Goal: Task Accomplishment & Management: Manage account settings

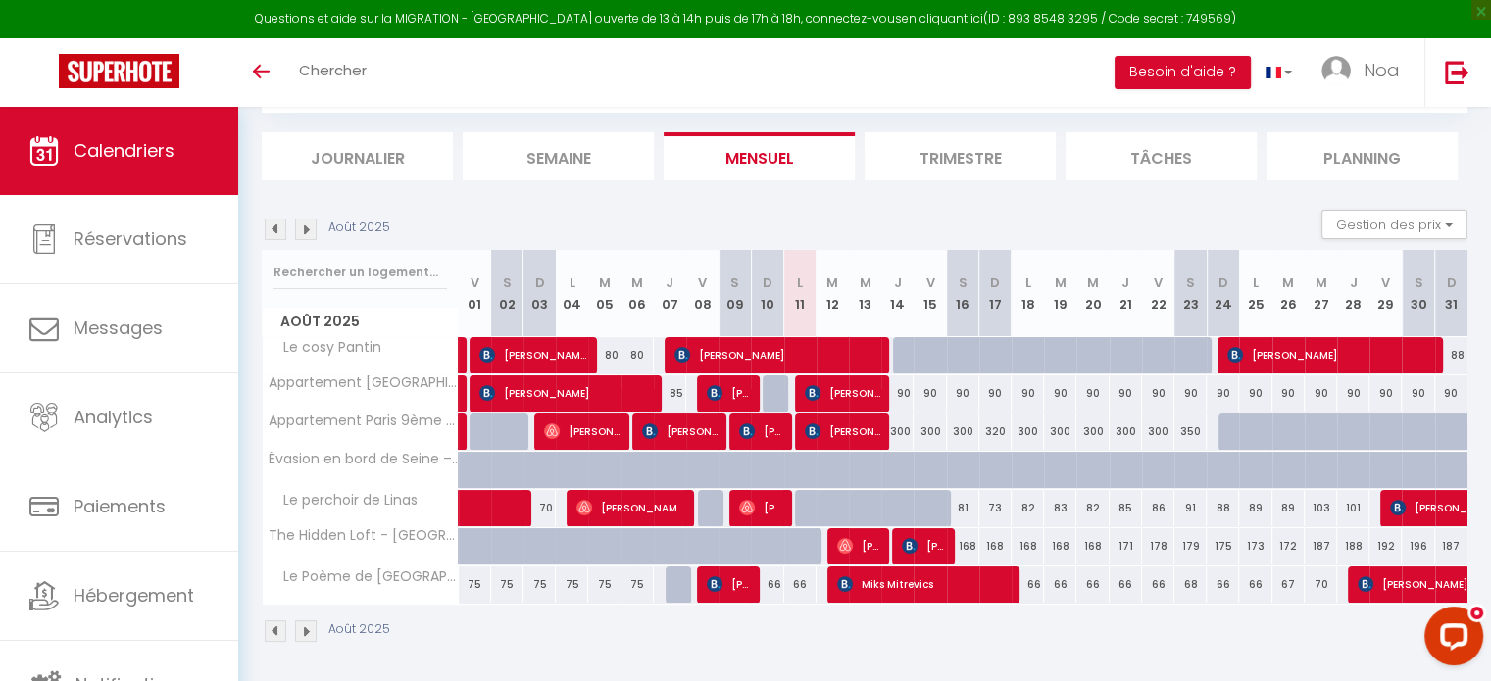
scroll to position [111, 0]
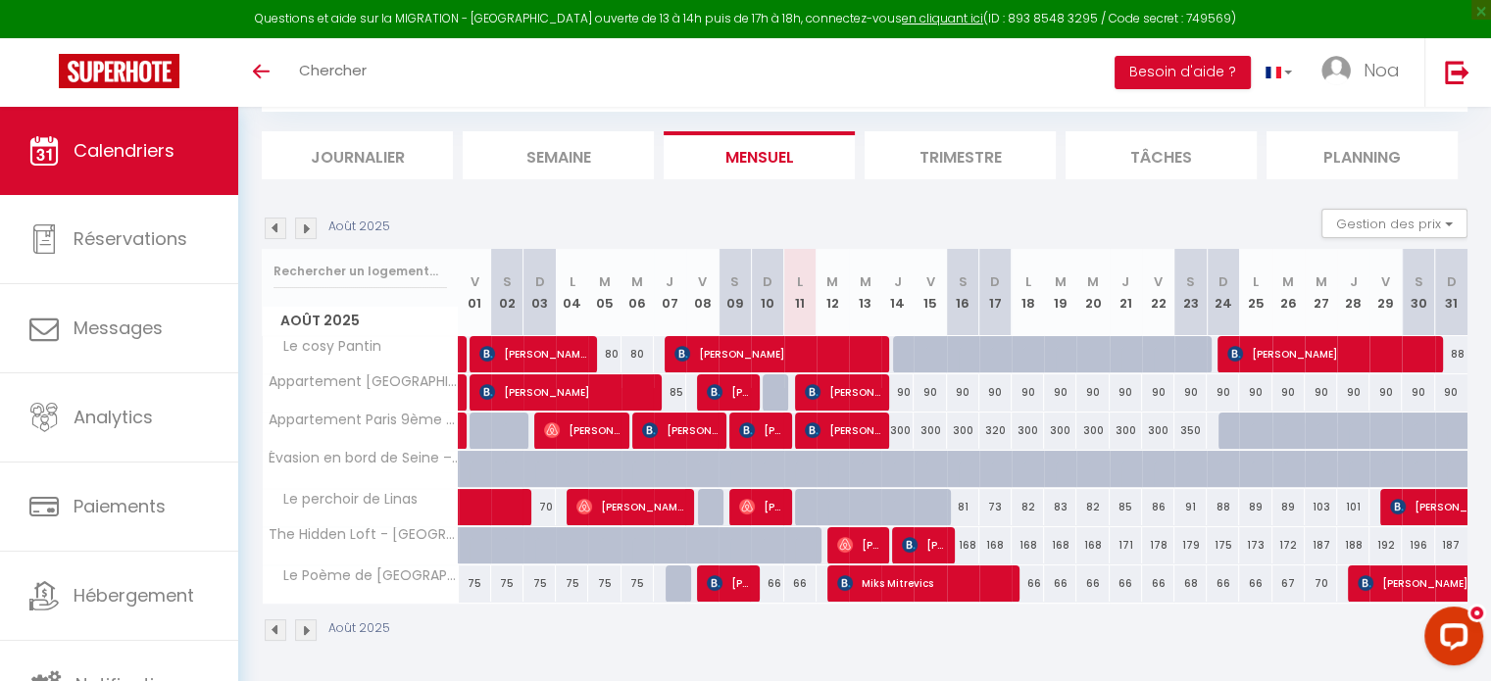
click at [1178, 435] on div "350" at bounding box center [1190, 431] width 32 height 36
type input "350"
type input "Sam 23 Août 2025"
type input "Dim 24 Août 2025"
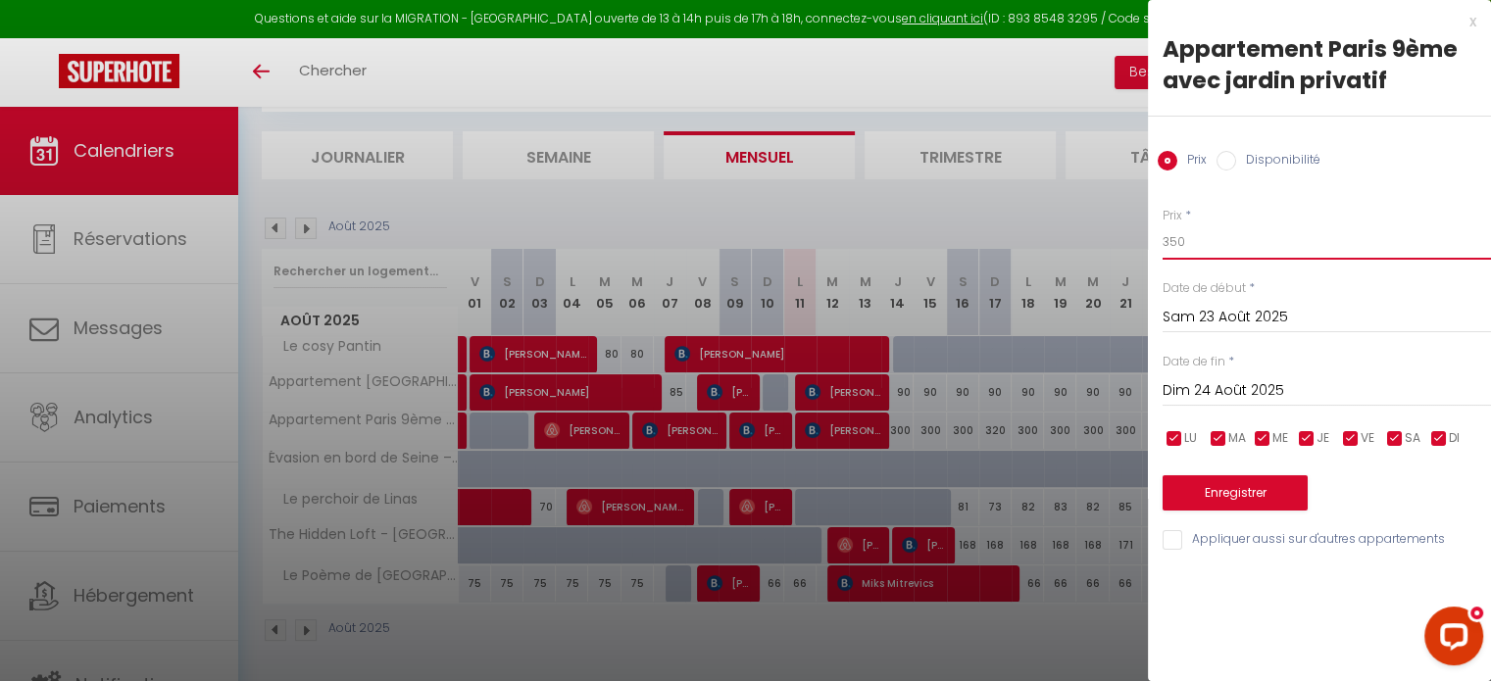
click at [1223, 249] on input "350" at bounding box center [1326, 241] width 328 height 35
type input "300"
click at [1180, 495] on button "Enregistrer" at bounding box center [1234, 492] width 145 height 35
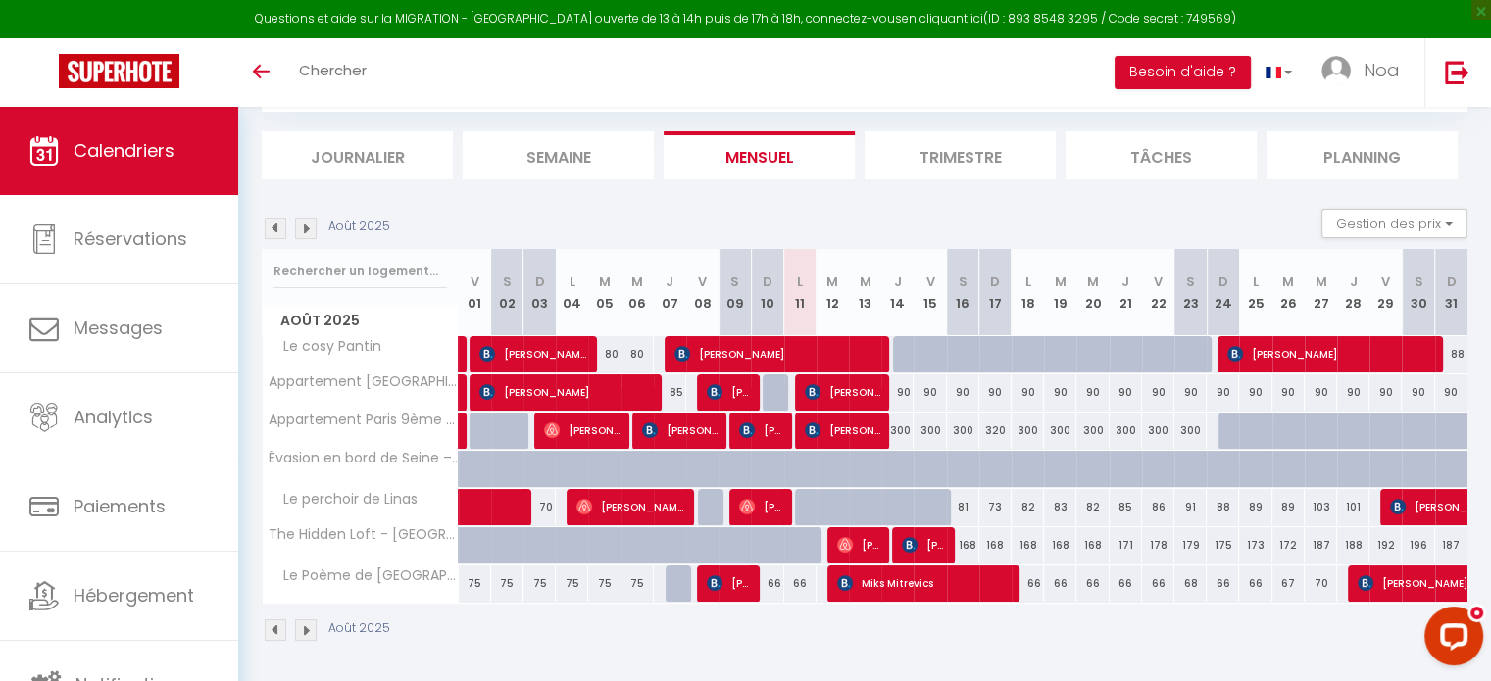
click at [998, 436] on div "320" at bounding box center [995, 431] width 32 height 36
type input "320"
type input "Dim 17 Août 2025"
type input "Lun 18 Août 2025"
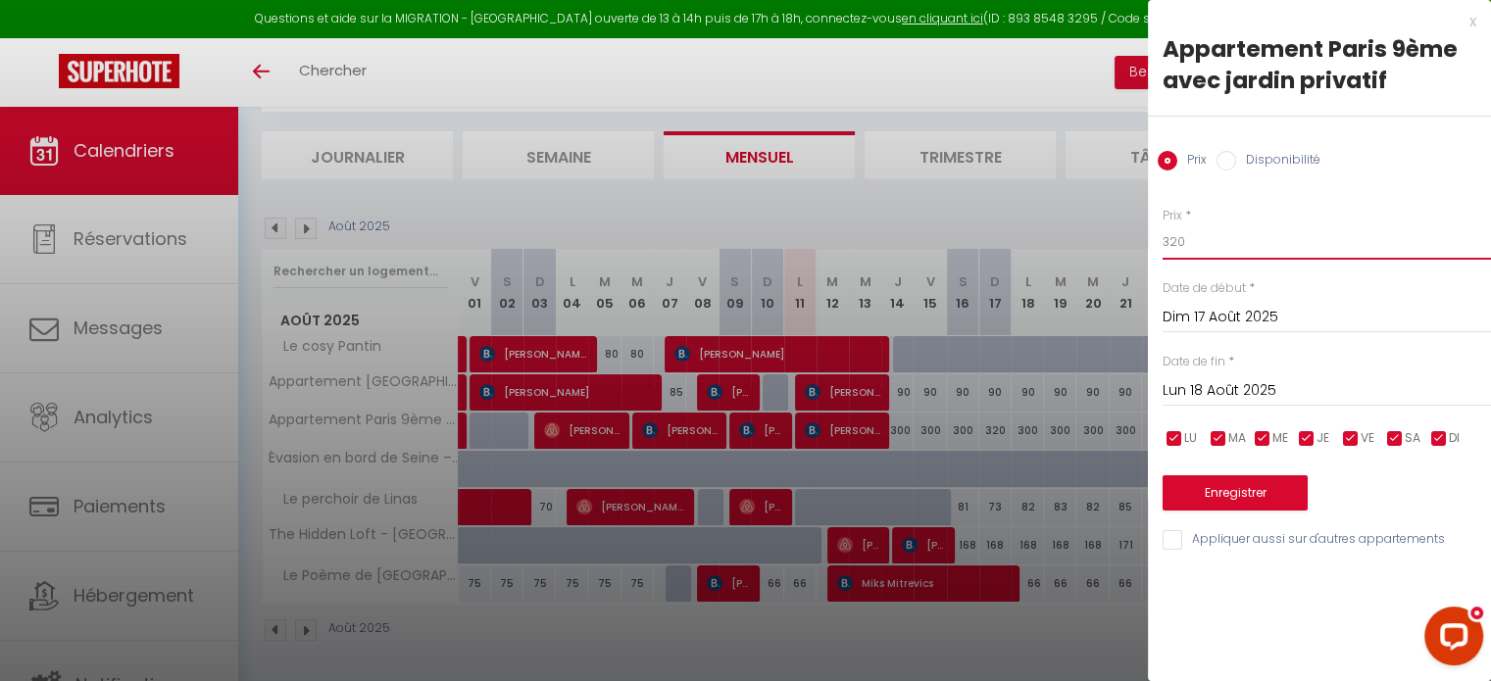
click at [1203, 249] on input "320" at bounding box center [1326, 241] width 328 height 35
type input "300"
click at [1187, 485] on button "Enregistrer" at bounding box center [1234, 492] width 145 height 35
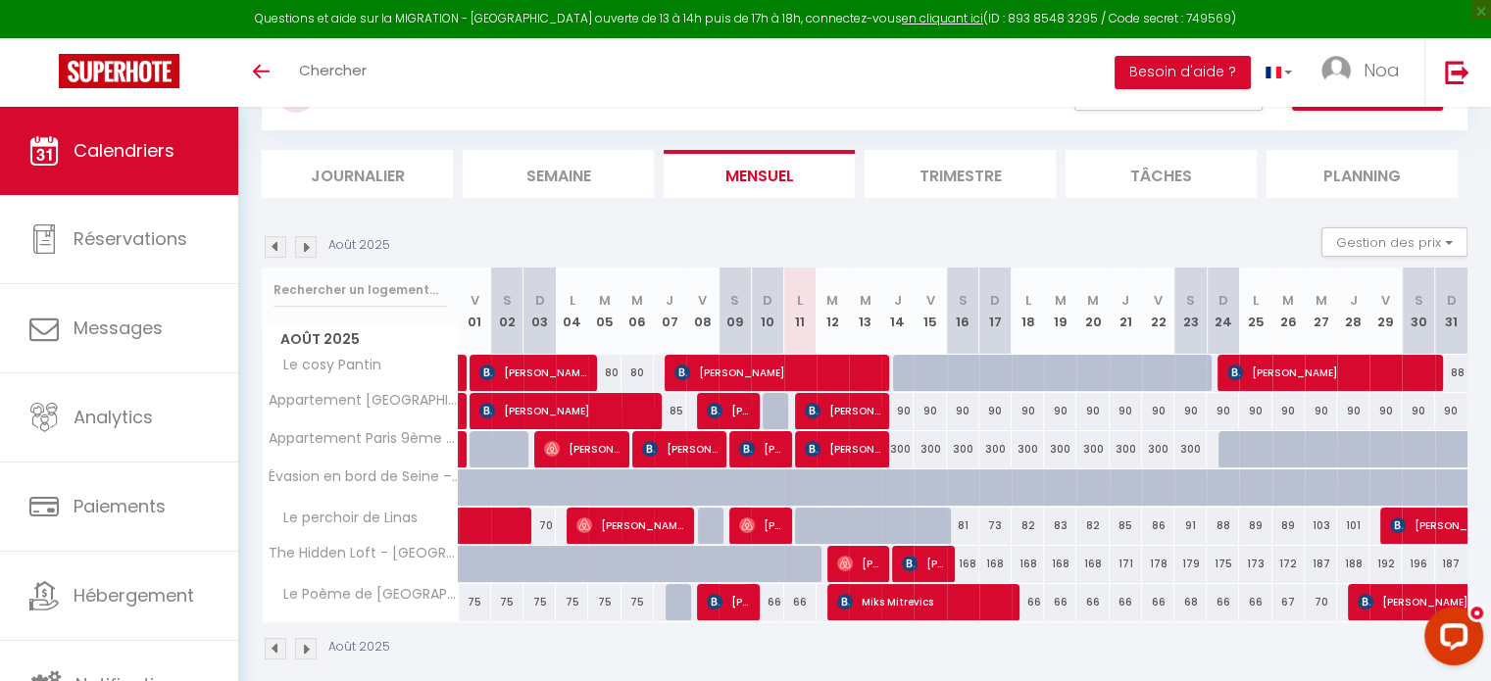
scroll to position [91, 0]
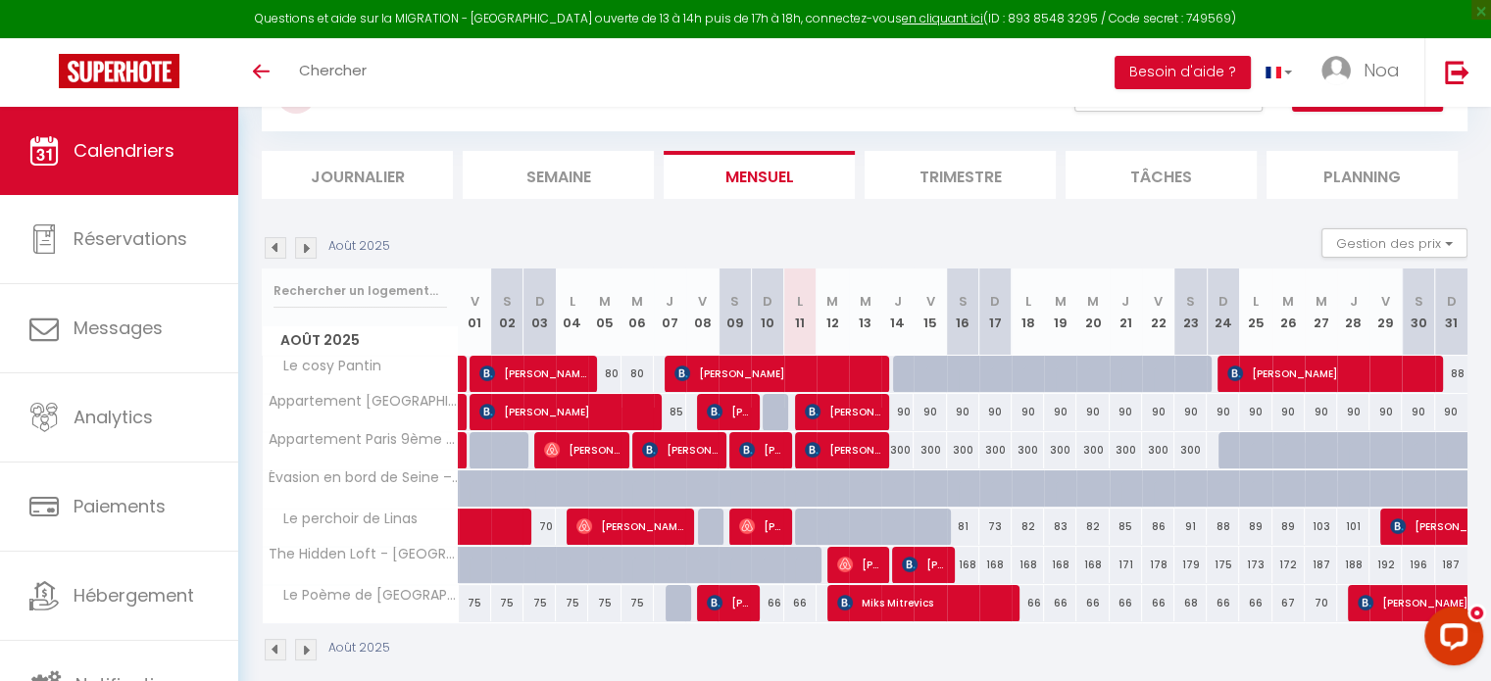
drag, startPoint x: 893, startPoint y: 403, endPoint x: 1200, endPoint y: 407, distance: 306.8
click at [1200, 407] on tr "Appartement [GEOGRAPHIC_DATA] · Appartement familial spacieux 85 [PERSON_NAME] …" at bounding box center [866, 412] width 1206 height 38
click at [1057, 248] on div "Août 2025 Gestion des prix Nb Nuits minimum Règles Disponibilité" at bounding box center [865, 248] width 1206 height 40
drag, startPoint x: 887, startPoint y: 451, endPoint x: 1200, endPoint y: 456, distance: 312.7
click at [1200, 456] on tr "Appartement Paris 9ème avec jardin privatif 250 250 250 [PERSON_NAME] 350 [PERS…" at bounding box center [866, 450] width 1206 height 38
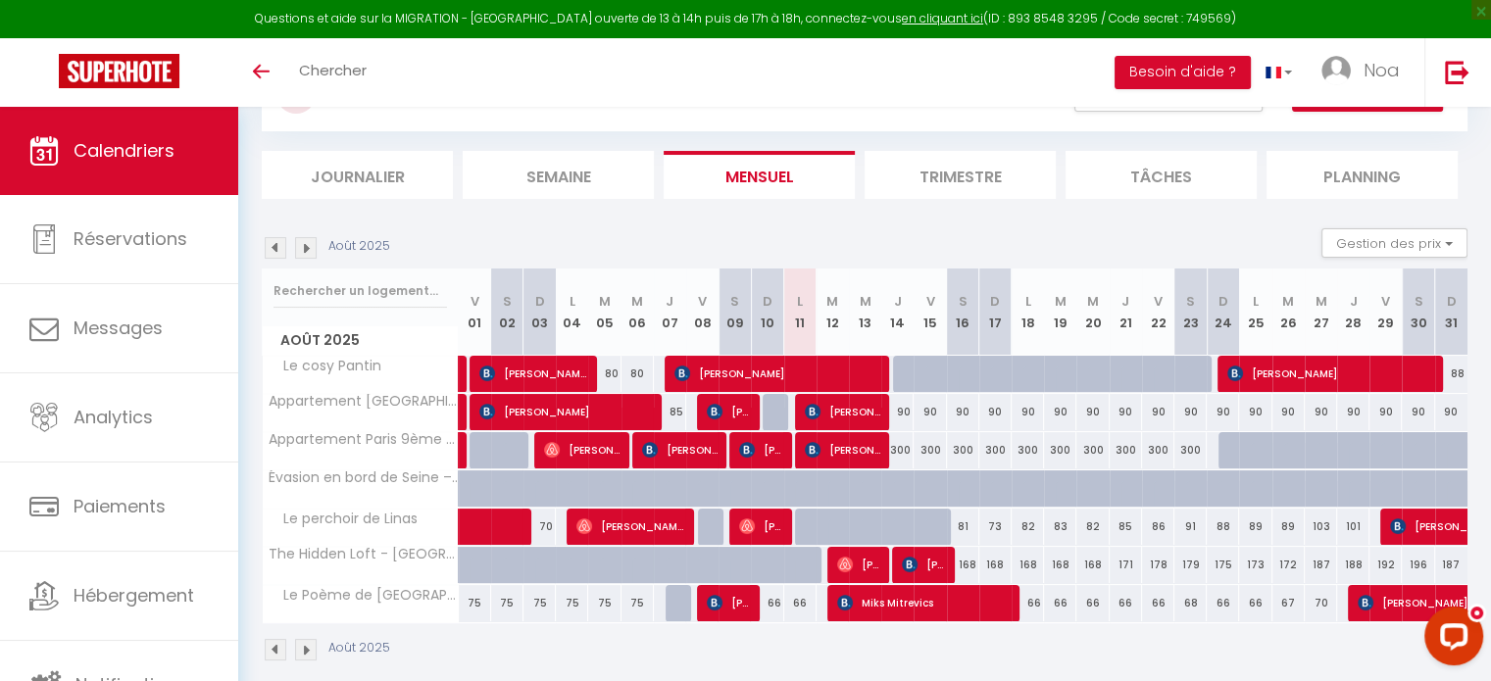
click at [1124, 248] on div "Août 2025 Gestion des prix Nb Nuits minimum Règles Disponibilité" at bounding box center [865, 248] width 1206 height 40
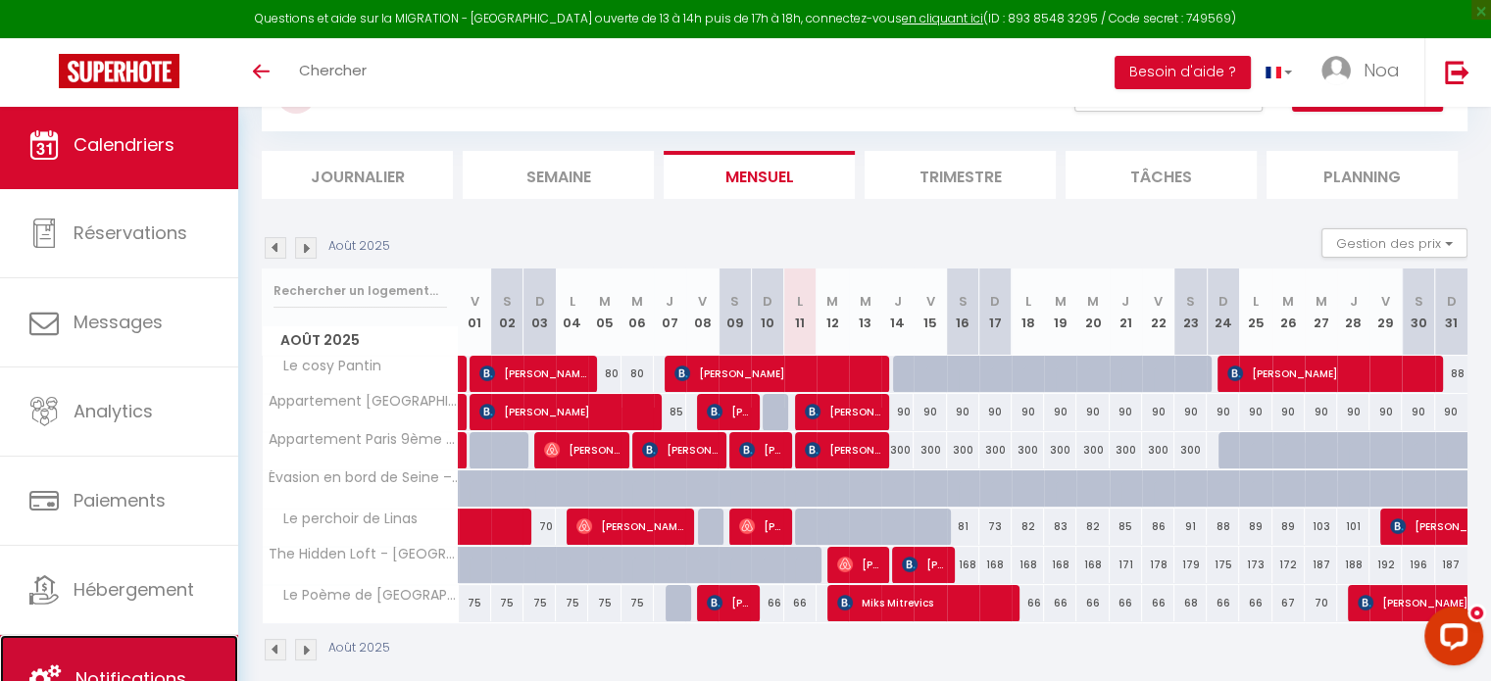
click at [106, 645] on link "Notifications" at bounding box center [119, 679] width 238 height 88
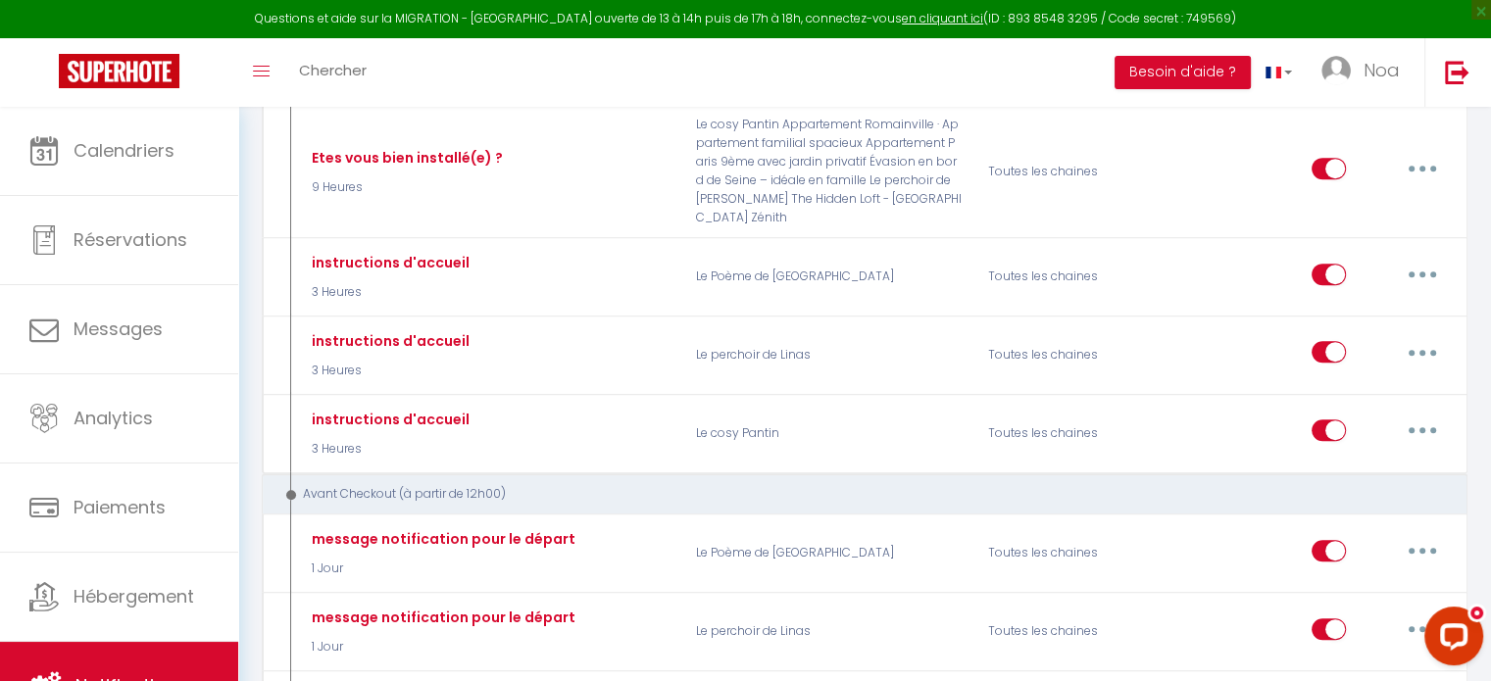
scroll to position [811, 0]
drag, startPoint x: 521, startPoint y: 448, endPoint x: 515, endPoint y: 434, distance: 15.3
click at [515, 472] on div "Avant Checkout (à partir de 12h00)" at bounding box center [865, 493] width 1206 height 42
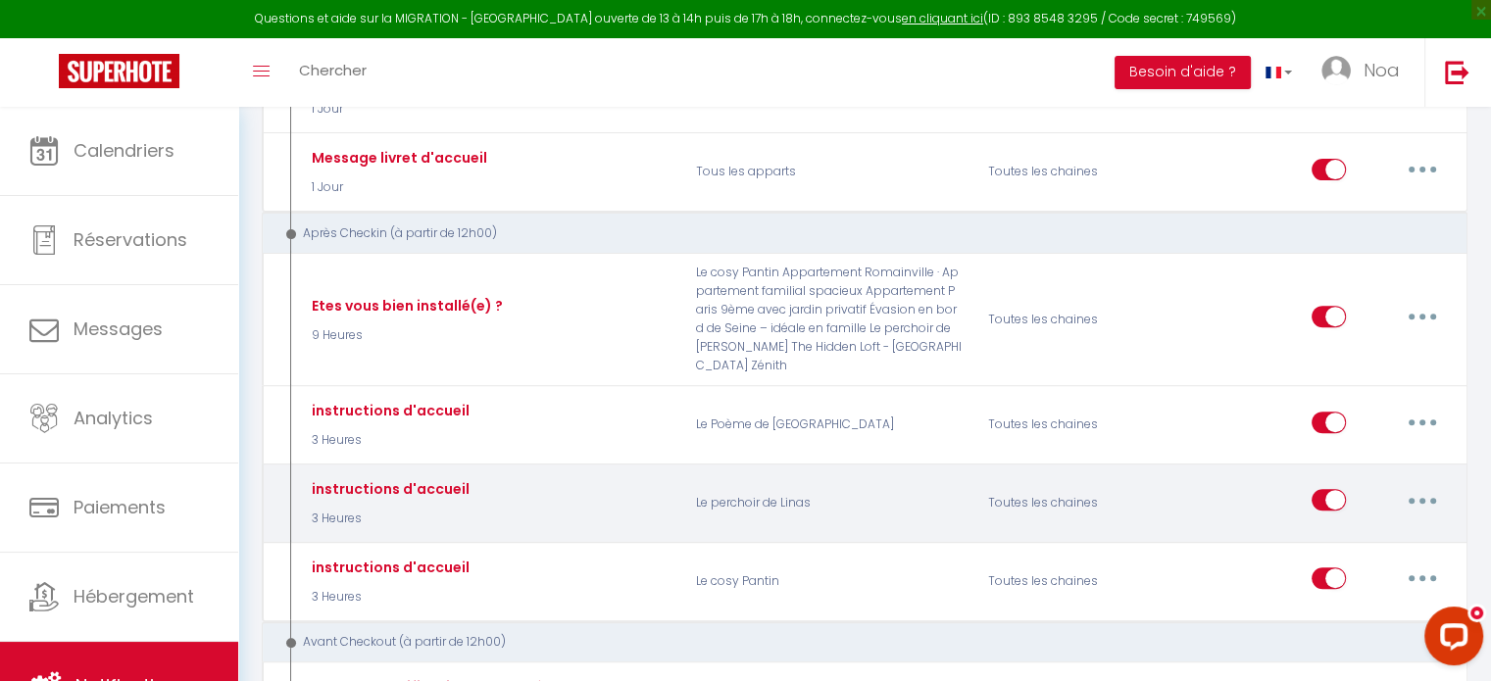
scroll to position [749, 0]
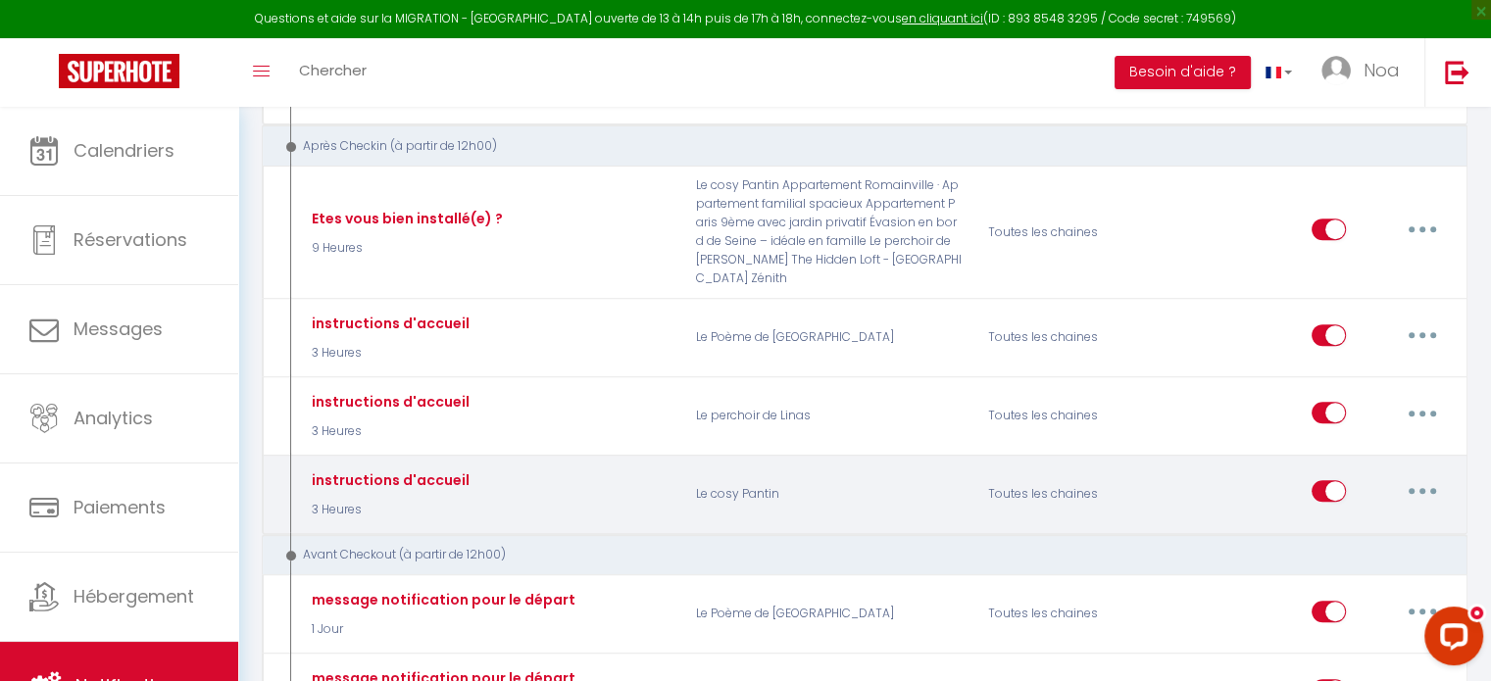
click at [1427, 475] on button "button" at bounding box center [1422, 490] width 55 height 31
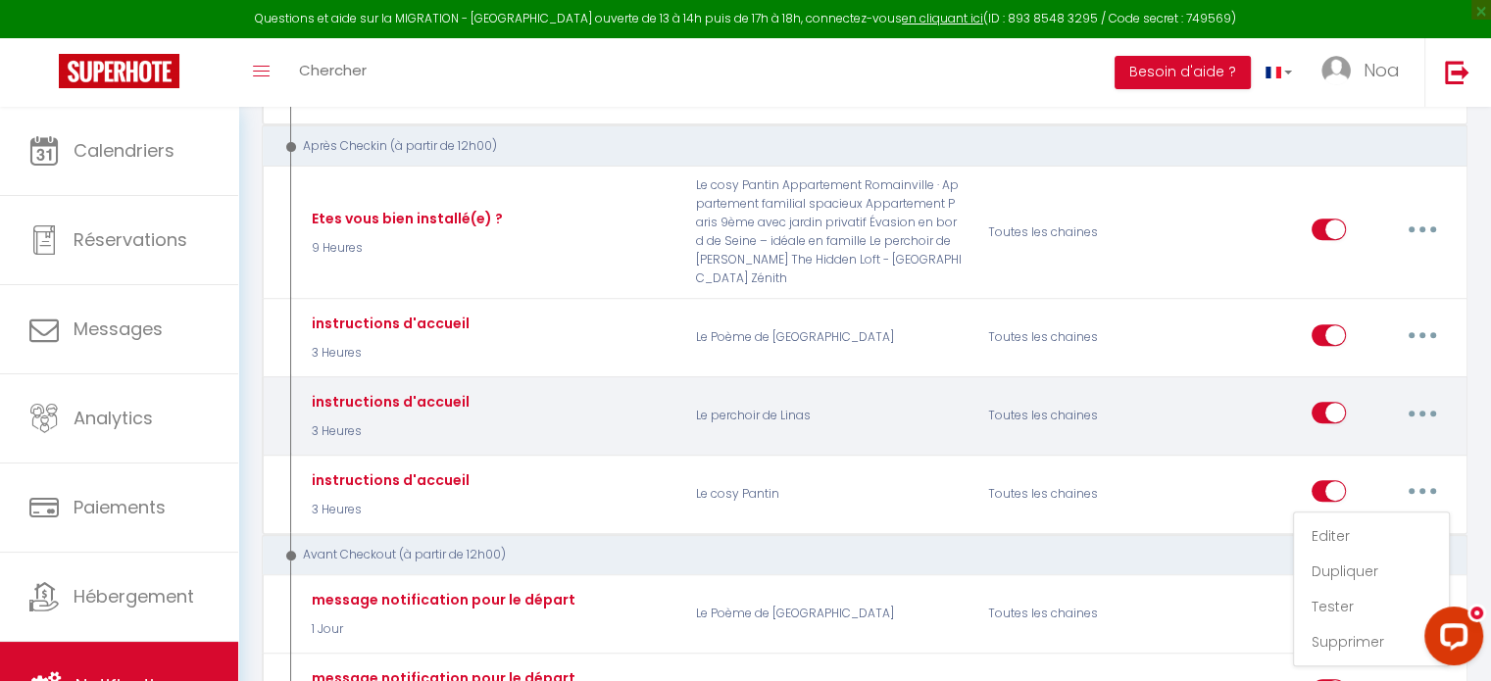
click at [972, 387] on p "Le perchoir de Linas" at bounding box center [829, 415] width 292 height 57
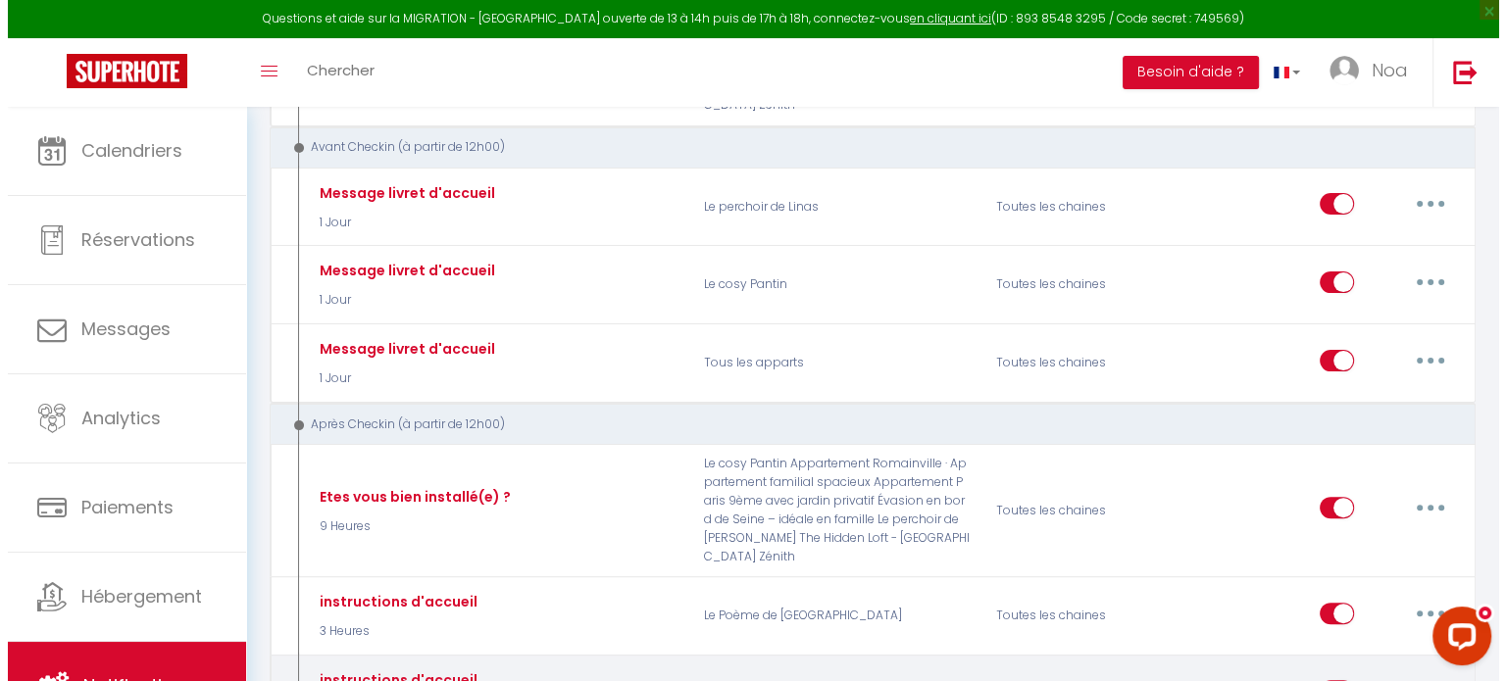
scroll to position [439, 0]
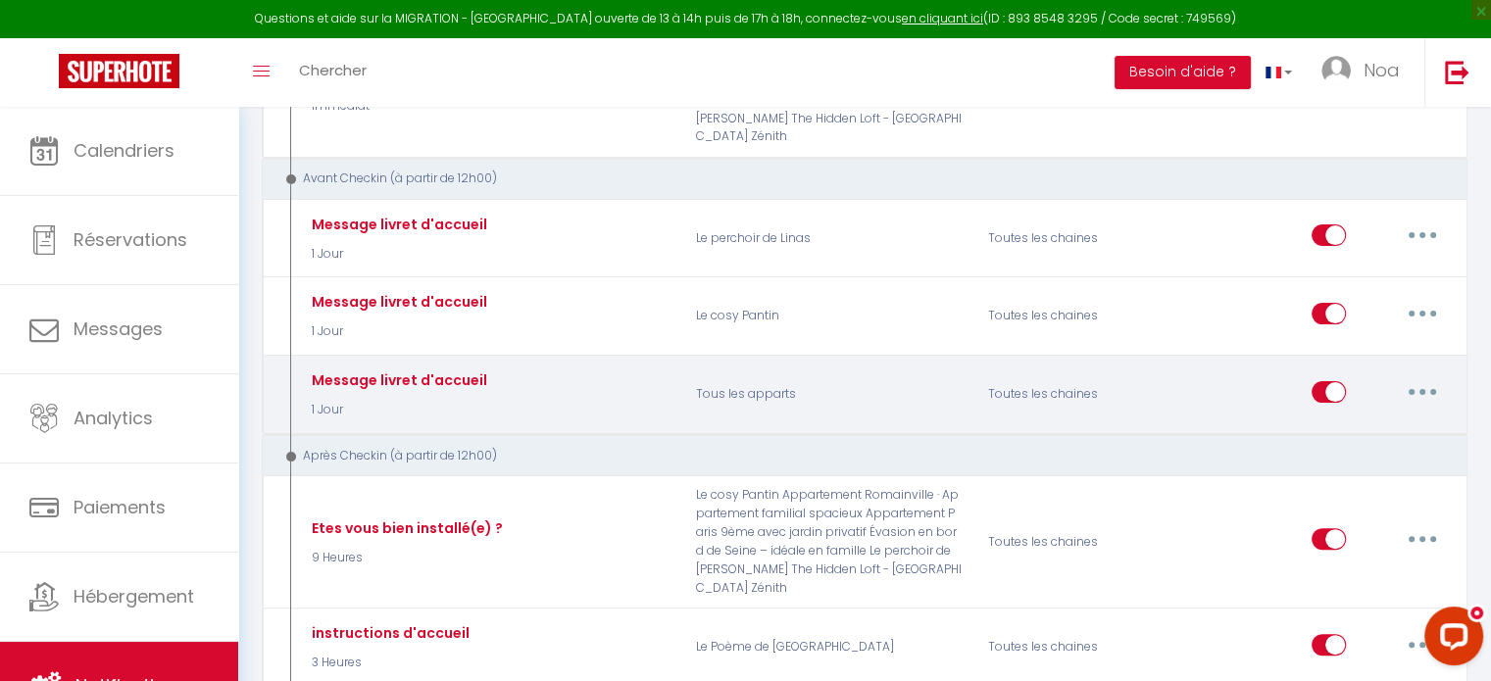
click at [1414, 376] on button "button" at bounding box center [1422, 391] width 55 height 31
click at [1315, 420] on link "Editer" at bounding box center [1371, 436] width 145 height 33
type input "Message livret d'accueil"
select select "1 Jour"
select select
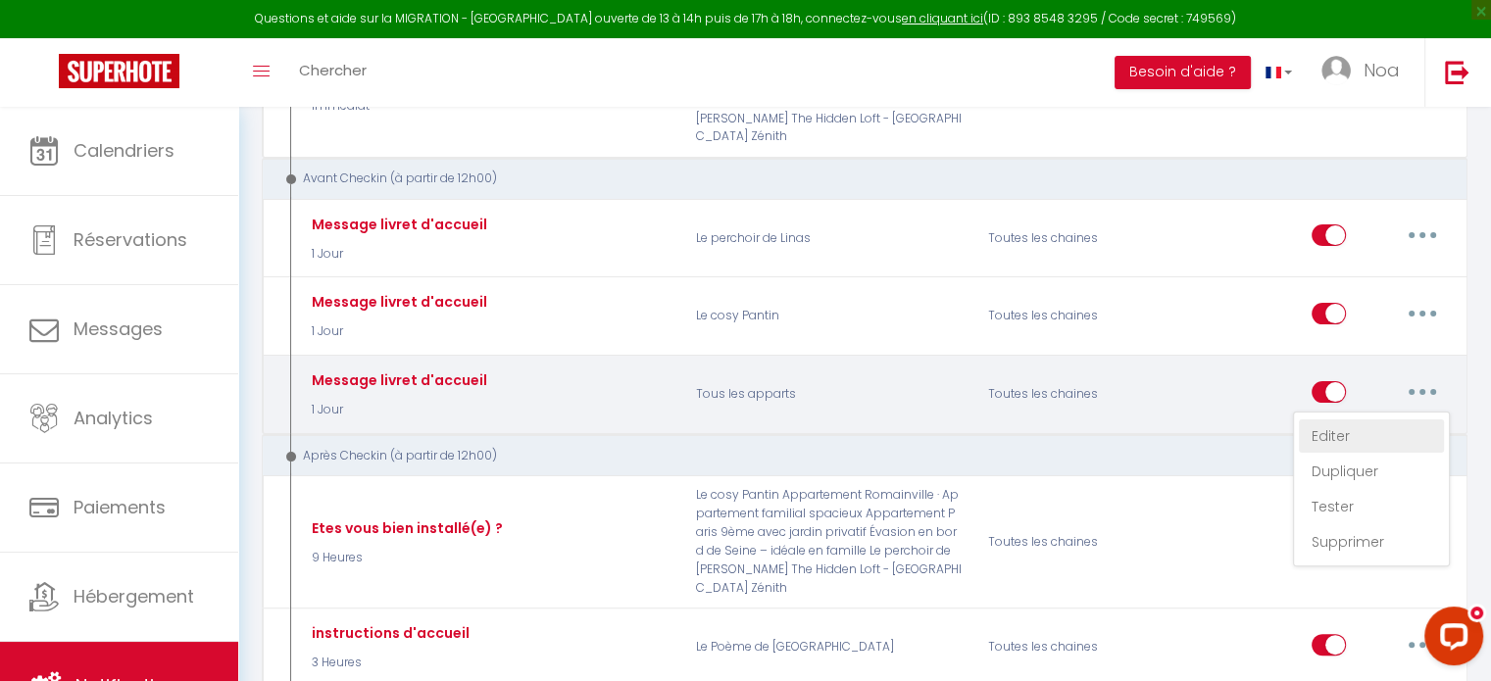
checkbox input "true"
checkbox input "false"
radio input "true"
type input "Message livret d'accueil"
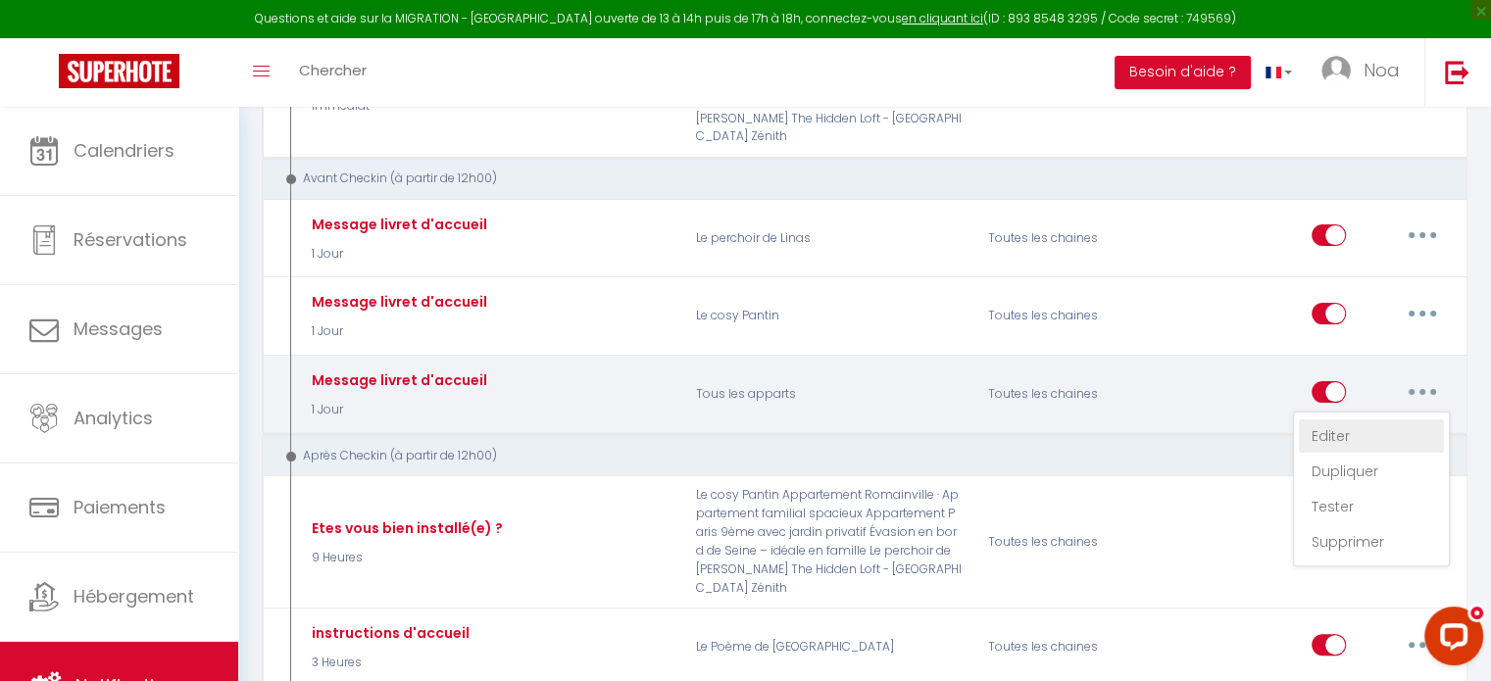
checkbox input "false"
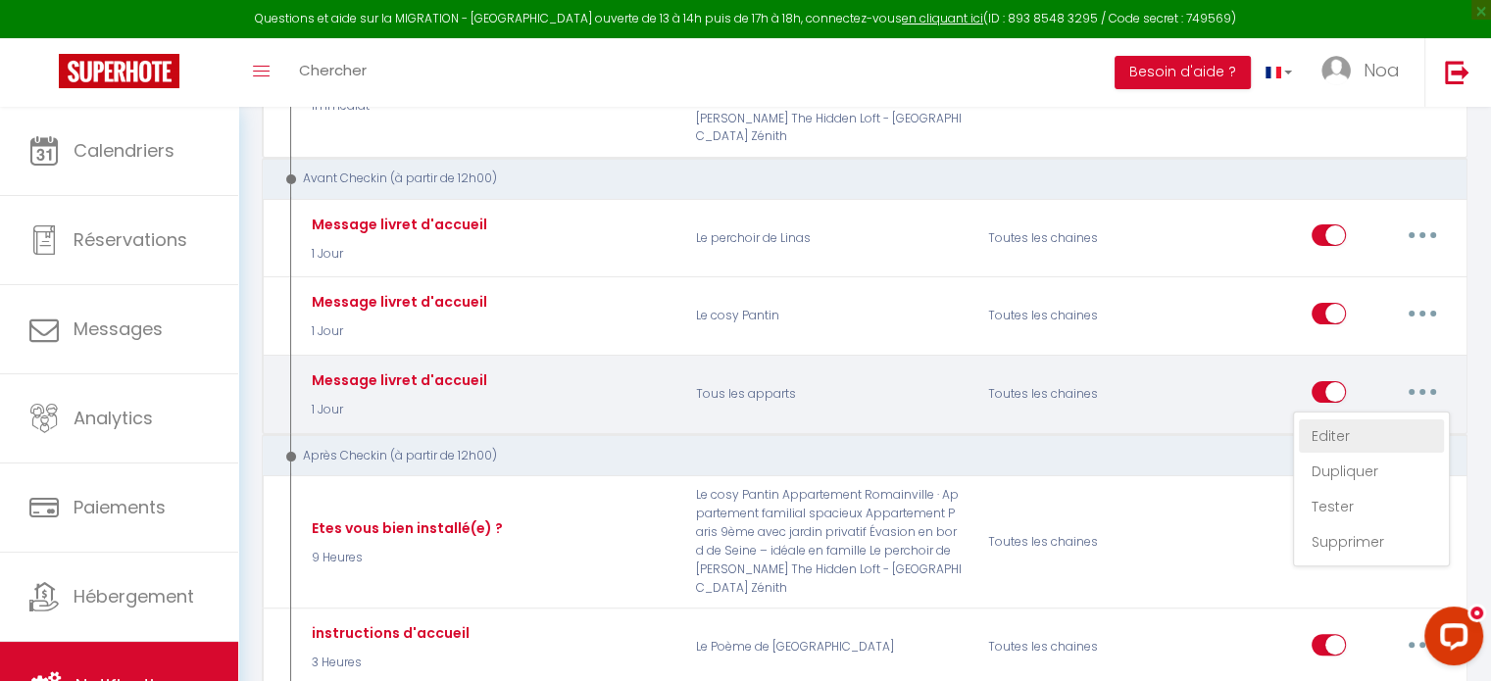
checkbox input "false"
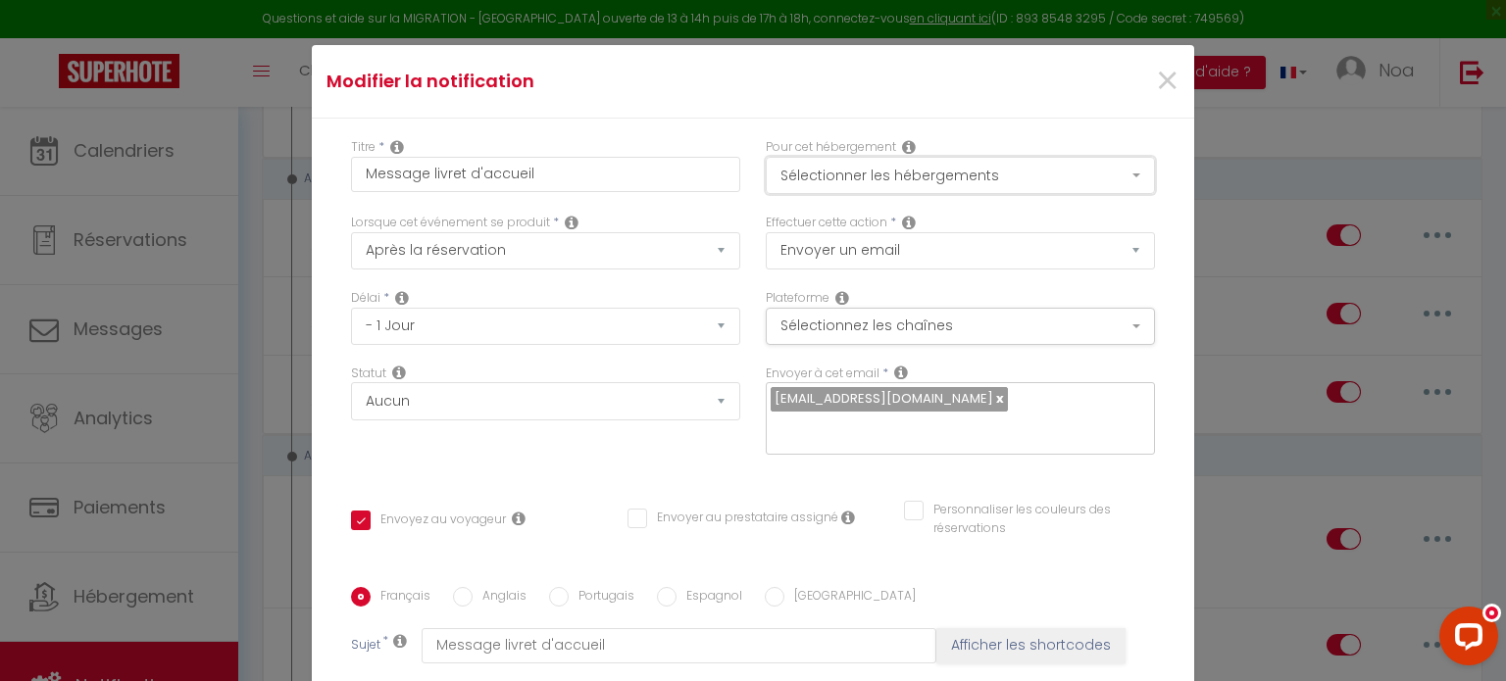
click at [844, 173] on button "Sélectionner les hébergements" at bounding box center [960, 175] width 389 height 37
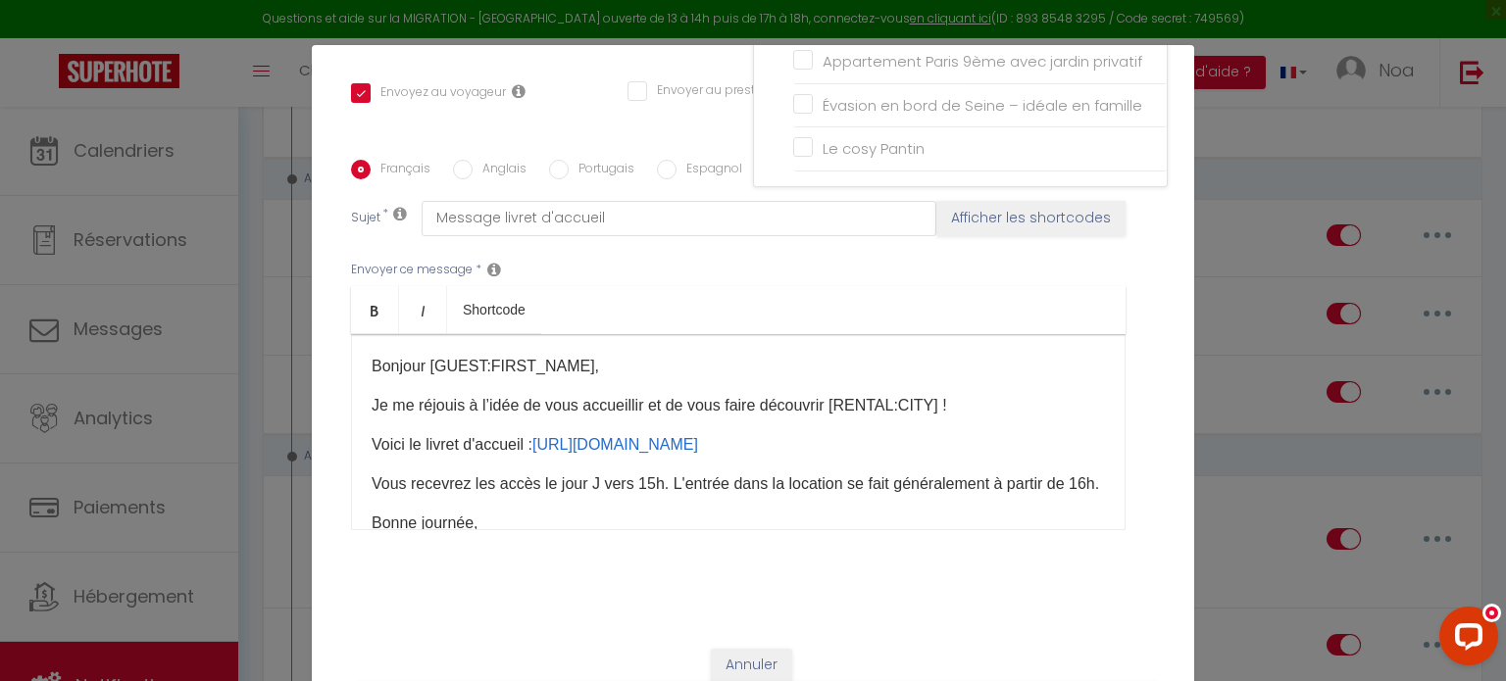
scroll to position [427, 0]
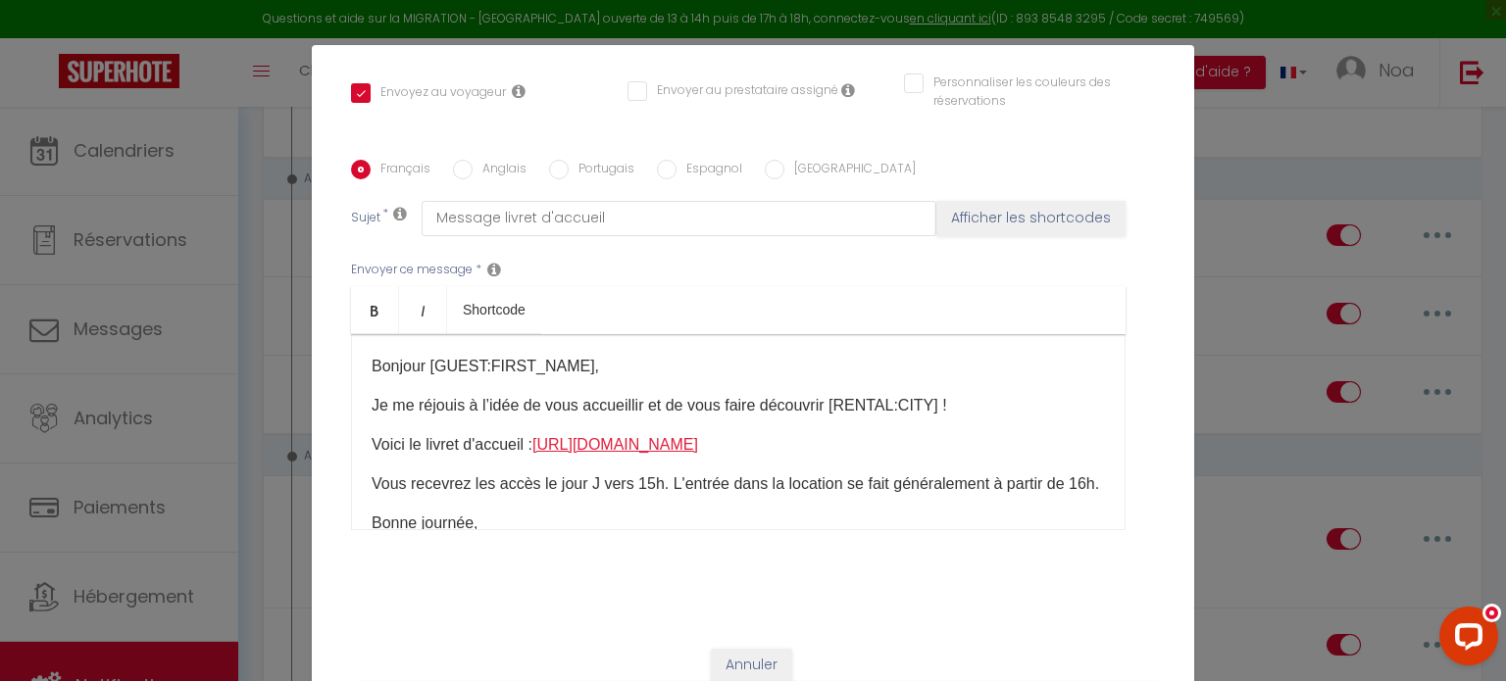
drag, startPoint x: 731, startPoint y: 441, endPoint x: 538, endPoint y: 451, distance: 193.3
click at [538, 451] on p "Voici le livret d'accueil : [URL][DOMAIN_NAME] ​" at bounding box center [737, 445] width 733 height 24
copy link "[URL][DOMAIN_NAME]"
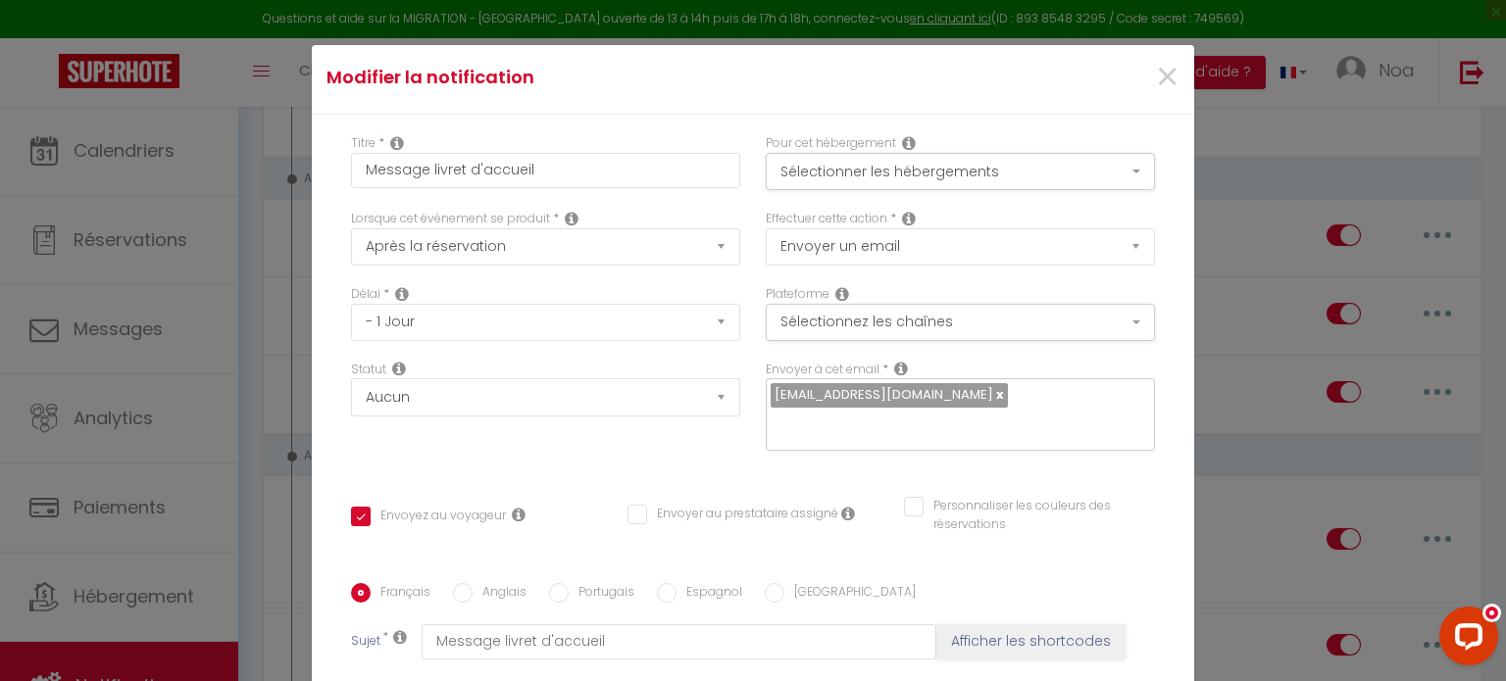
scroll to position [0, 0]
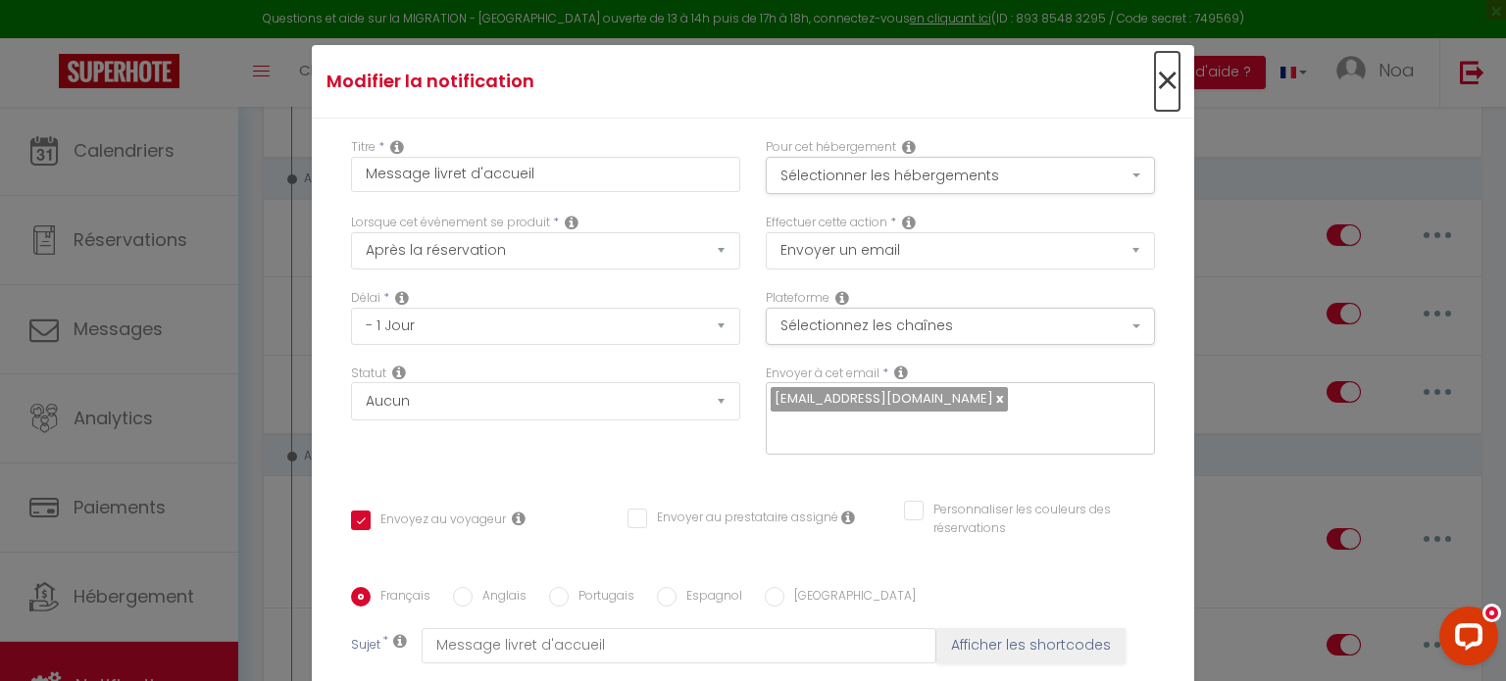
click at [1155, 89] on span "×" at bounding box center [1167, 81] width 25 height 59
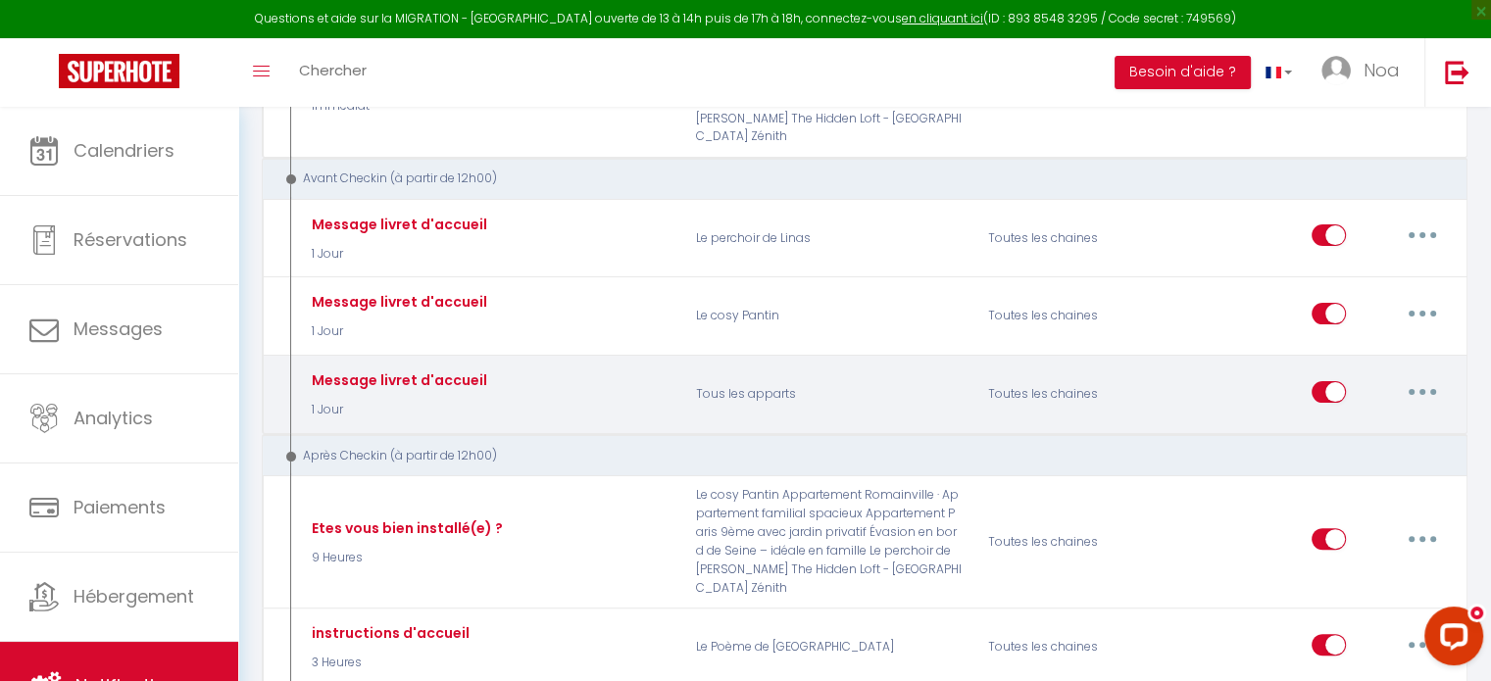
click at [1430, 381] on button "button" at bounding box center [1422, 391] width 55 height 31
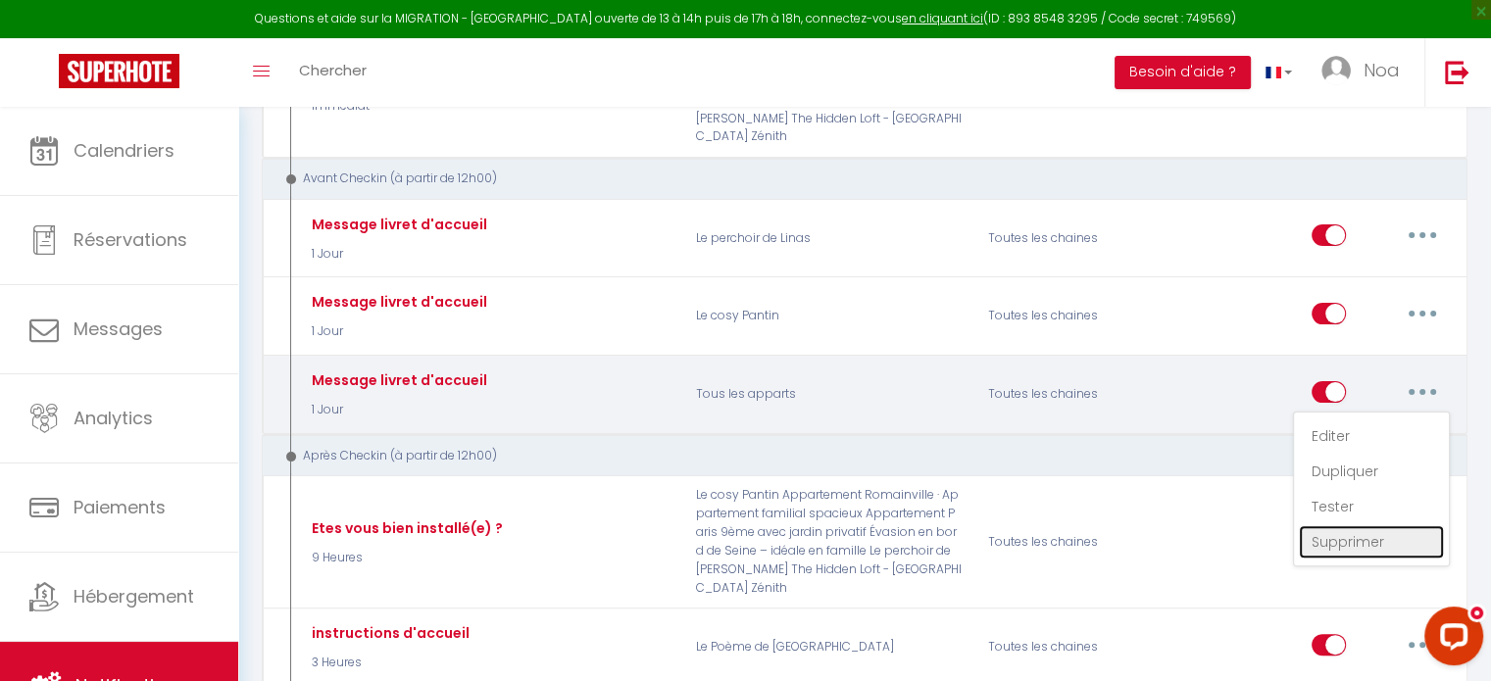
click at [1333, 525] on link "Supprimer" at bounding box center [1371, 541] width 145 height 33
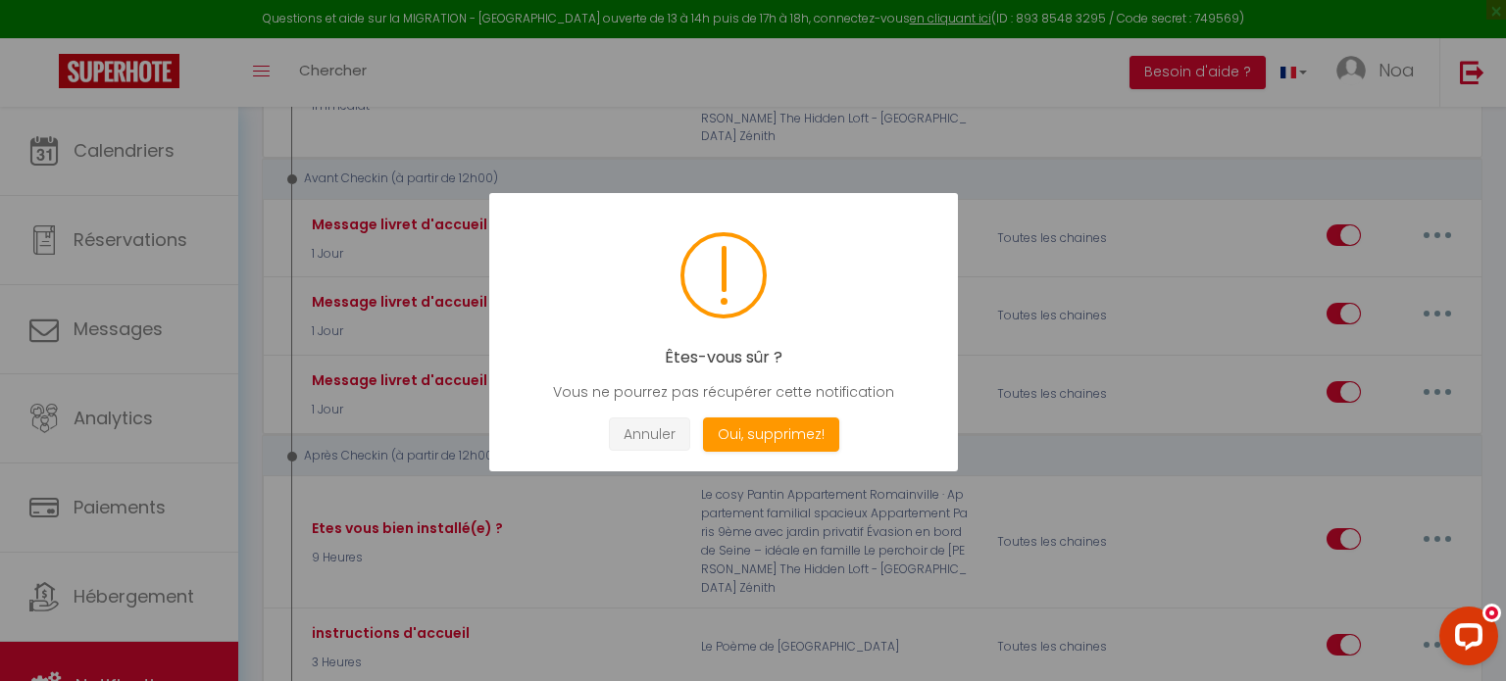
click at [637, 422] on button "Annuler" at bounding box center [649, 435] width 81 height 34
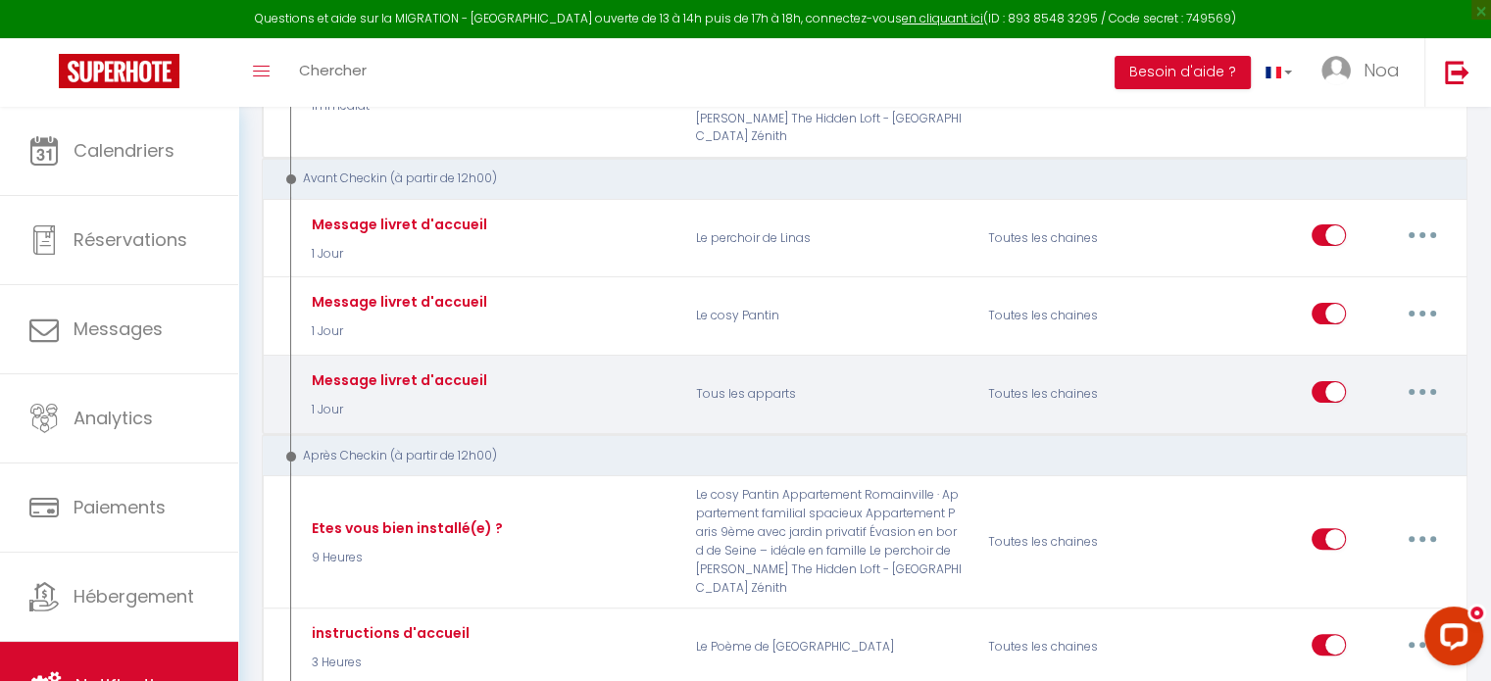
click at [1422, 376] on button "button" at bounding box center [1422, 391] width 55 height 31
click at [1379, 422] on link "Editer" at bounding box center [1371, 436] width 145 height 33
checkbox input "true"
checkbox input "false"
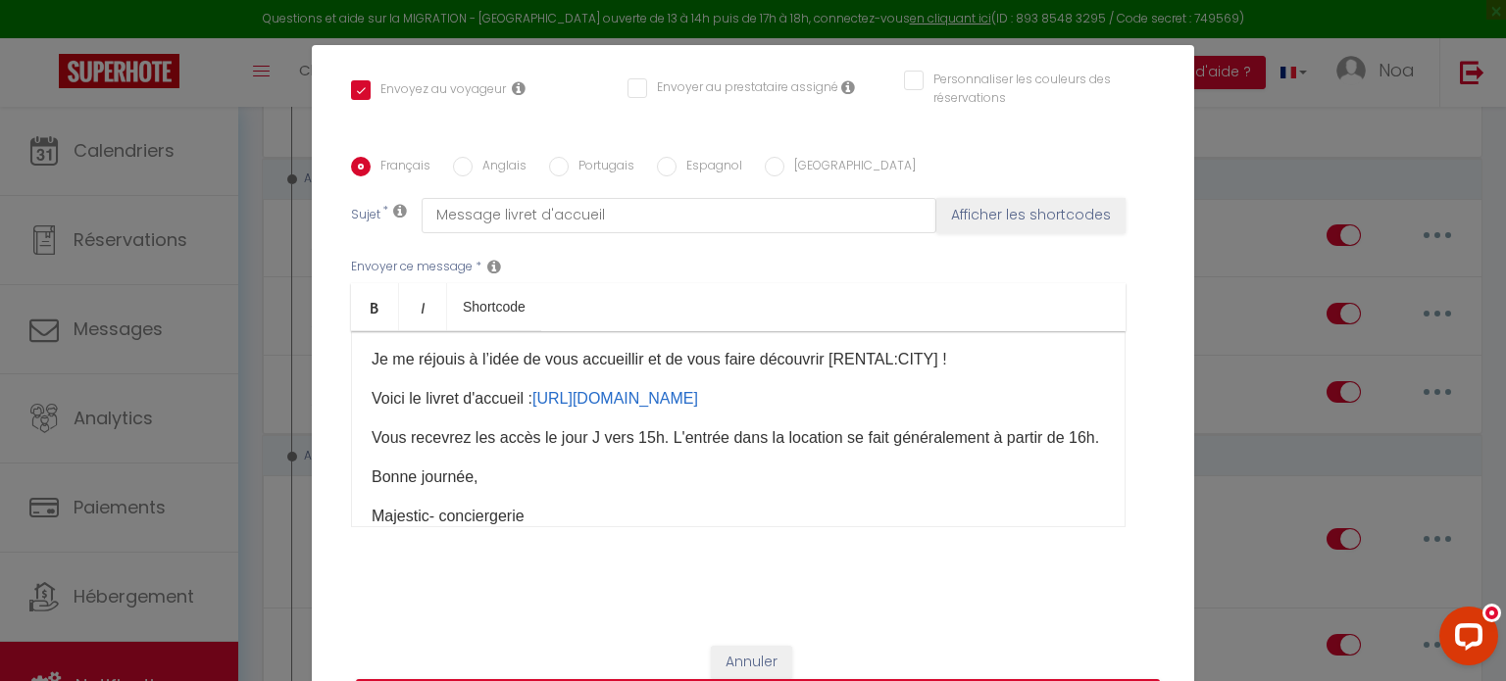
scroll to position [45, 0]
drag, startPoint x: 749, startPoint y: 392, endPoint x: 536, endPoint y: 399, distance: 212.8
click at [536, 399] on p "Voici le livret d'accueil : [URL][DOMAIN_NAME] ​" at bounding box center [737, 397] width 733 height 24
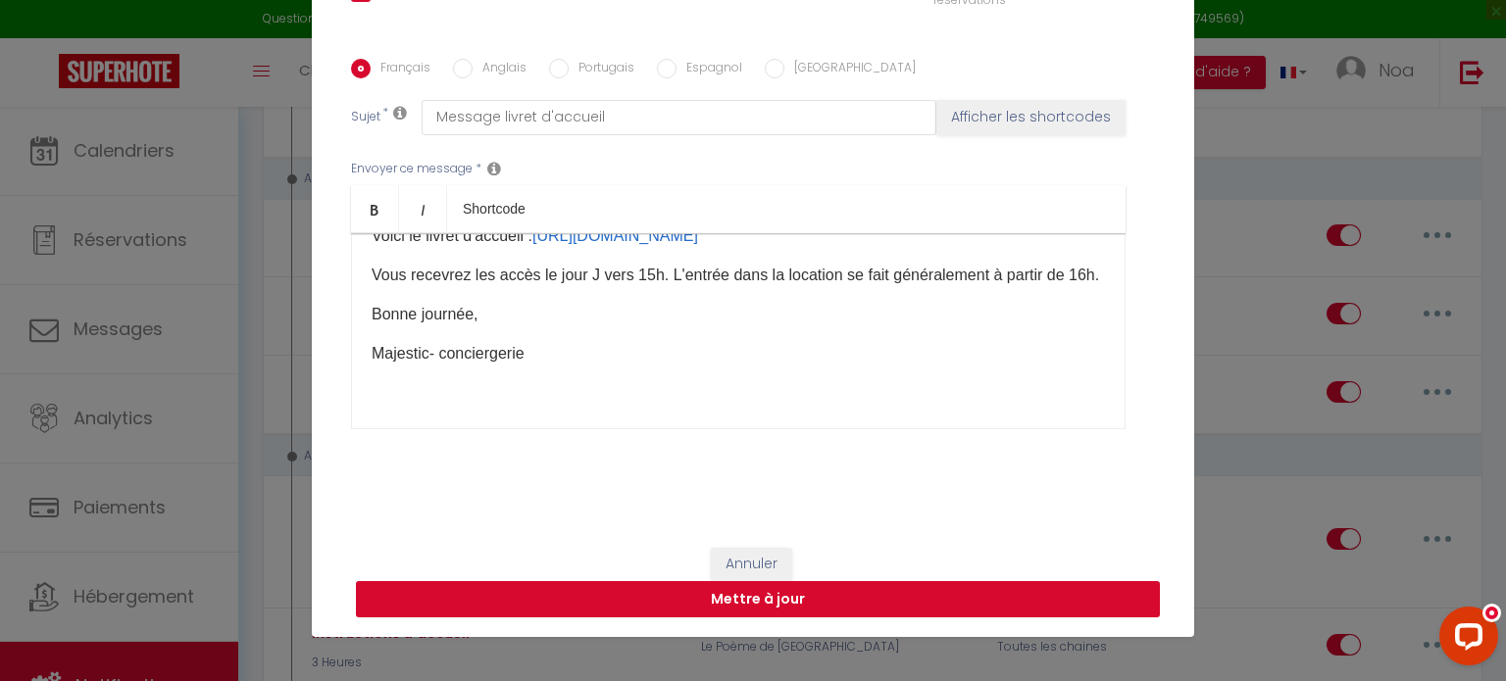
scroll to position [88, 0]
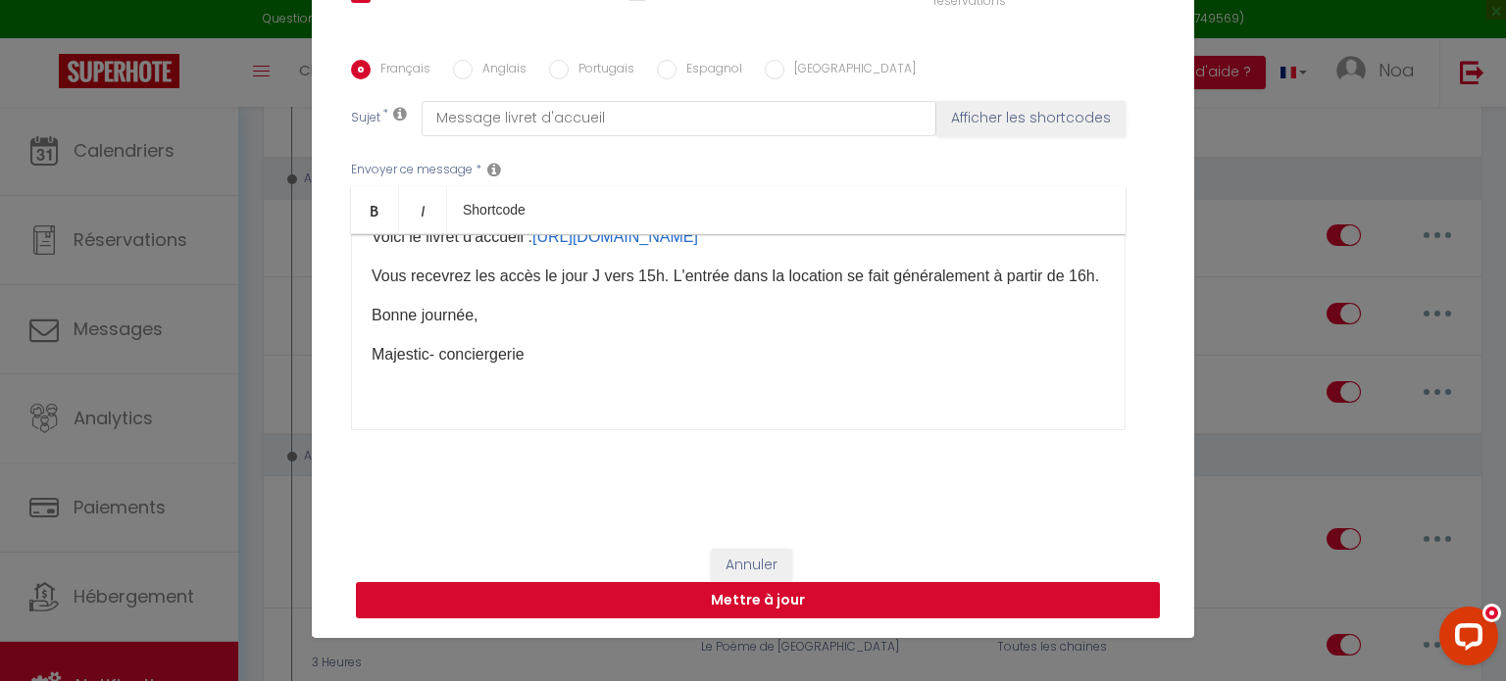
click at [550, 599] on button "Mettre à jour" at bounding box center [758, 600] width 804 height 37
checkbox input "true"
checkbox input "false"
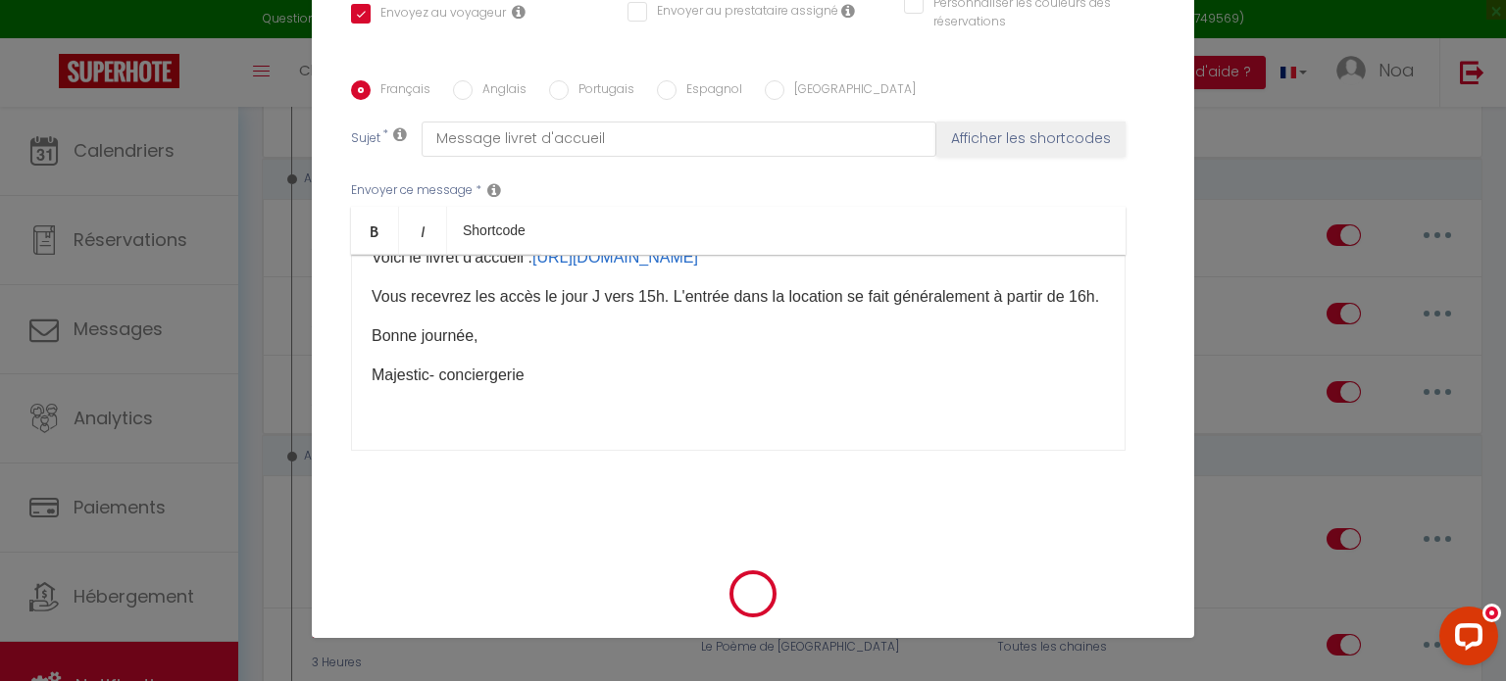
scroll to position [89, 0]
select select "1"
select select
checkbox input "false"
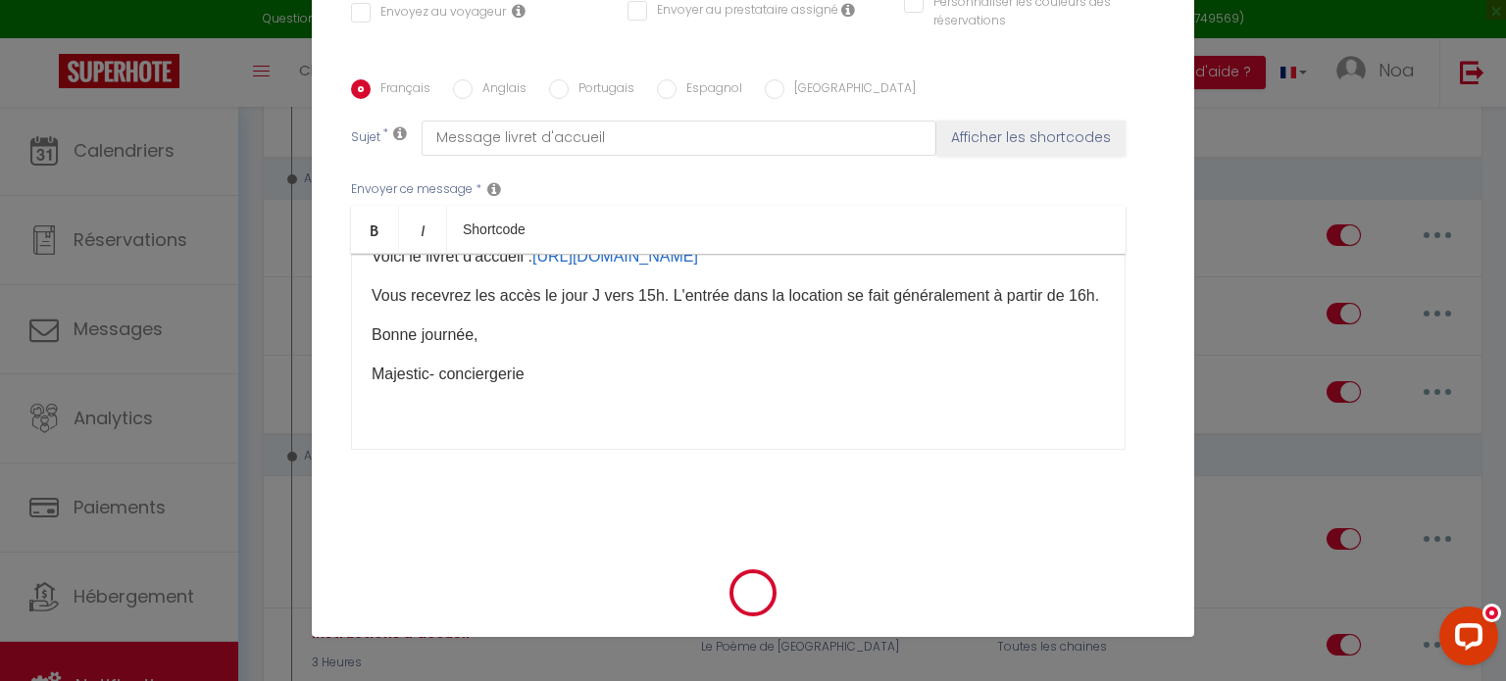
checkbox input "false"
radio input "false"
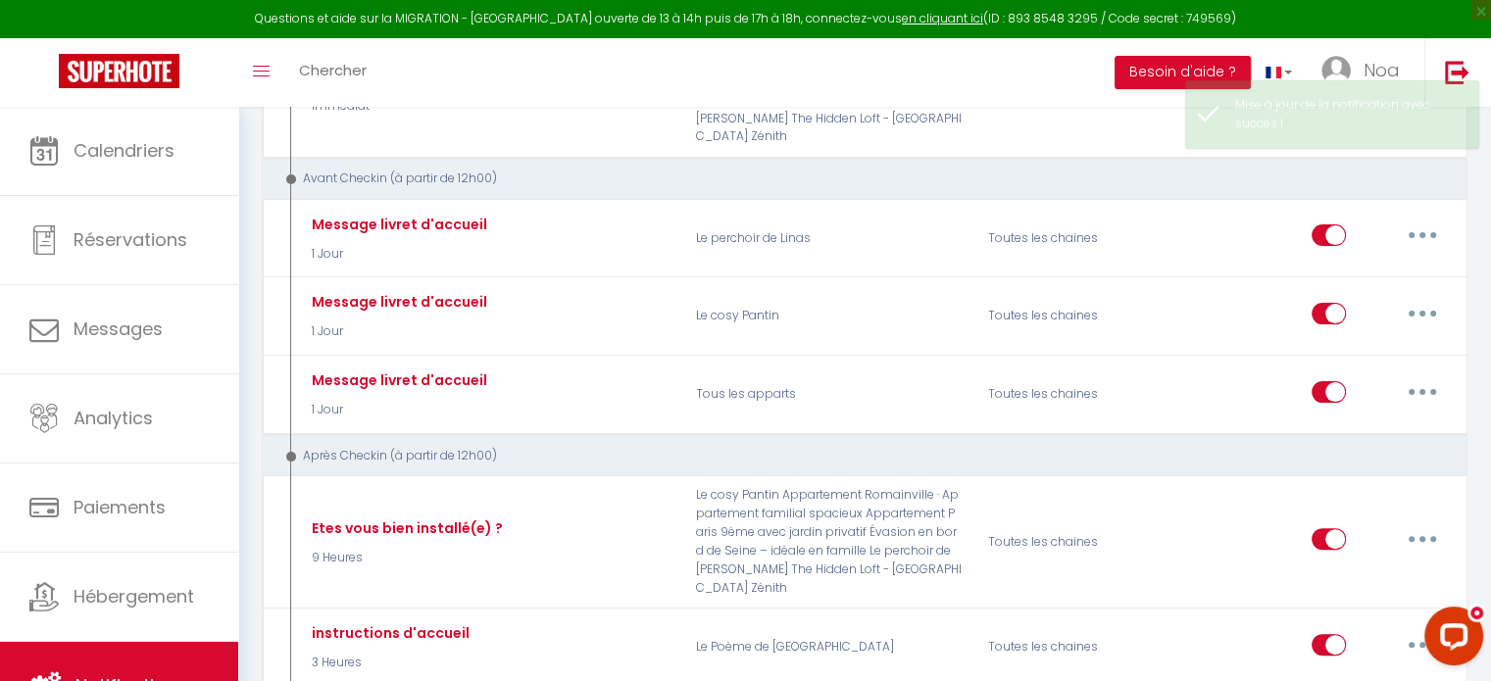
select select
checkbox input "false"
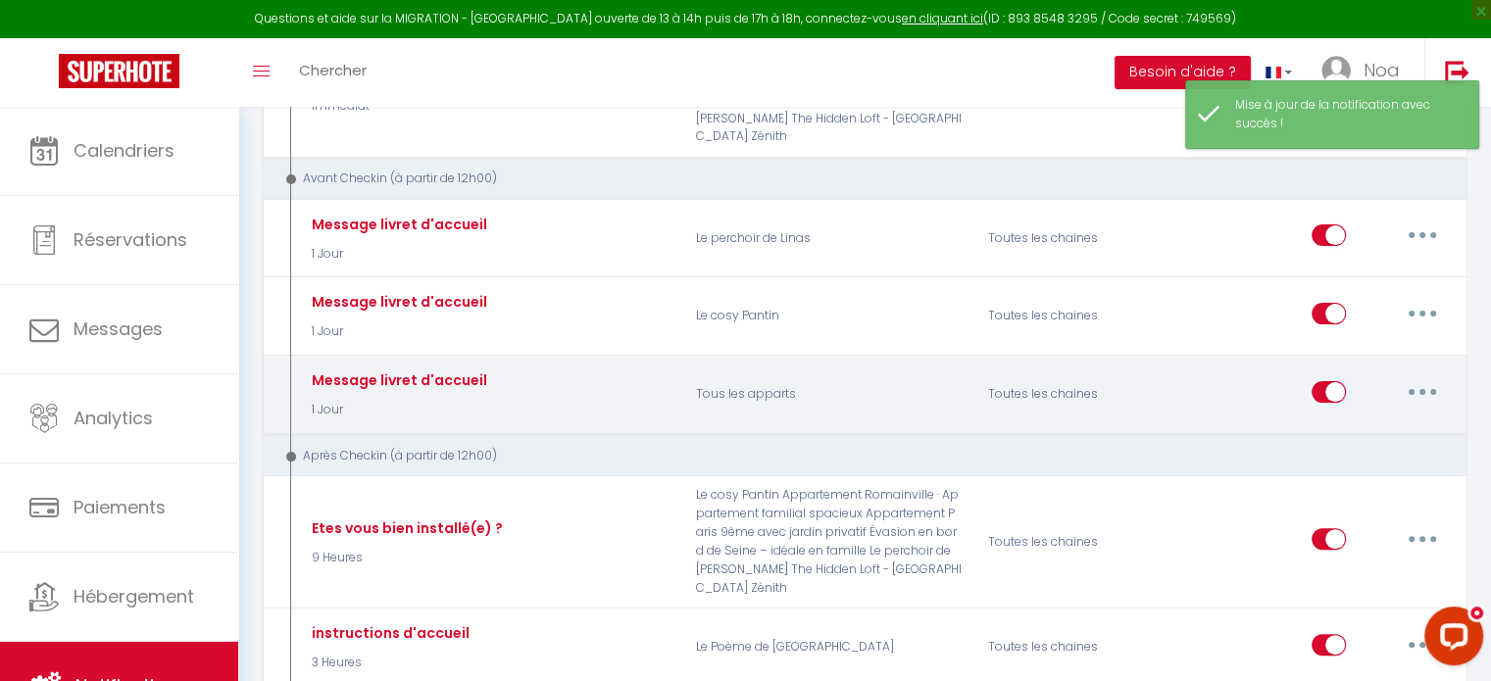
click at [1404, 376] on button "button" at bounding box center [1422, 391] width 55 height 31
click at [1337, 420] on link "Editer" at bounding box center [1371, 436] width 145 height 33
type input "Message livret d'accueil"
select select "1 Jour"
select select
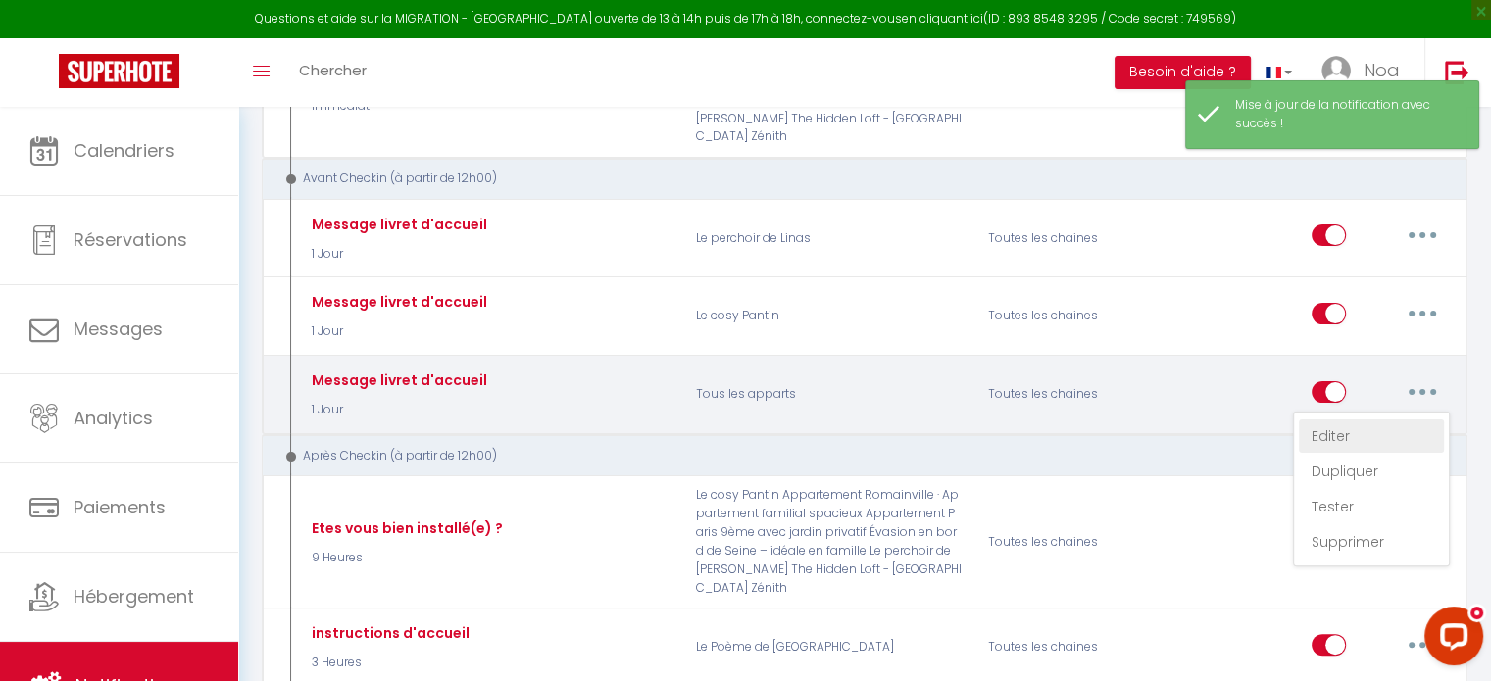
checkbox input "true"
checkbox input "false"
radio input "true"
type input "Message livret d'accueil"
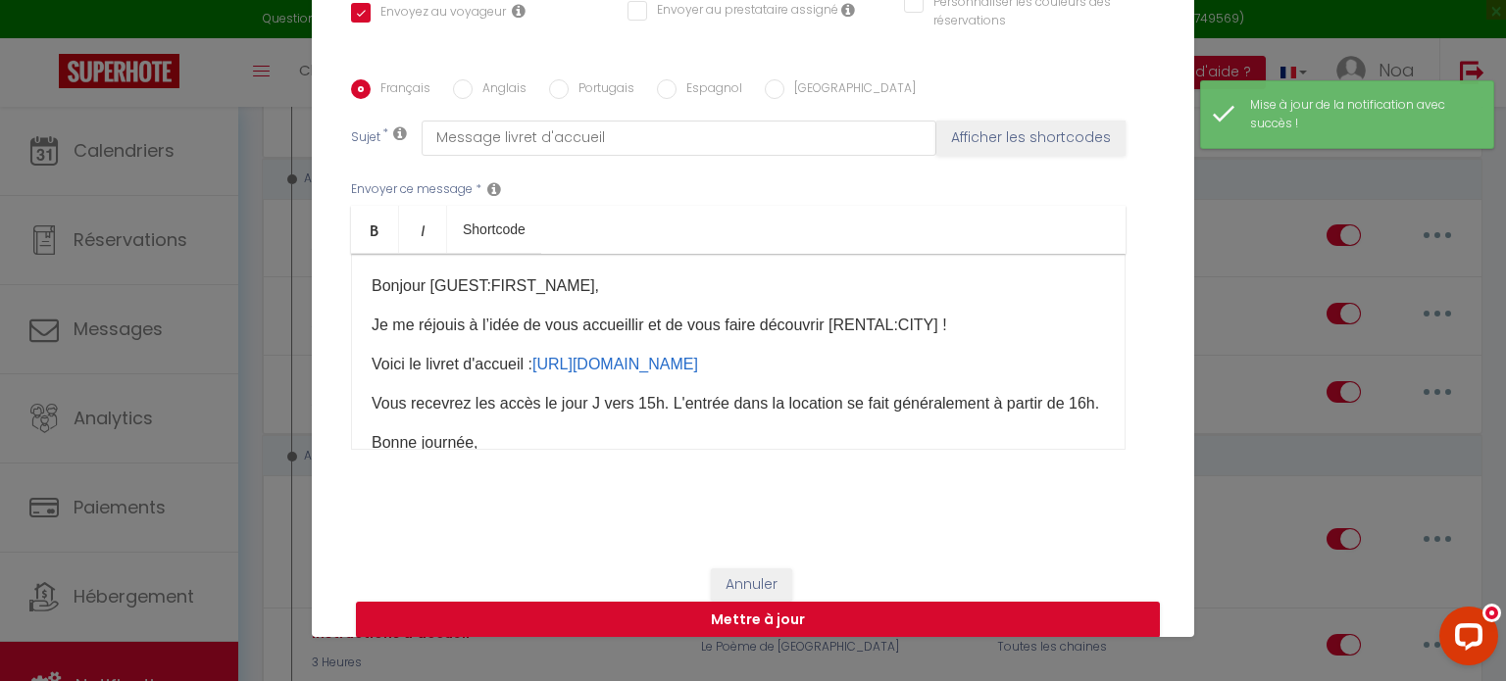
scroll to position [58, 0]
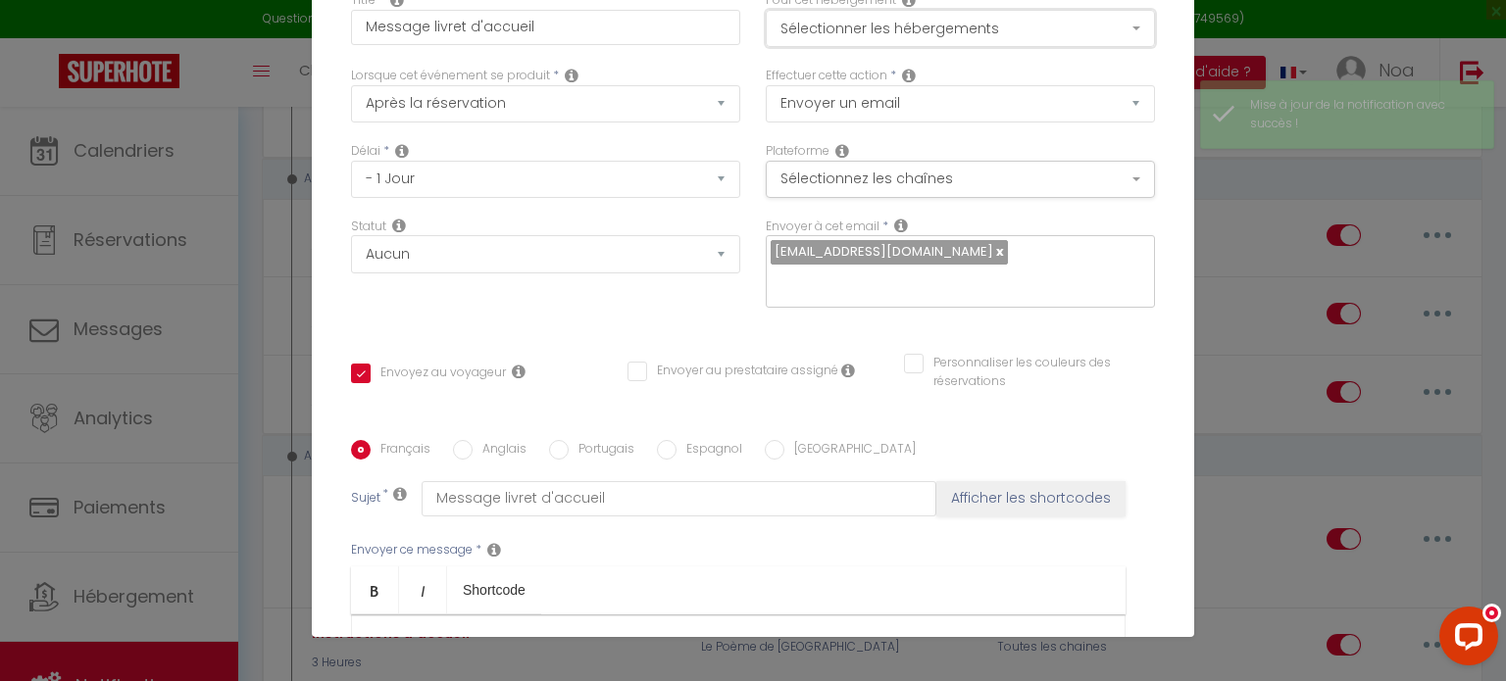
click at [941, 35] on button "Sélectionner les hébergements" at bounding box center [960, 28] width 389 height 37
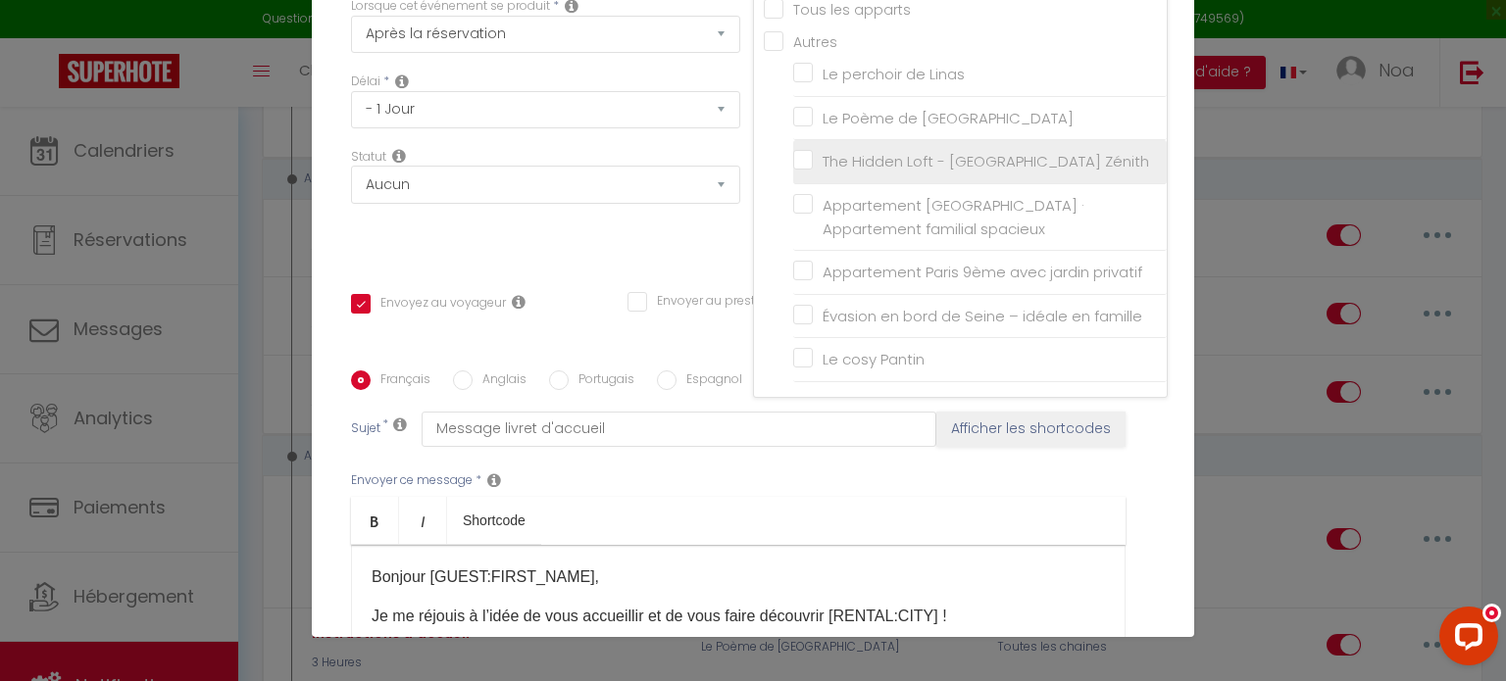
scroll to position [128, 0]
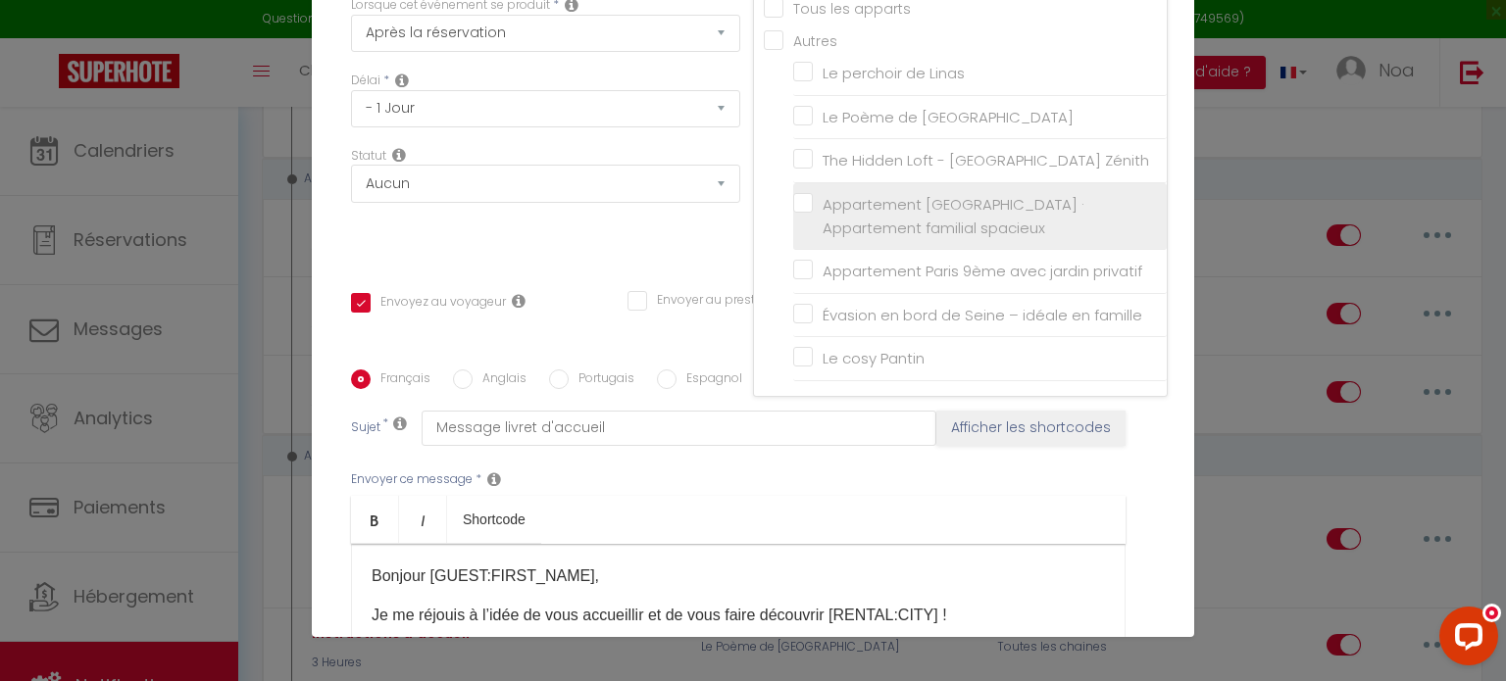
click at [921, 219] on input "Appartement [GEOGRAPHIC_DATA] · Appartement familial spacieux" at bounding box center [979, 217] width 373 height 20
checkbox input "true"
checkbox input "false"
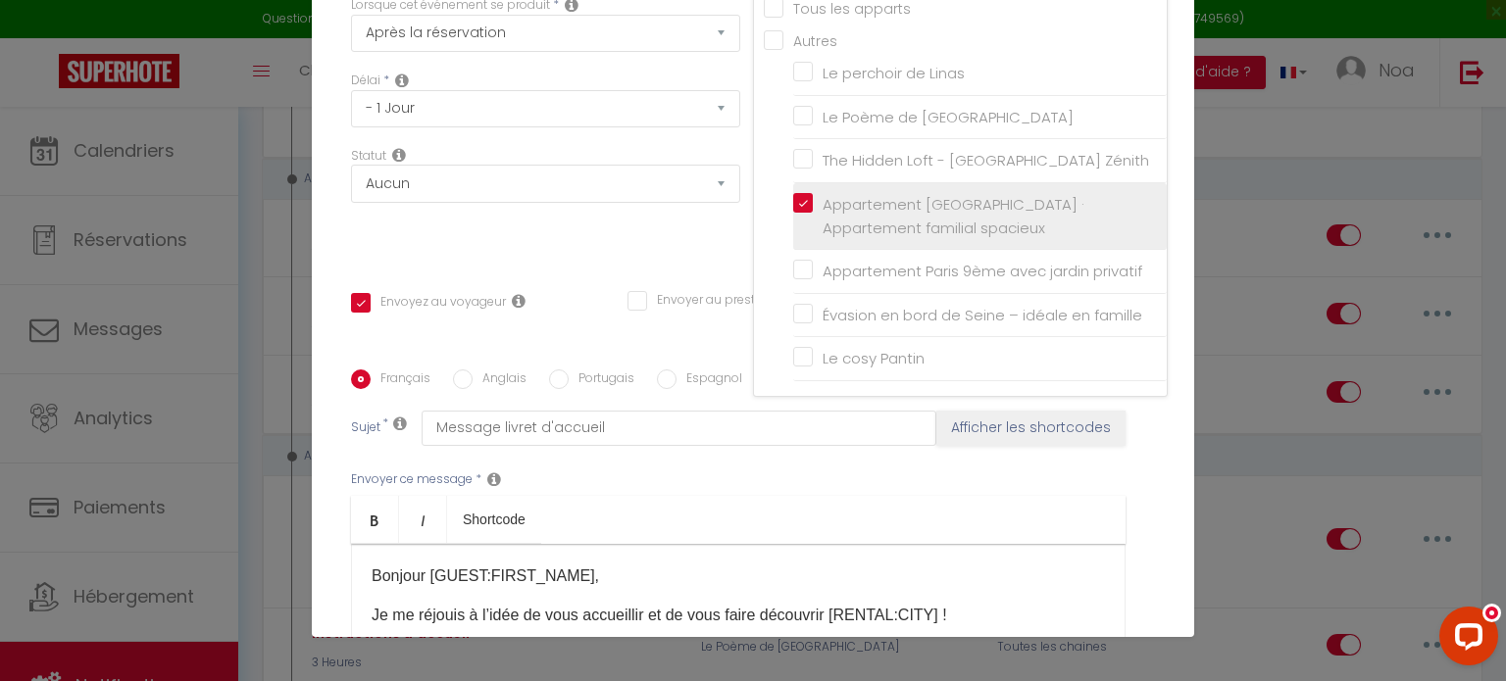
checkbox input "false"
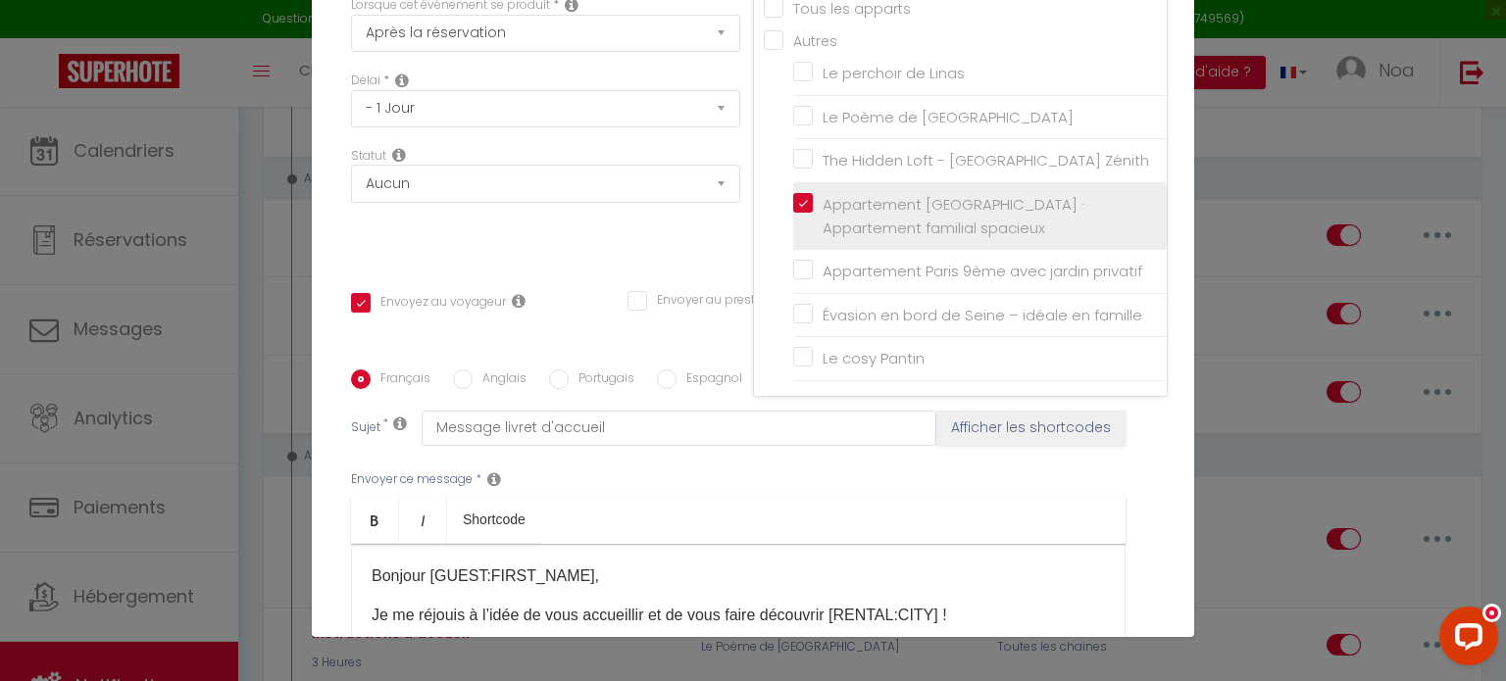
checkbox input "false"
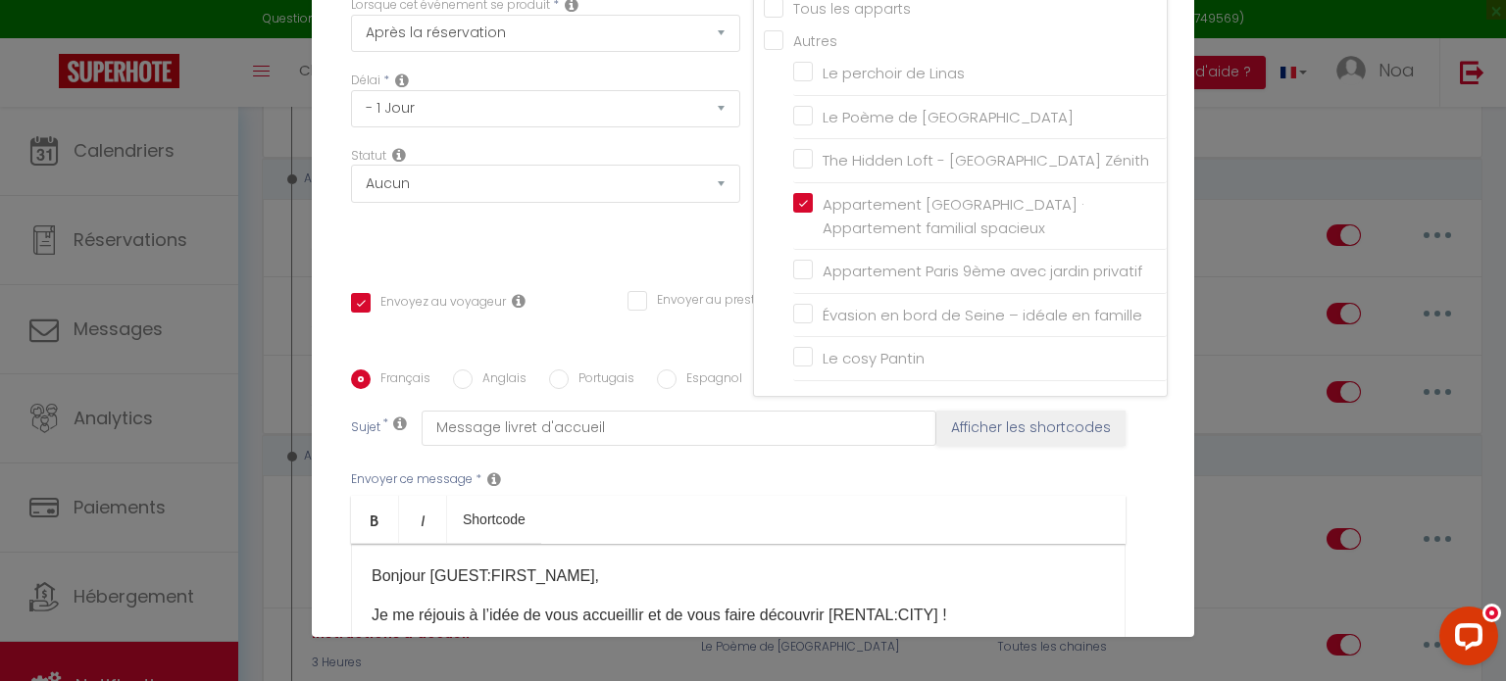
scroll to position [439, 0]
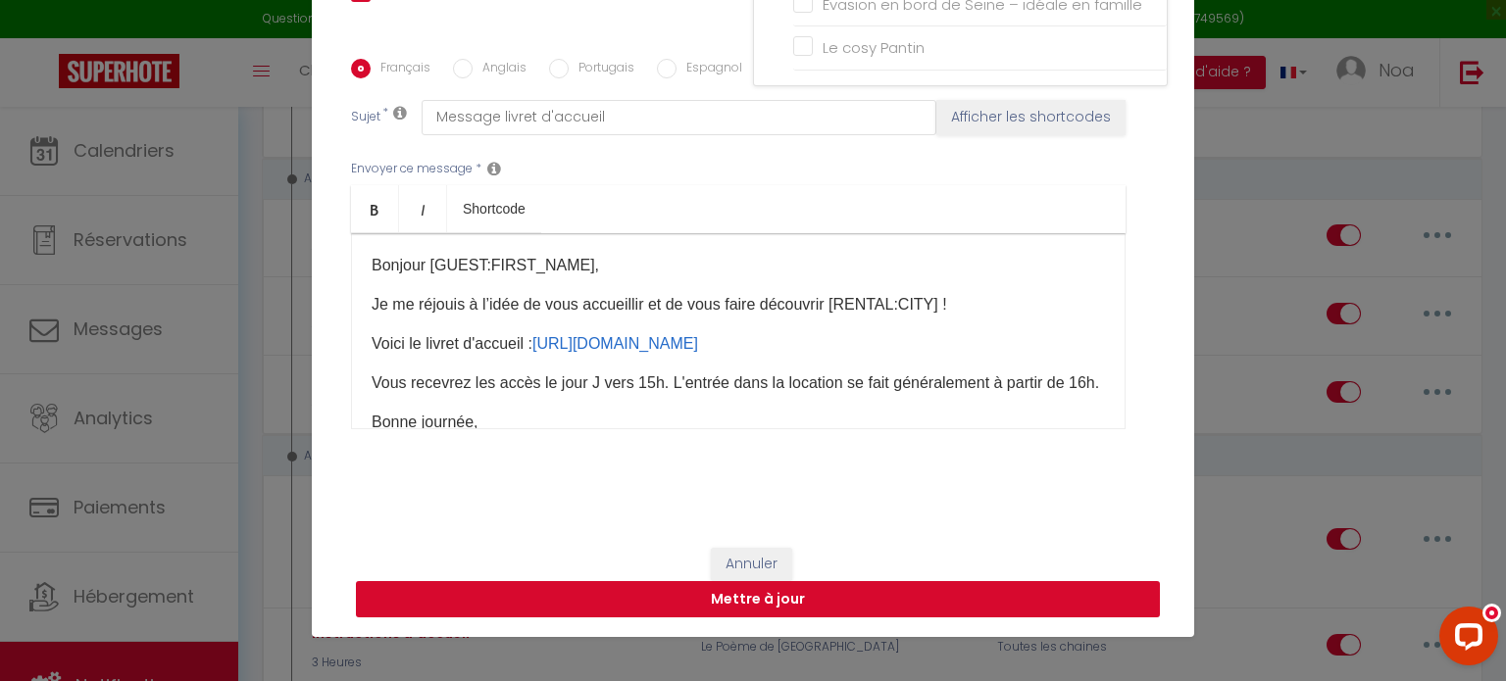
click at [927, 589] on button "Mettre à jour" at bounding box center [758, 599] width 804 height 37
checkbox input "true"
checkbox input "false"
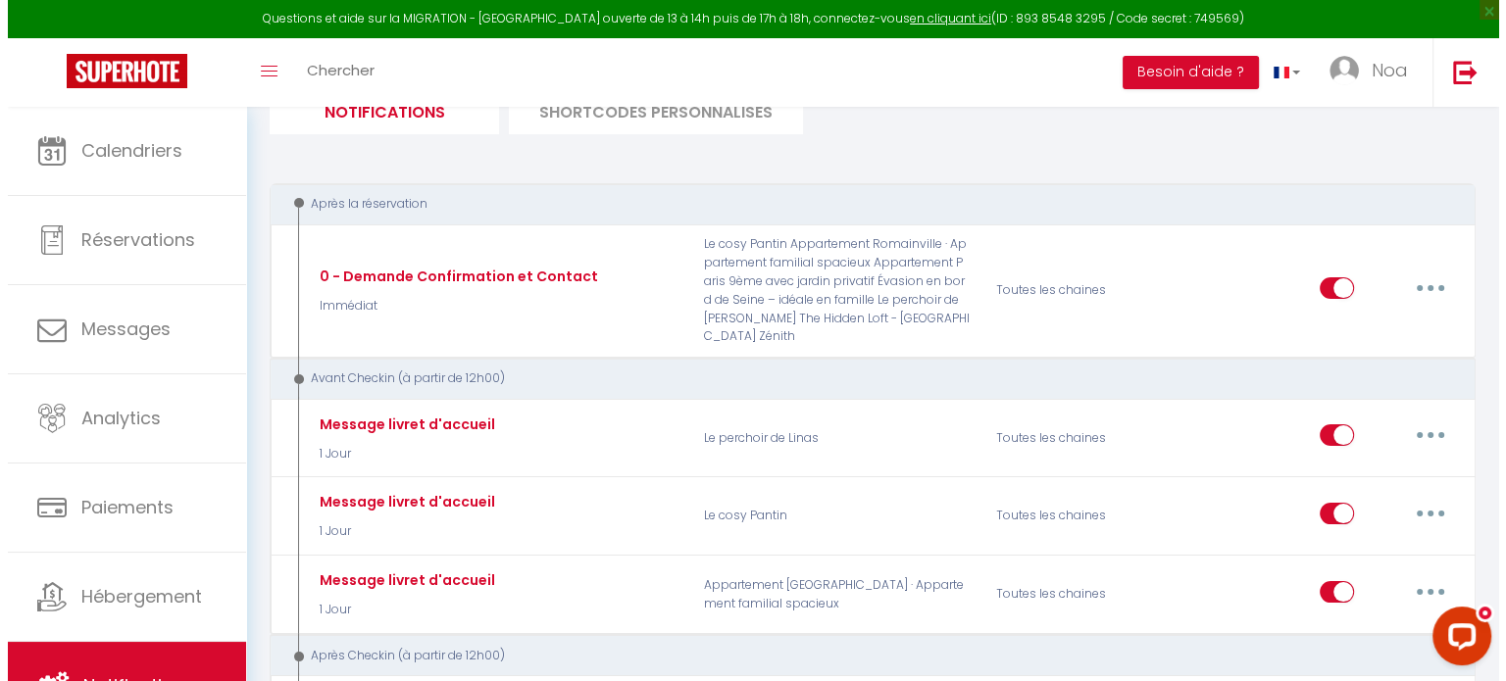
scroll to position [125, 0]
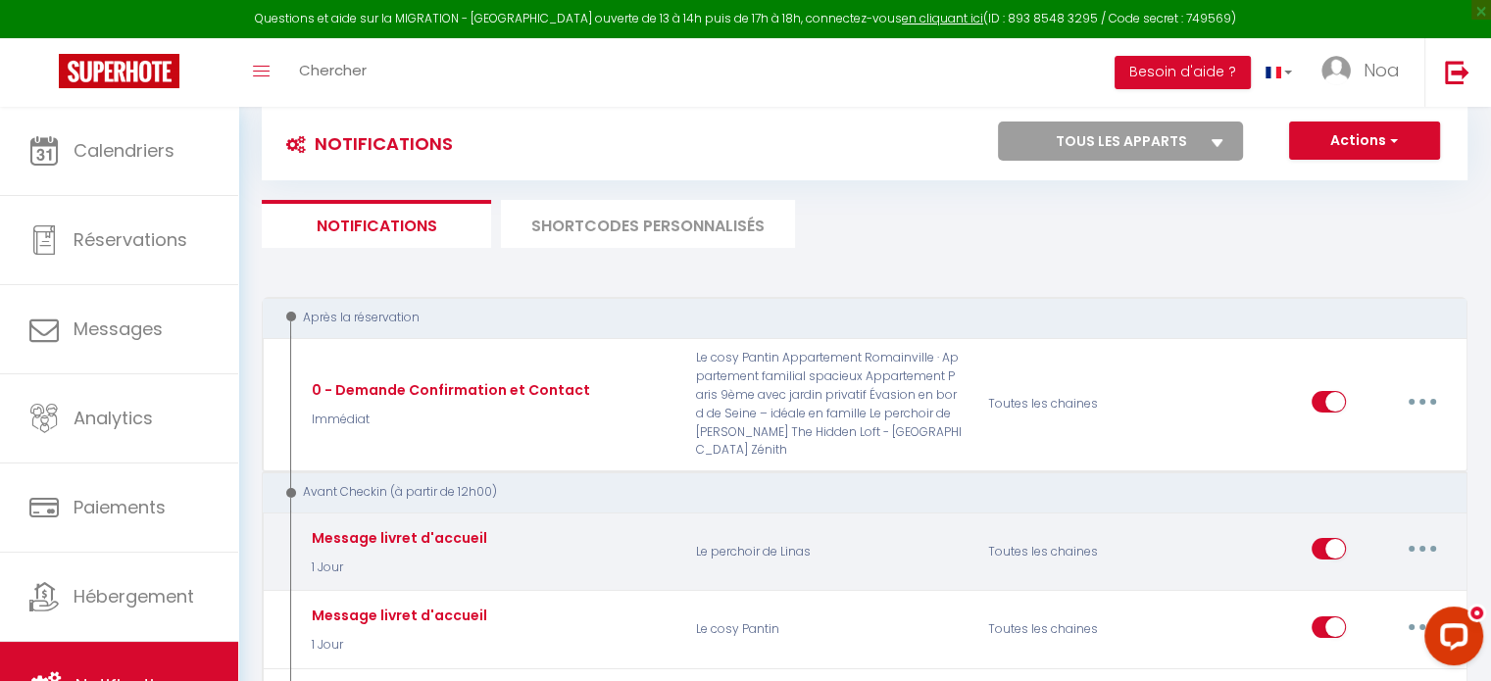
click at [1416, 533] on button "button" at bounding box center [1422, 548] width 55 height 31
click at [1362, 577] on link "Editer" at bounding box center [1371, 593] width 145 height 33
type input "Message livret d'accueil"
select select "1 Jour"
select select
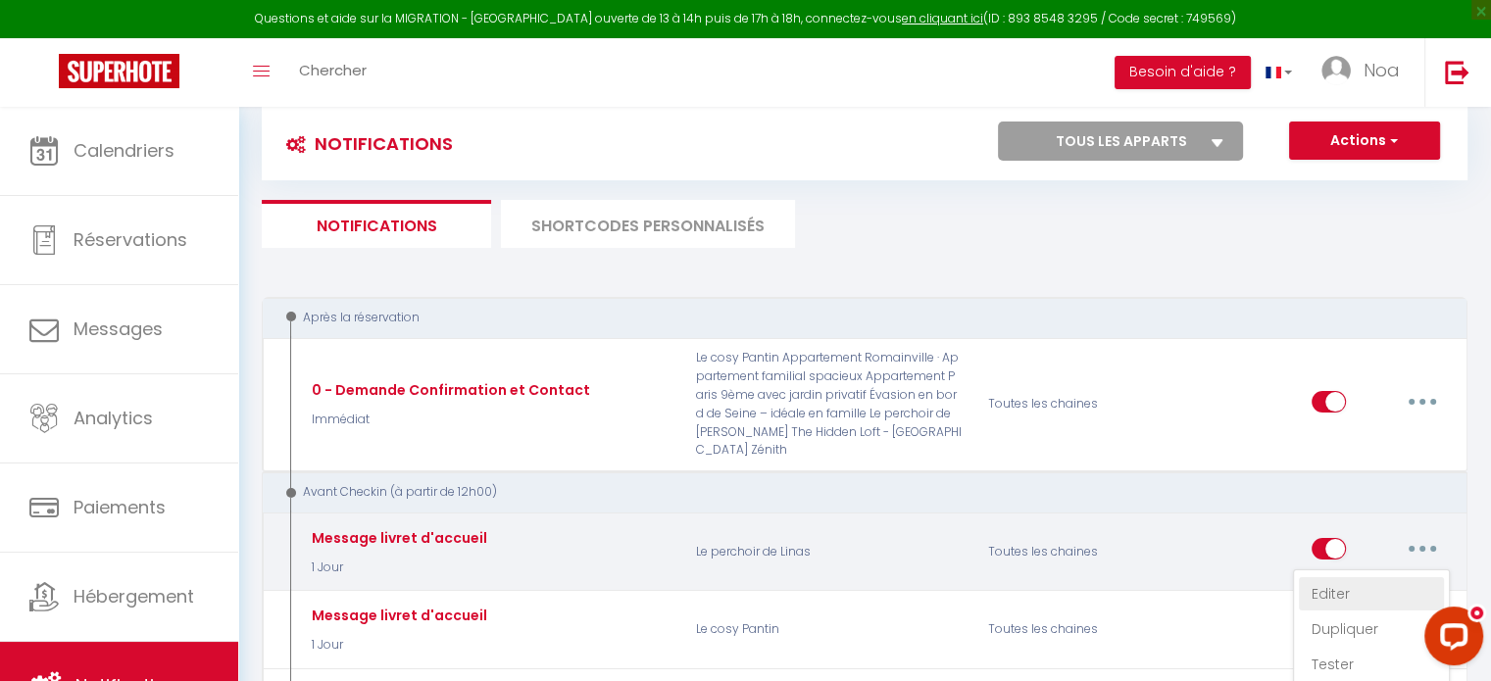
checkbox input "true"
checkbox input "false"
radio input "true"
type input "Message livret d'accueil"
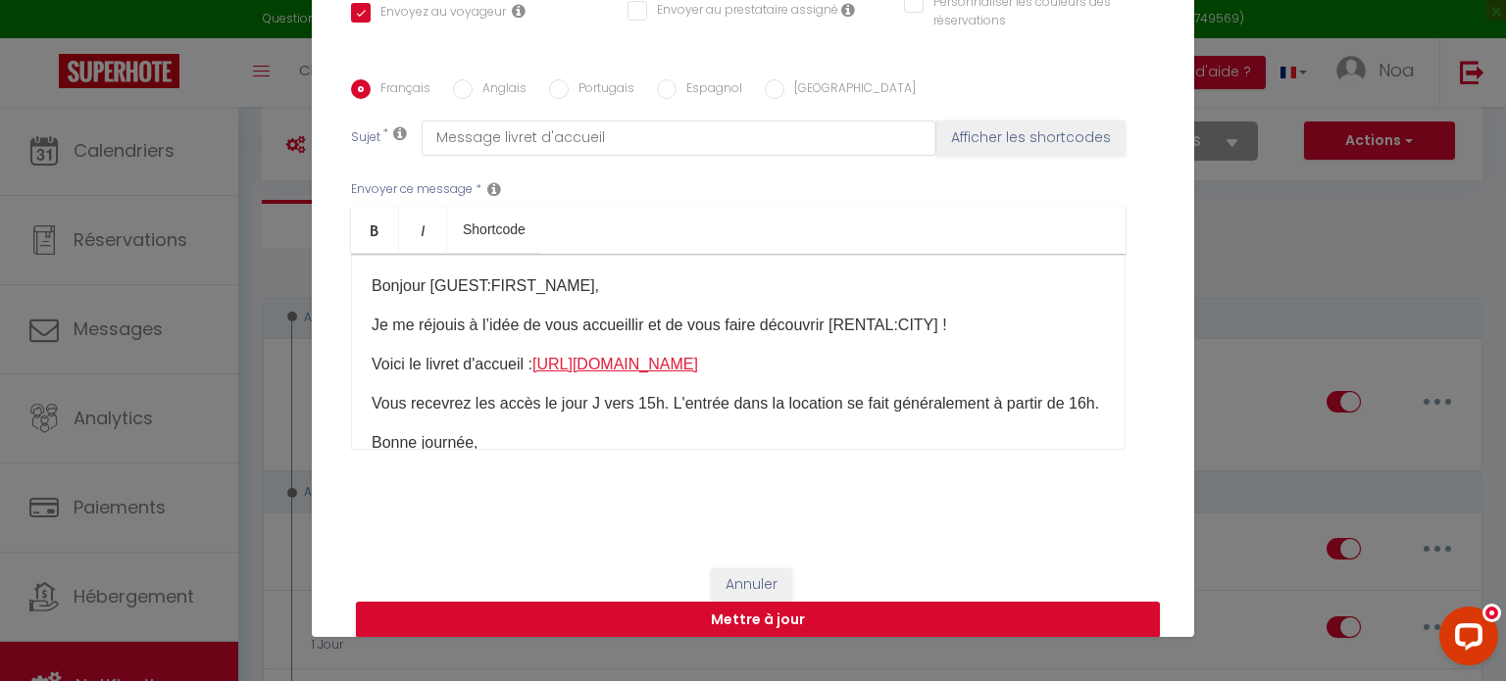
click at [698, 372] on link "[URL][DOMAIN_NAME]" at bounding box center [615, 364] width 166 height 17
drag, startPoint x: 1020, startPoint y: 392, endPoint x: 371, endPoint y: 388, distance: 648.9
click at [371, 376] on p "Voici le livret d'accueil : [URL][DOMAIN_NAME] ​" at bounding box center [737, 365] width 733 height 24
copy p "[URL][DOMAIN_NAME]"
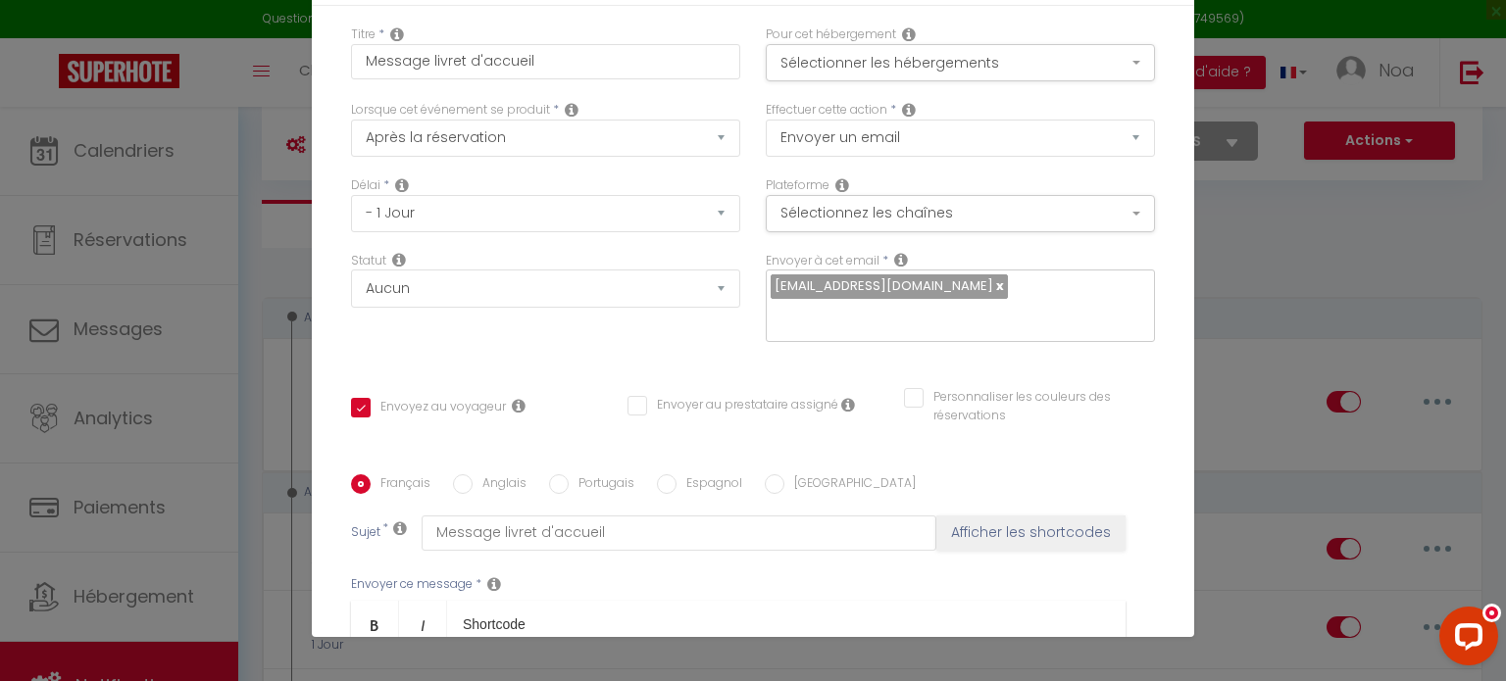
scroll to position [12, 0]
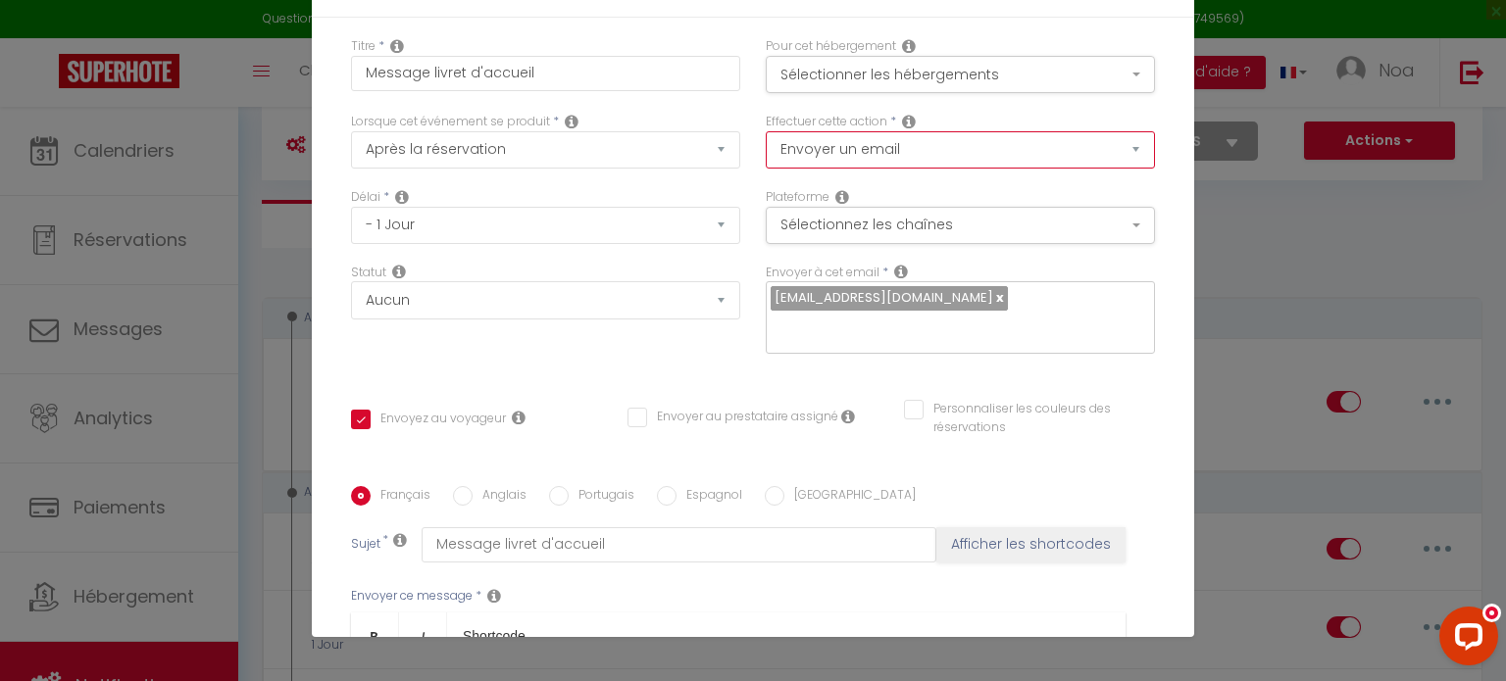
click at [902, 157] on select "Envoyer un email Envoyer un SMS Envoyer une notification push" at bounding box center [960, 149] width 389 height 37
click at [753, 272] on div "Envoyer à cet email * [EMAIL_ADDRESS][DOMAIN_NAME]" at bounding box center [960, 319] width 415 height 111
click at [902, 115] on icon at bounding box center [909, 122] width 14 height 16
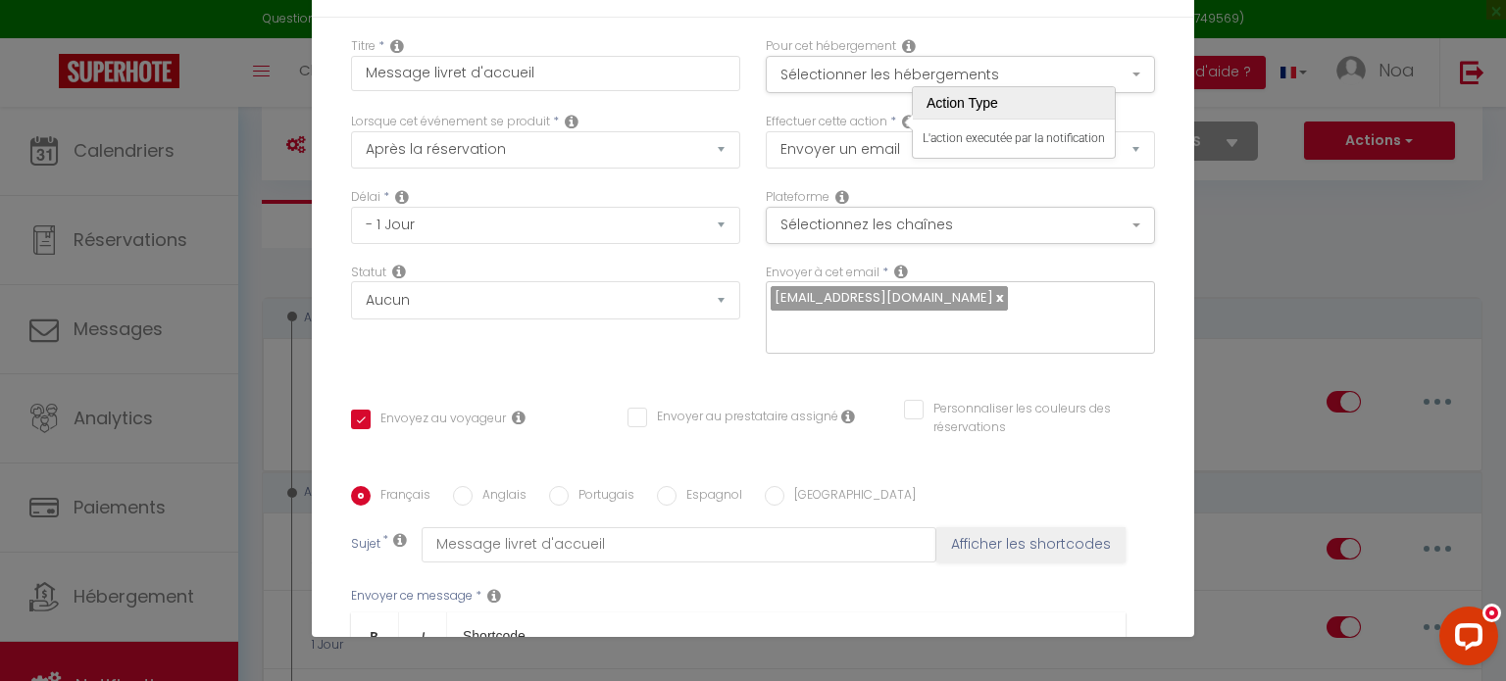
click at [834, 114] on label "Effectuer cette action" at bounding box center [827, 122] width 122 height 19
click at [870, 212] on button "Sélectionnez les chaînes" at bounding box center [960, 225] width 389 height 37
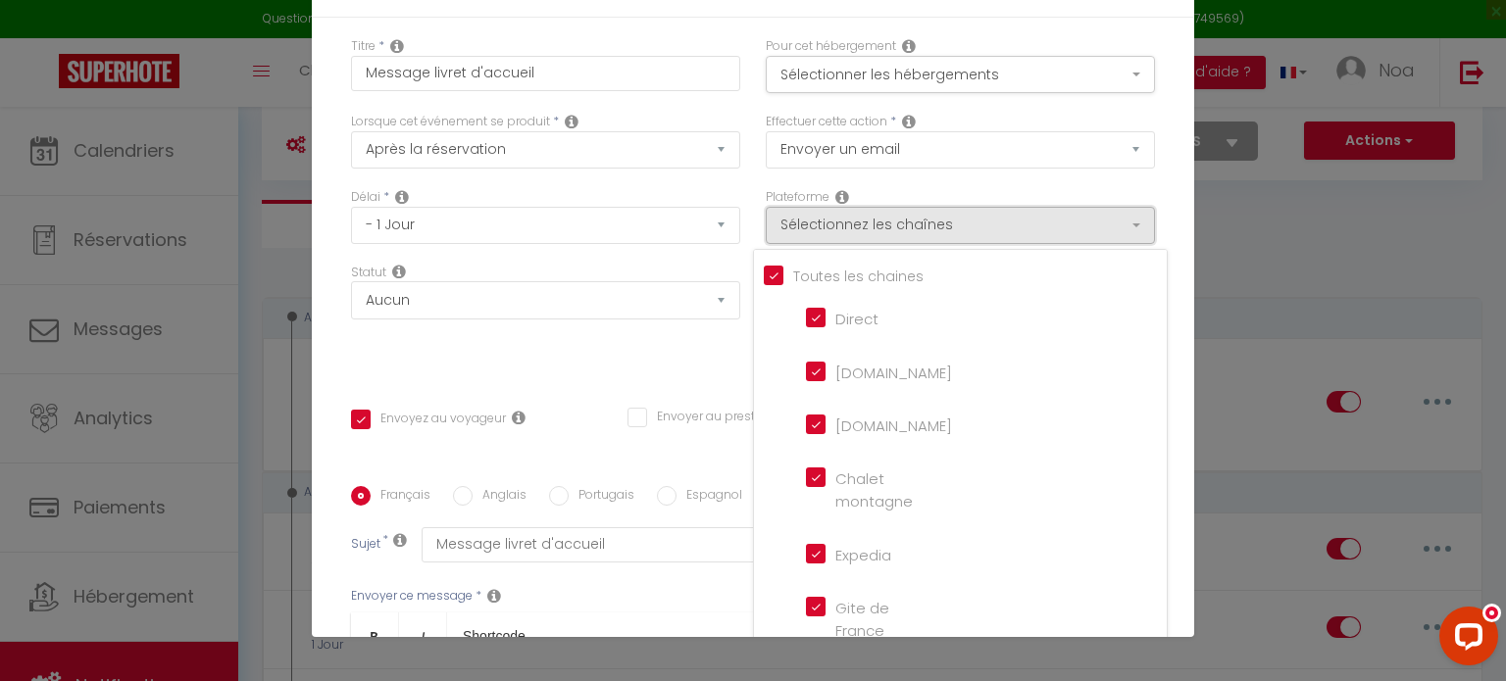
scroll to position [0, 0]
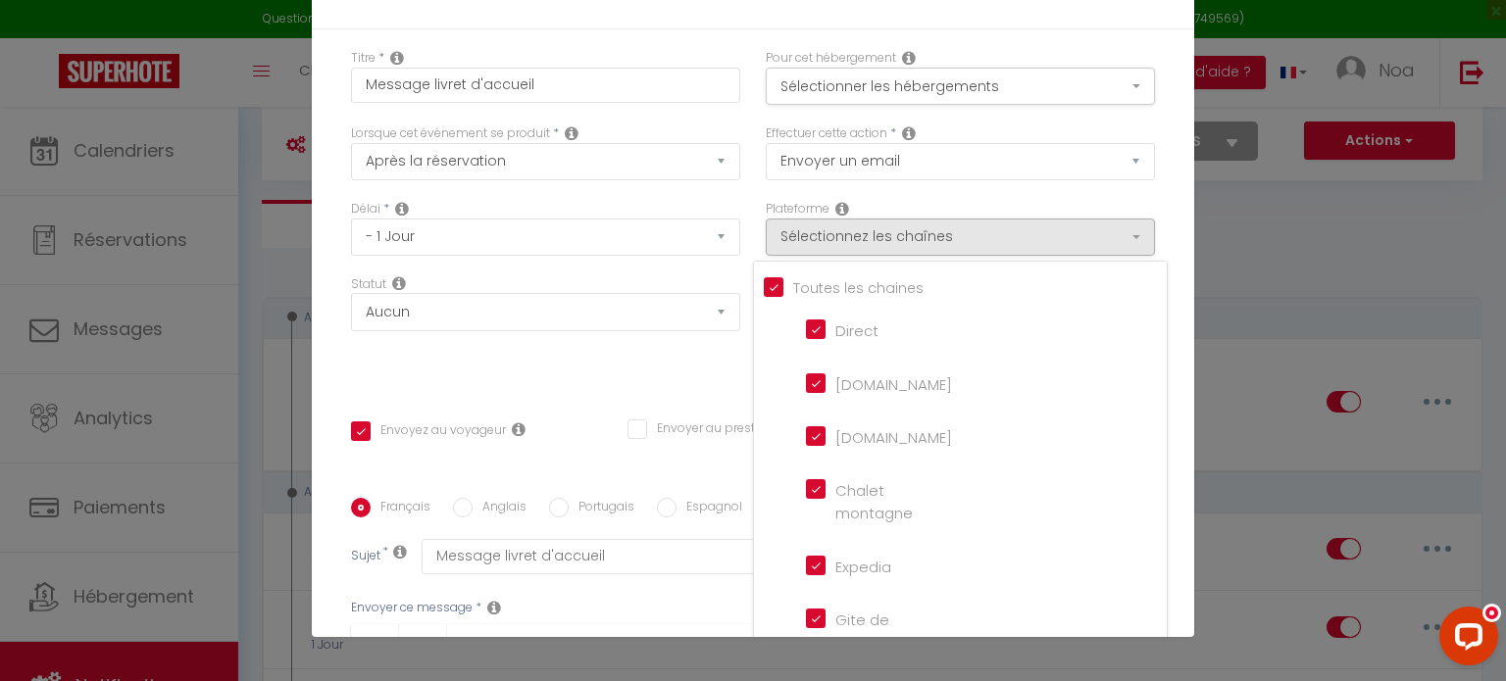
click at [995, 194] on div "Effectuer cette action * Envoyer un email Envoyer un SMS Envoyer une notificati…" at bounding box center [960, 161] width 415 height 75
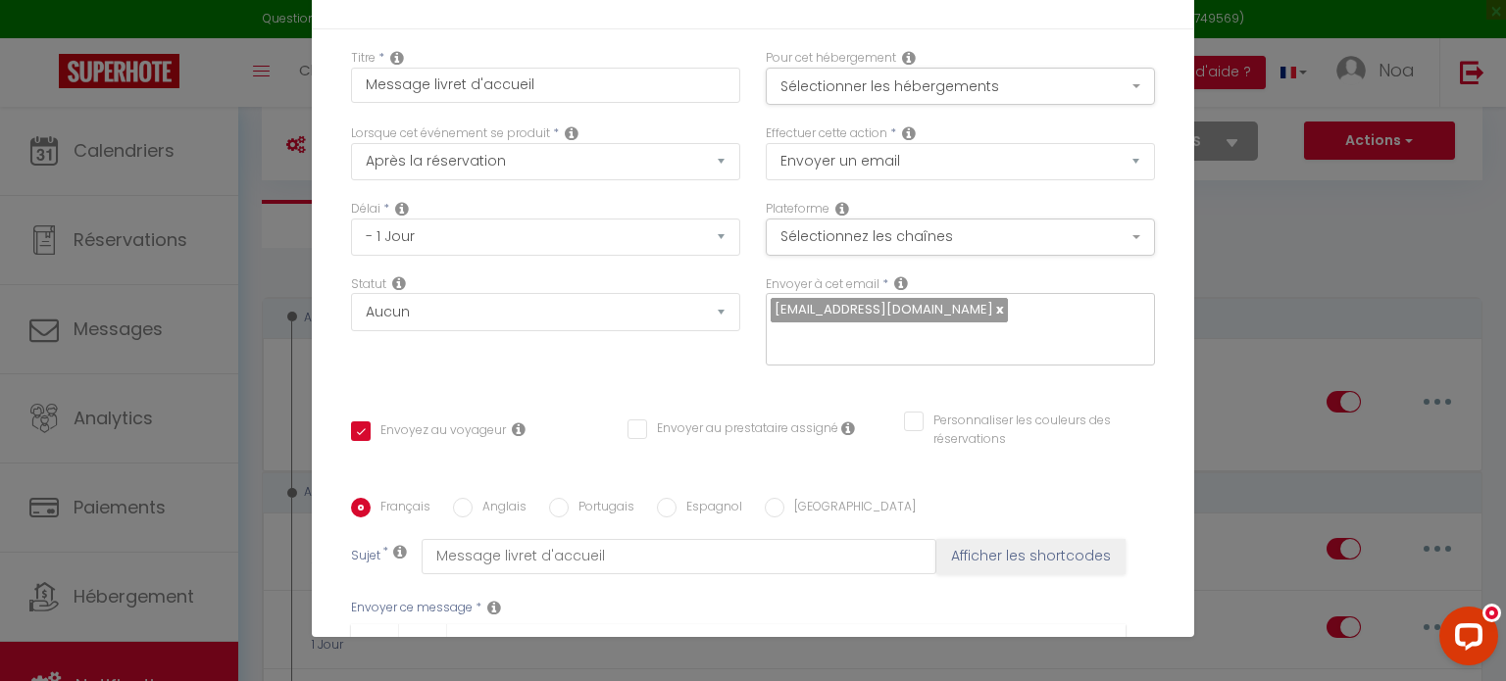
click at [993, 314] on link at bounding box center [998, 309] width 11 height 19
checkbox input "true"
checkbox input "false"
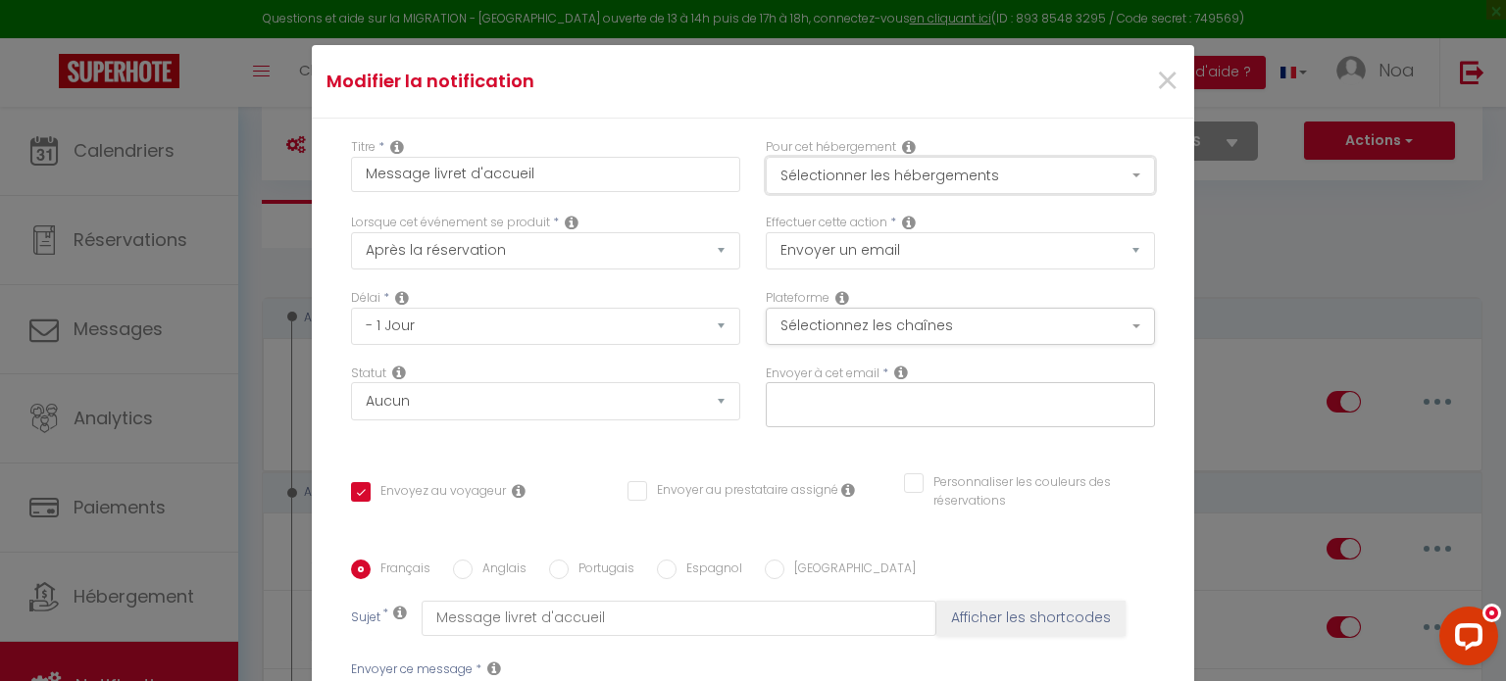
click at [859, 181] on button "Sélectionner les hébergements" at bounding box center [960, 175] width 389 height 37
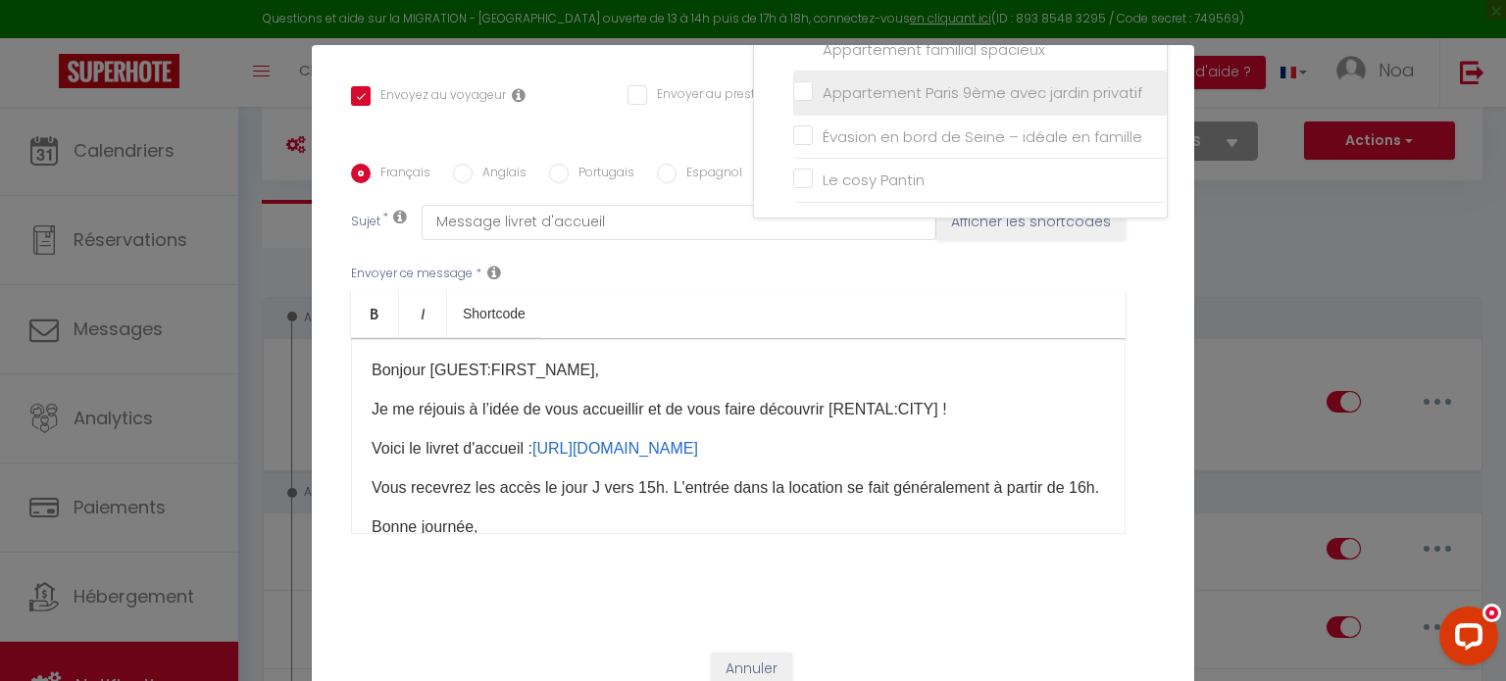
scroll to position [412, 0]
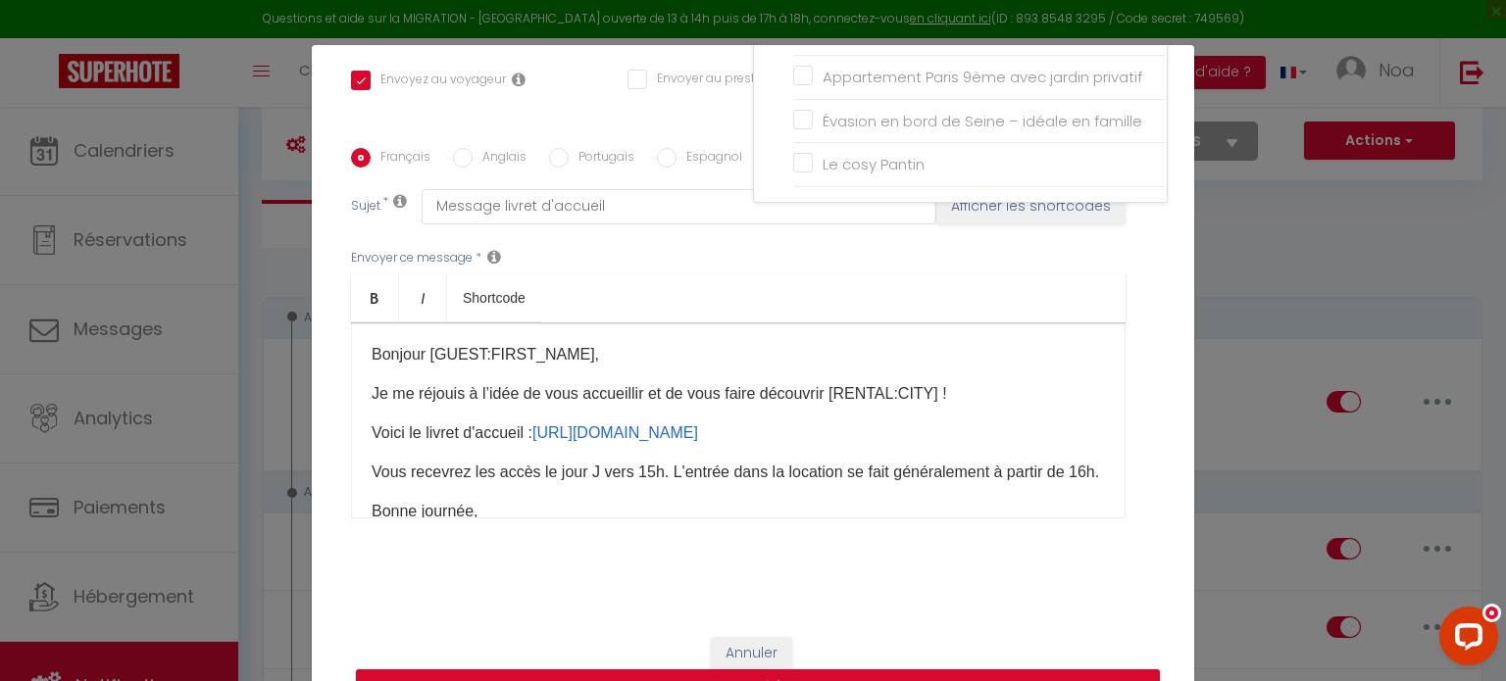
click at [919, 266] on div "Envoyer ce message * Bold Italic Shortcode Rich text editor Bonjour [GUEST:FIRS…" at bounding box center [753, 383] width 804 height 319
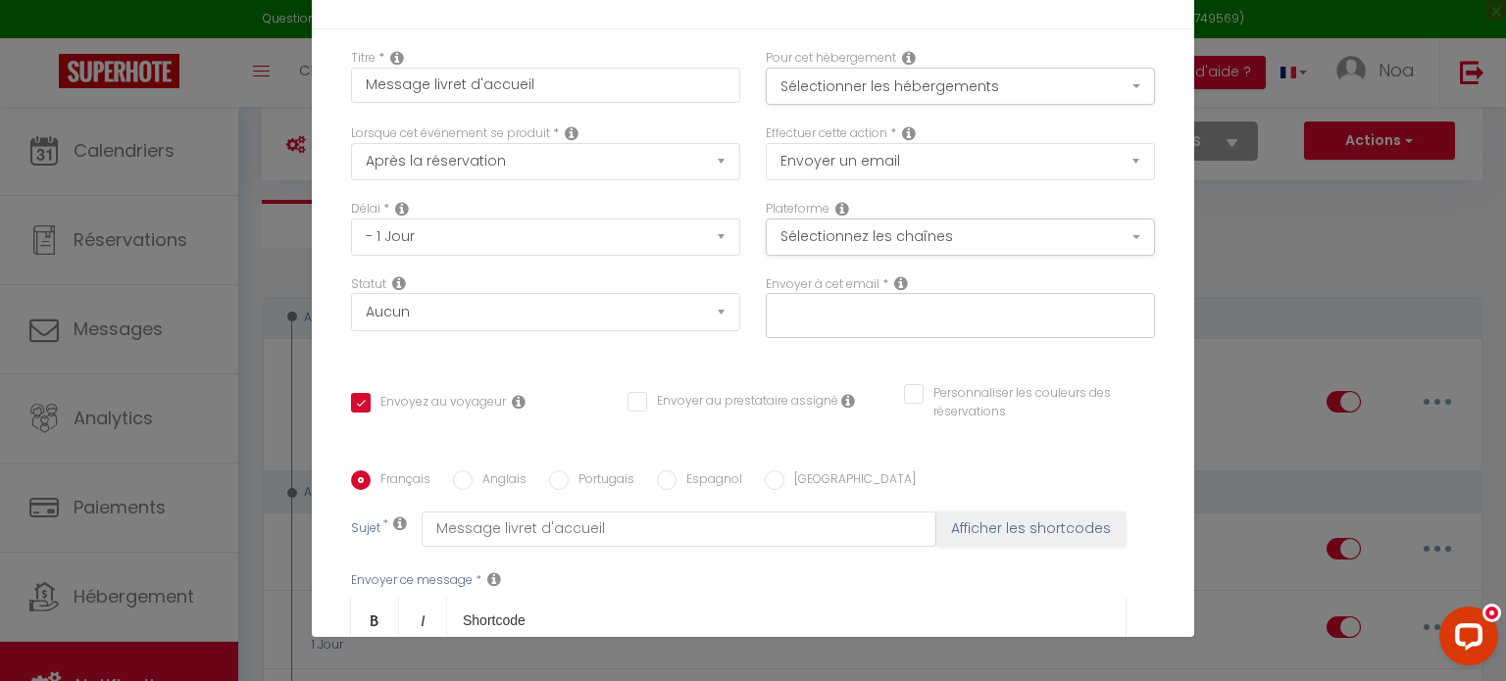
scroll to position [0, 0]
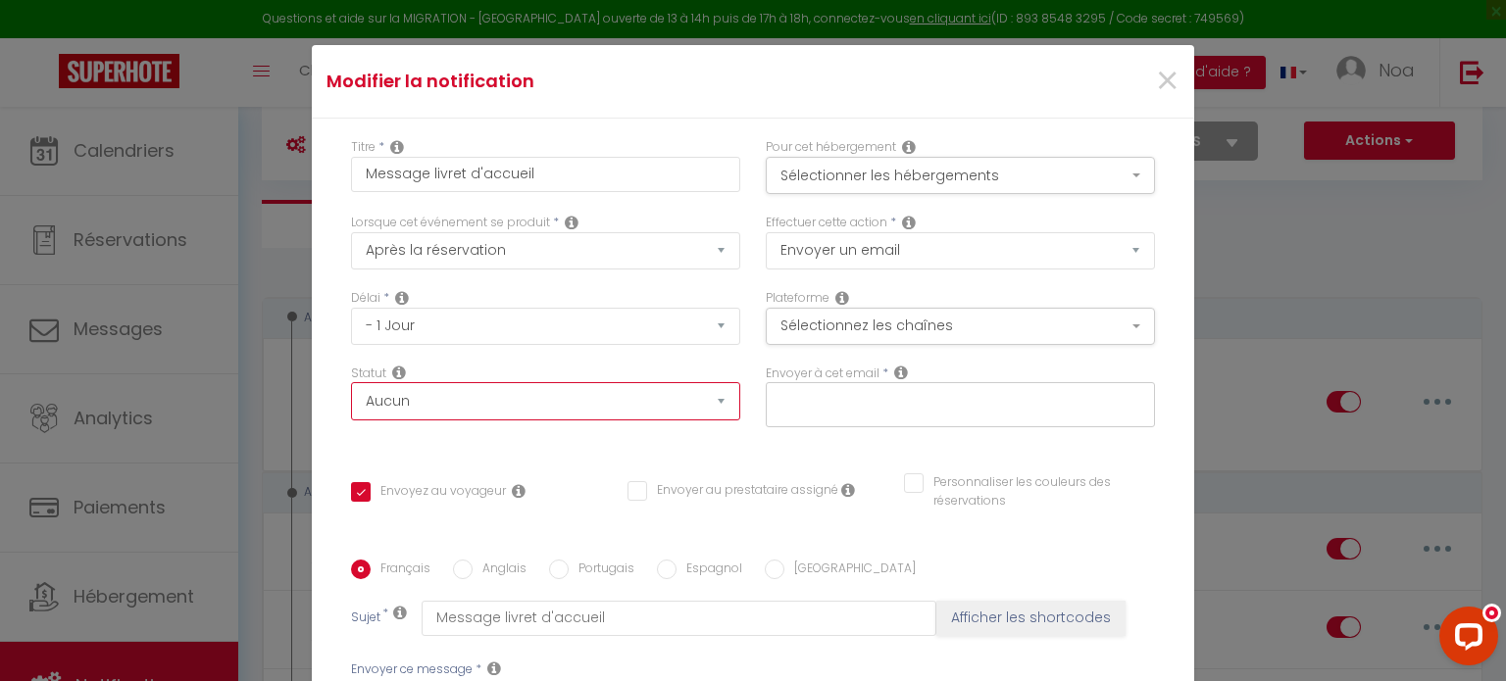
click at [635, 391] on select "Aucun Si la réservation est payée Si réservation non payée Si la caution a été …" at bounding box center [545, 400] width 389 height 37
click at [651, 358] on div "Délai * Immédiat - 10 Minutes - 1 Heure - 2 Heures - 3 Heures - 4 Heures - 5 He…" at bounding box center [545, 326] width 415 height 75
click at [839, 253] on select "Envoyer un email Envoyer un SMS Envoyer une notification push" at bounding box center [960, 250] width 389 height 37
select select "notification"
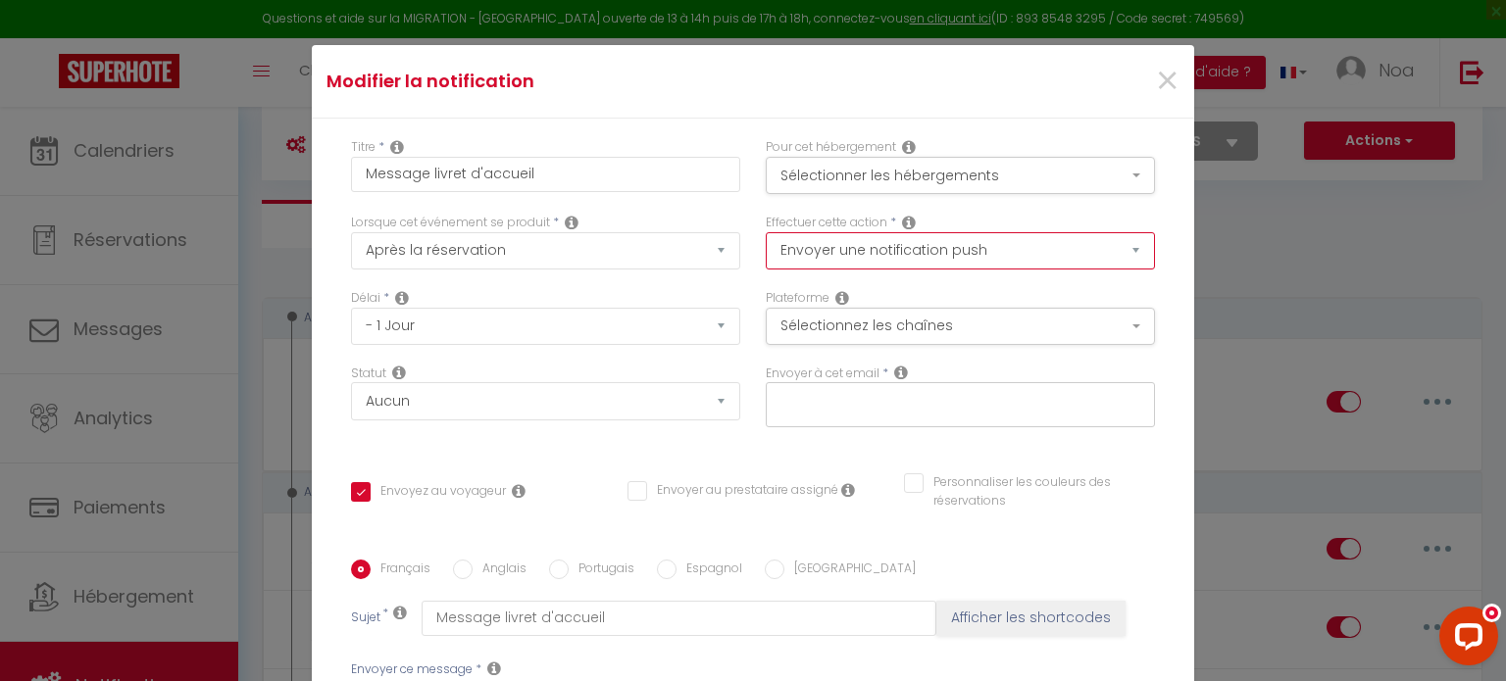
click at [766, 232] on select "Envoyer un email Envoyer un SMS Envoyer une notification push" at bounding box center [960, 250] width 389 height 37
checkbox input "true"
checkbox input "false"
click at [882, 254] on select "Envoyer un email Envoyer un SMS Envoyer une notification push" at bounding box center [960, 250] width 389 height 37
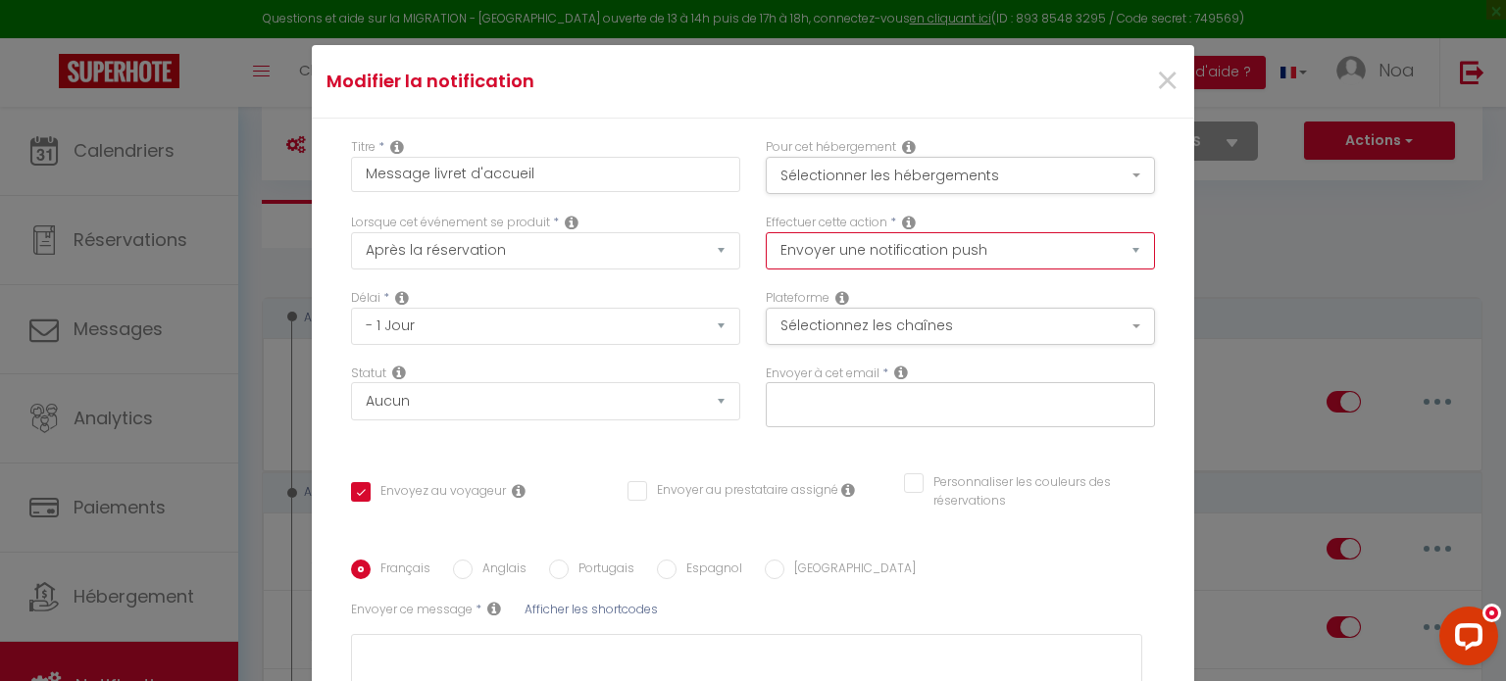
select select "email"
click at [766, 232] on select "Envoyer un email Envoyer un SMS Envoyer une notification push" at bounding box center [960, 250] width 389 height 37
checkbox input "true"
checkbox input "false"
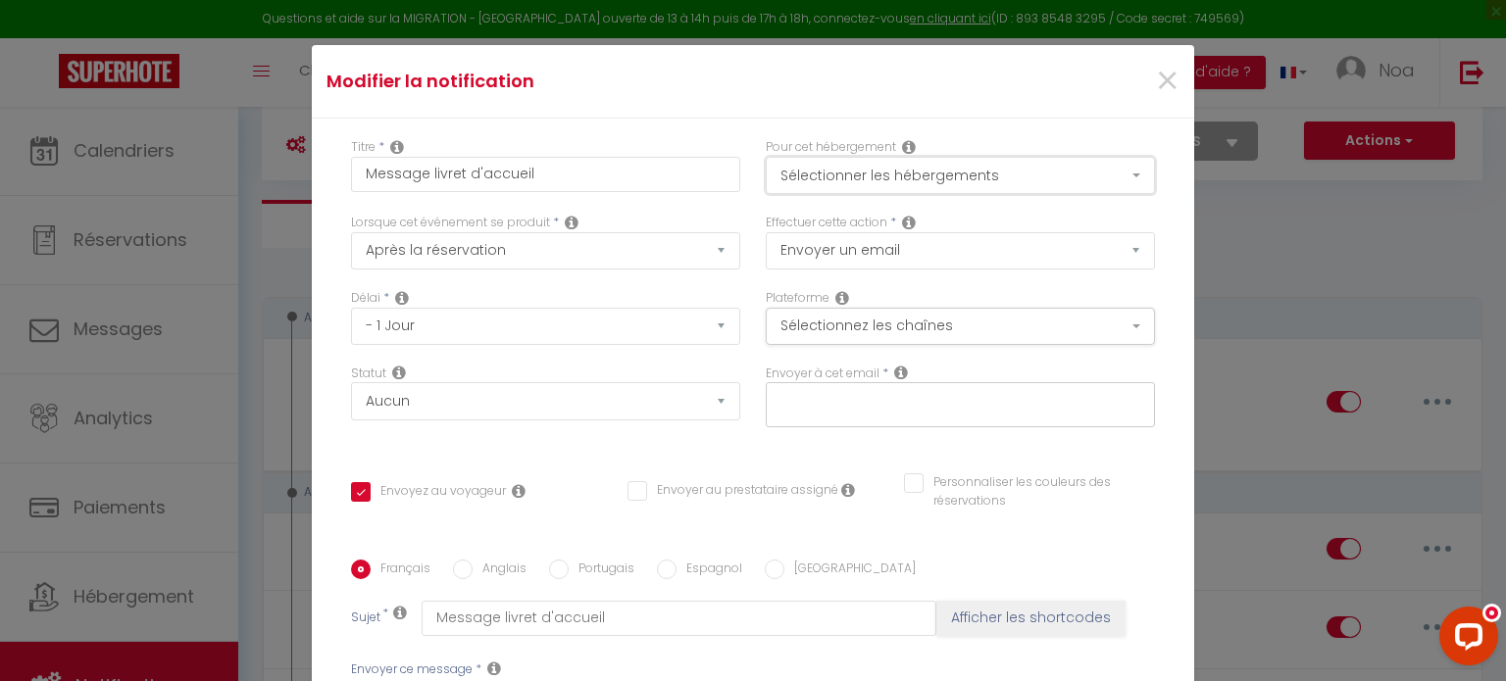
click at [906, 181] on button "Sélectionner les hébergements" at bounding box center [960, 175] width 389 height 37
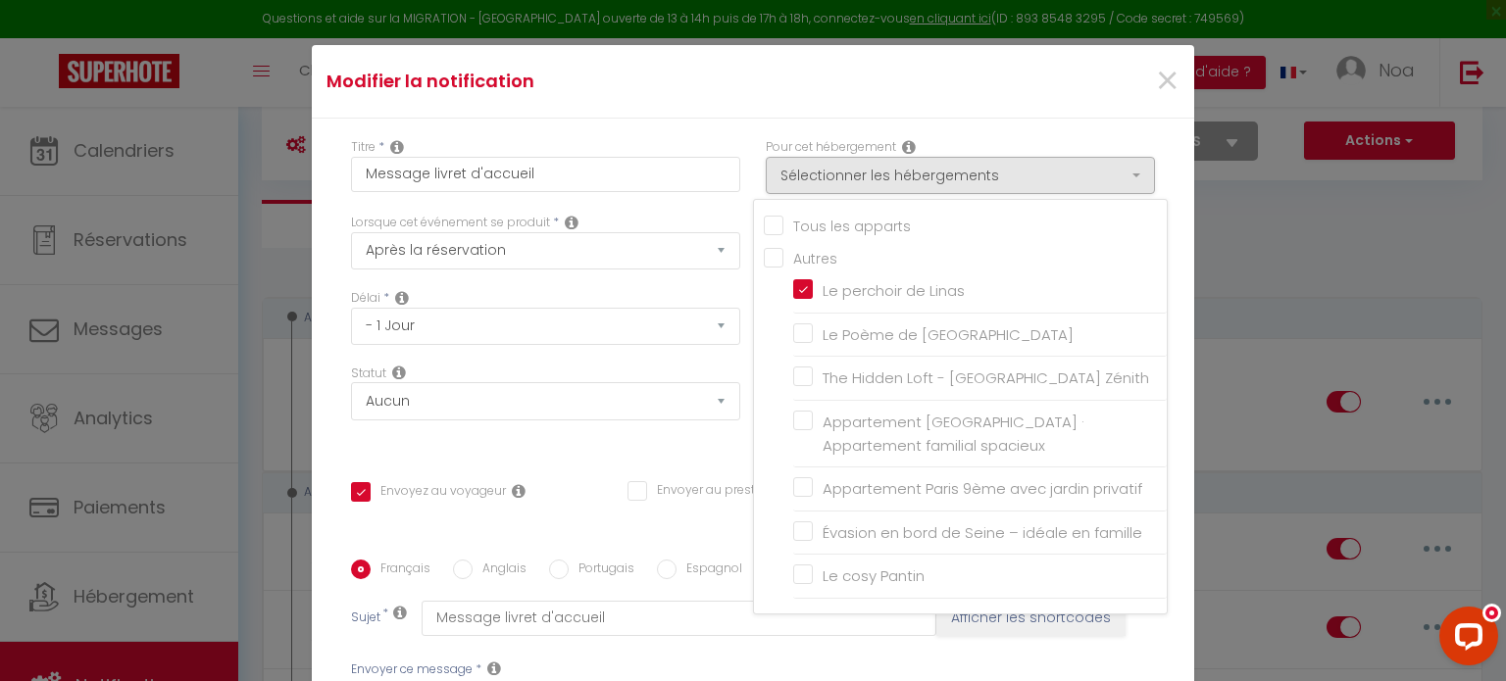
click at [734, 124] on div "Titre * Message livret d'accueil Pour cet hébergement Sélectionner les hébergem…" at bounding box center [753, 574] width 882 height 911
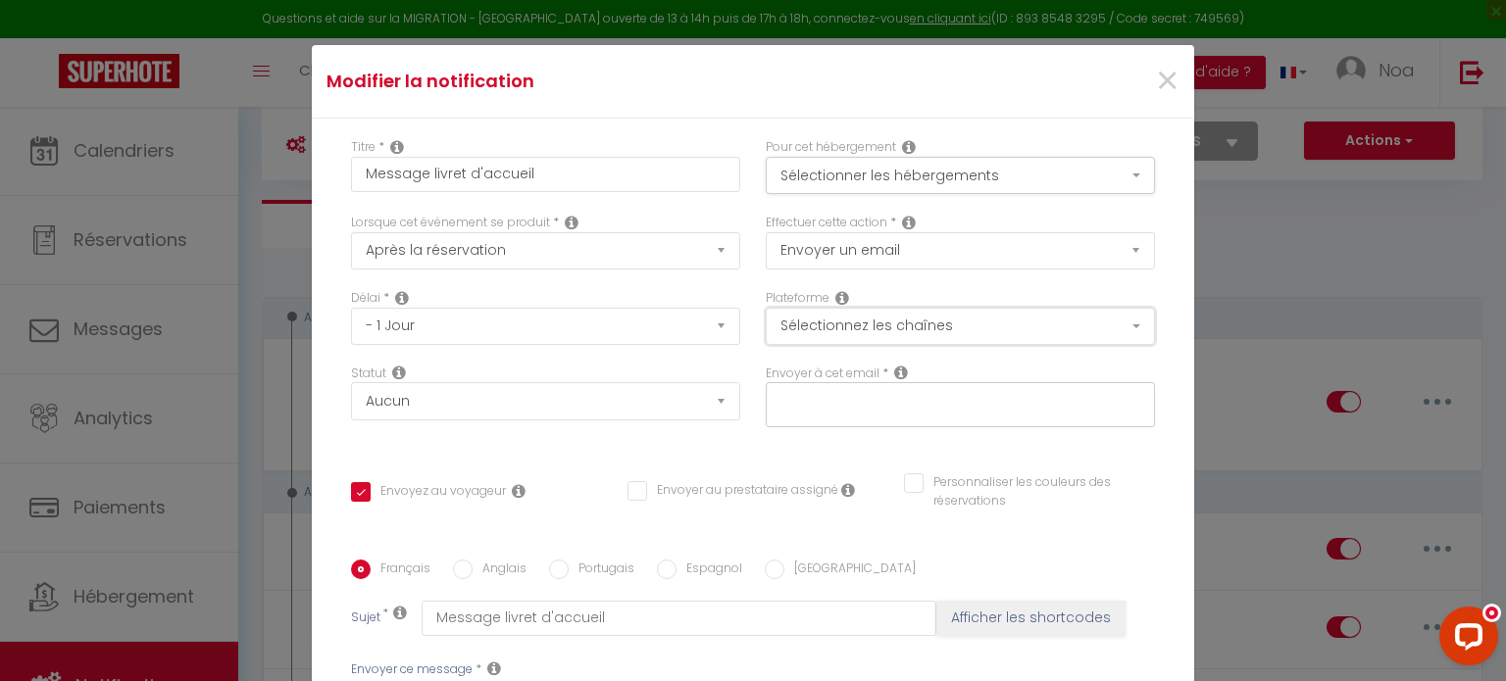
click at [813, 312] on button "Sélectionnez les chaînes" at bounding box center [960, 326] width 389 height 37
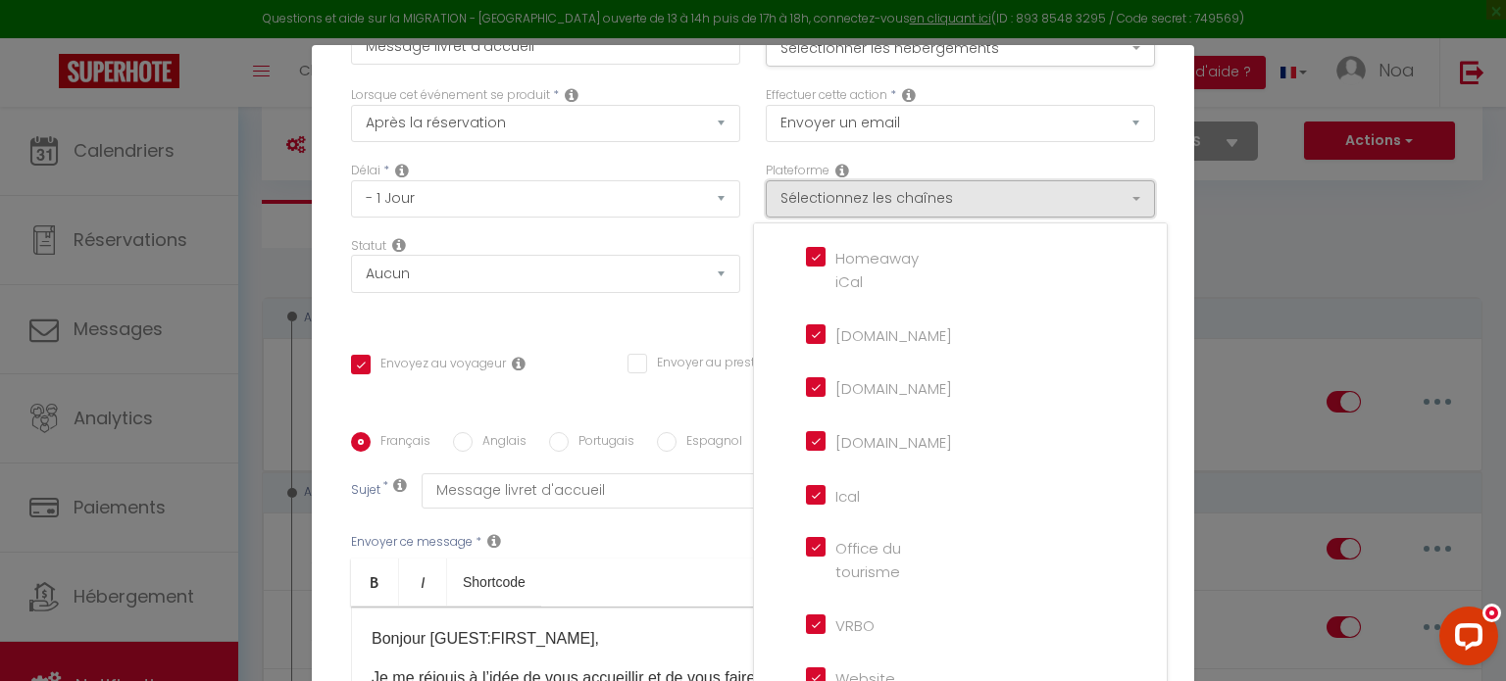
scroll to position [243, 0]
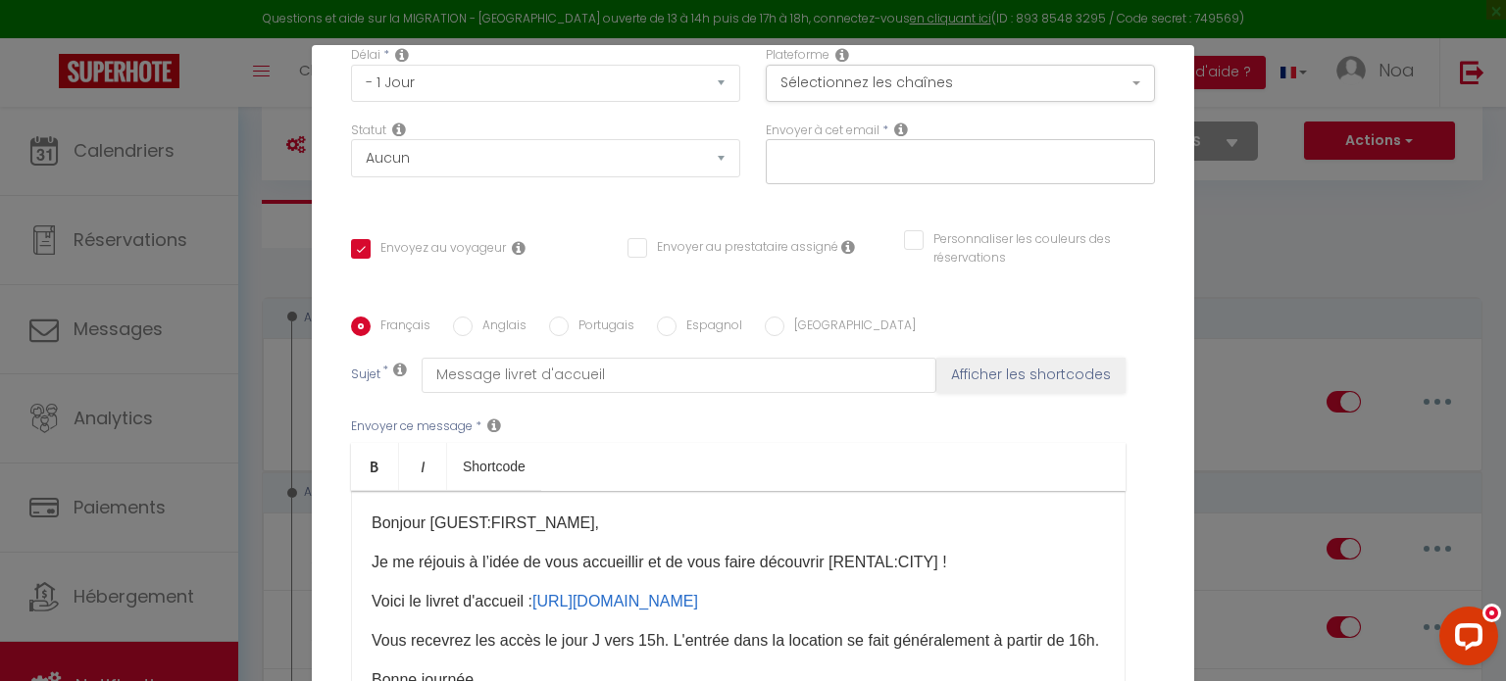
click at [683, 513] on p "Bonjour [GUEST:FIRST_NAME]," at bounding box center [737, 524] width 733 height 24
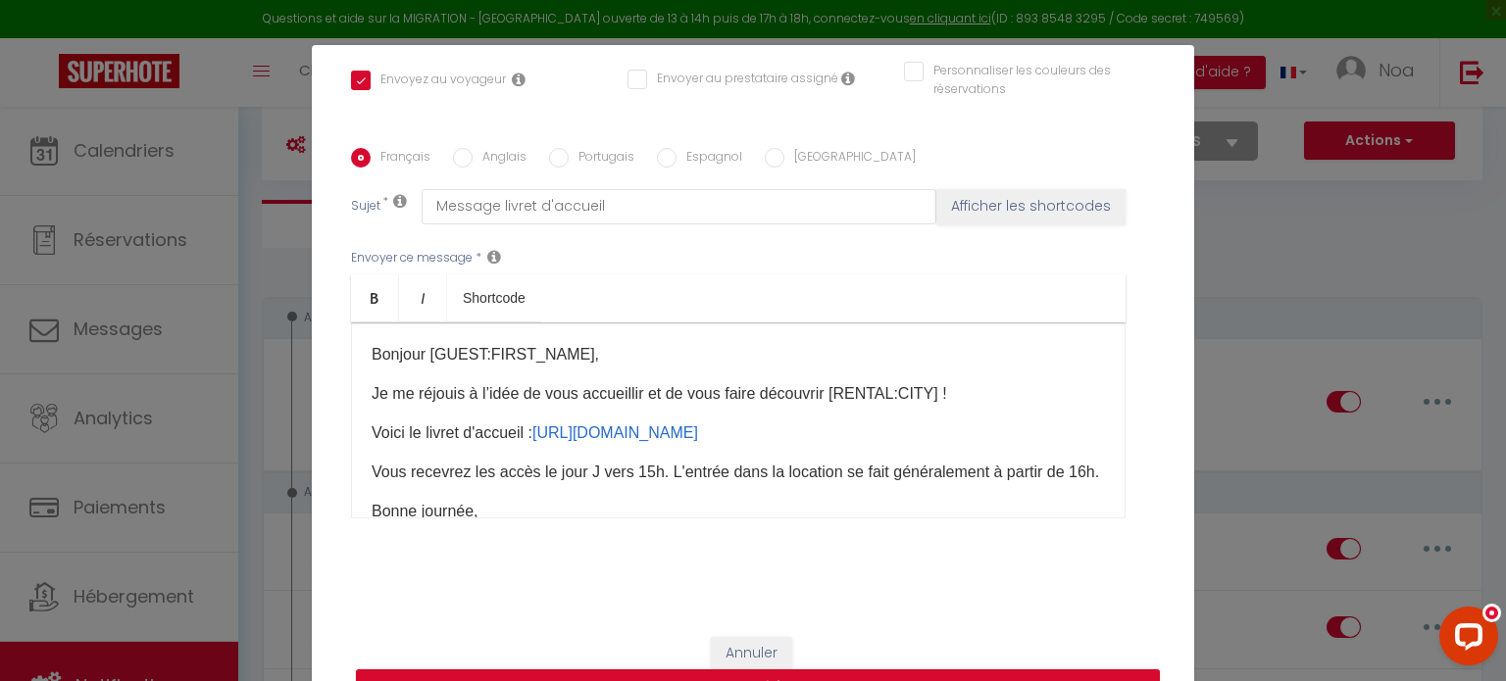
scroll to position [89, 0]
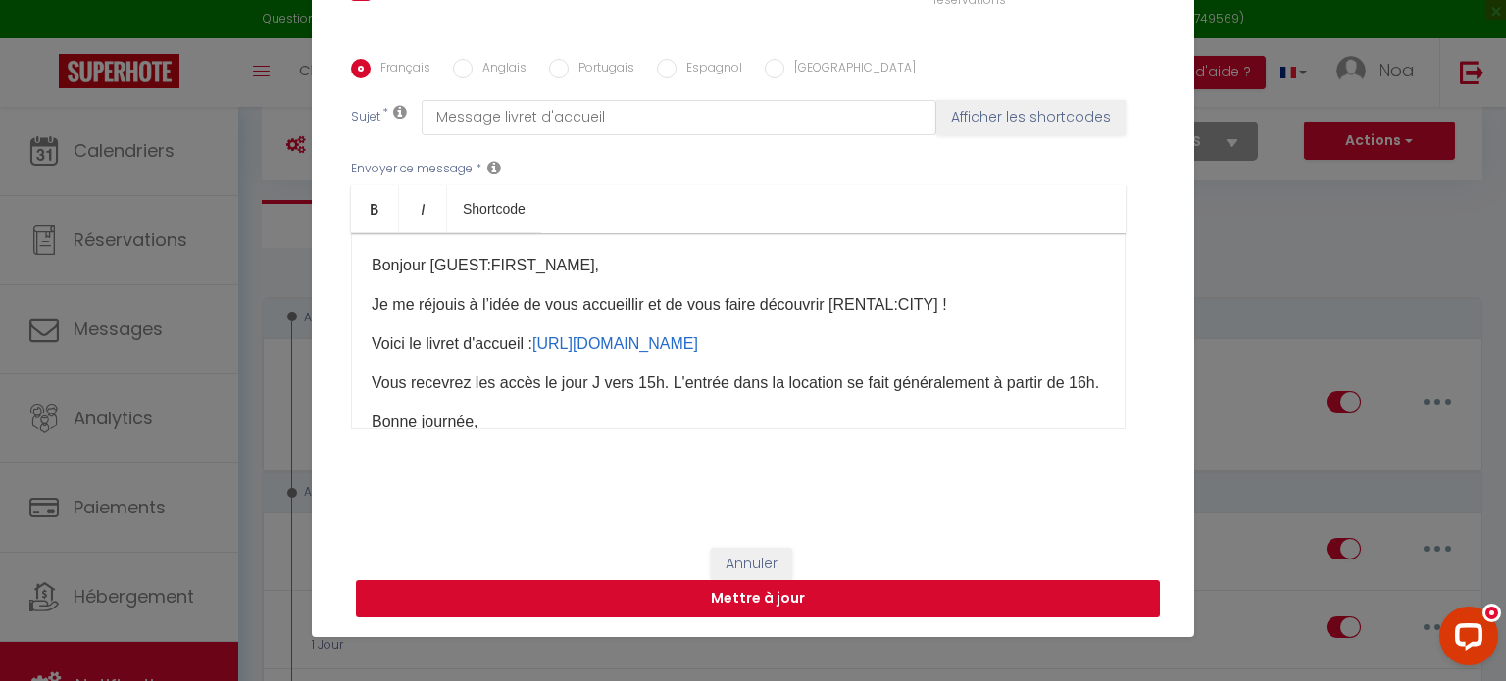
click at [830, 597] on button "Mettre à jour" at bounding box center [758, 598] width 804 height 37
checkbox input "true"
checkbox input "false"
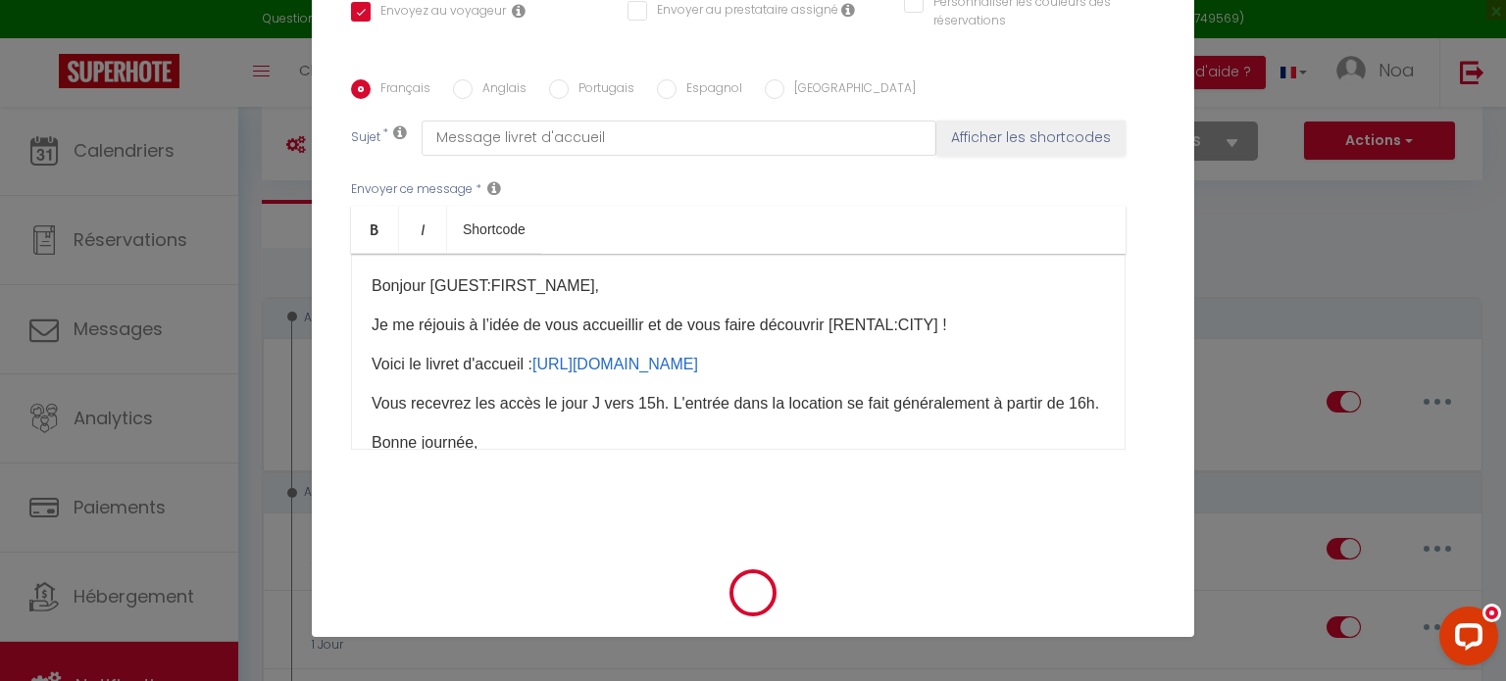
checkbox input "true"
checkbox input "false"
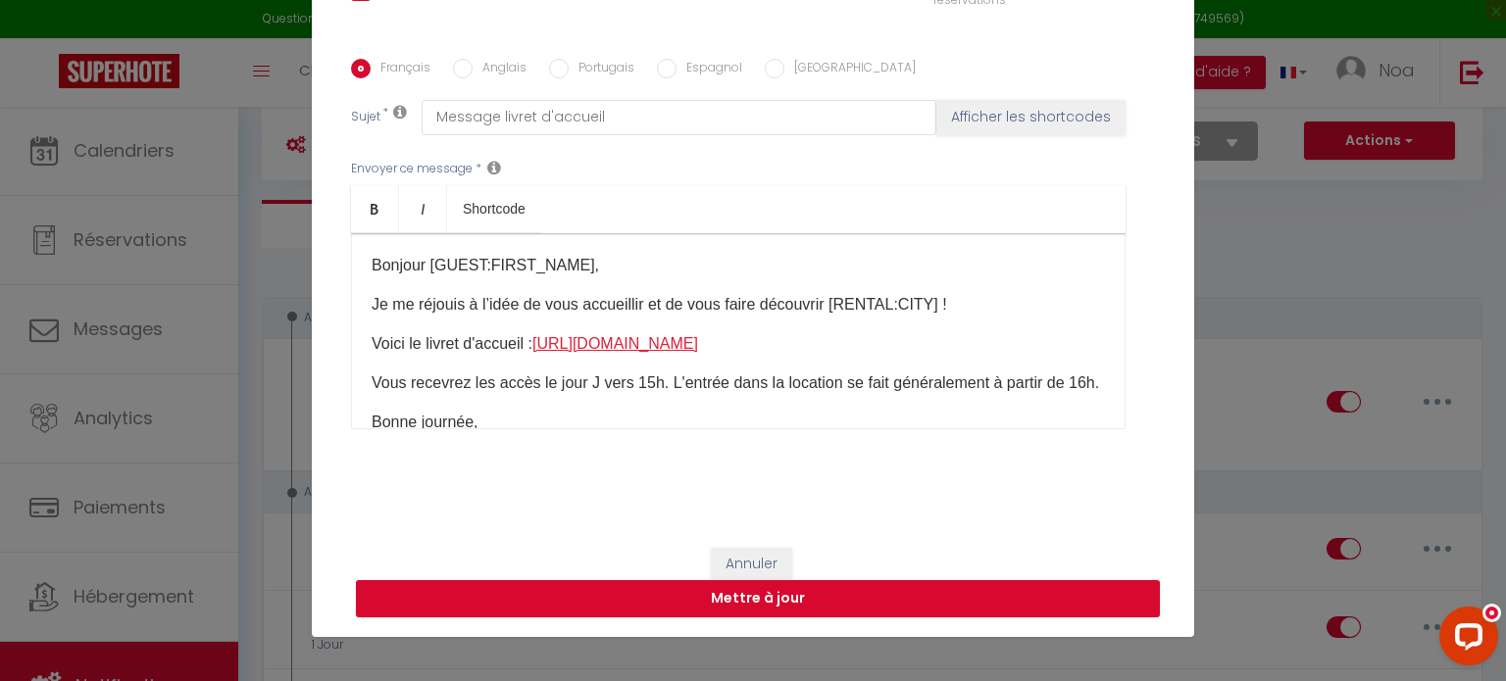
scroll to position [122, 0]
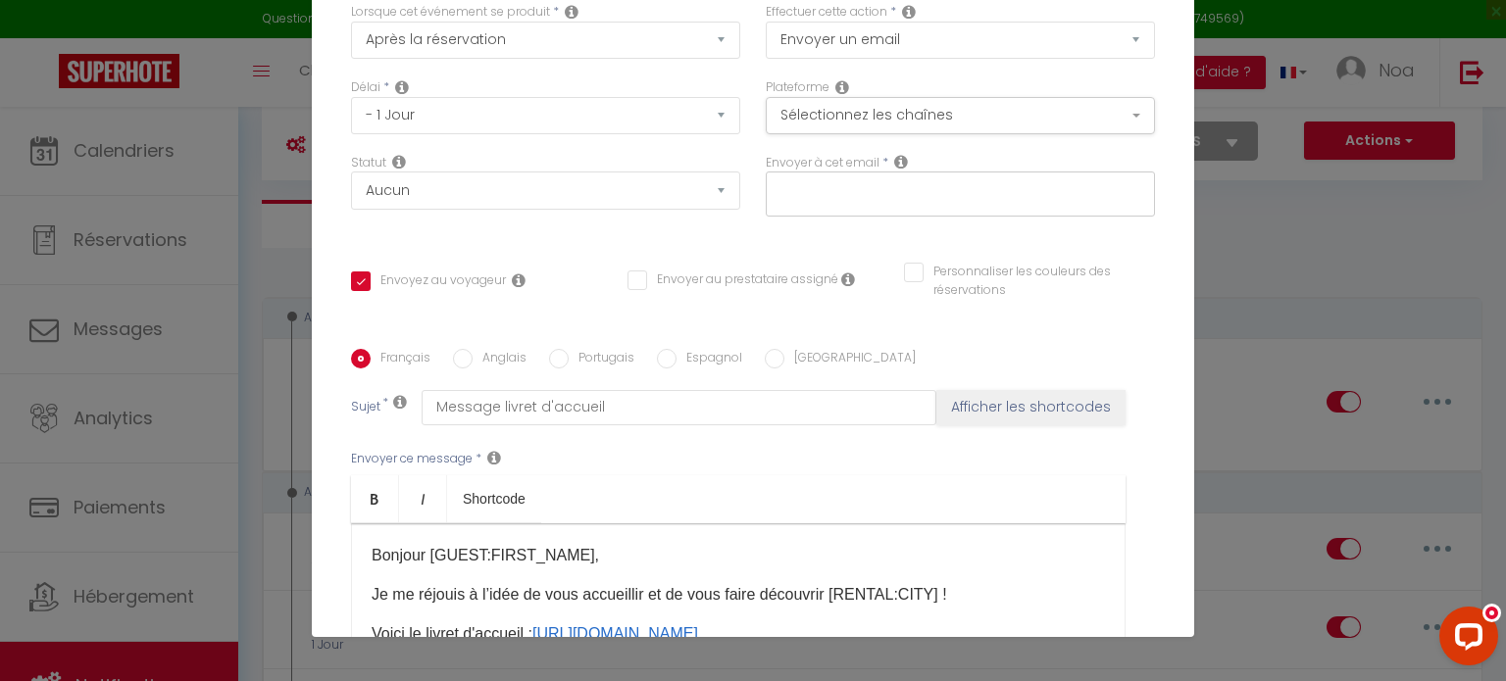
click at [845, 168] on label "Envoyer à cet email" at bounding box center [823, 163] width 114 height 19
click at [841, 174] on div at bounding box center [960, 194] width 389 height 45
click at [891, 164] on span at bounding box center [899, 162] width 17 height 17
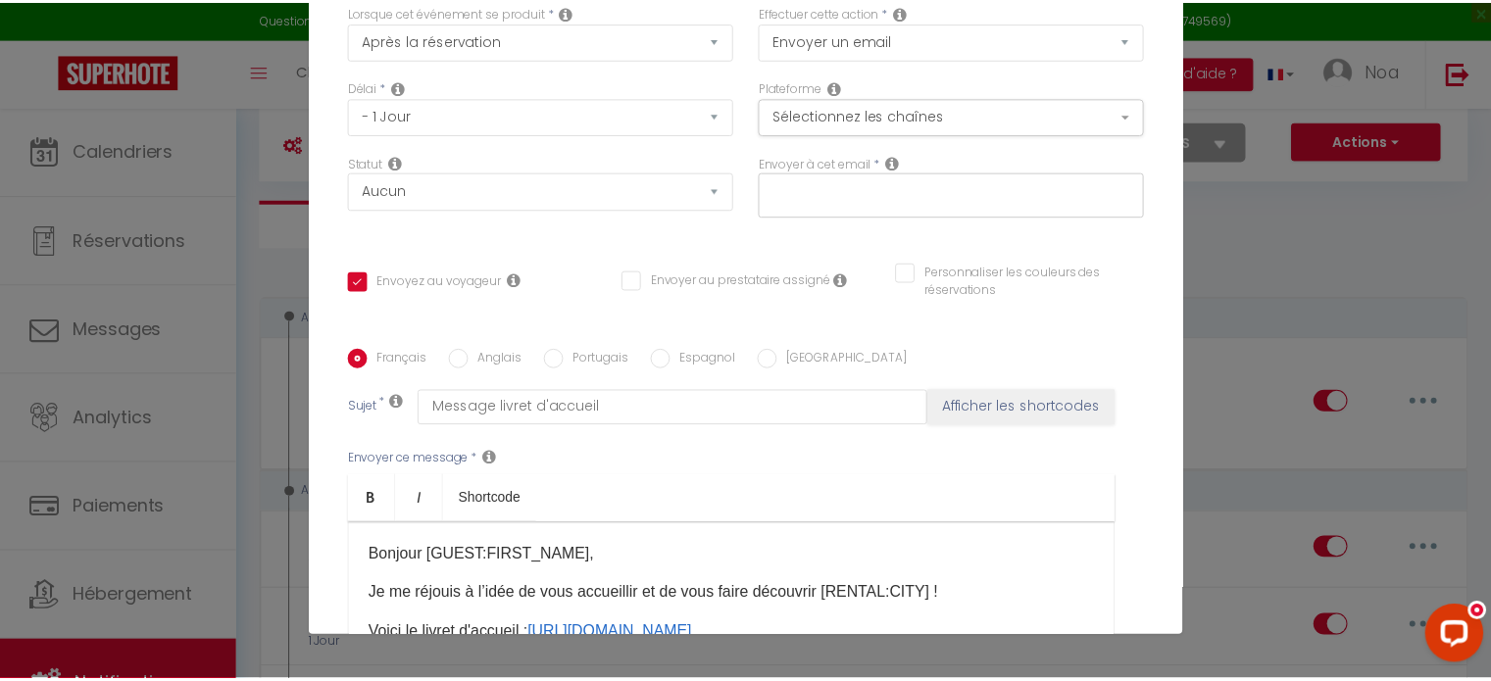
scroll to position [412, 0]
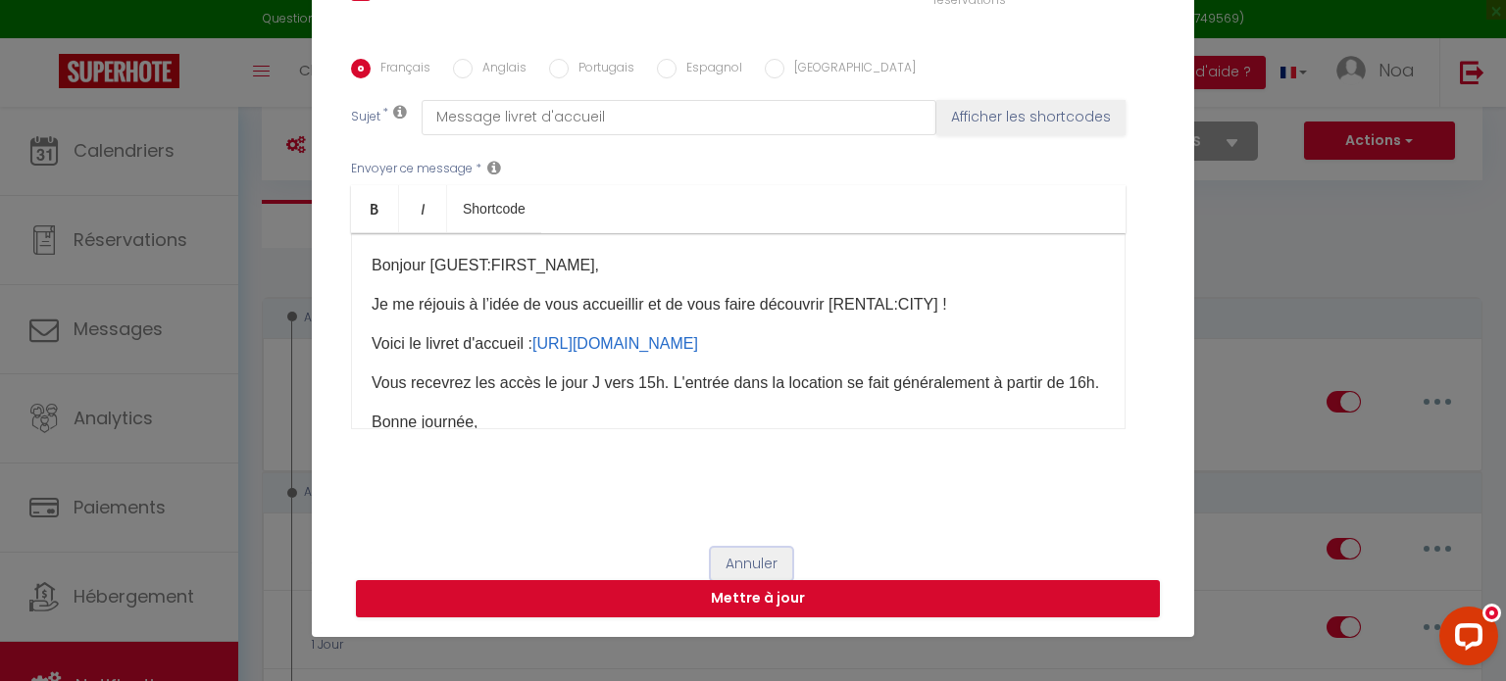
click at [752, 560] on button "Annuler" at bounding box center [751, 564] width 81 height 33
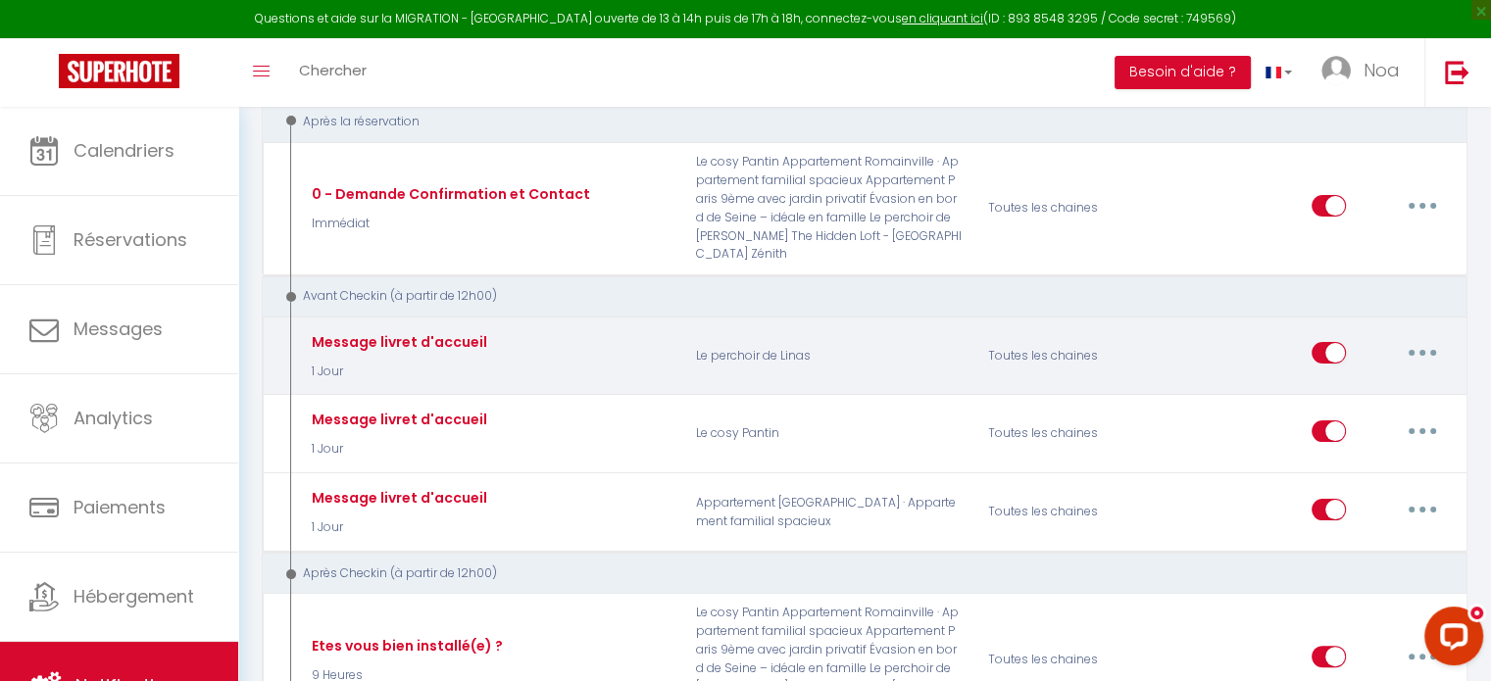
scroll to position [321, 0]
click at [1421, 337] on button "button" at bounding box center [1422, 352] width 55 height 31
click at [1344, 452] on link "Tester" at bounding box center [1371, 468] width 145 height 33
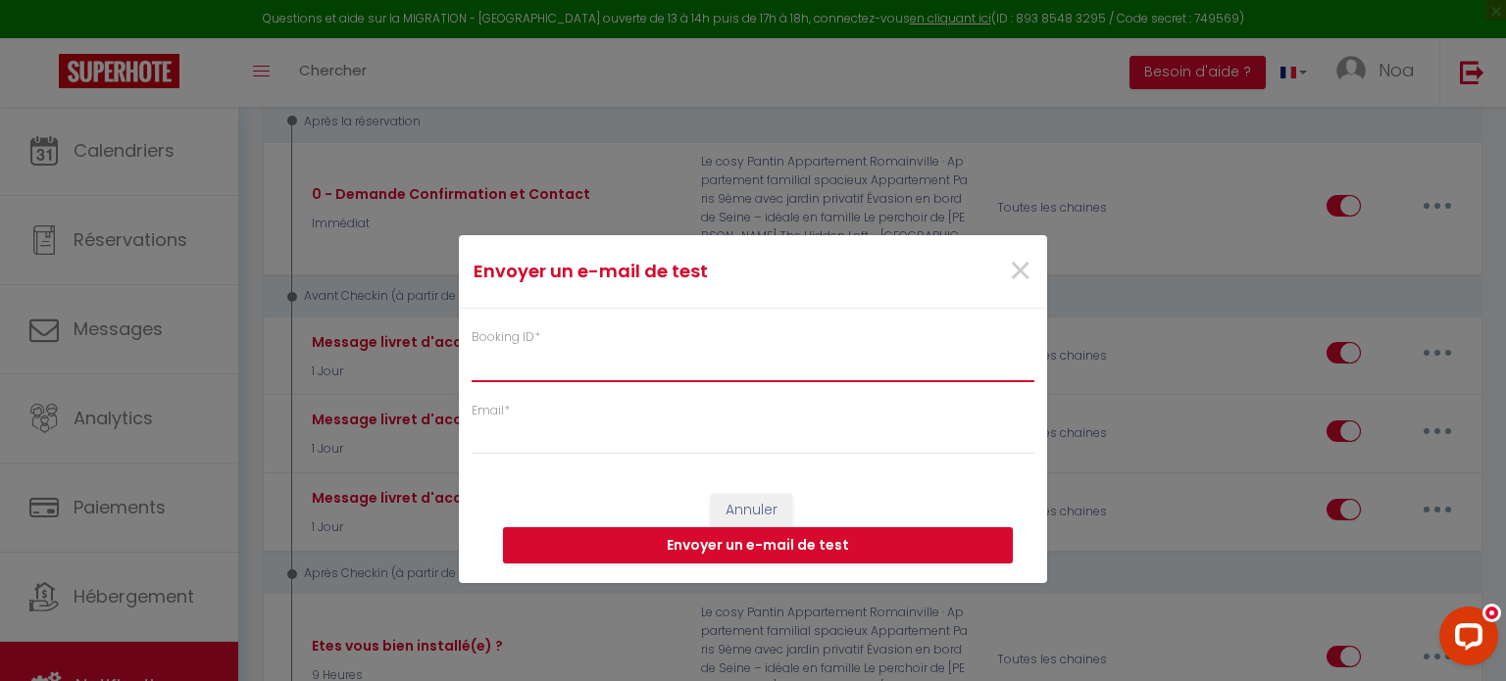
click at [740, 368] on input "Booking ID *" at bounding box center [752, 363] width 563 height 35
type input "f"
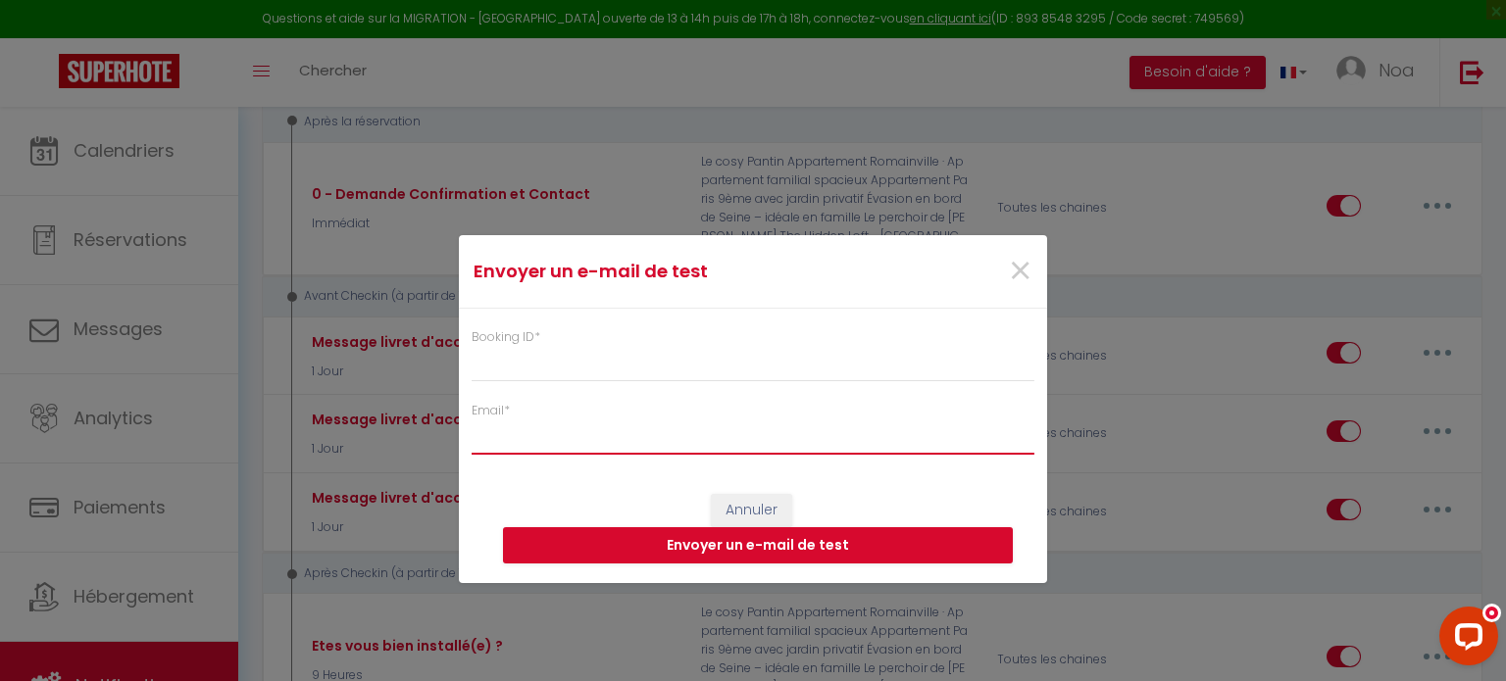
click at [580, 450] on input "Email *" at bounding box center [752, 437] width 563 height 35
type input "[EMAIL_ADDRESS][DOMAIN_NAME]"
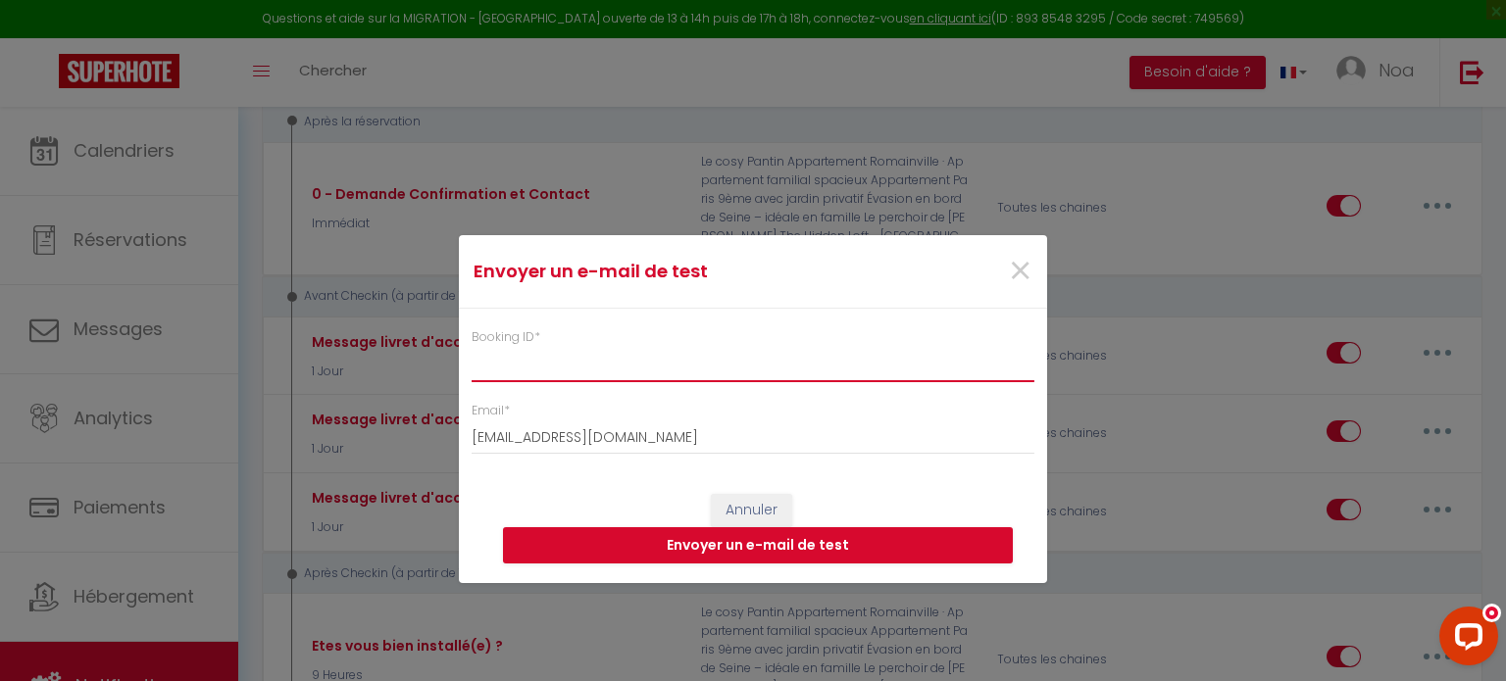
click at [497, 361] on input "Booking ID *" at bounding box center [752, 363] width 563 height 35
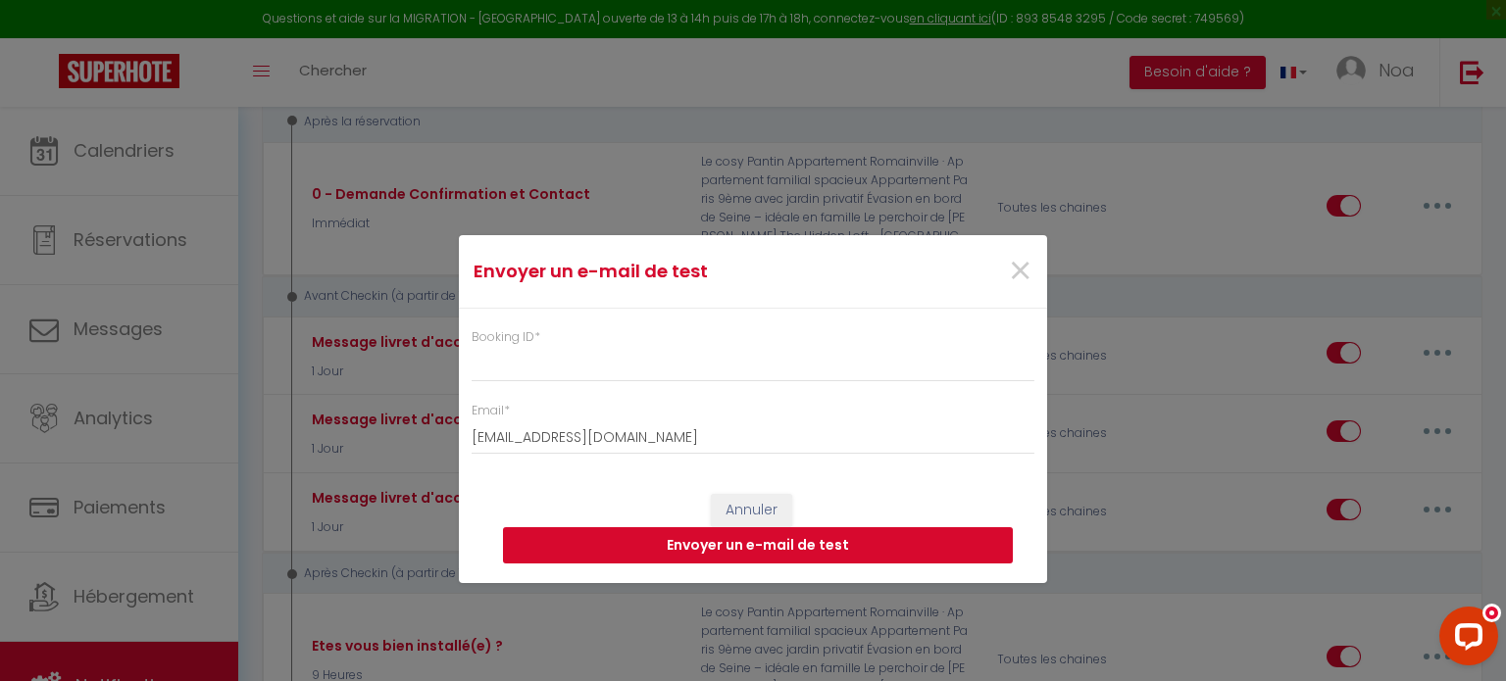
click at [599, 540] on button "Envoyer un e-mail de test" at bounding box center [758, 545] width 510 height 37
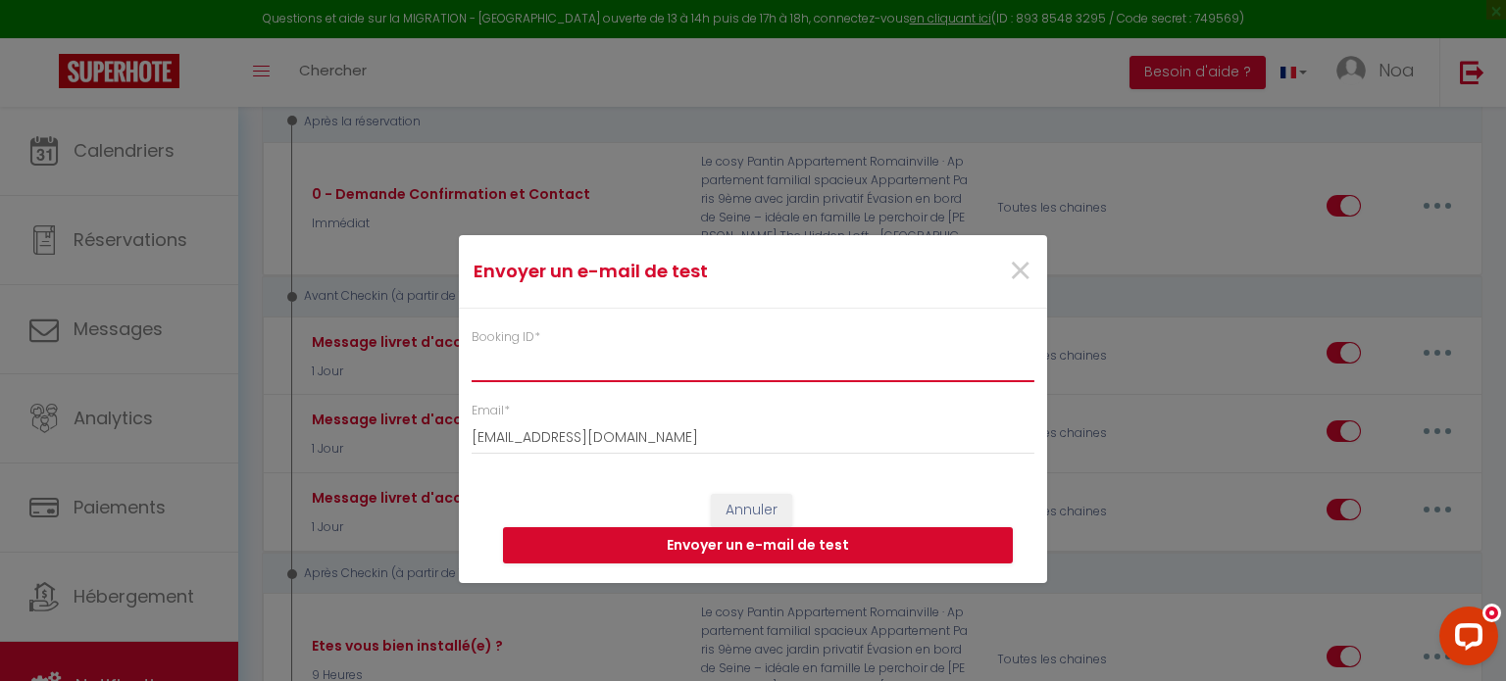
paste input "14464110"
type input "14464110"
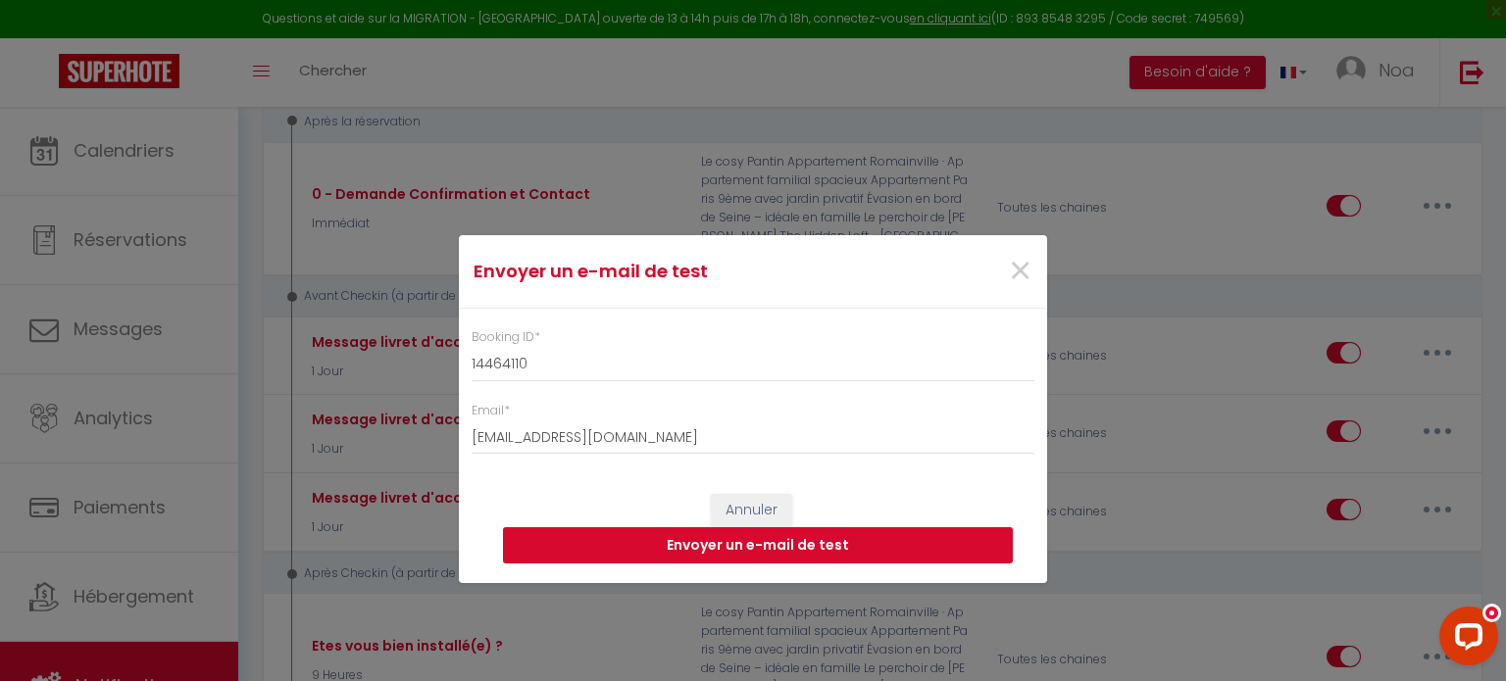
click at [664, 556] on button "Envoyer un e-mail de test" at bounding box center [758, 545] width 510 height 37
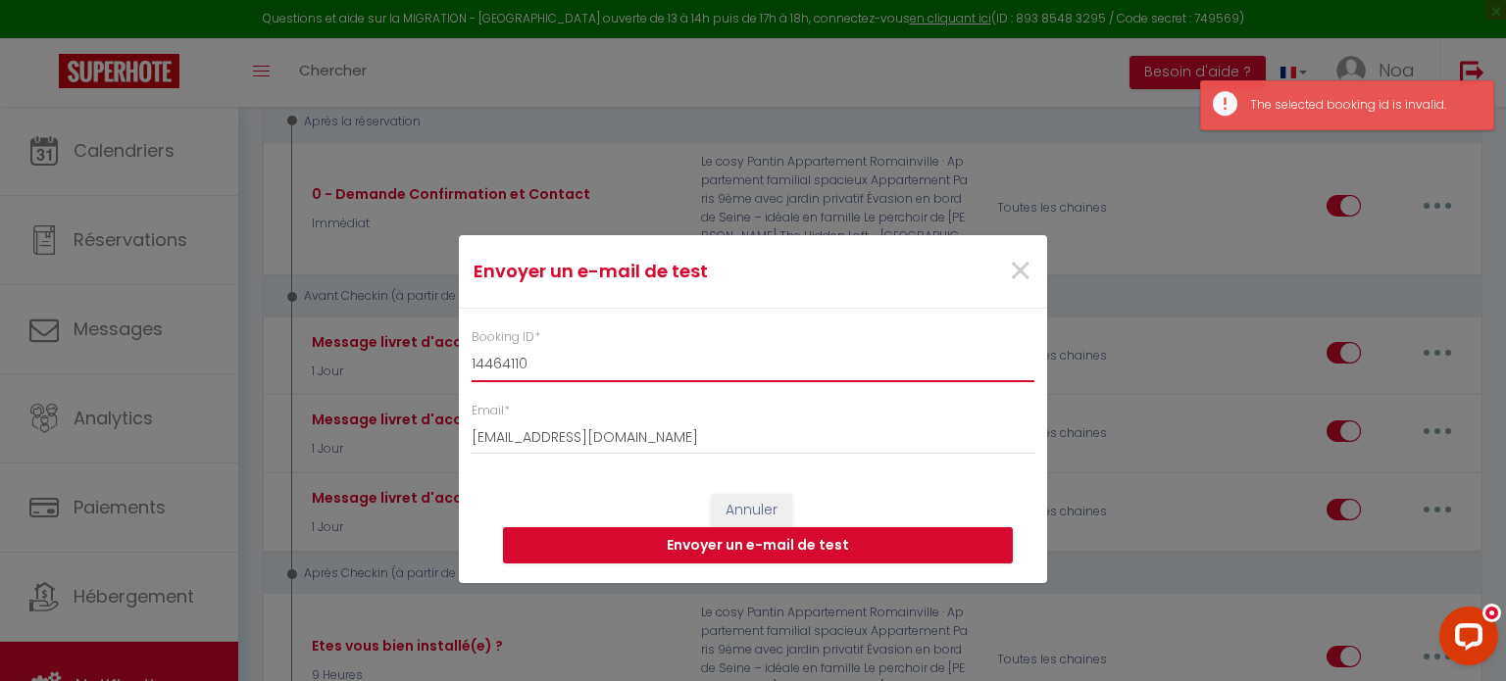
drag, startPoint x: 611, startPoint y: 350, endPoint x: 451, endPoint y: 366, distance: 160.5
click at [451, 366] on div "Envoyer un e-mail de test × Booking ID * 14464110 Email * [EMAIL_ADDRESS][DOMAI…" at bounding box center [753, 340] width 1506 height 681
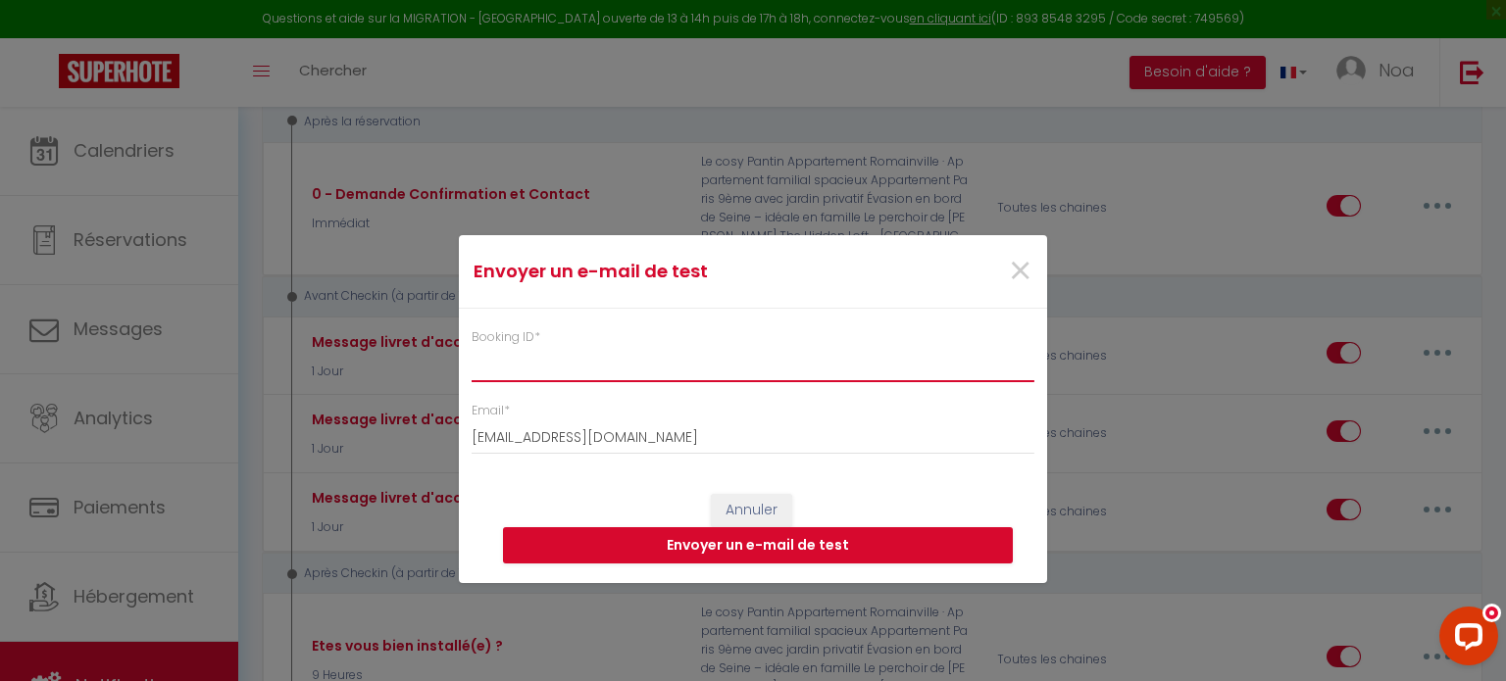
click at [737, 354] on input "Booking ID *" at bounding box center [752, 363] width 563 height 35
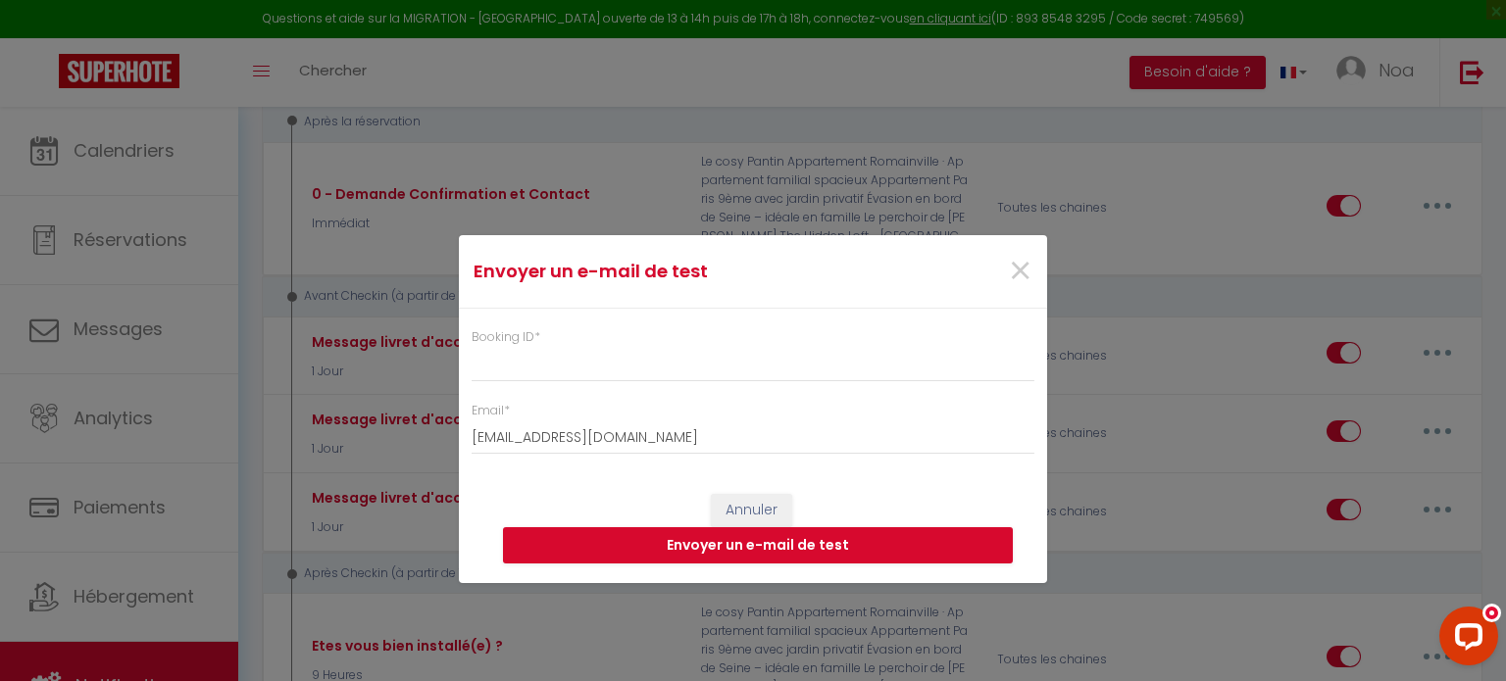
drag, startPoint x: 515, startPoint y: 336, endPoint x: 540, endPoint y: 335, distance: 25.5
click at [540, 335] on label "Booking ID *" at bounding box center [505, 337] width 69 height 19
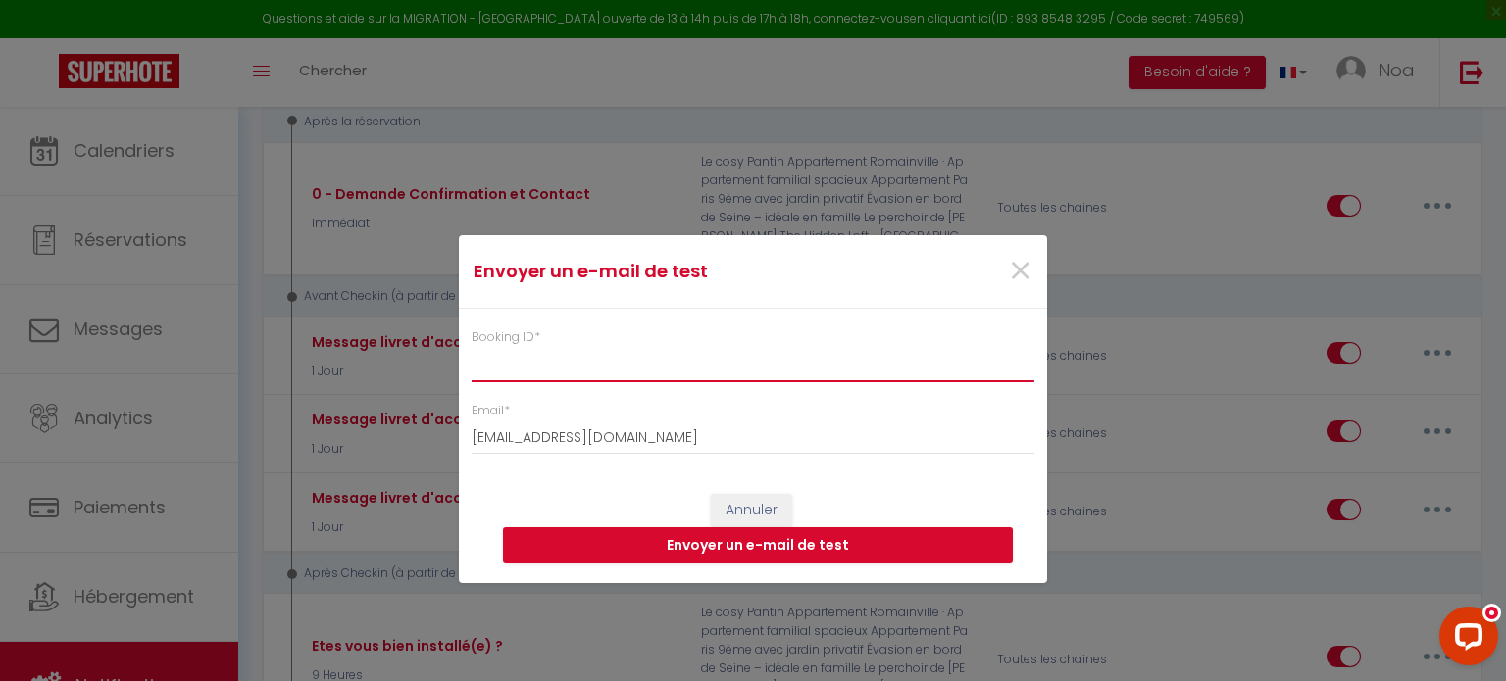
click at [667, 355] on input "Booking ID *" at bounding box center [752, 363] width 563 height 35
paste input "6361895"
type input "6361895"
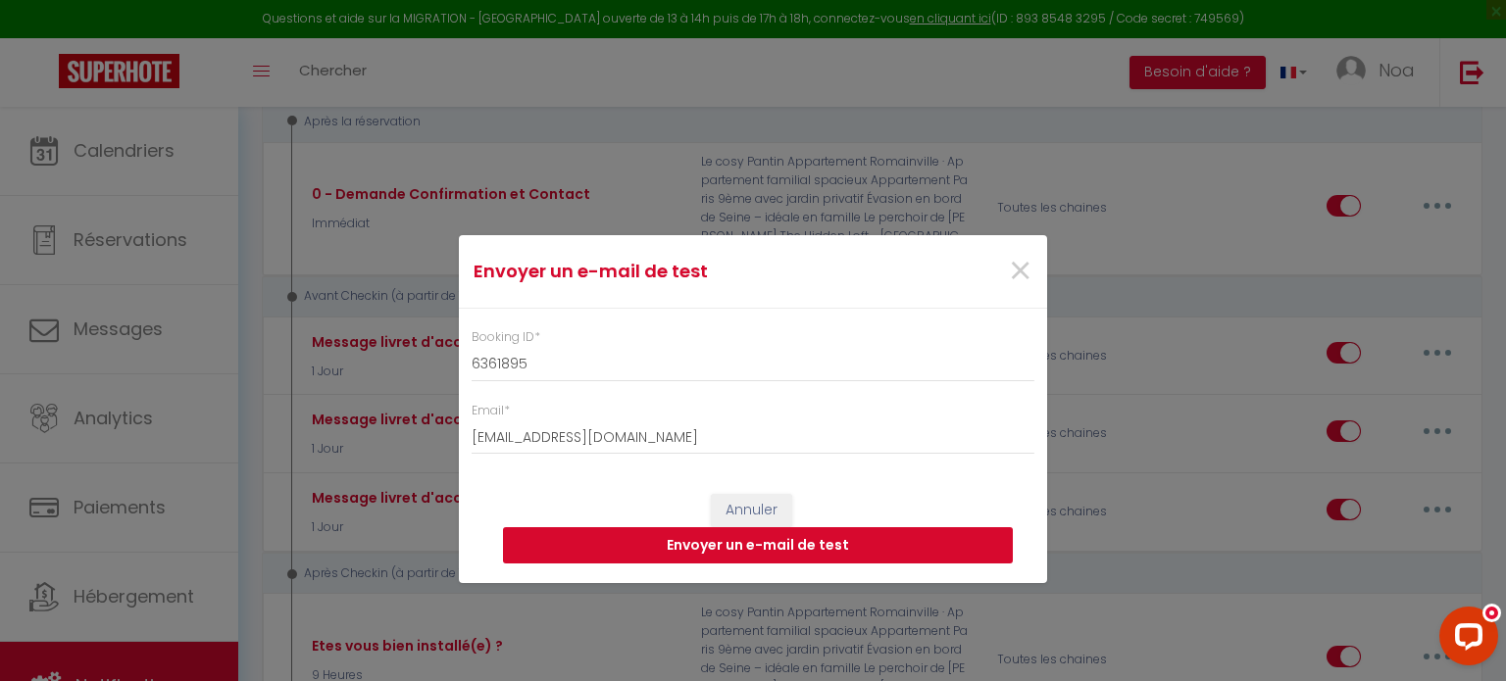
click at [609, 551] on button "Envoyer un e-mail de test" at bounding box center [758, 545] width 510 height 37
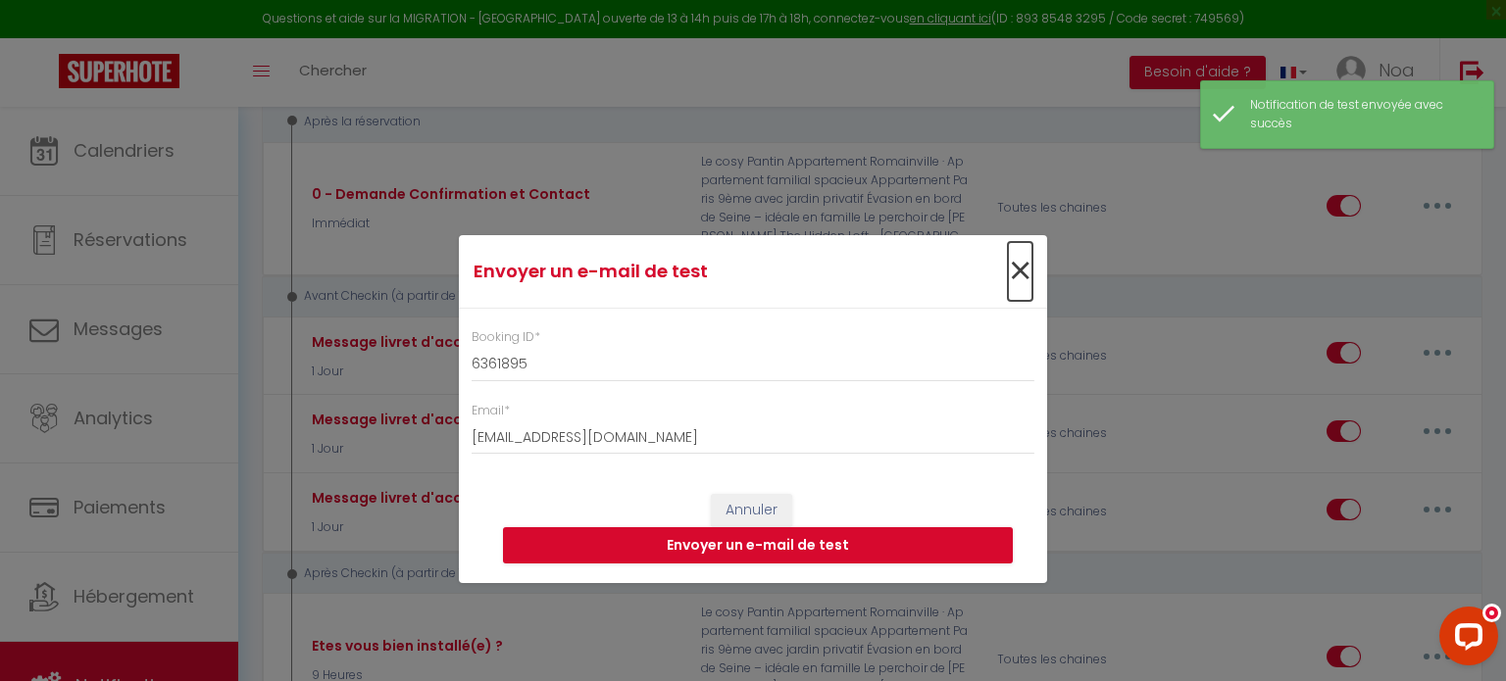
click at [1019, 255] on span "×" at bounding box center [1020, 271] width 25 height 59
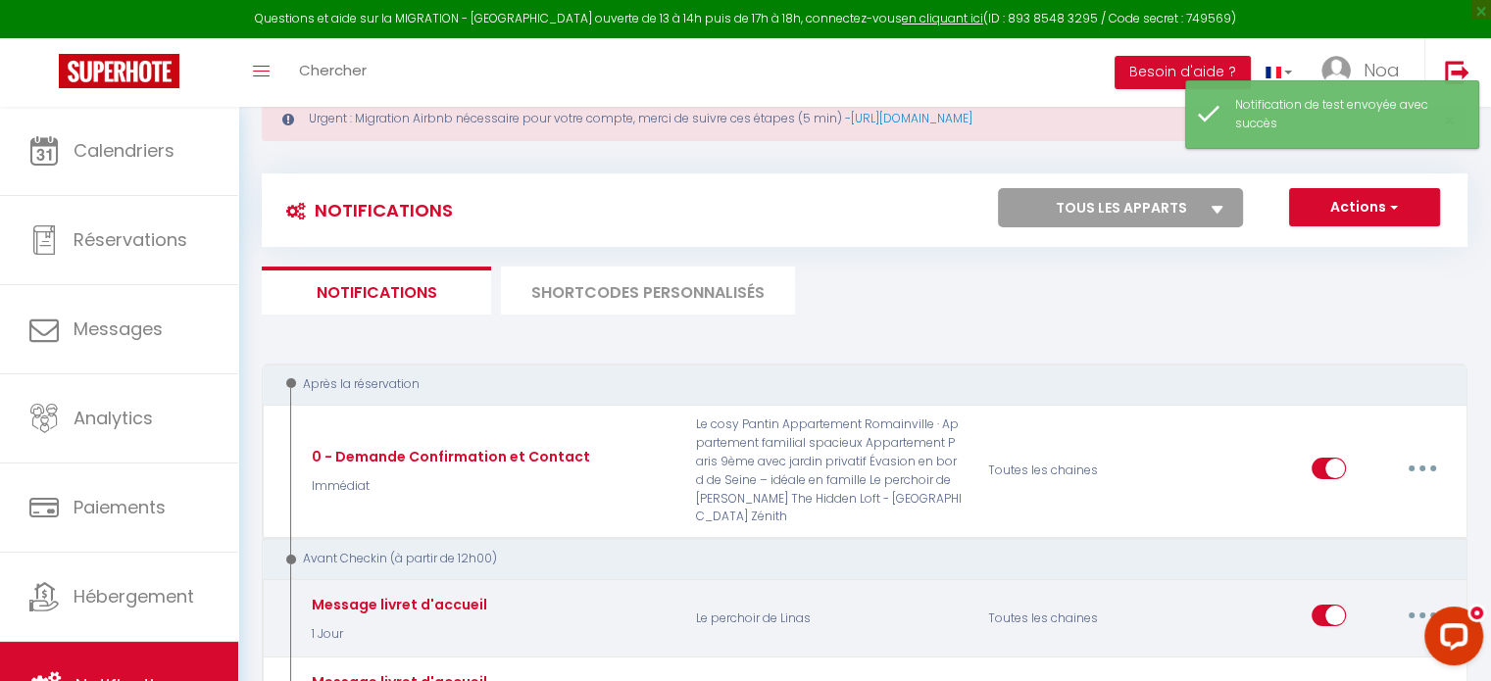
scroll to position [55, 0]
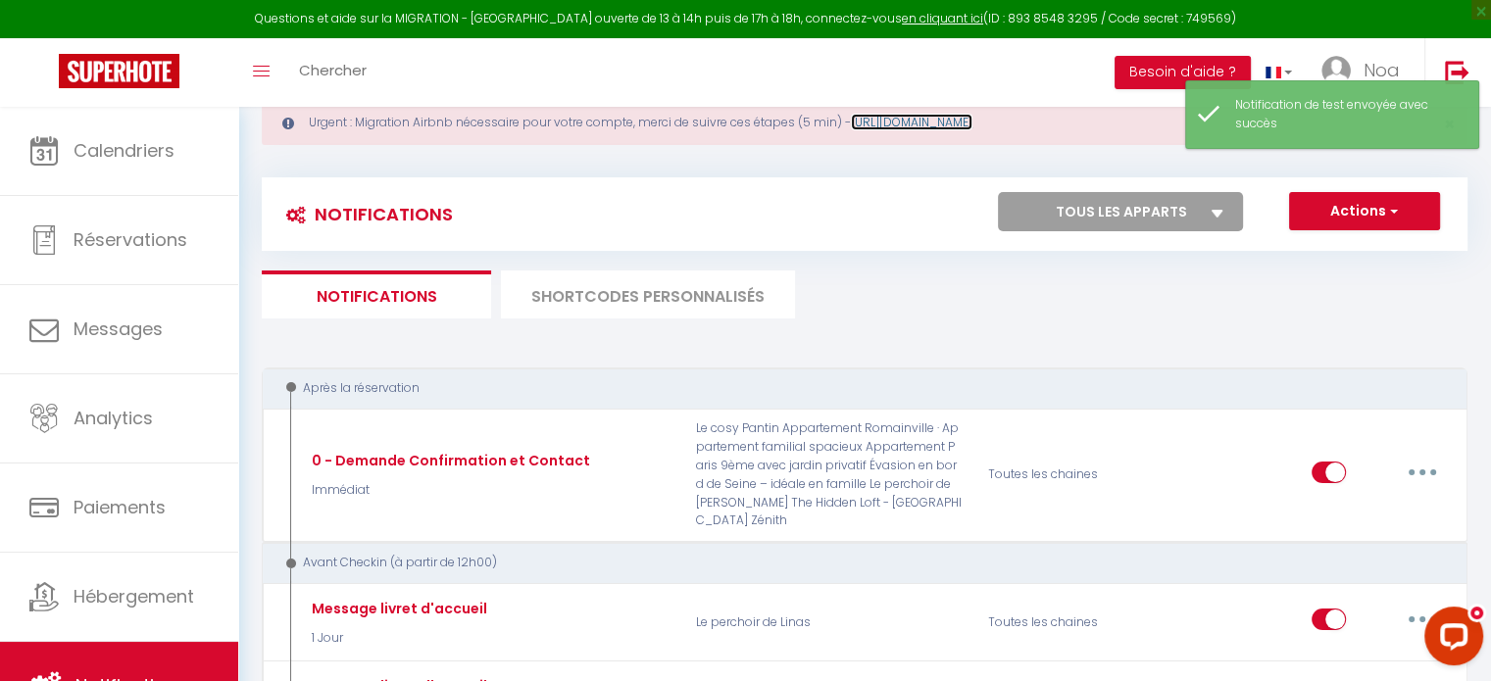
click at [952, 116] on link "[URL][DOMAIN_NAME]" at bounding box center [912, 122] width 122 height 17
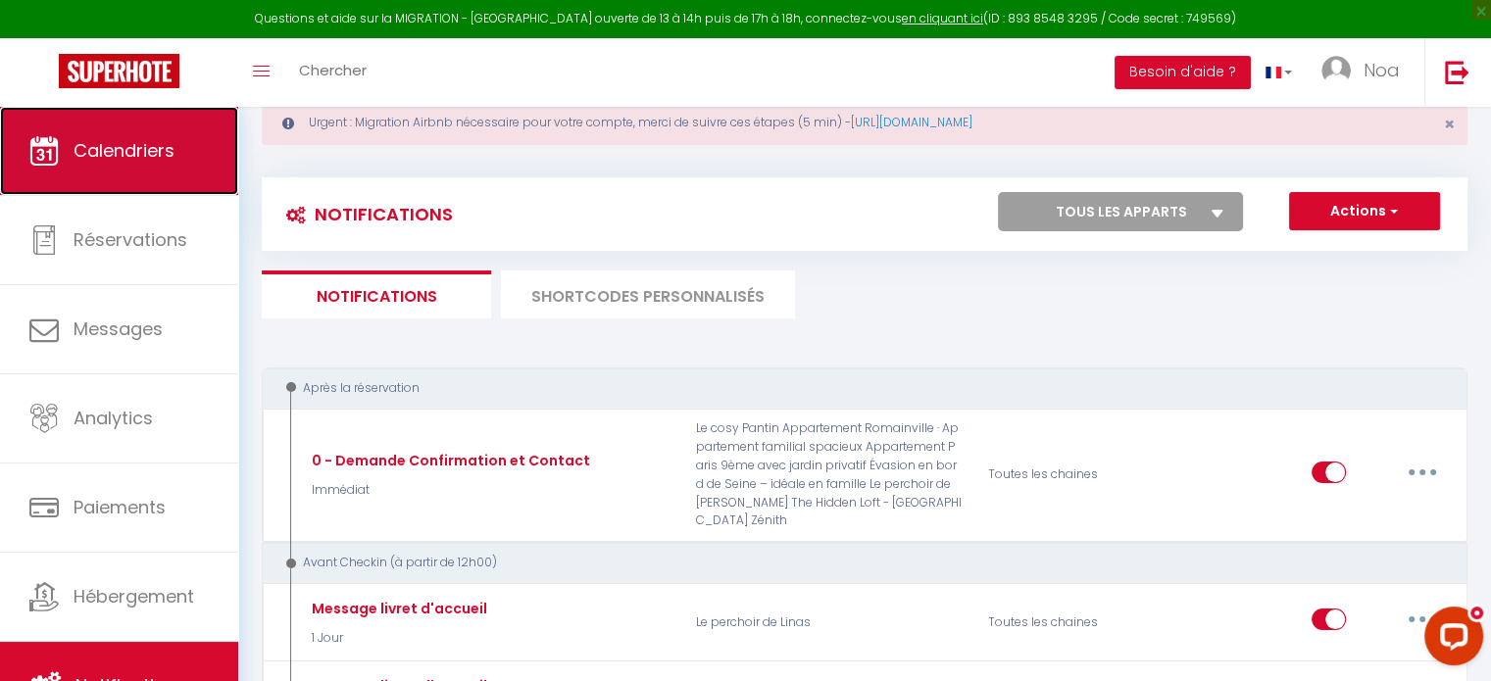
click at [114, 166] on link "Calendriers" at bounding box center [119, 151] width 238 height 88
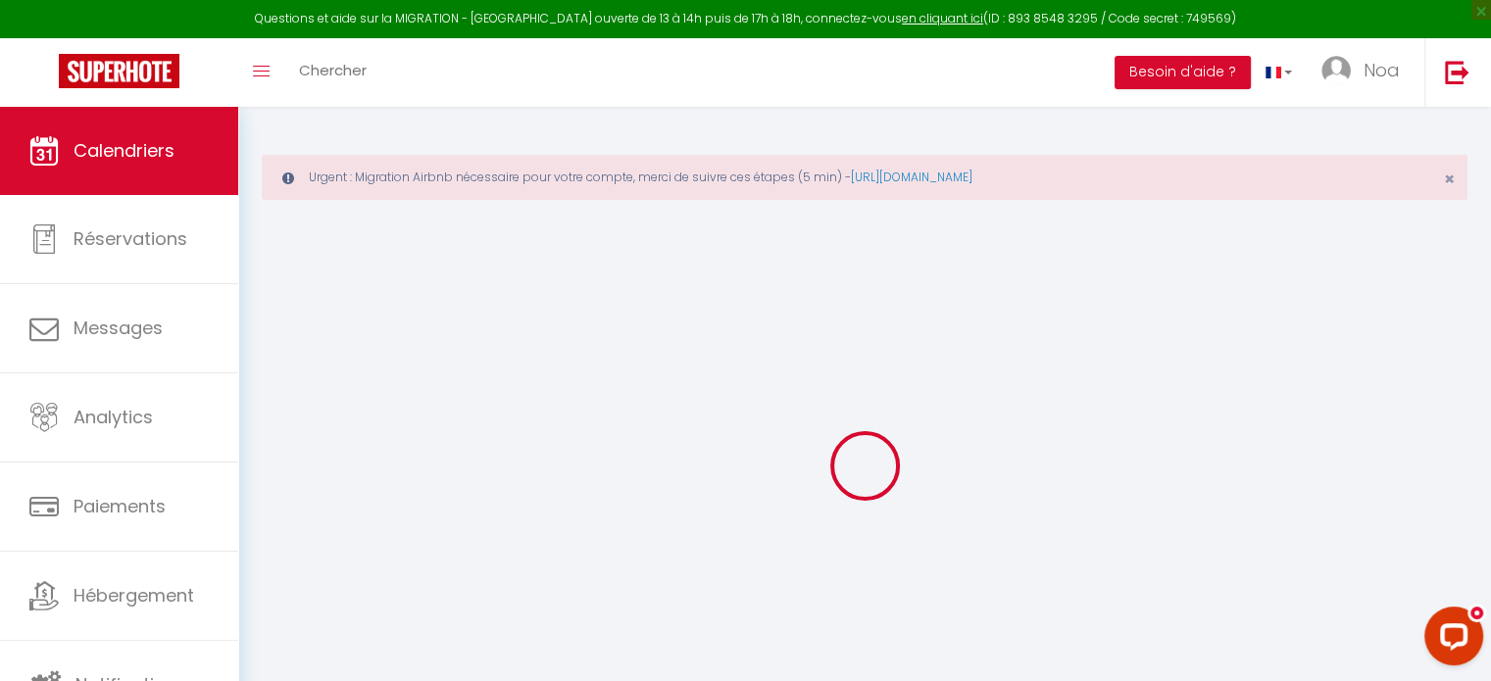
select select
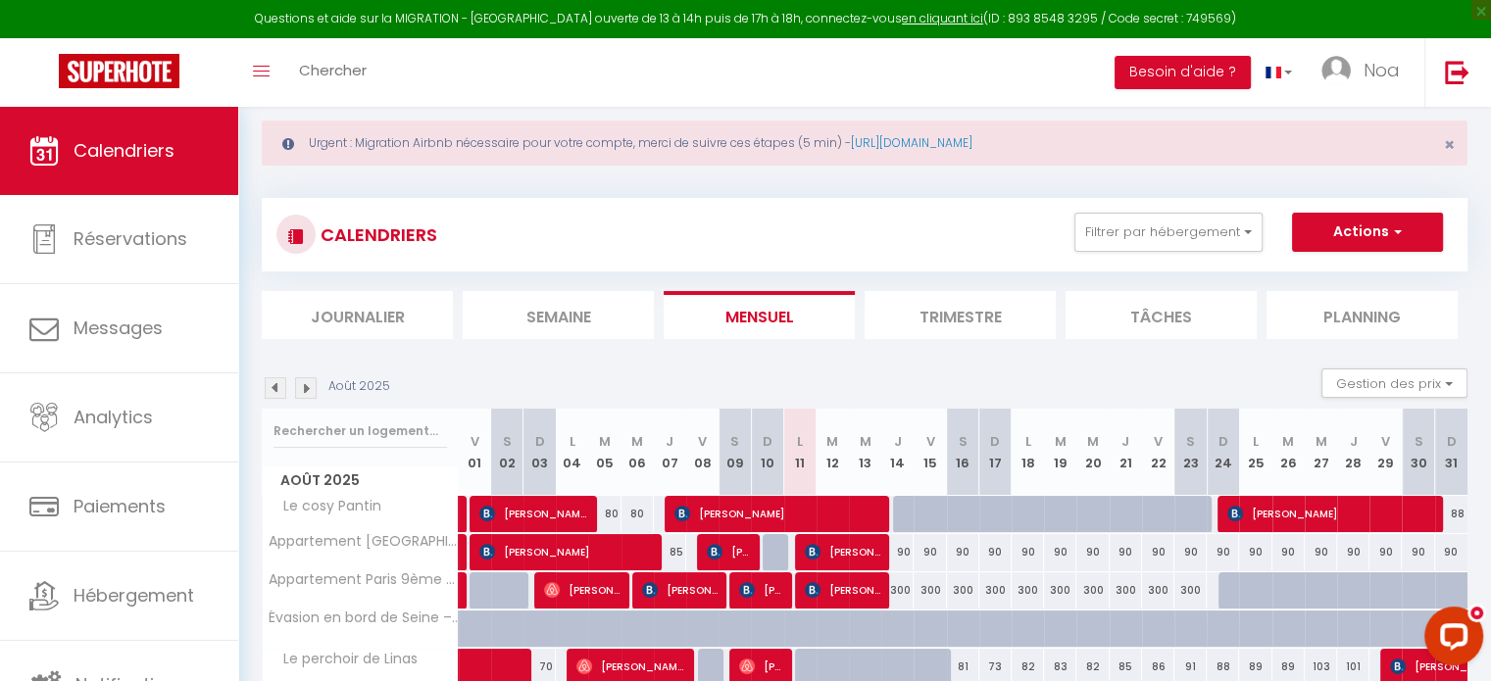
scroll to position [124, 0]
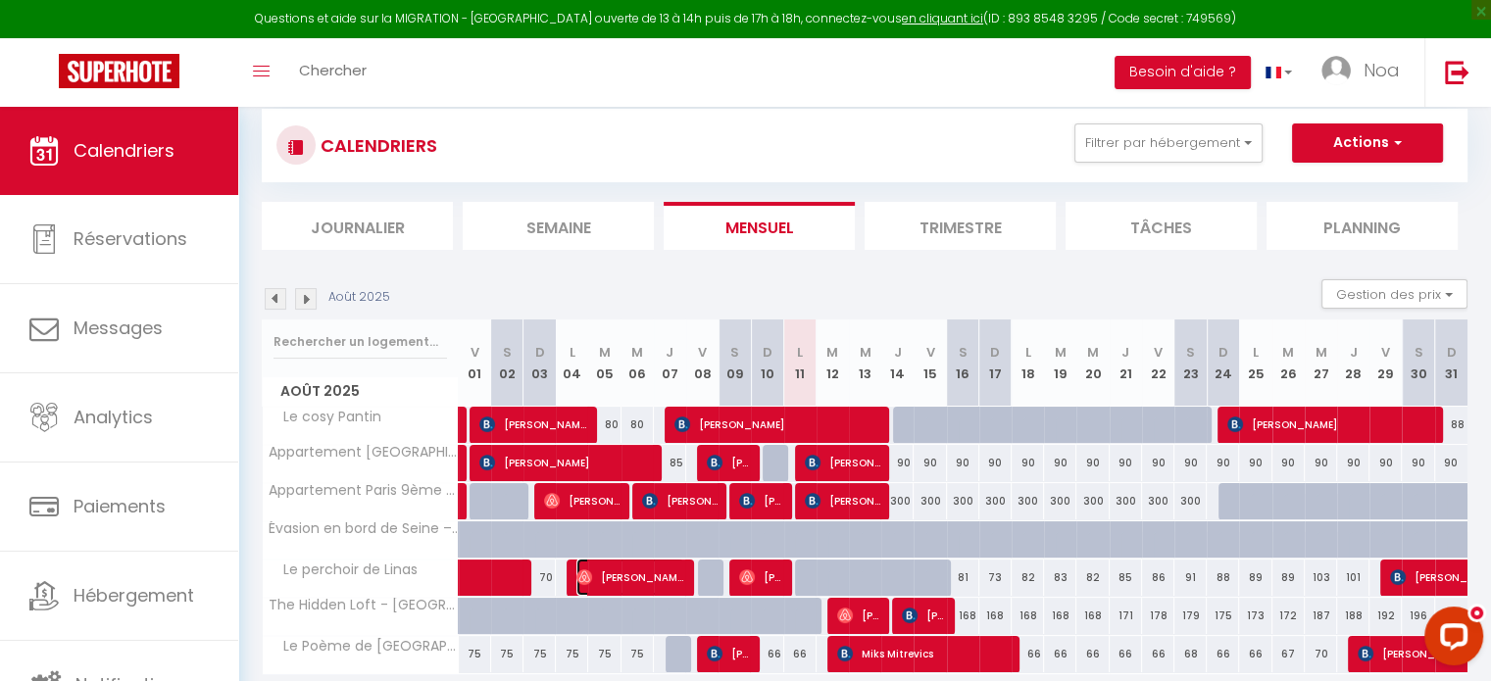
click at [601, 571] on span "[PERSON_NAME]" at bounding box center [630, 577] width 108 height 37
select select "OK"
select select "1"
select select "0"
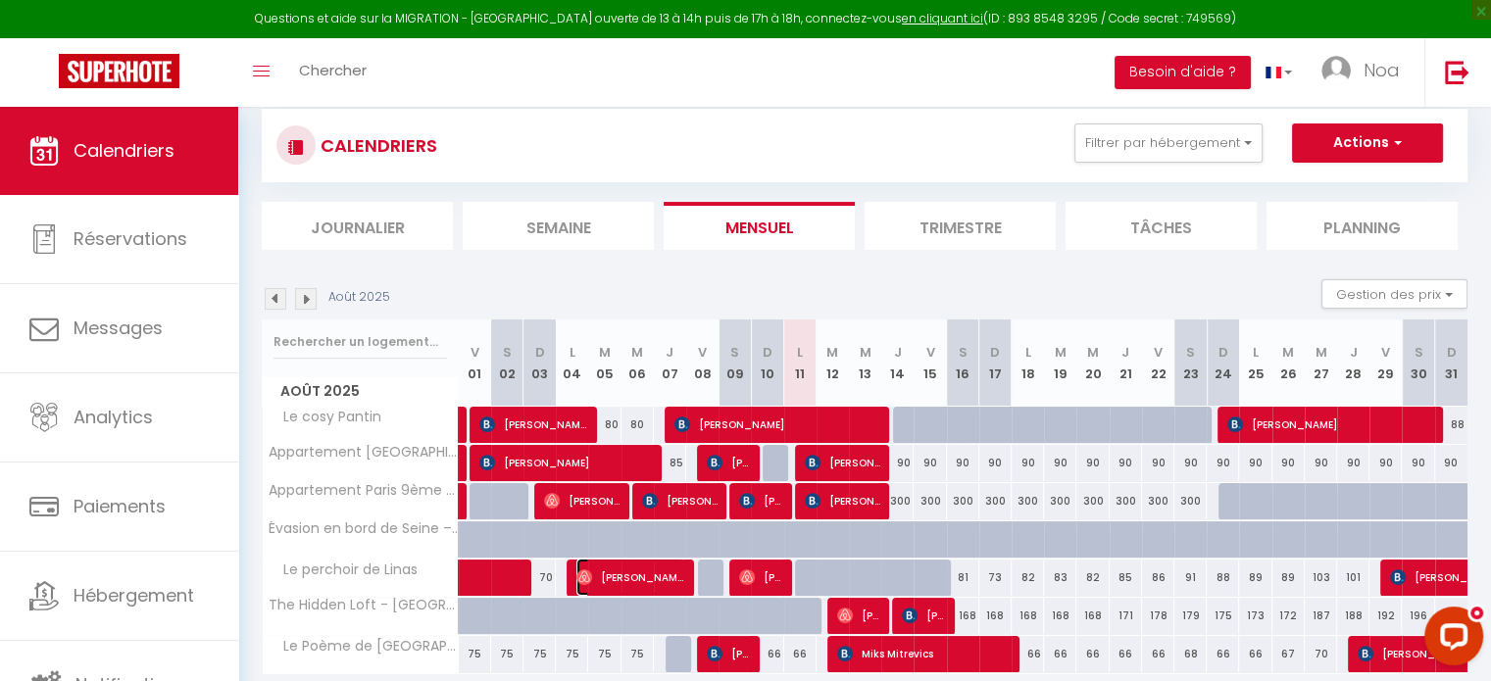
select select "1"
select select
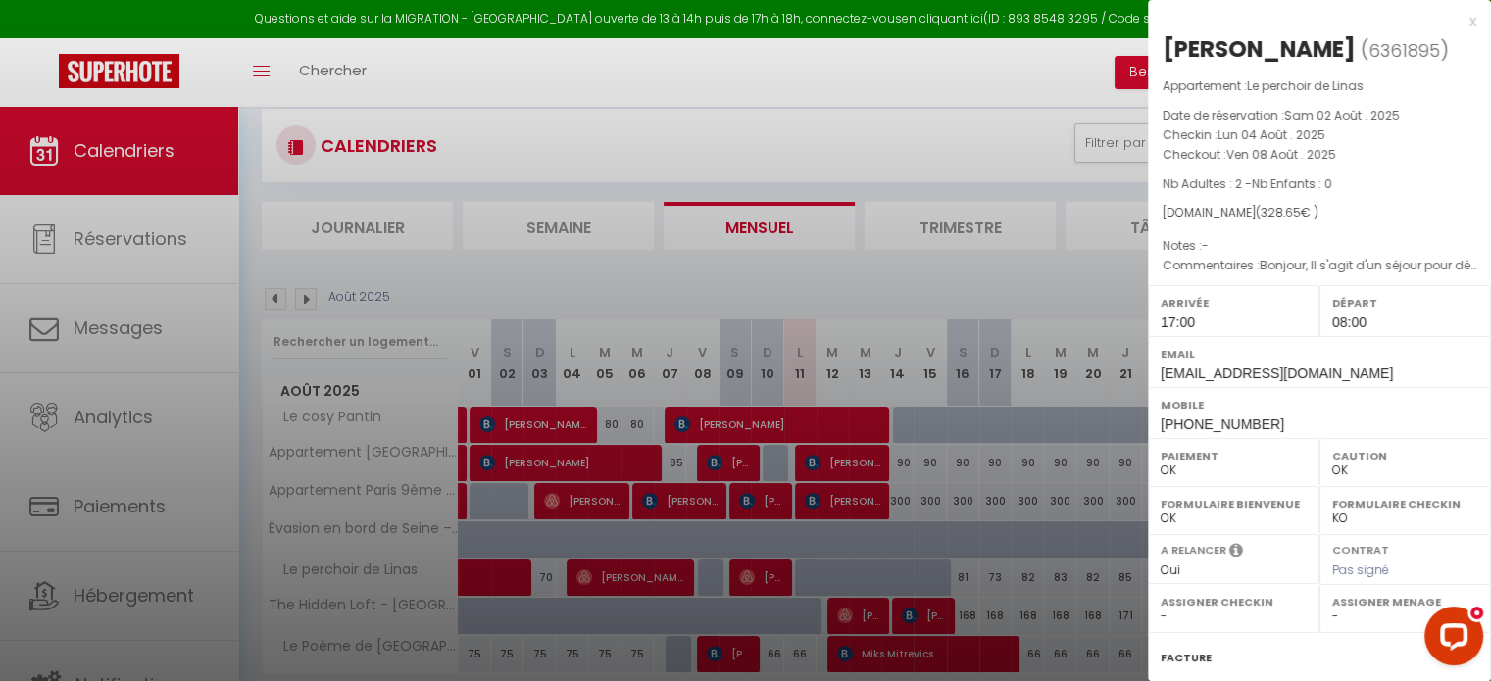
click at [1408, 41] on span "6361895" at bounding box center [1404, 50] width 72 height 25
copy span "6361895"
click at [1059, 210] on div at bounding box center [745, 340] width 1491 height 681
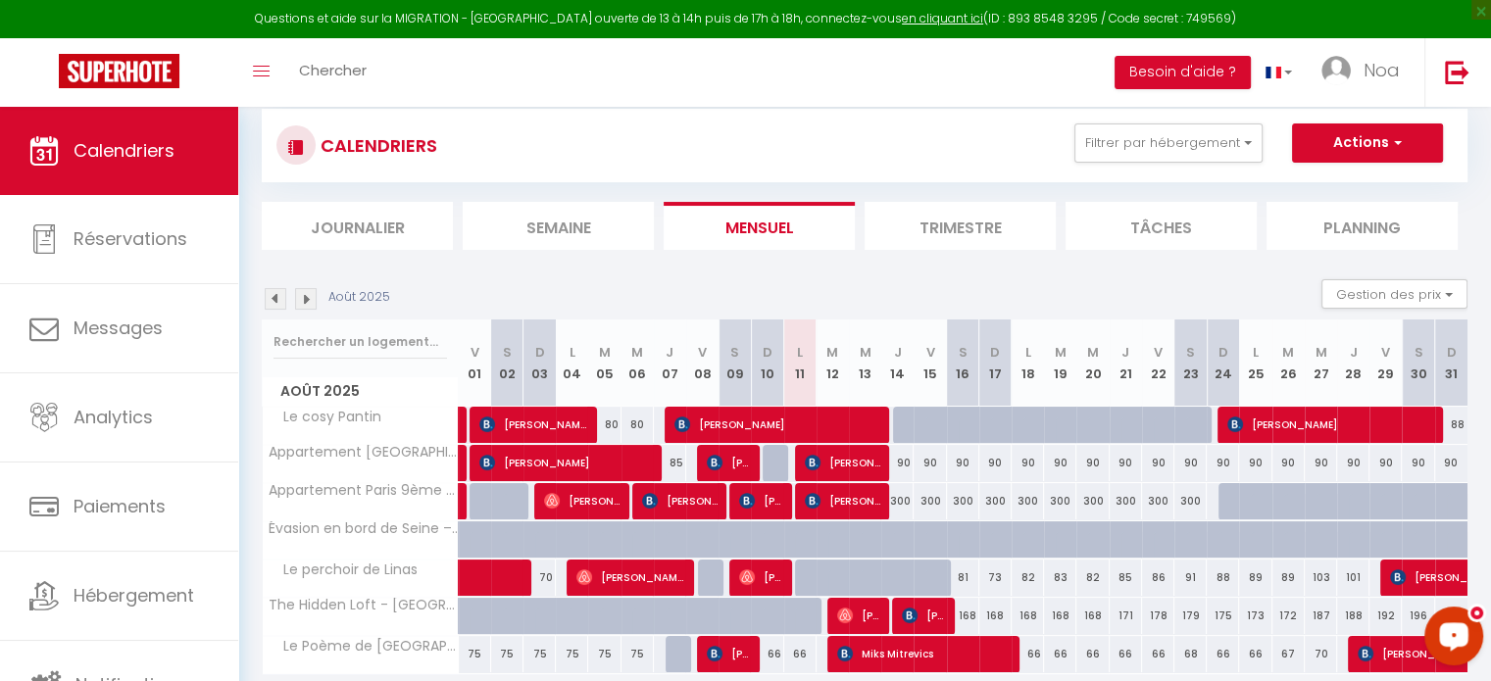
click at [1456, 656] on button "Open LiveChat chat widget" at bounding box center [1453, 636] width 59 height 59
click at [1439, 654] on button "Open LiveChat chat widget" at bounding box center [1453, 636] width 59 height 59
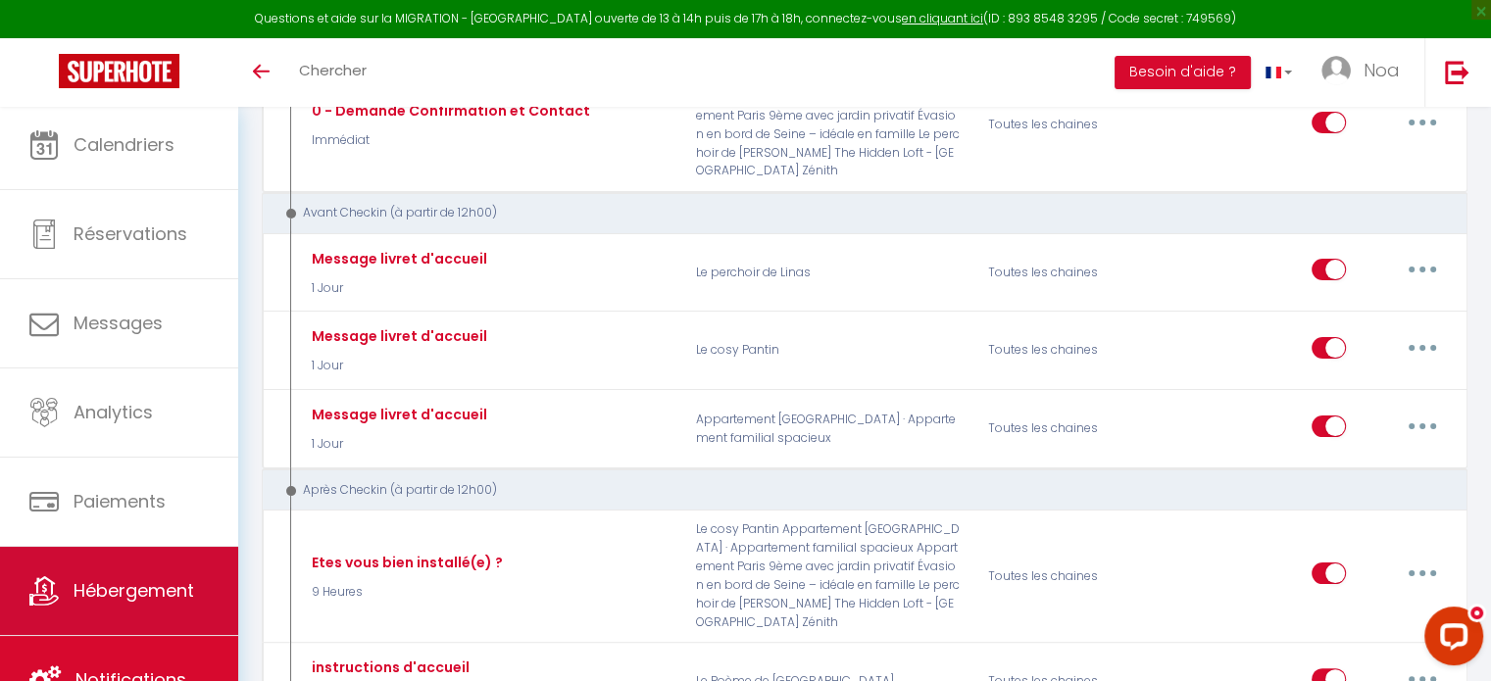
click at [69, 569] on link "Hébergement" at bounding box center [119, 591] width 238 height 88
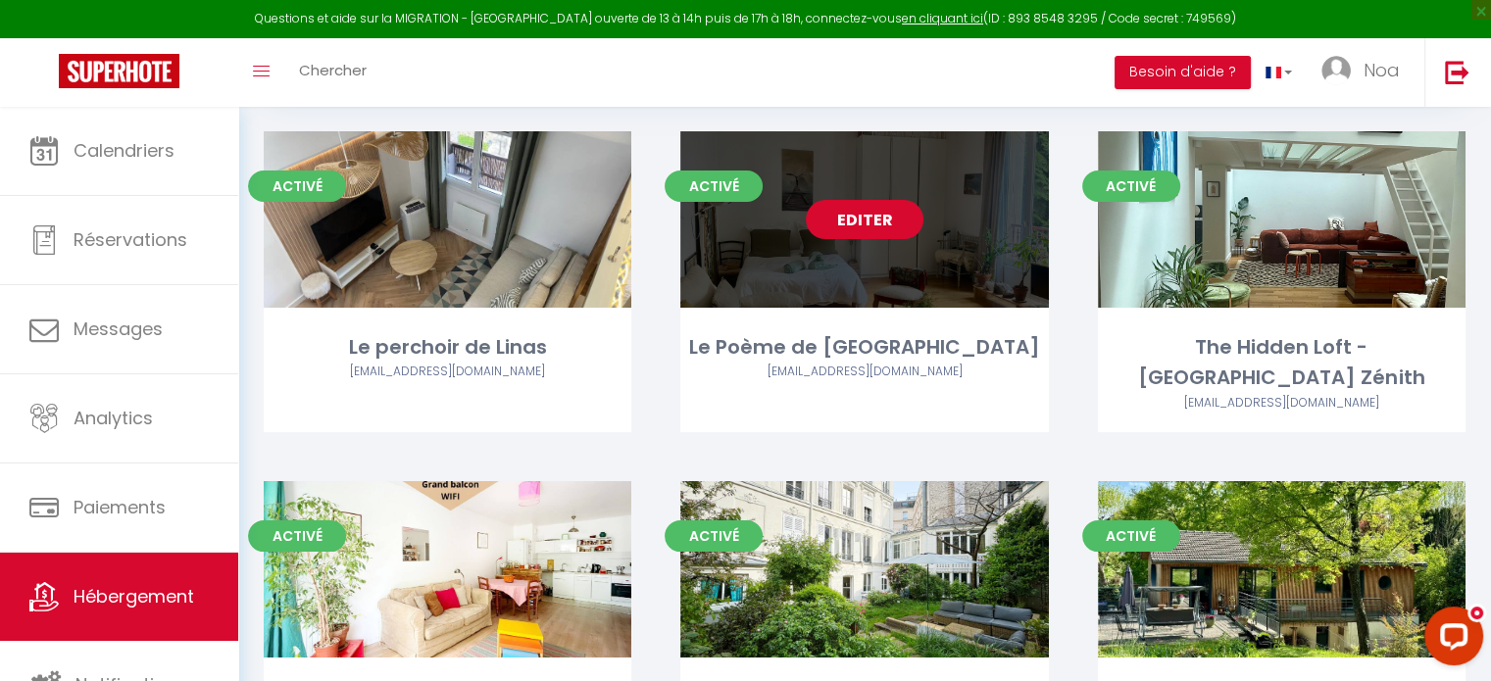
scroll to position [203, 0]
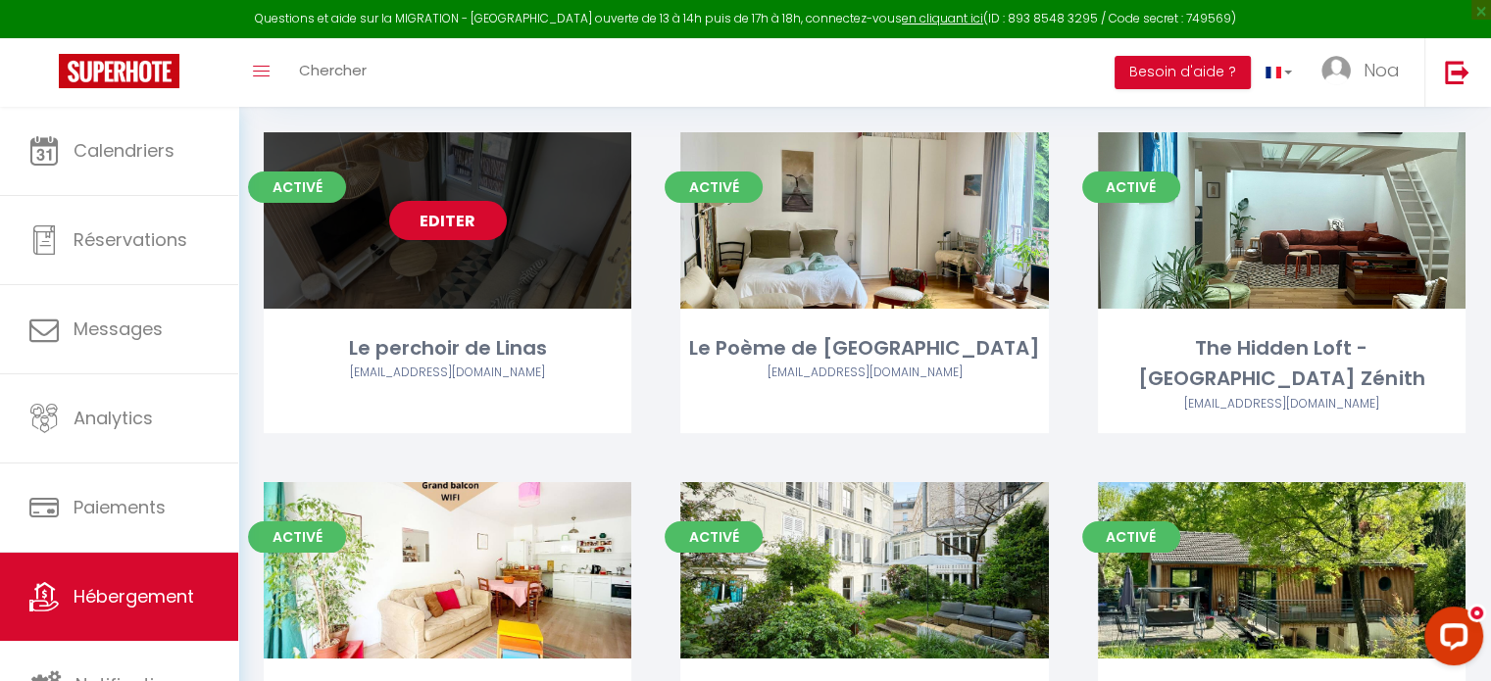
click at [471, 227] on link "Editer" at bounding box center [448, 220] width 118 height 39
select select "3"
select select "2"
select select "1"
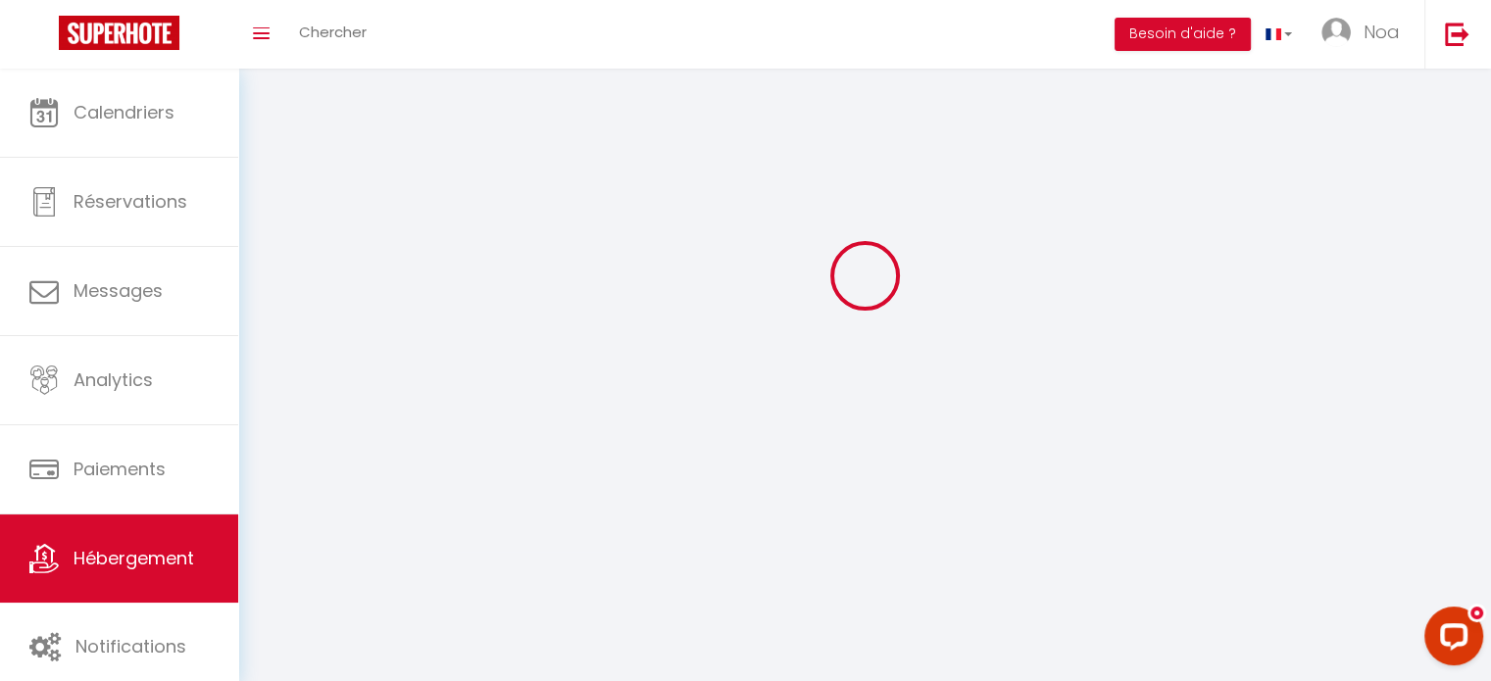
select select
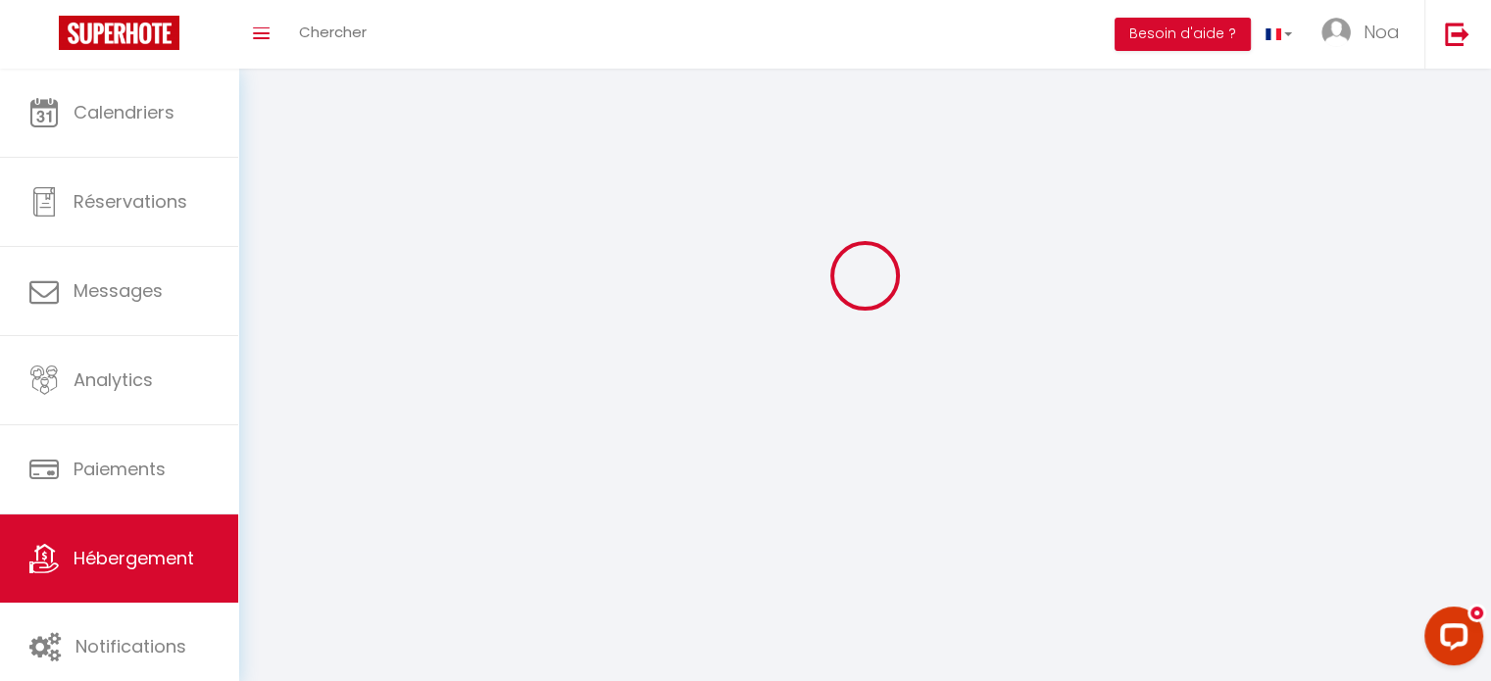
checkbox input "false"
select select
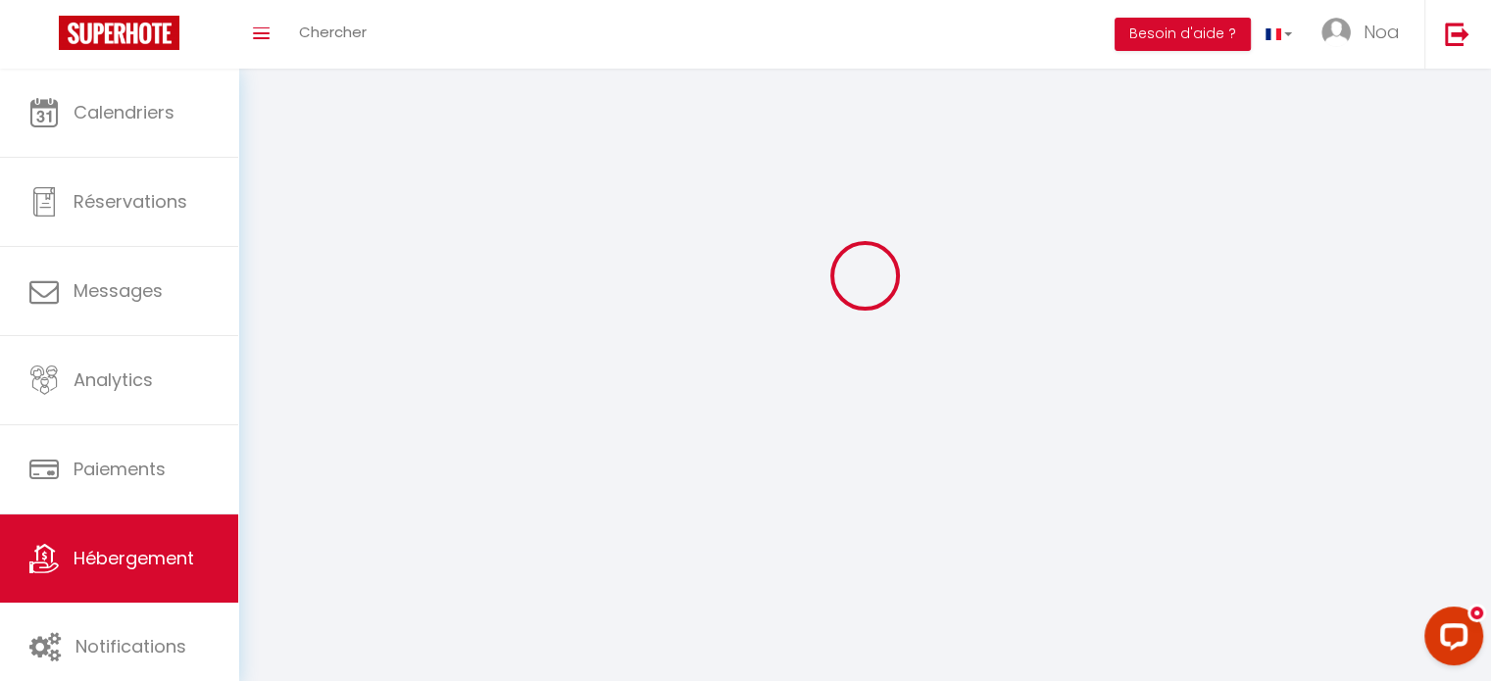
select select
select select "1"
select select
select select "28"
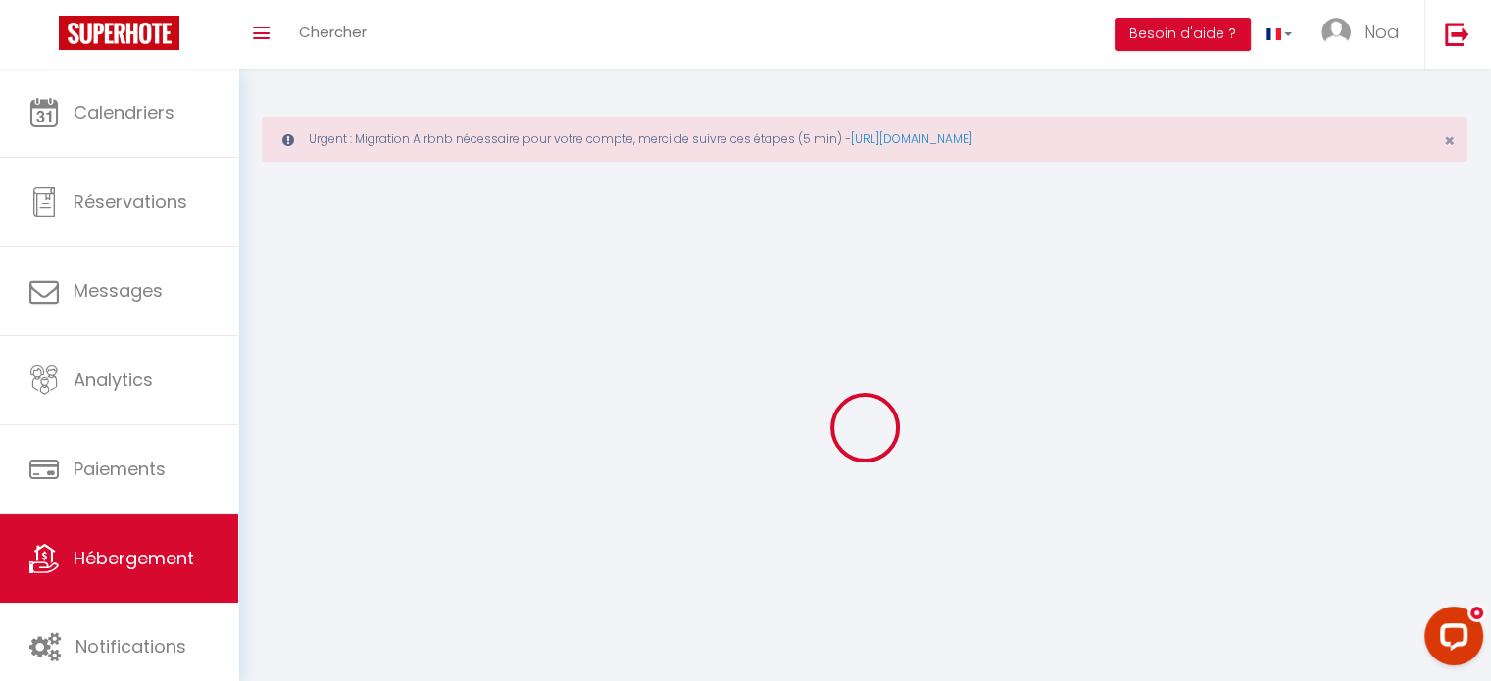
select select
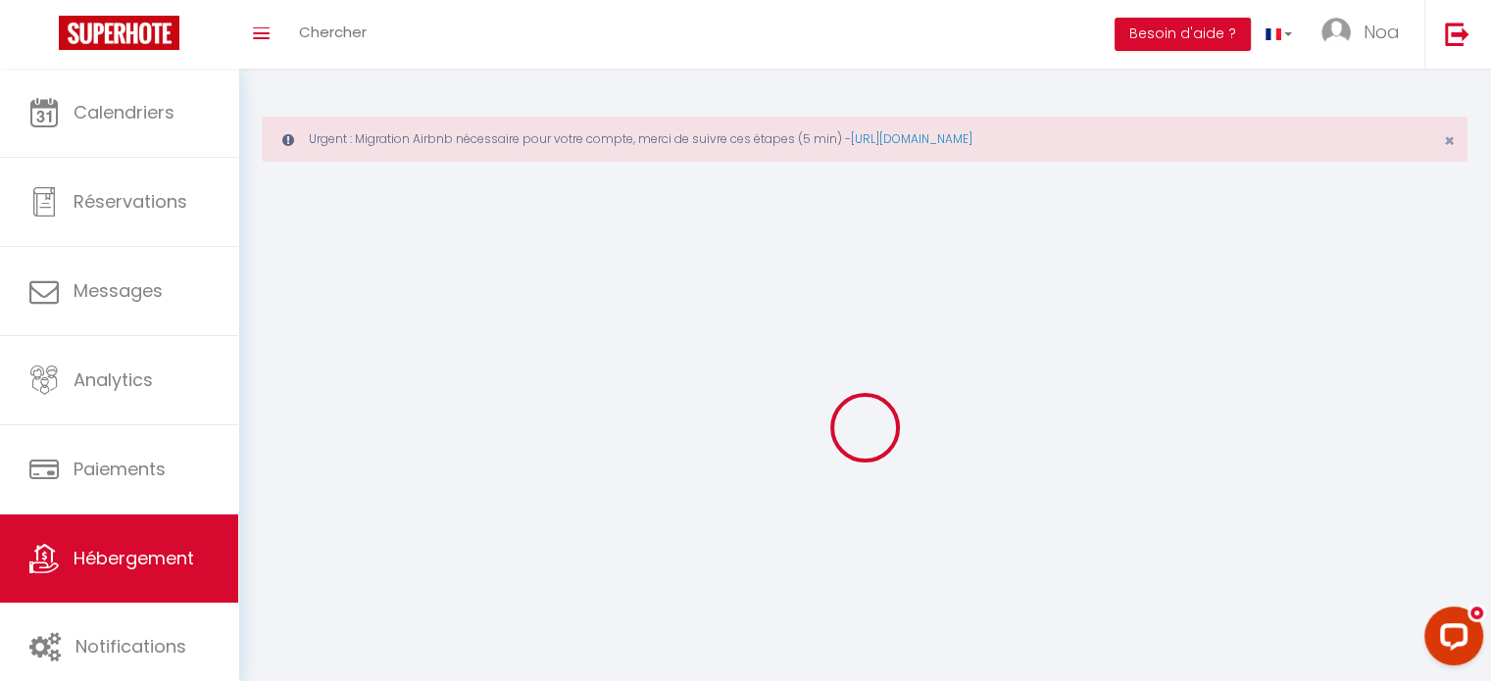
select select
checkbox input "false"
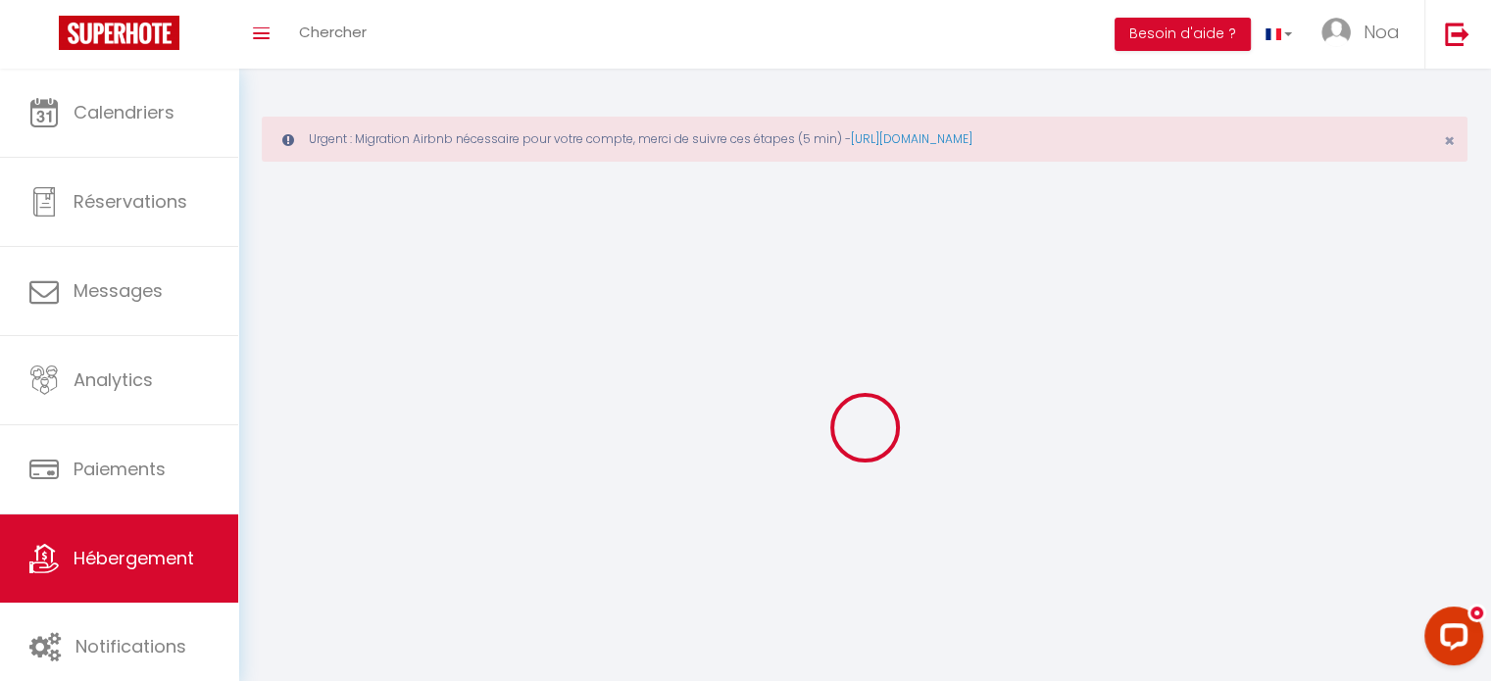
select select
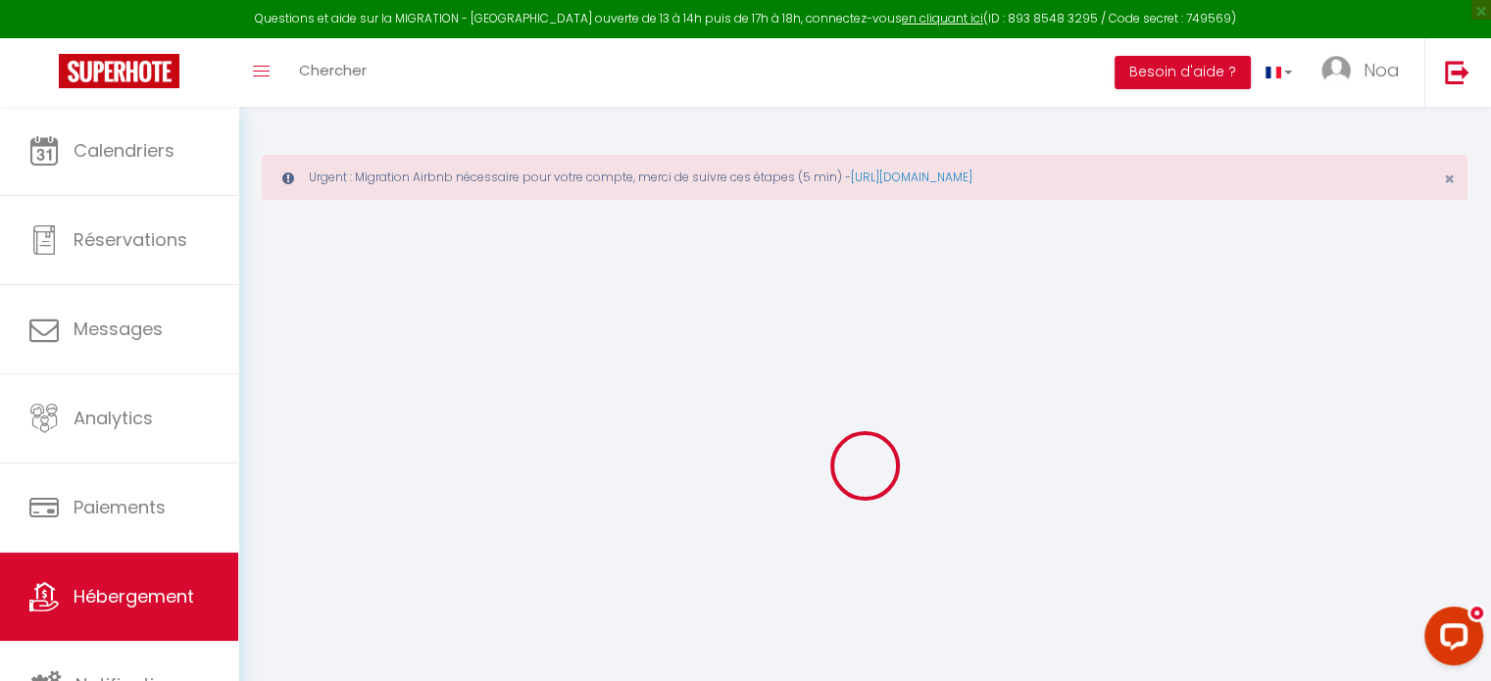
select select
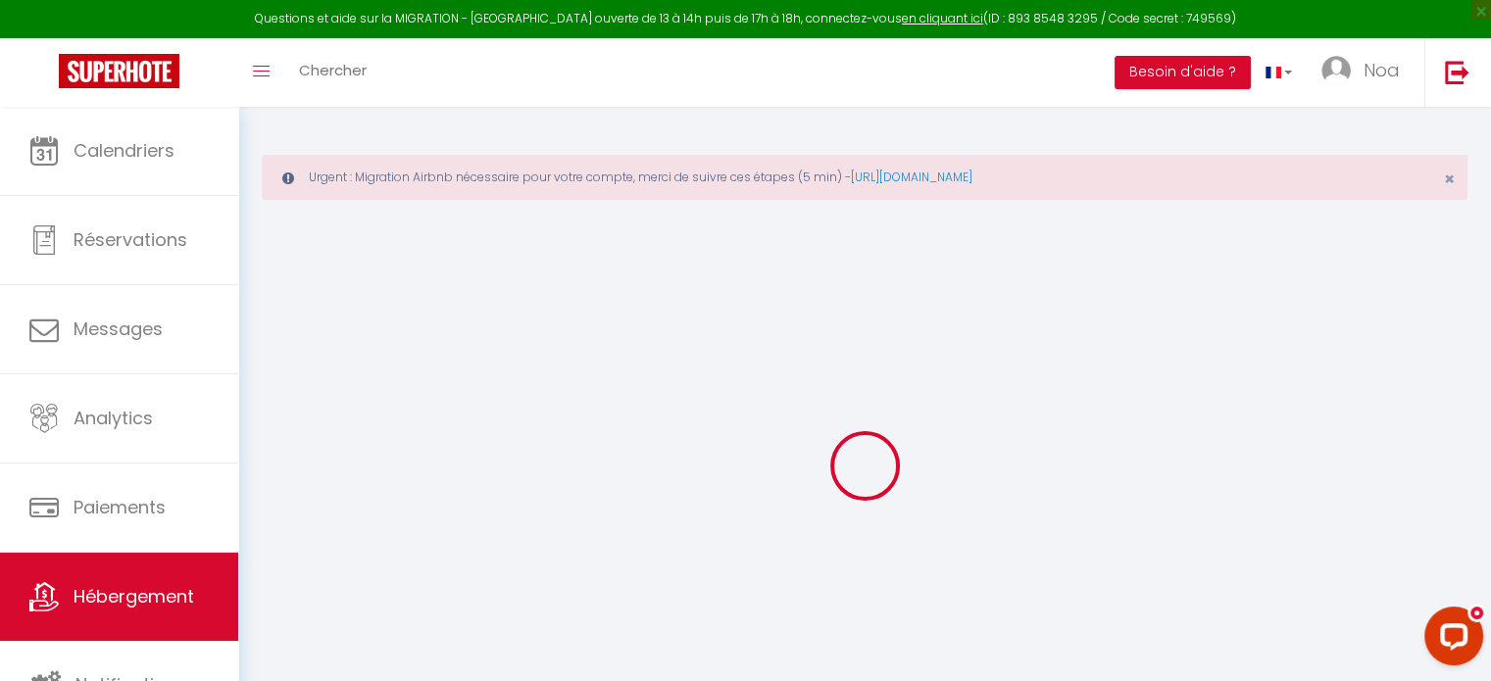
select select
checkbox input "false"
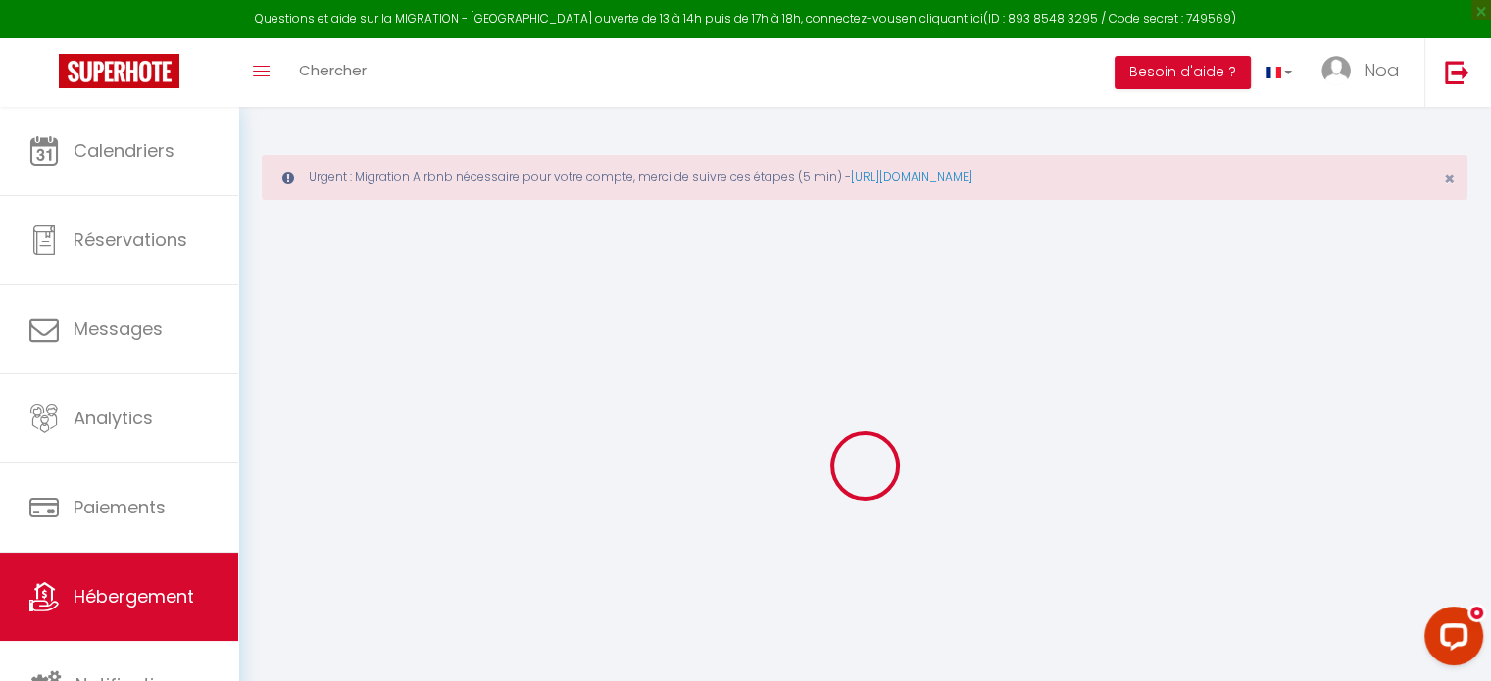
select select
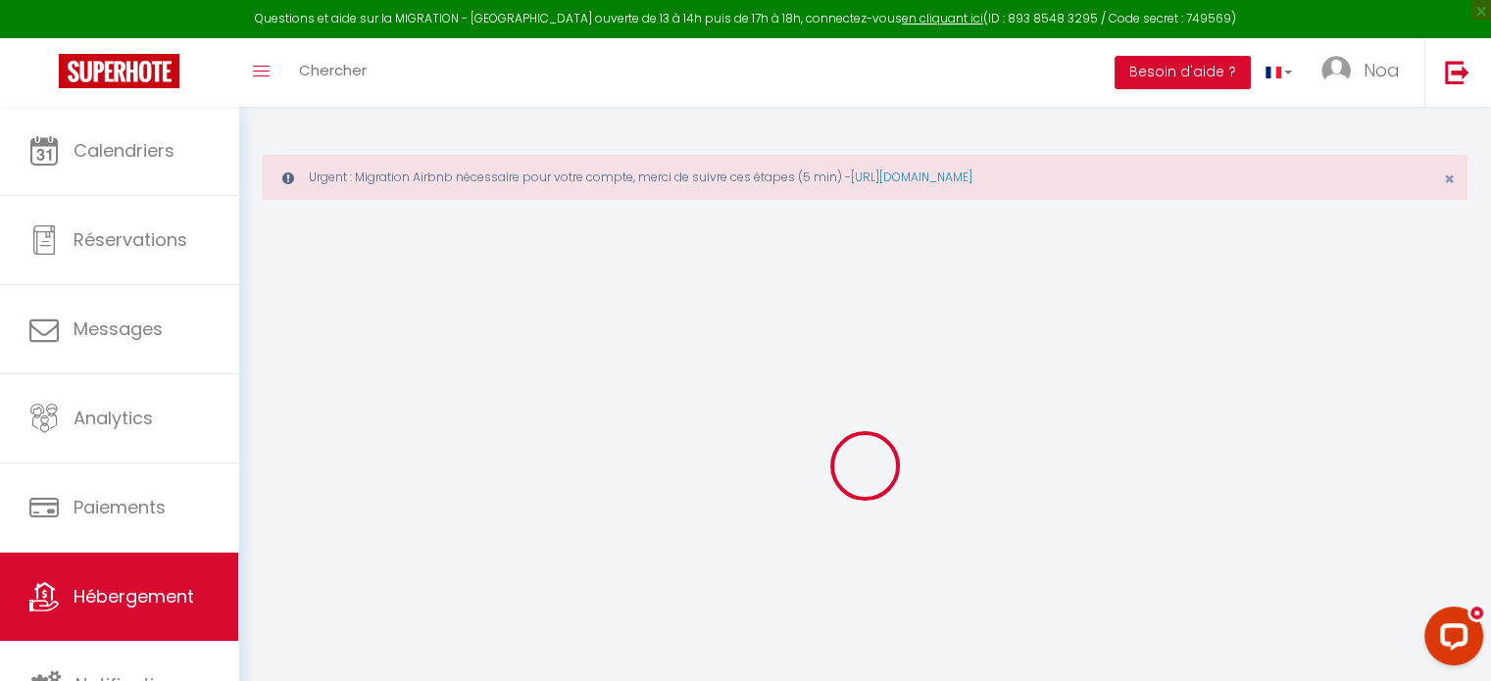
select select
checkbox input "false"
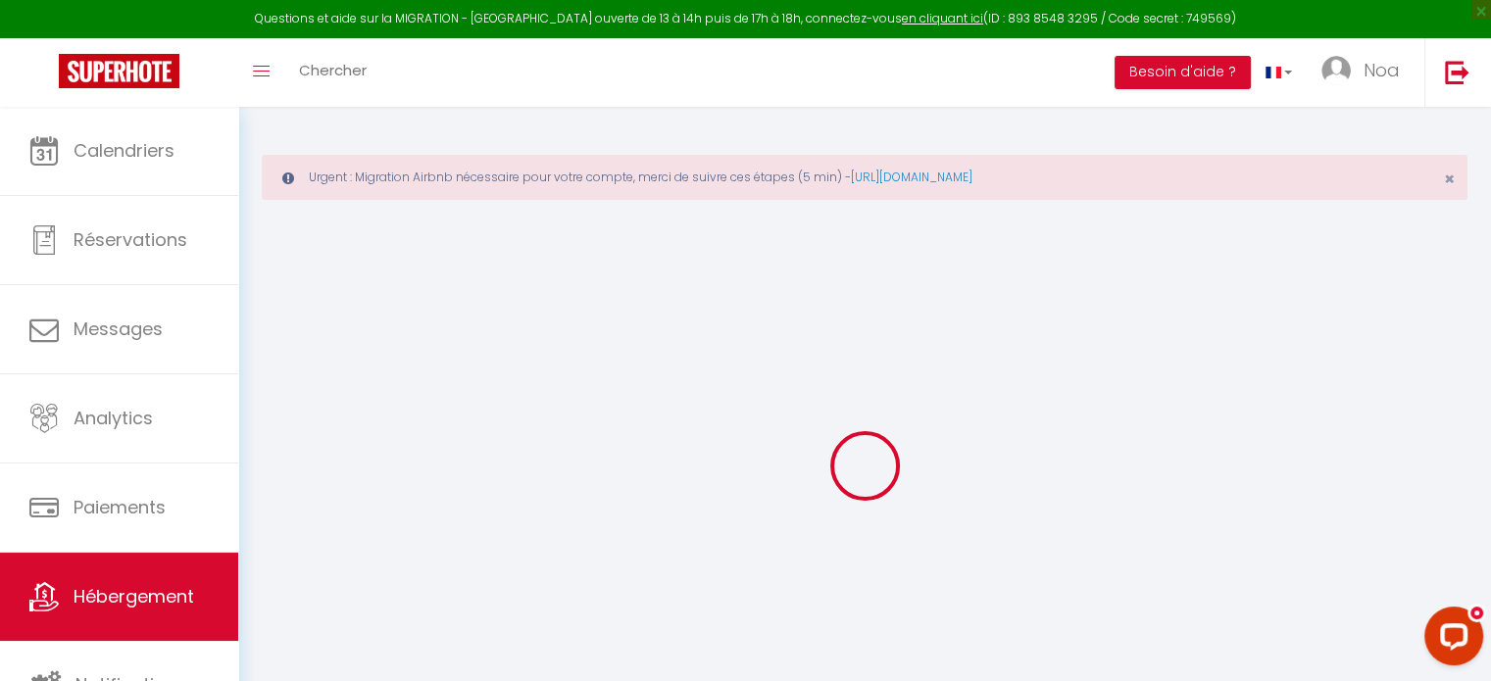
checkbox input "false"
select select
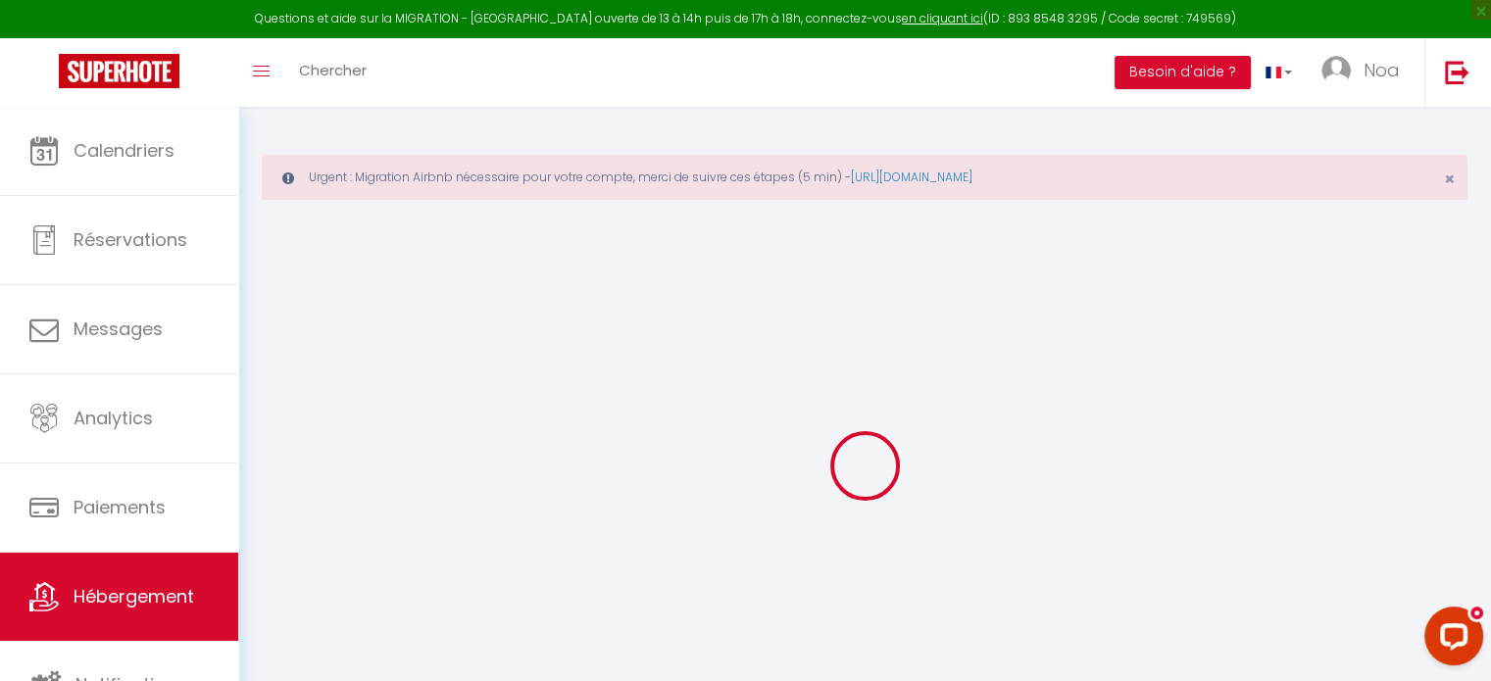
select select
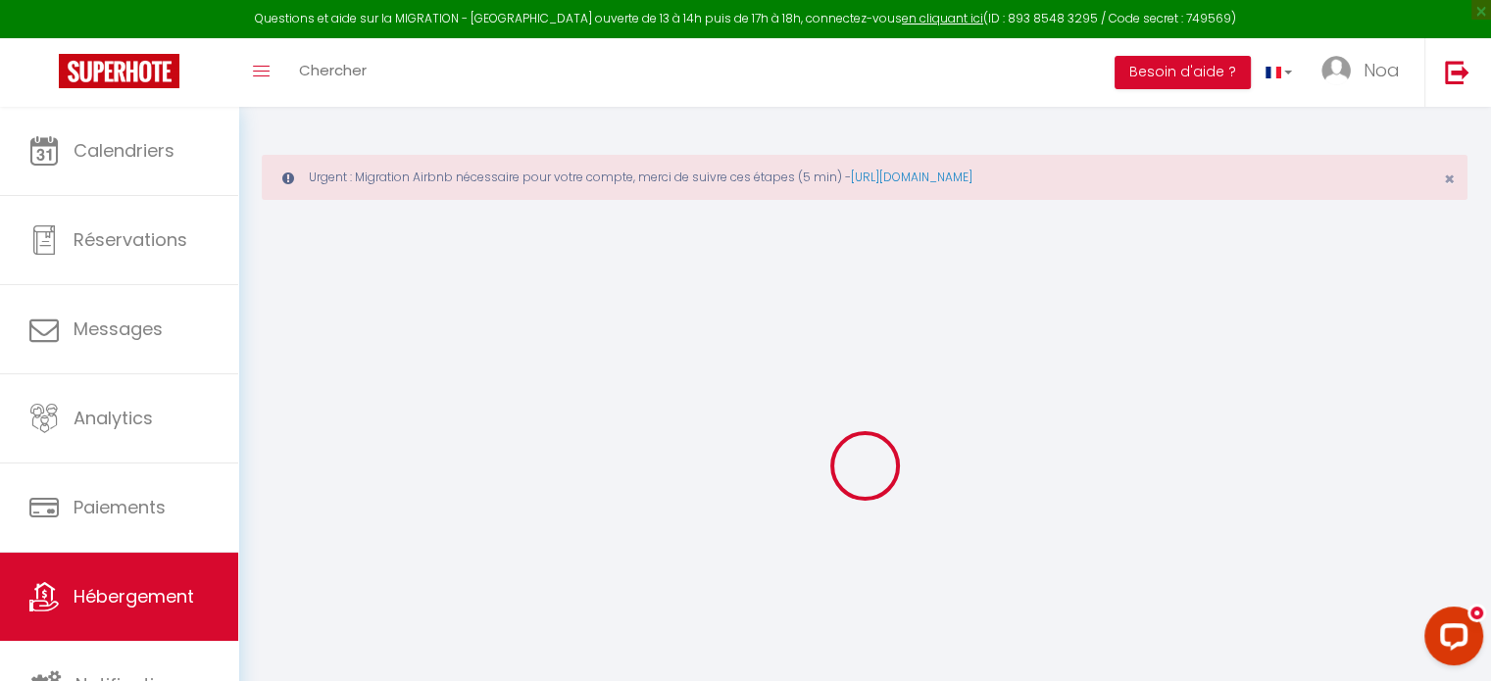
checkbox input "false"
select select
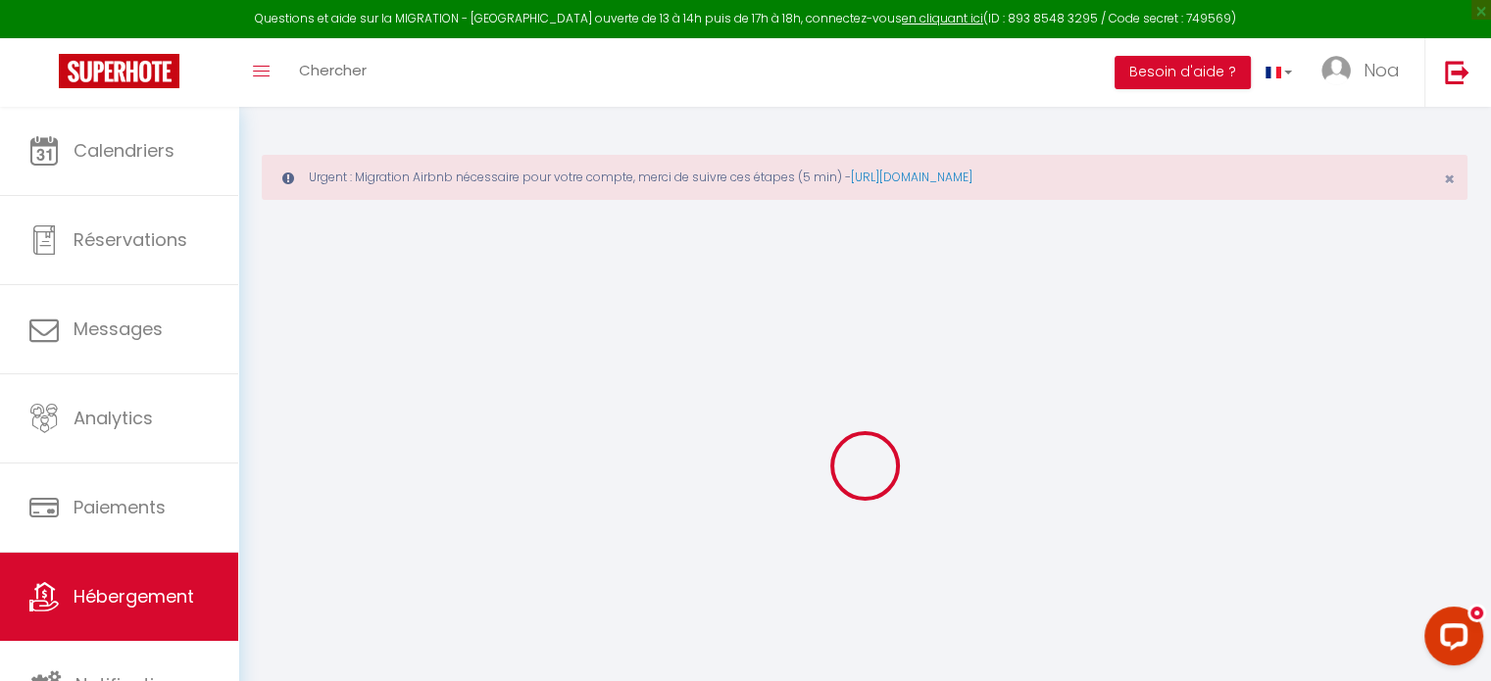
select select
type input "Le perchoir de Linas"
type input "Marie"
type input "Chevalier"
type input "10 rue de la Rocherie"
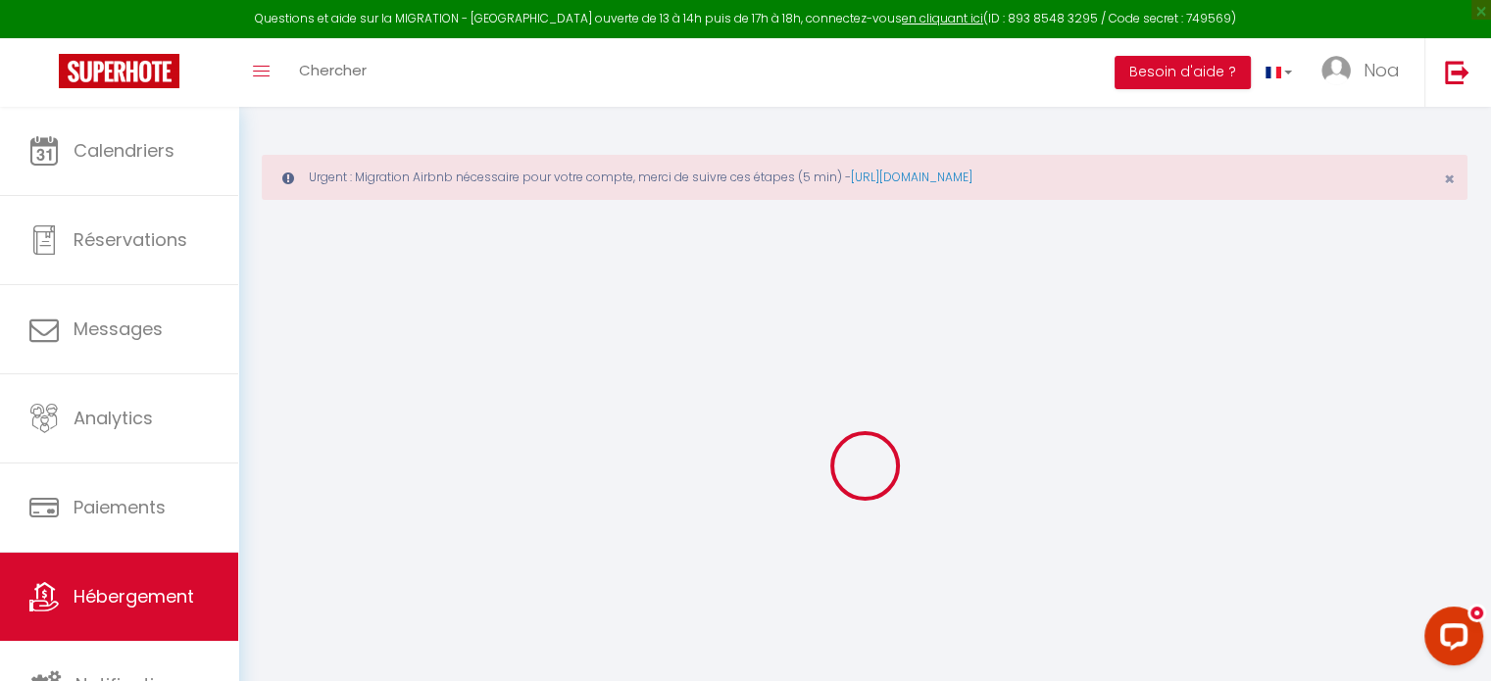
type input "91650"
type input "Breuillet"
type input "80"
type input "45"
select select
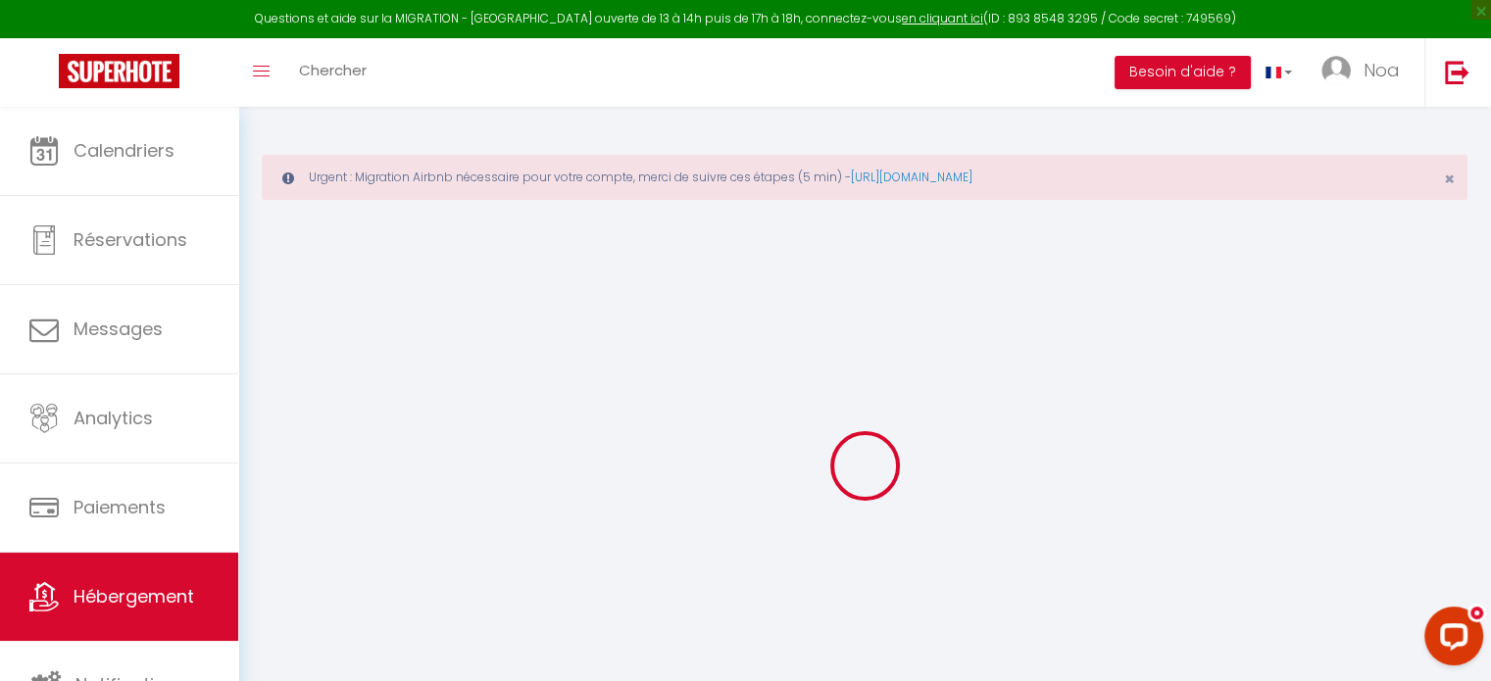
select select
type input "113 rue de la division leclerc"
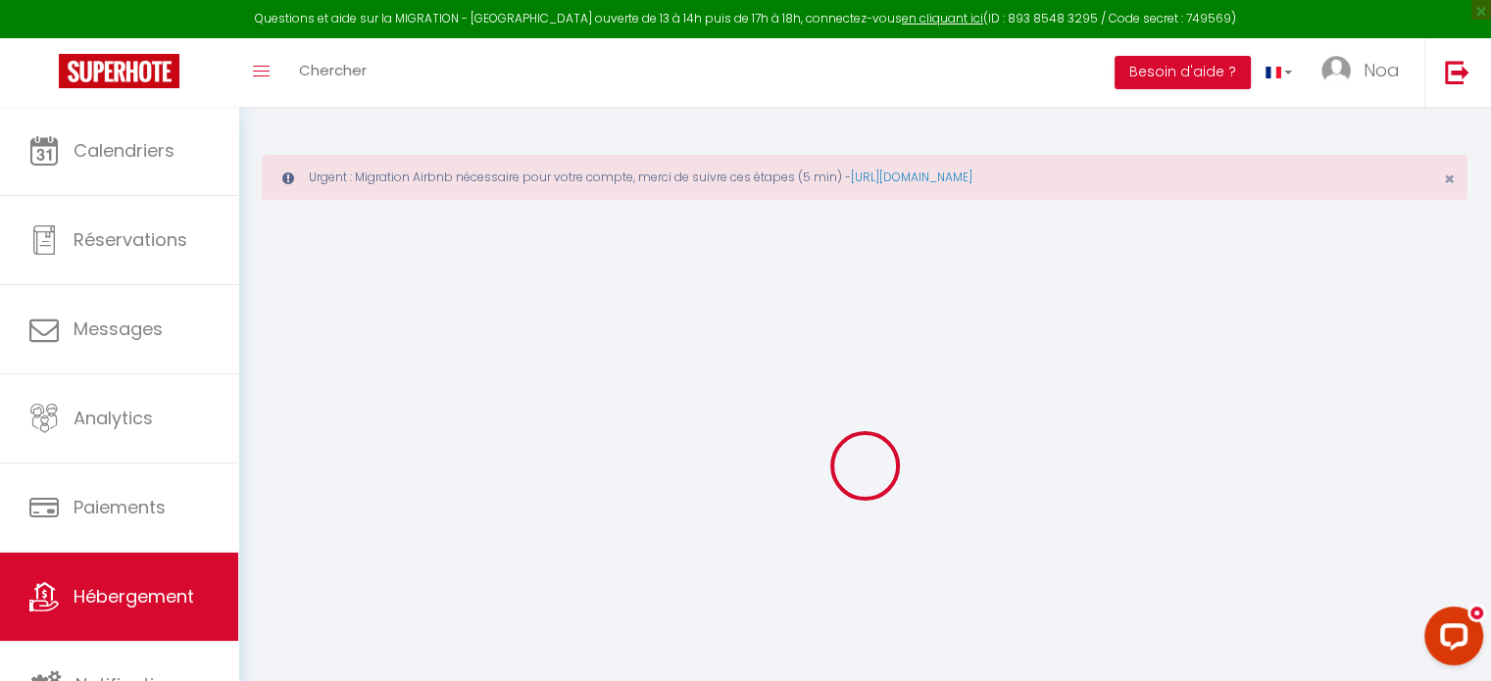
type input "91310"
type input "Linas"
type input "[EMAIL_ADDRESS][DOMAIN_NAME]"
select select
checkbox input "false"
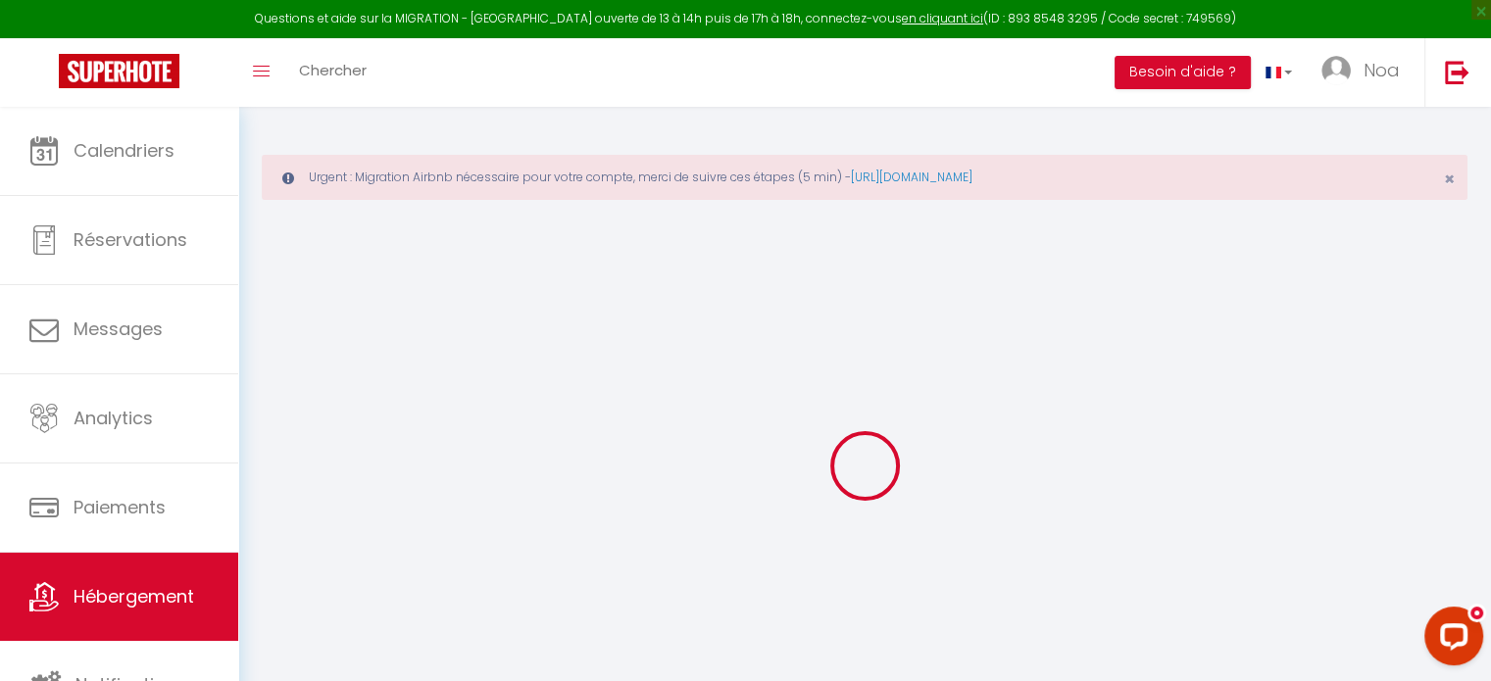
checkbox input "false"
type input "0"
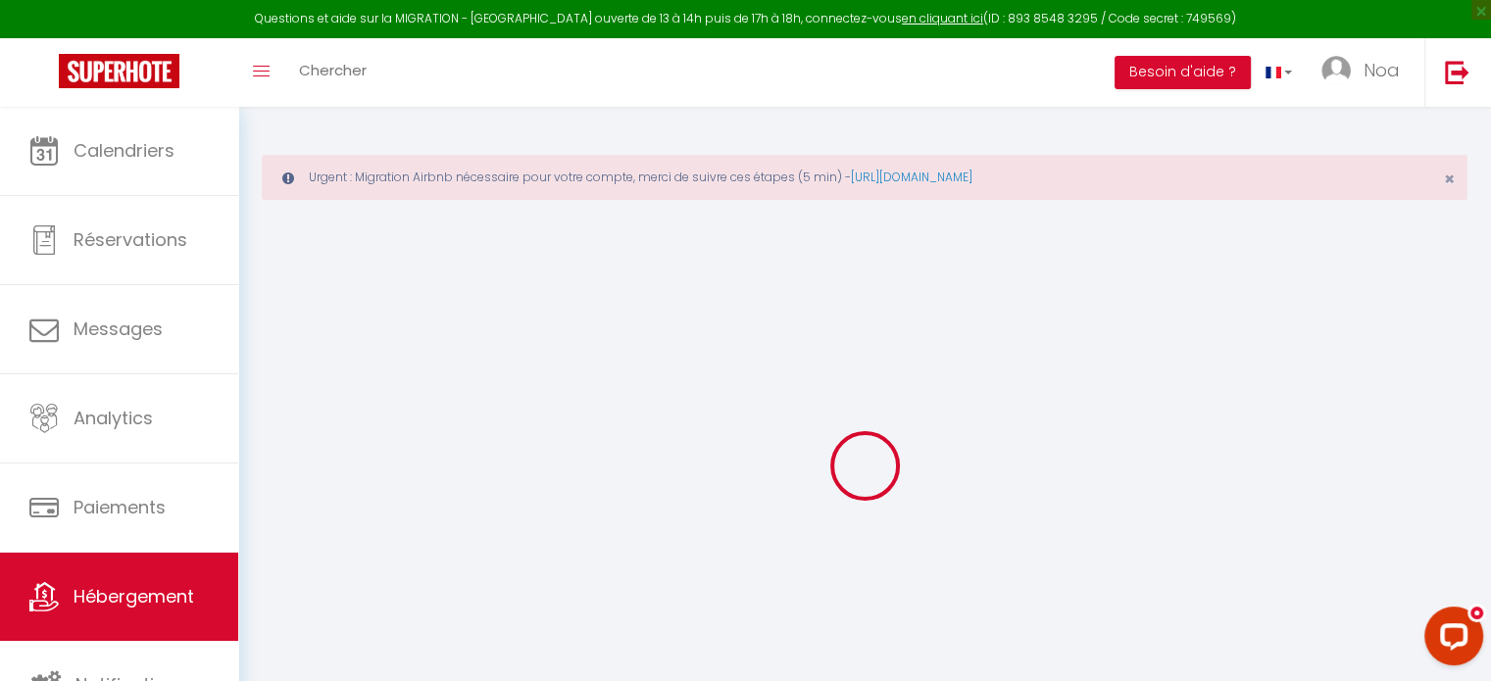
type input "0"
select select "+ 18 %"
select select "14:00"
select select
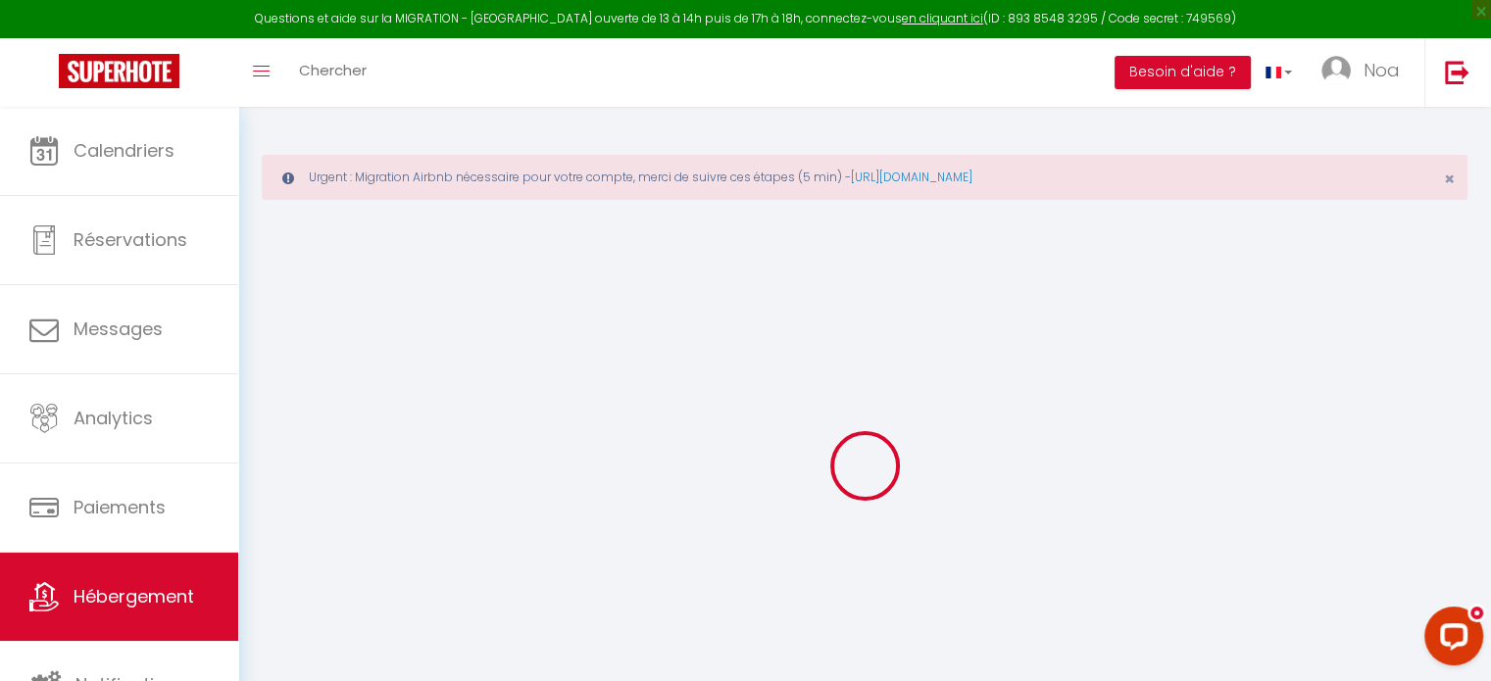
select select "11:00"
select select "30"
select select "120"
select select
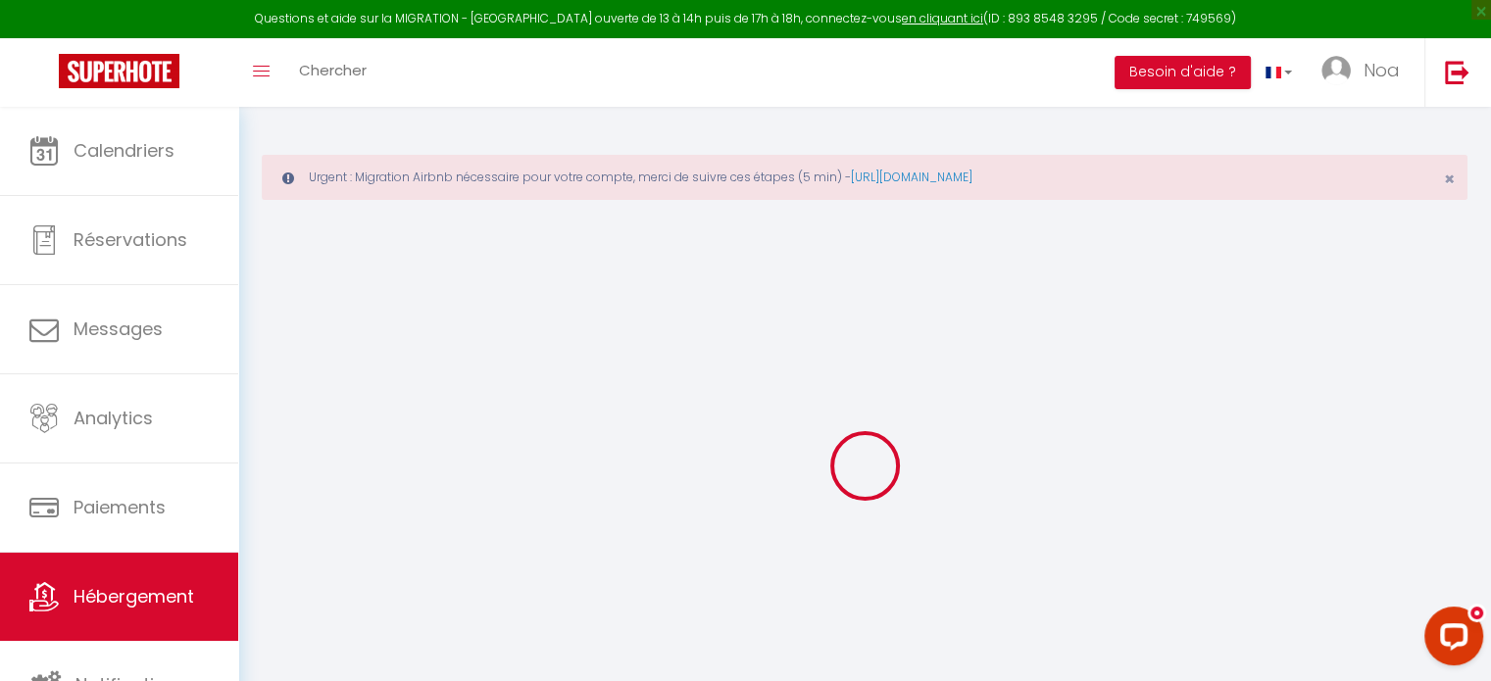
checkbox input "false"
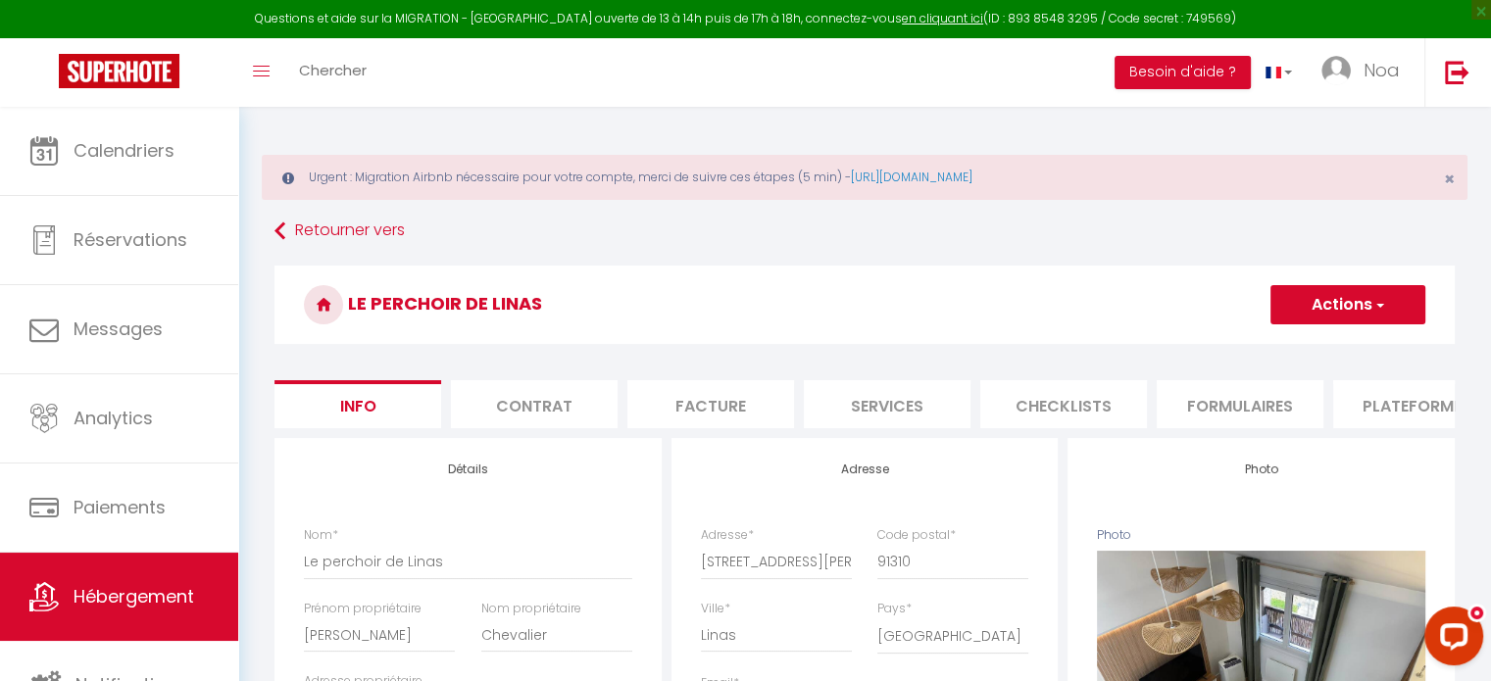
select select
checkbox input "false"
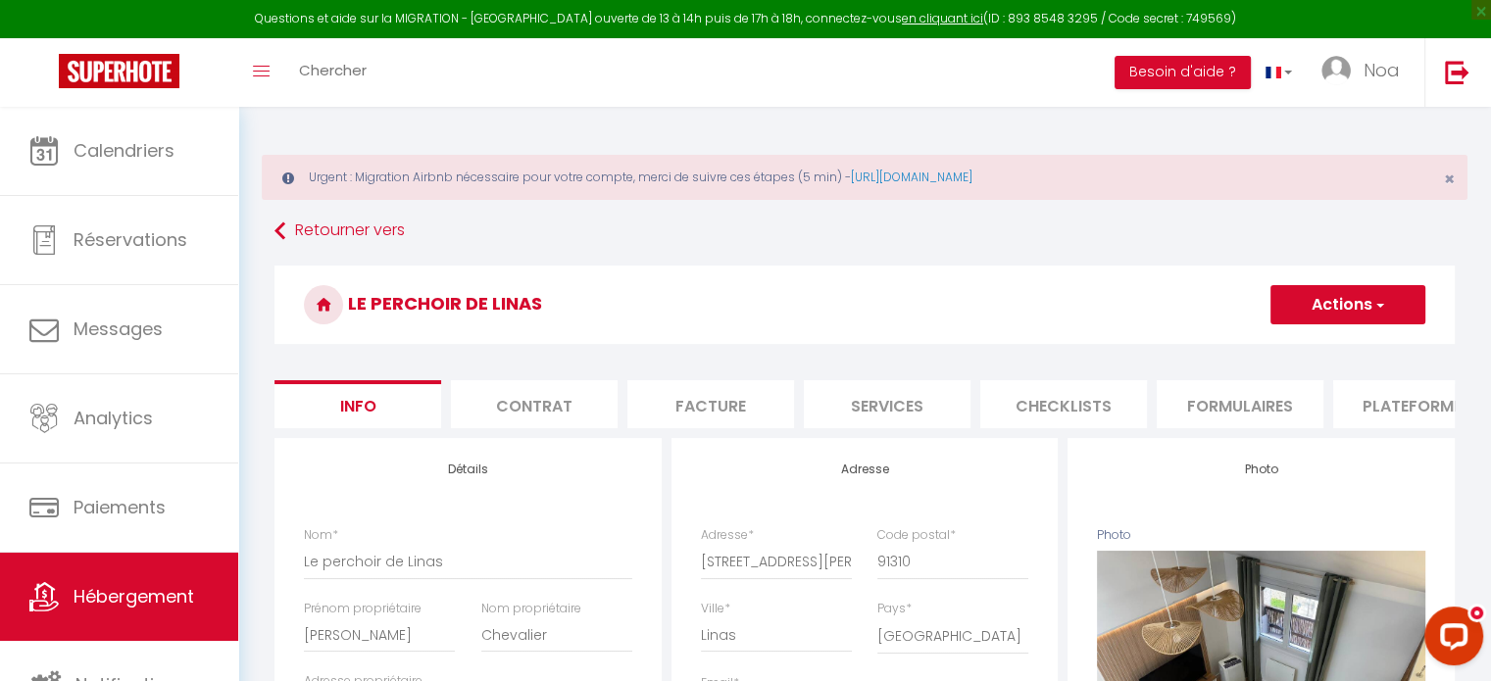
checkbox input "false"
select select "5145-1452125332526825887"
click at [290, 173] on icon at bounding box center [288, 179] width 12 height 14
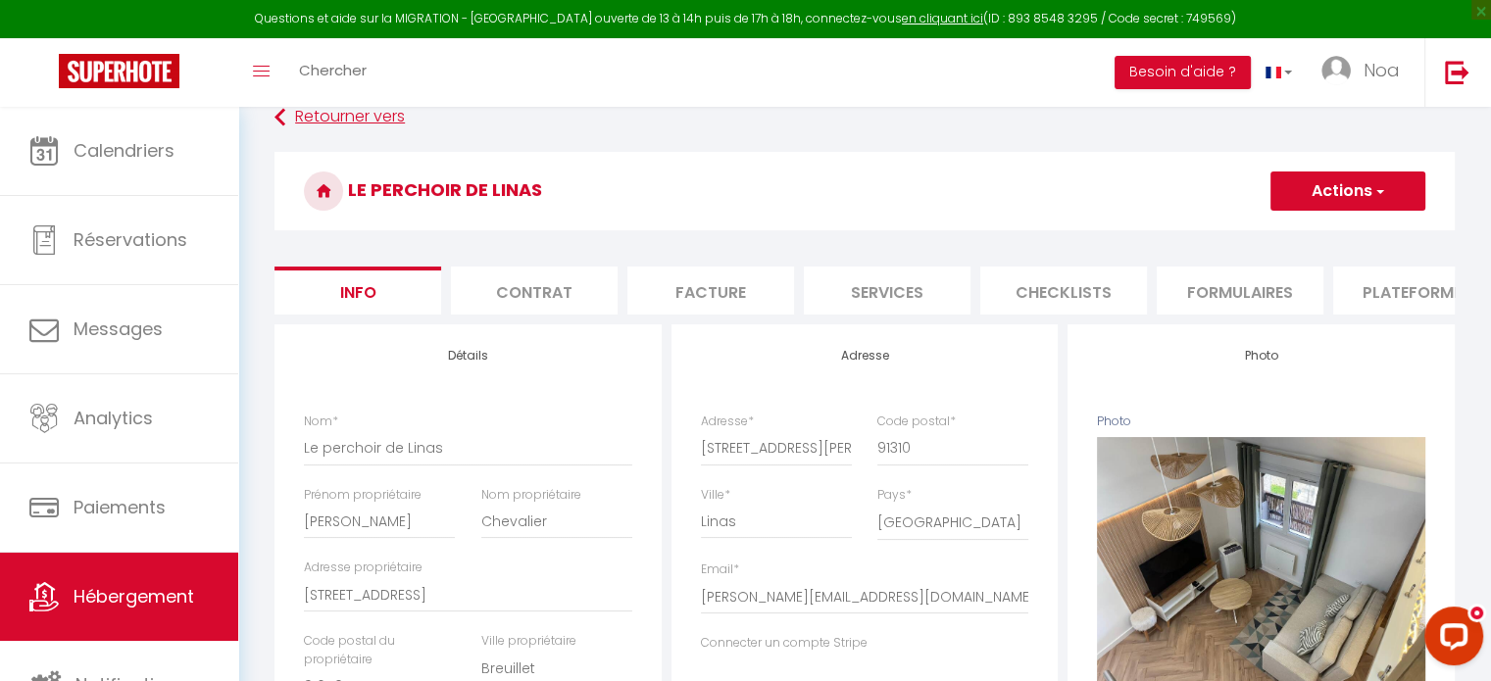
scroll to position [97, 0]
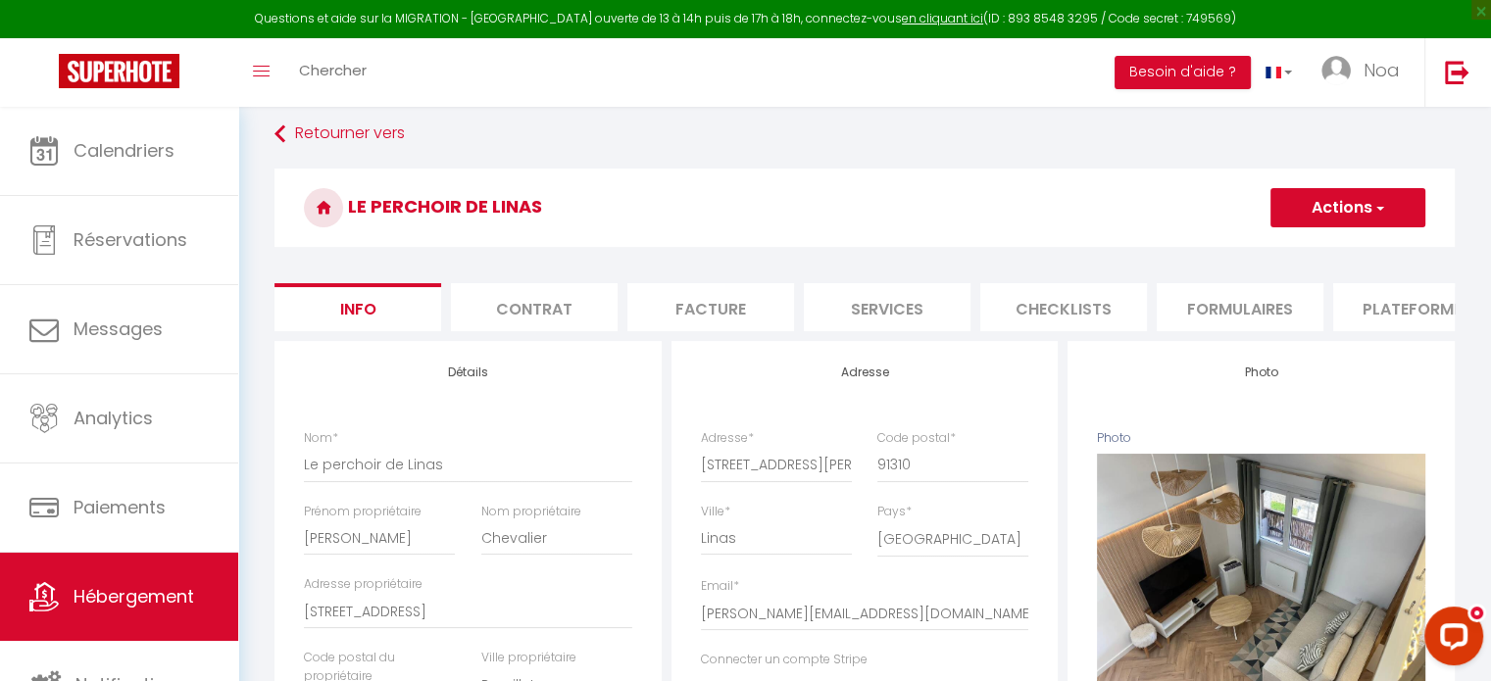
click at [1359, 299] on li "Plateformes" at bounding box center [1416, 307] width 167 height 48
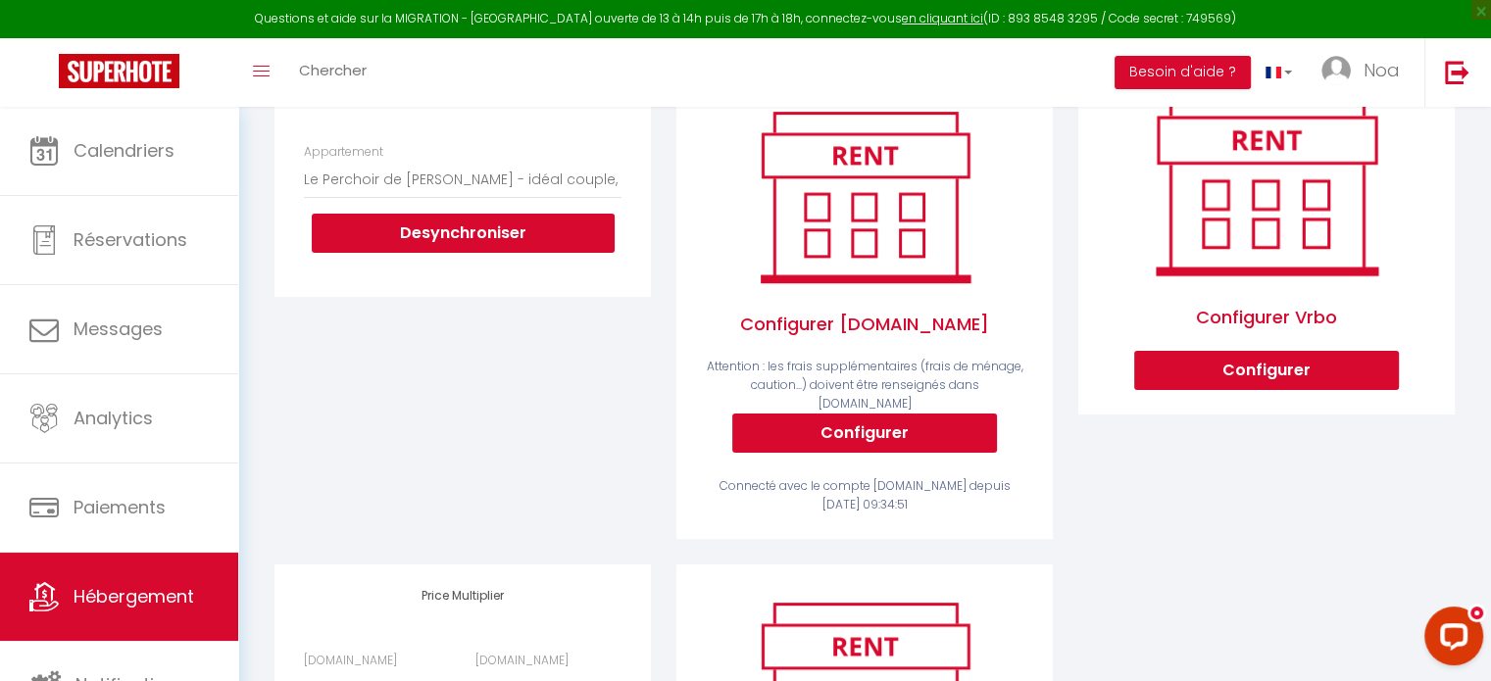
scroll to position [400, 0]
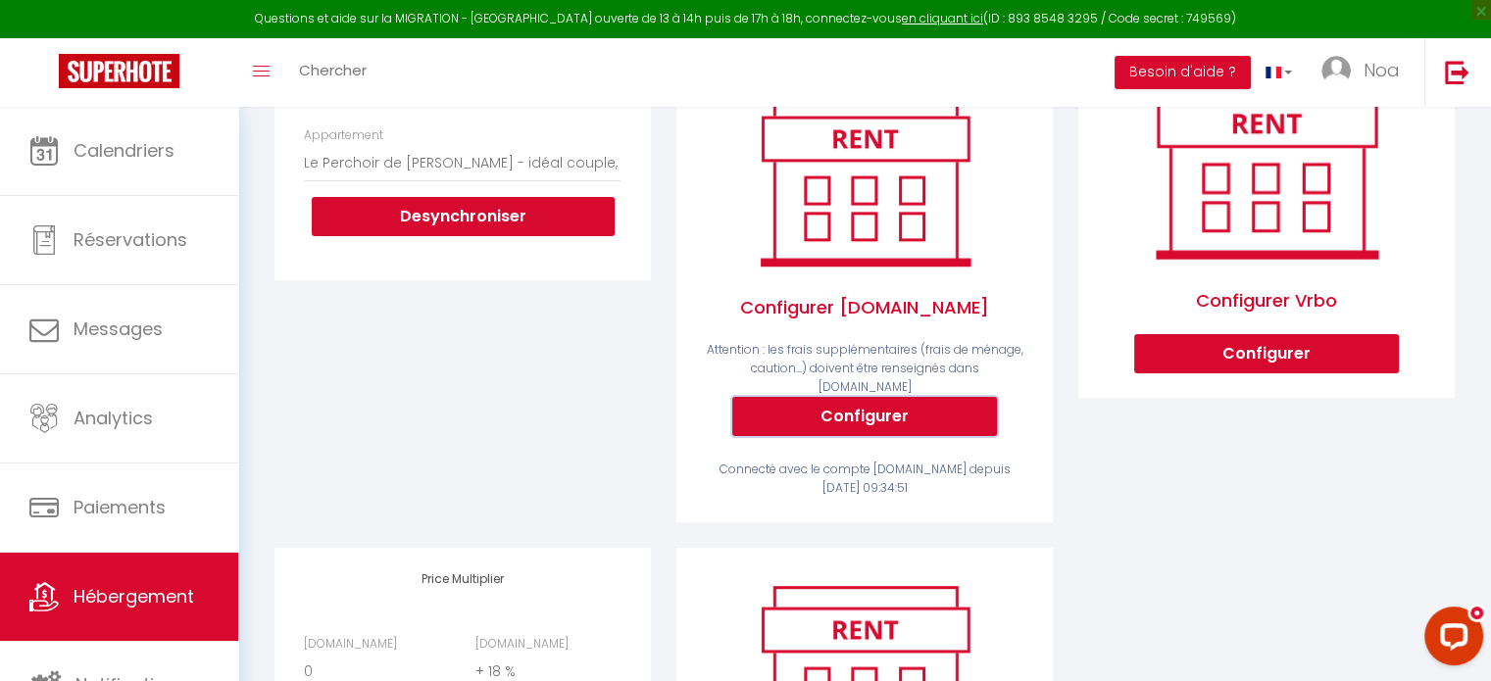
click at [866, 416] on button "Configurer" at bounding box center [864, 416] width 265 height 39
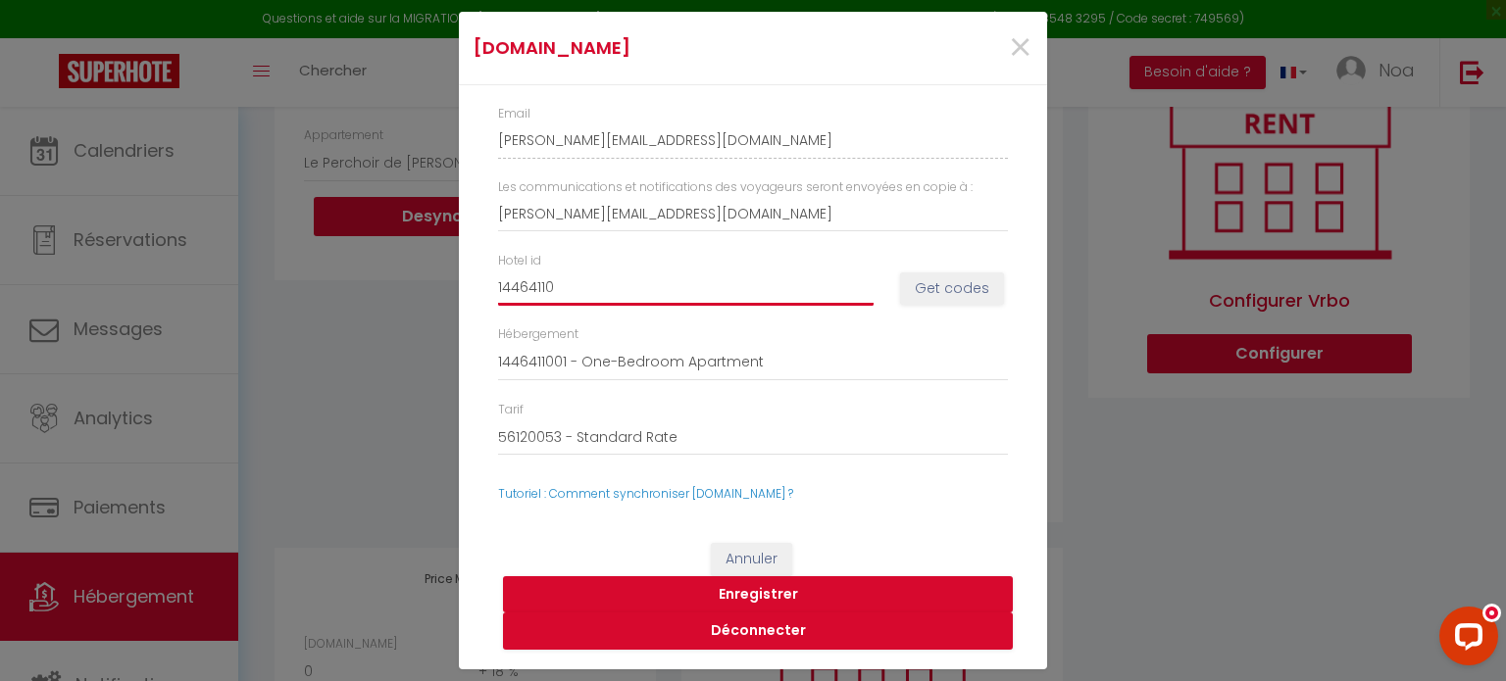
drag, startPoint x: 625, startPoint y: 274, endPoint x: 482, endPoint y: 272, distance: 143.1
click at [482, 272] on div "Email noa-gonthier-krfsow6a_property@reply.superhote.com Les communications et …" at bounding box center [753, 304] width 588 height 438
drag, startPoint x: 755, startPoint y: 148, endPoint x: 939, endPoint y: 105, distance: 189.3
click at [939, 105] on div "Email noa-gonthier-krfsow6a_property@reply.superhote.com" at bounding box center [752, 132] width 535 height 54
click at [1010, 34] on span "×" at bounding box center [1020, 48] width 25 height 59
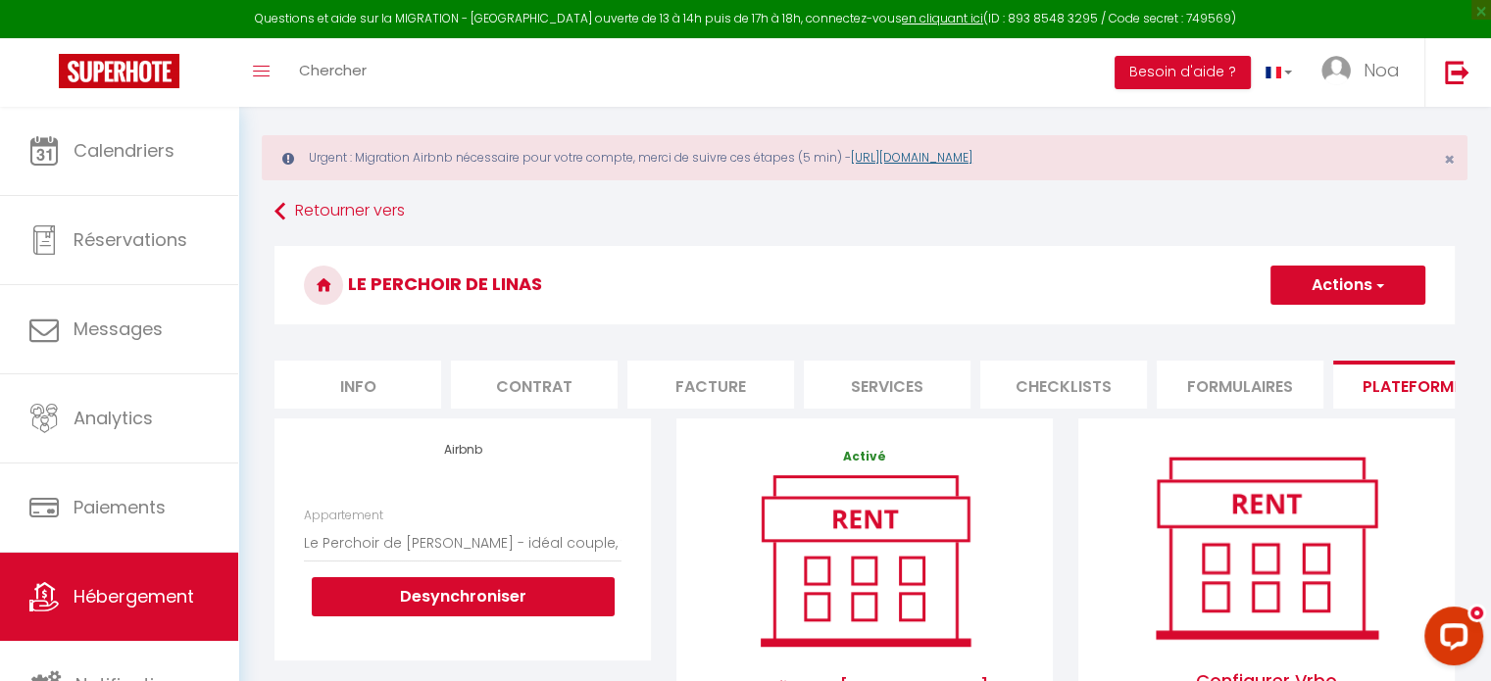
scroll to position [0, 0]
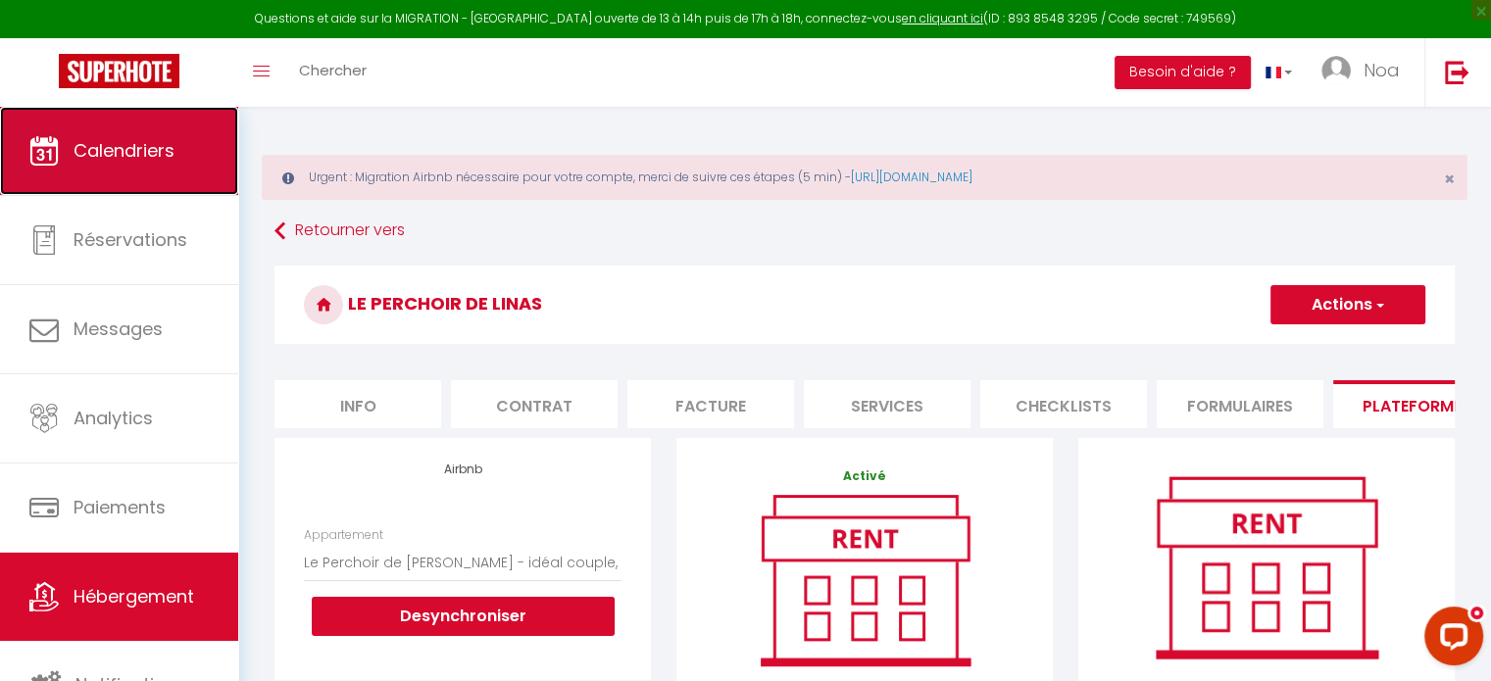
click at [193, 183] on link "Calendriers" at bounding box center [119, 151] width 238 height 88
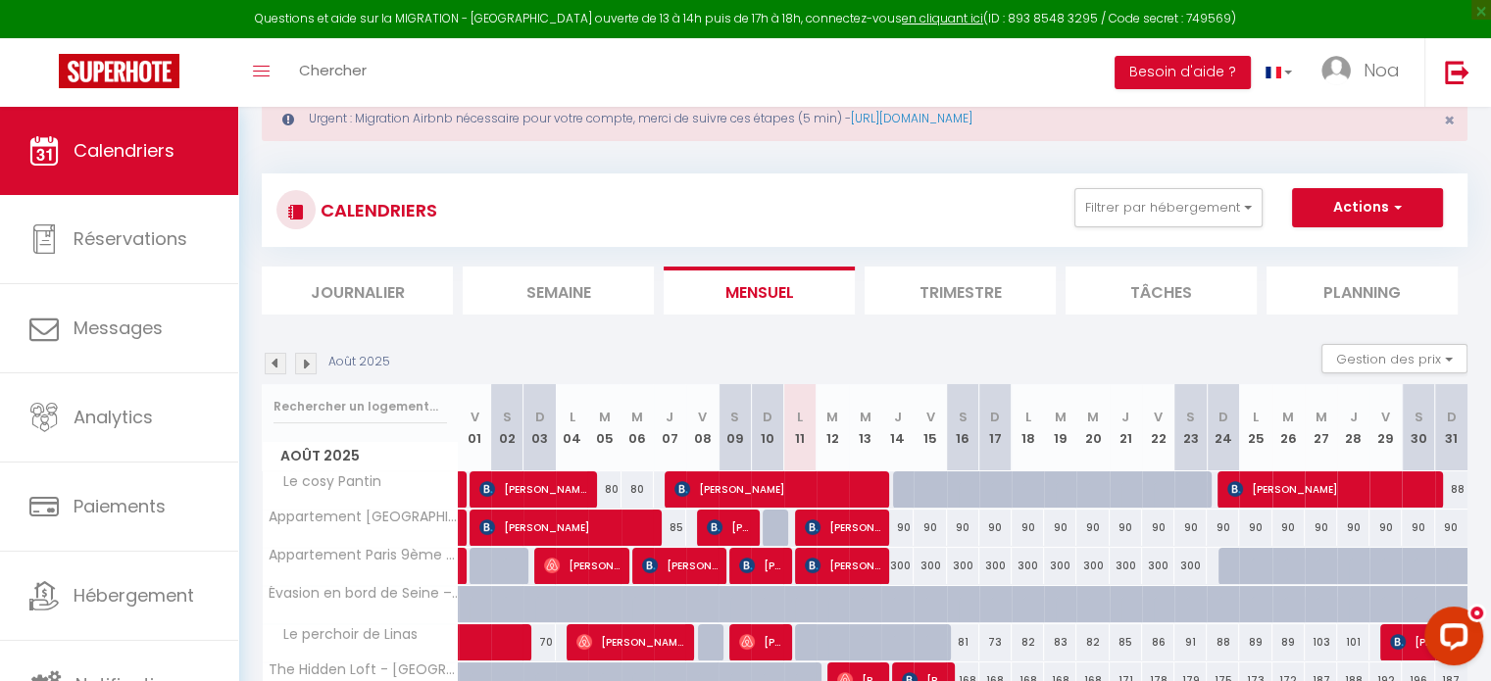
scroll to position [118, 0]
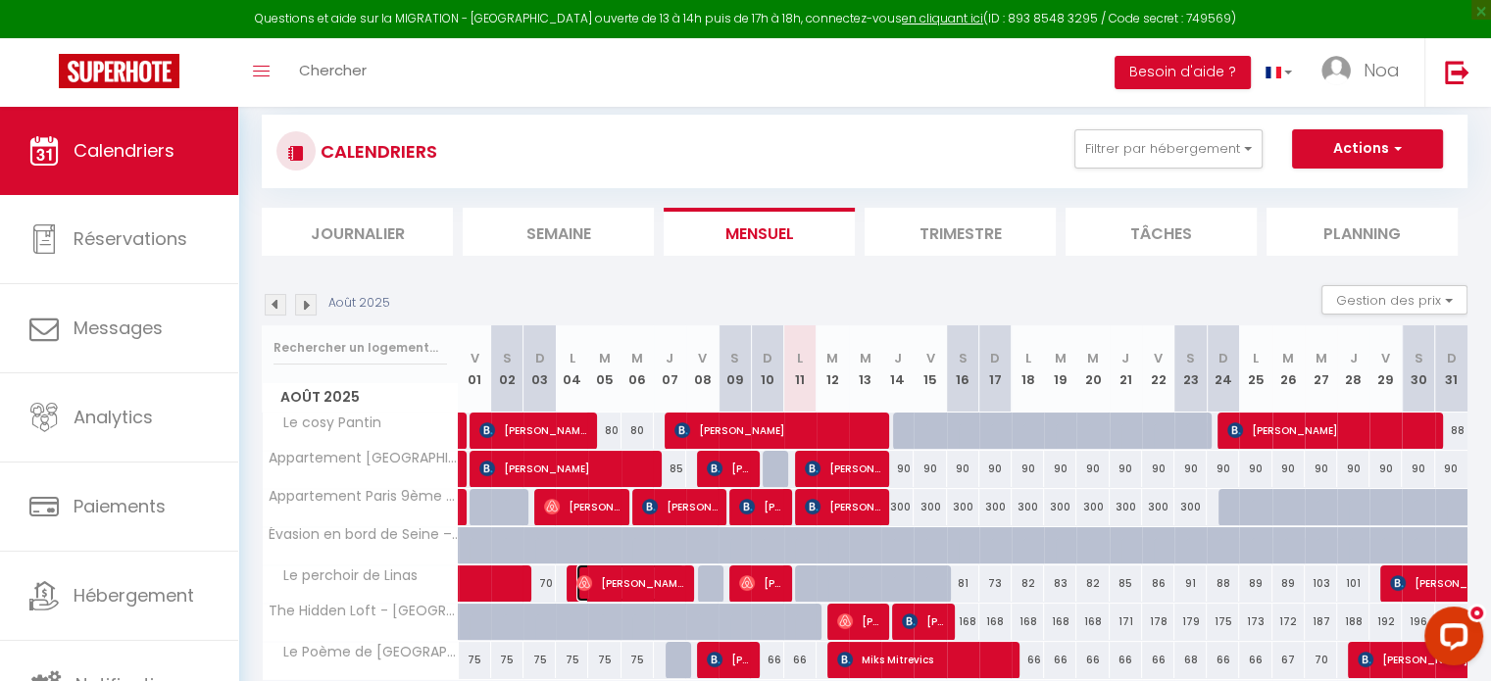
click at [637, 579] on span "[PERSON_NAME]" at bounding box center [630, 583] width 108 height 37
select select "OK"
select select "1"
select select "0"
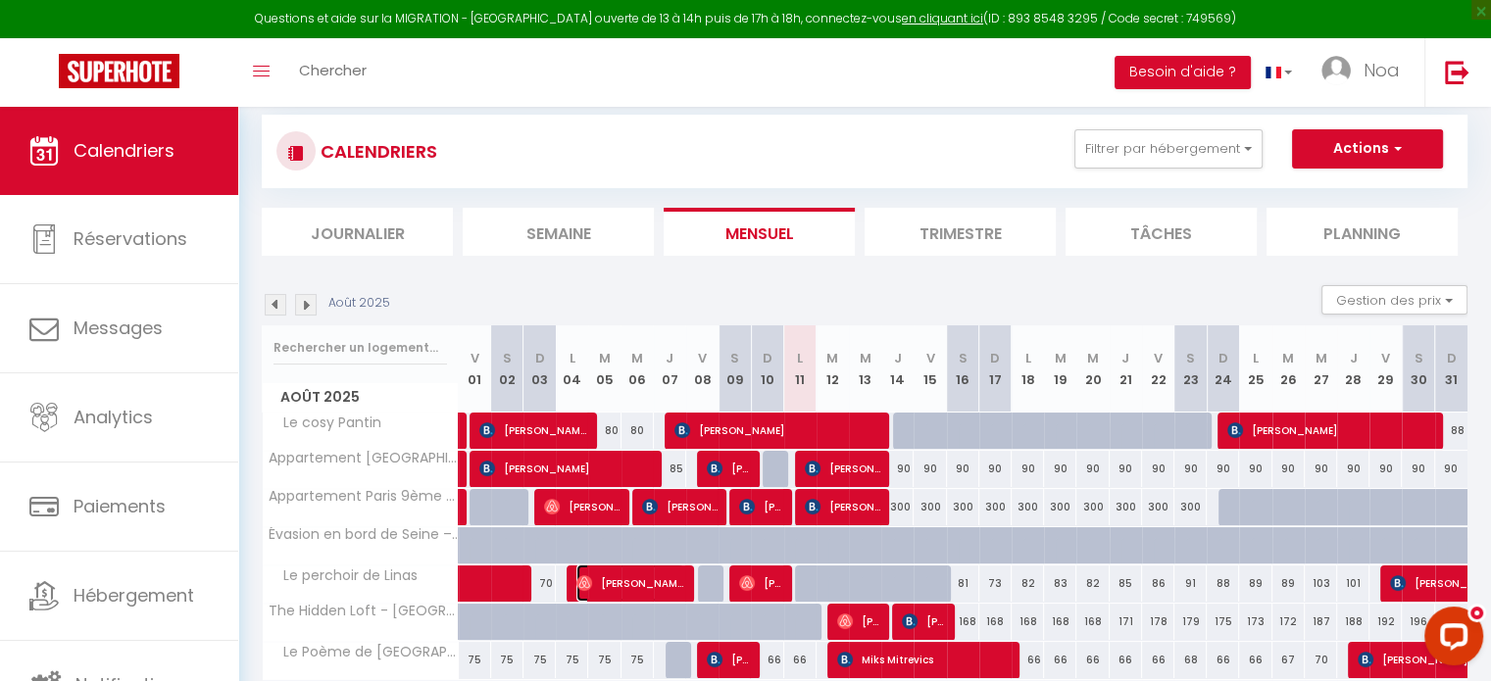
select select "1"
select select
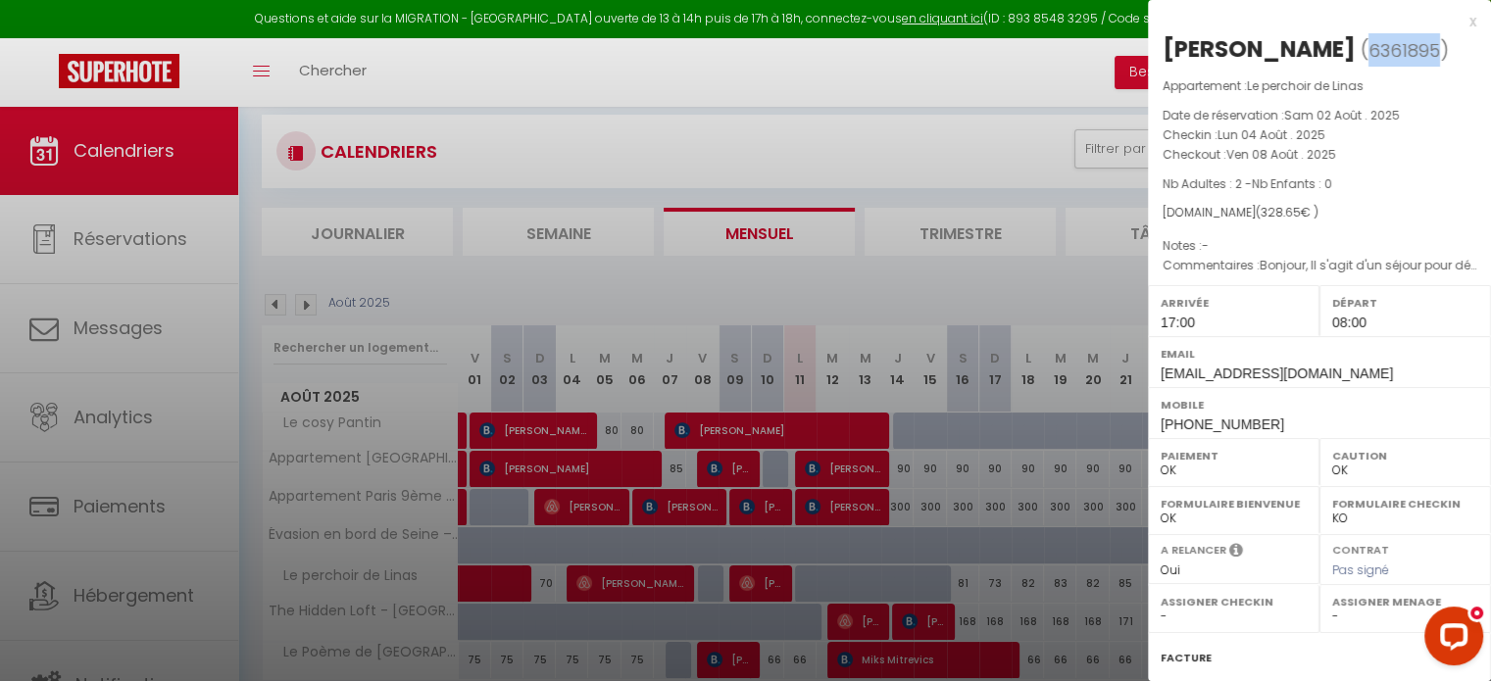
drag, startPoint x: 1379, startPoint y: 47, endPoint x: 1446, endPoint y: 53, distance: 66.9
click at [1440, 53] on span "6361895" at bounding box center [1404, 50] width 72 height 25
copy span "6361895"
click at [674, 242] on div at bounding box center [745, 340] width 1491 height 681
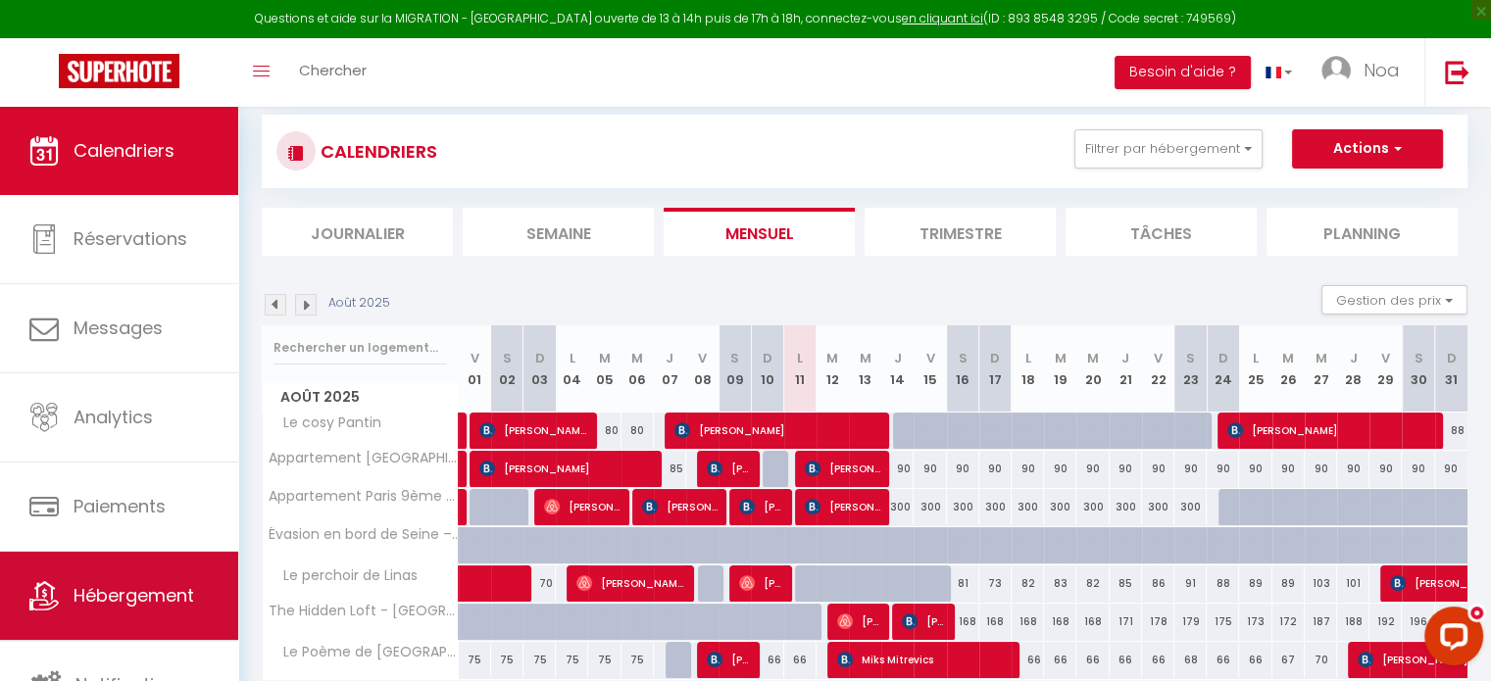
scroll to position [5, 0]
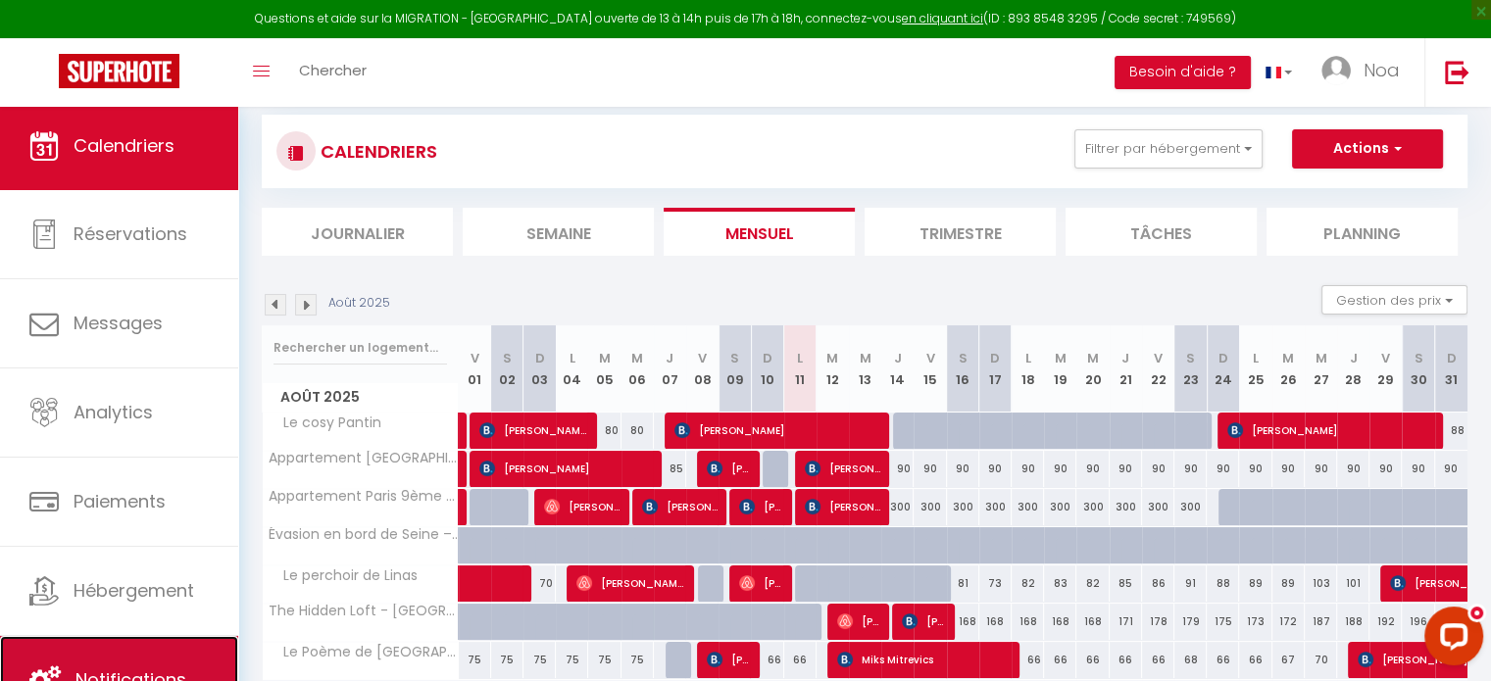
click at [93, 653] on link "Notifications" at bounding box center [119, 680] width 238 height 88
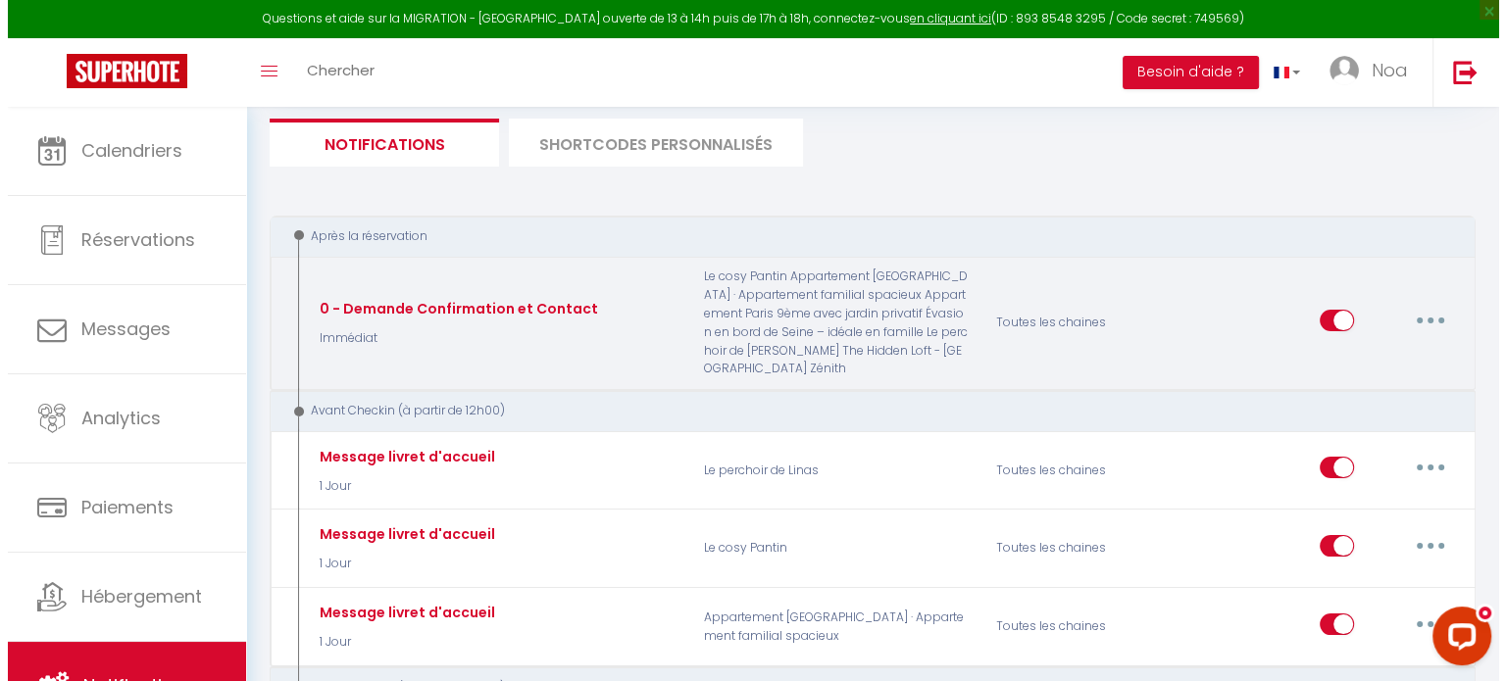
scroll to position [241, 0]
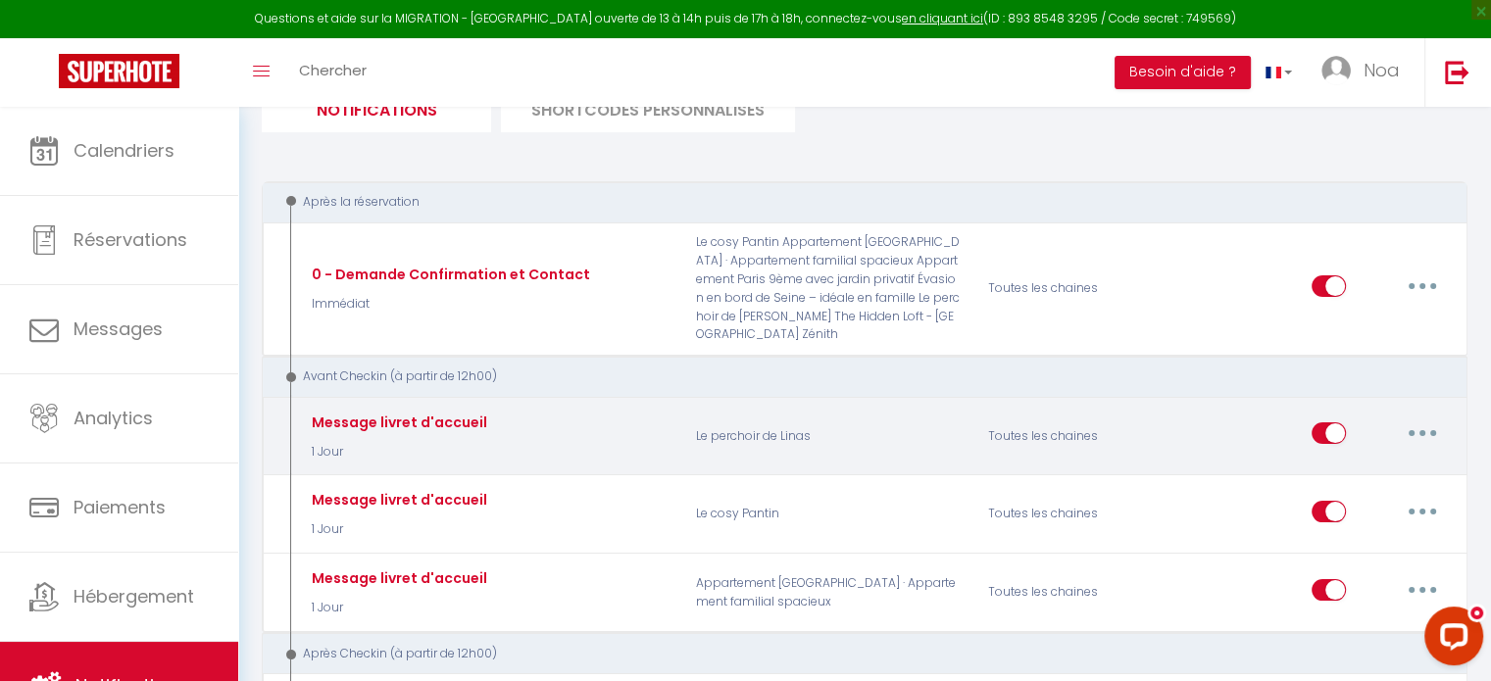
click at [1408, 418] on button "button" at bounding box center [1422, 433] width 55 height 31
click at [1338, 462] on link "Editer" at bounding box center [1371, 478] width 145 height 33
type input "Message livret d'accueil"
select select "1 Jour"
select select
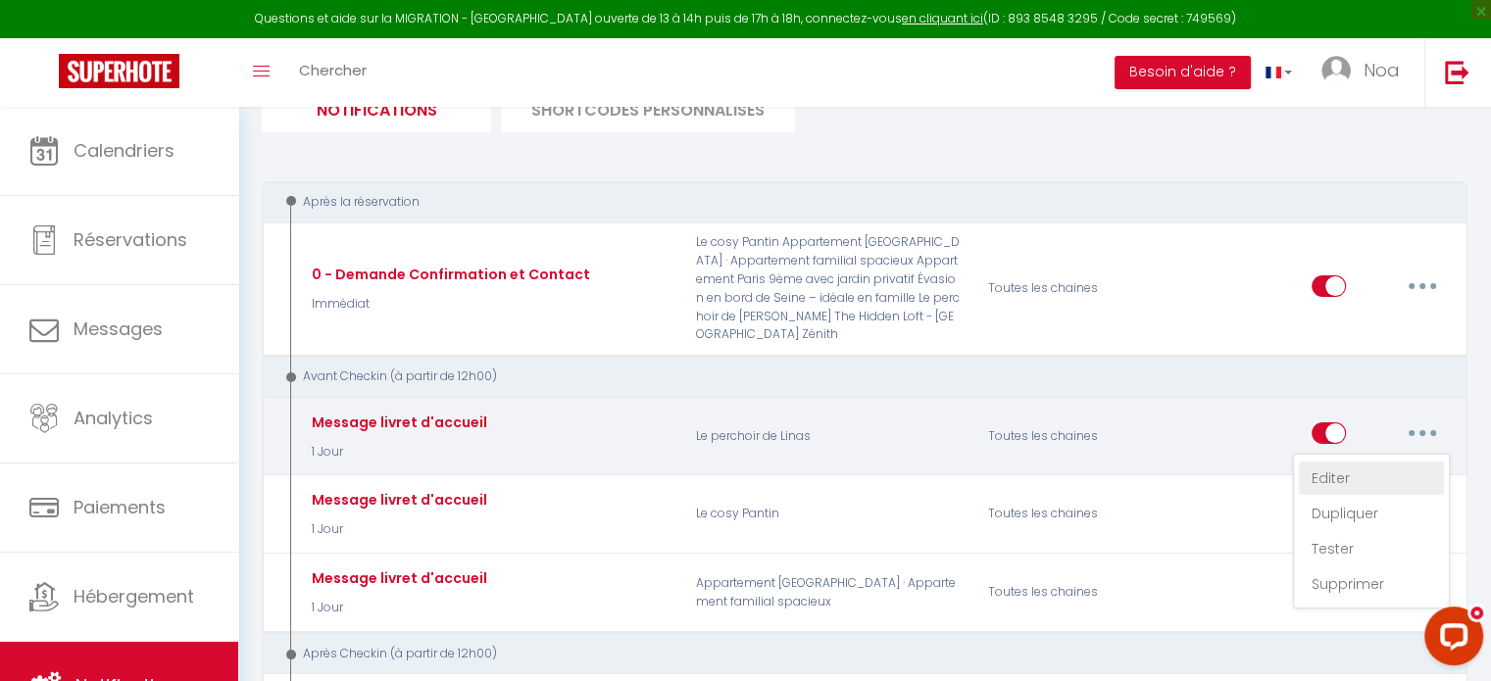
checkbox input "true"
checkbox input "false"
radio input "true"
type input "Message livret d'accueil"
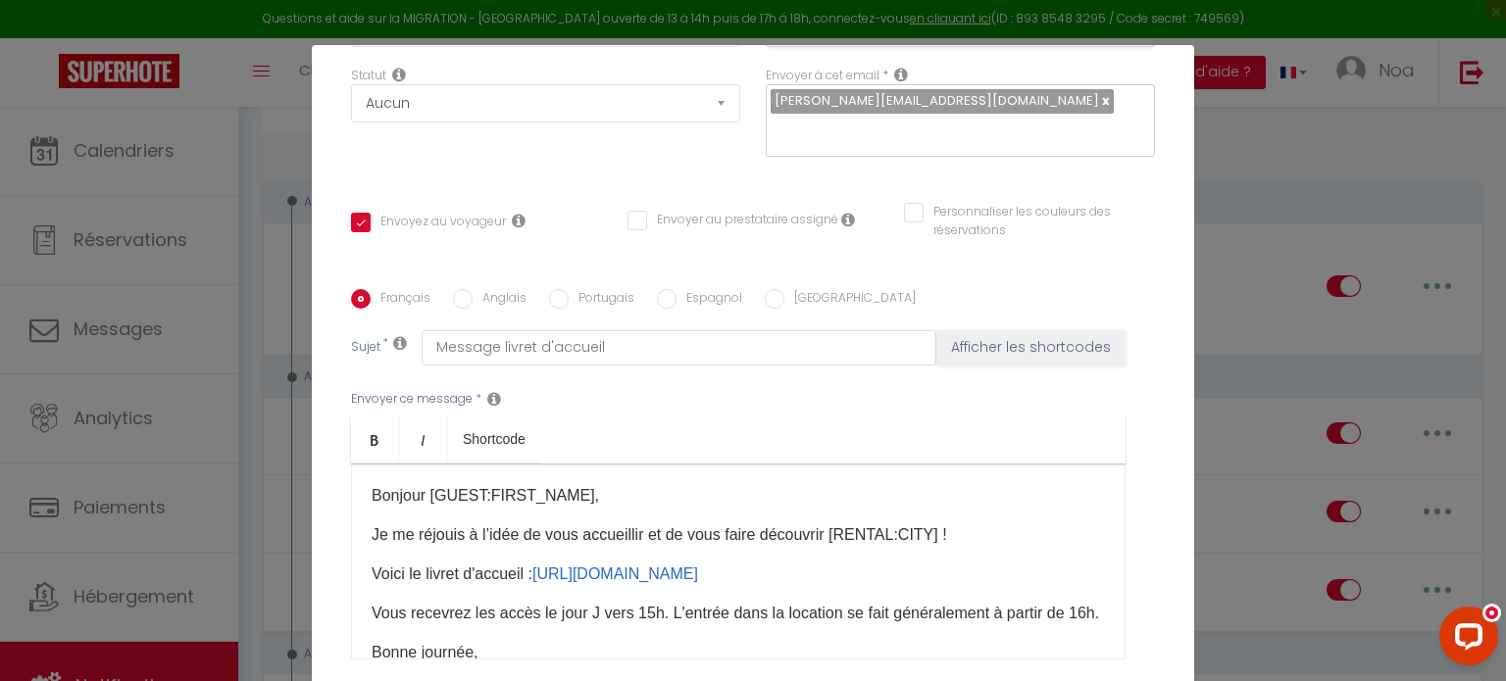
scroll to position [404, 0]
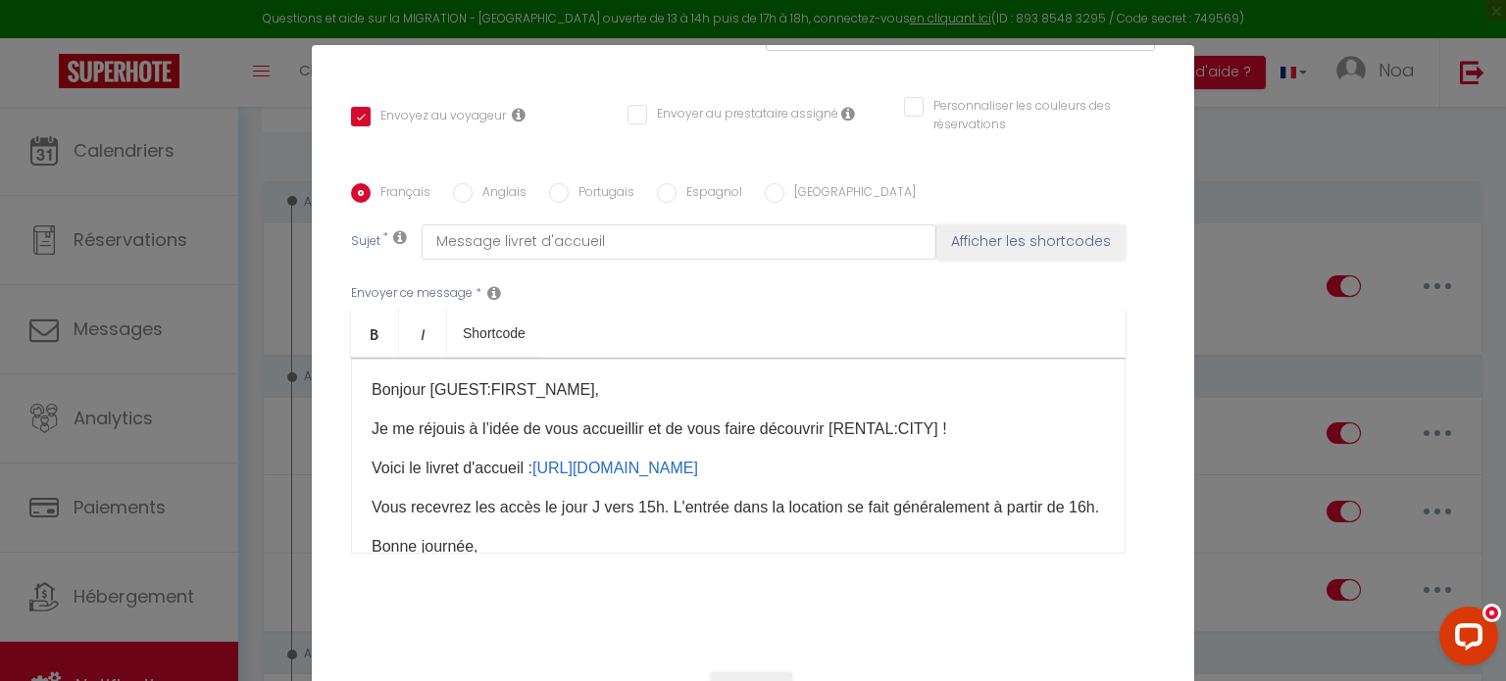
drag, startPoint x: 1032, startPoint y: 488, endPoint x: 372, endPoint y: 485, distance: 659.7
click at [372, 480] on p "Voici le livret d'accueil : [URL][DOMAIN_NAME] ​" at bounding box center [737, 469] width 733 height 24
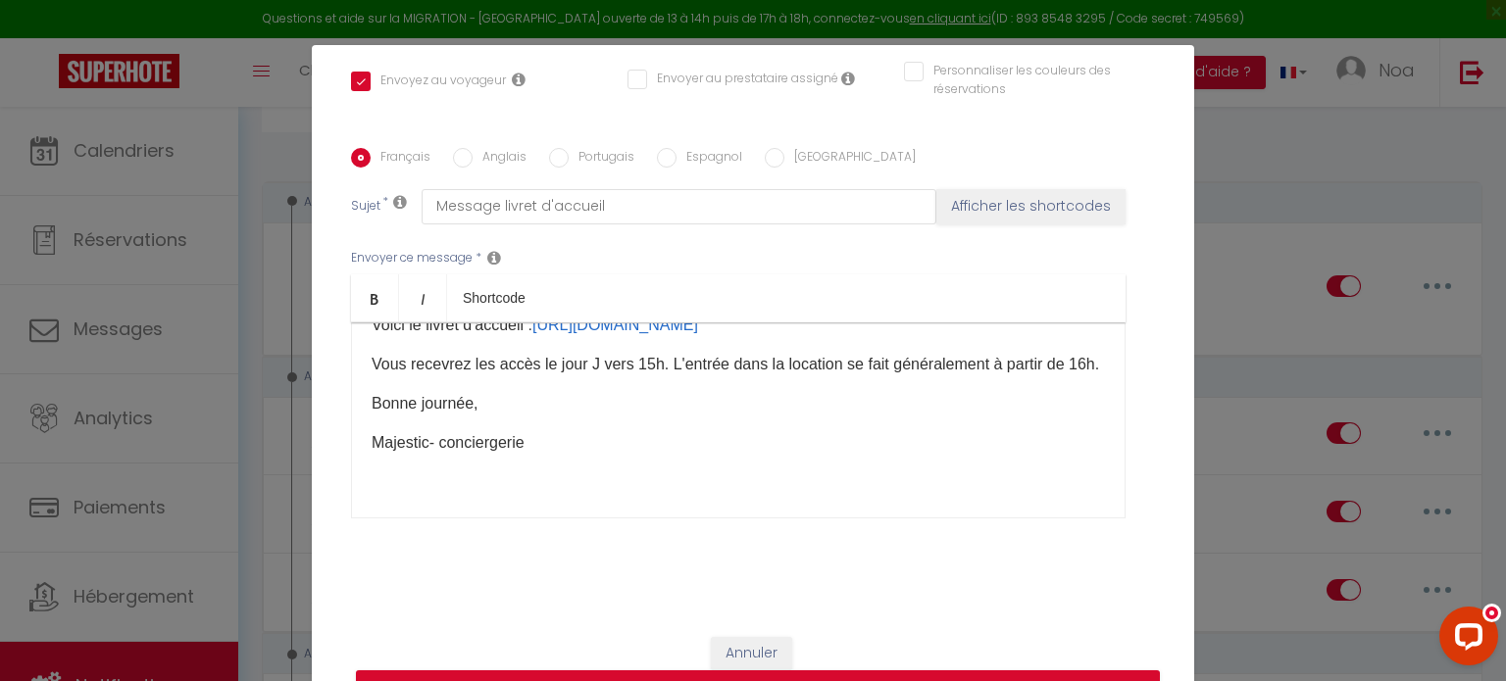
scroll to position [89, 0]
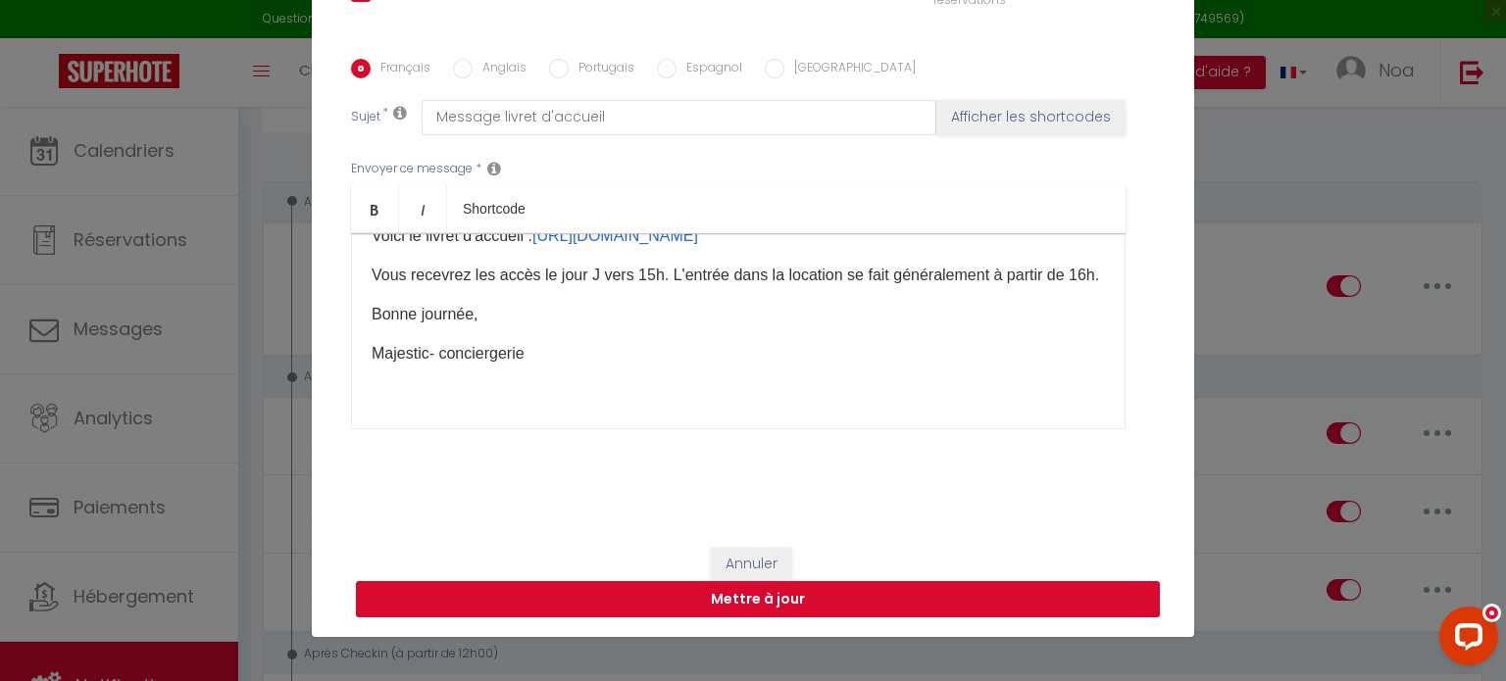
click at [762, 602] on button "Mettre à jour" at bounding box center [758, 599] width 804 height 37
checkbox input "true"
checkbox input "false"
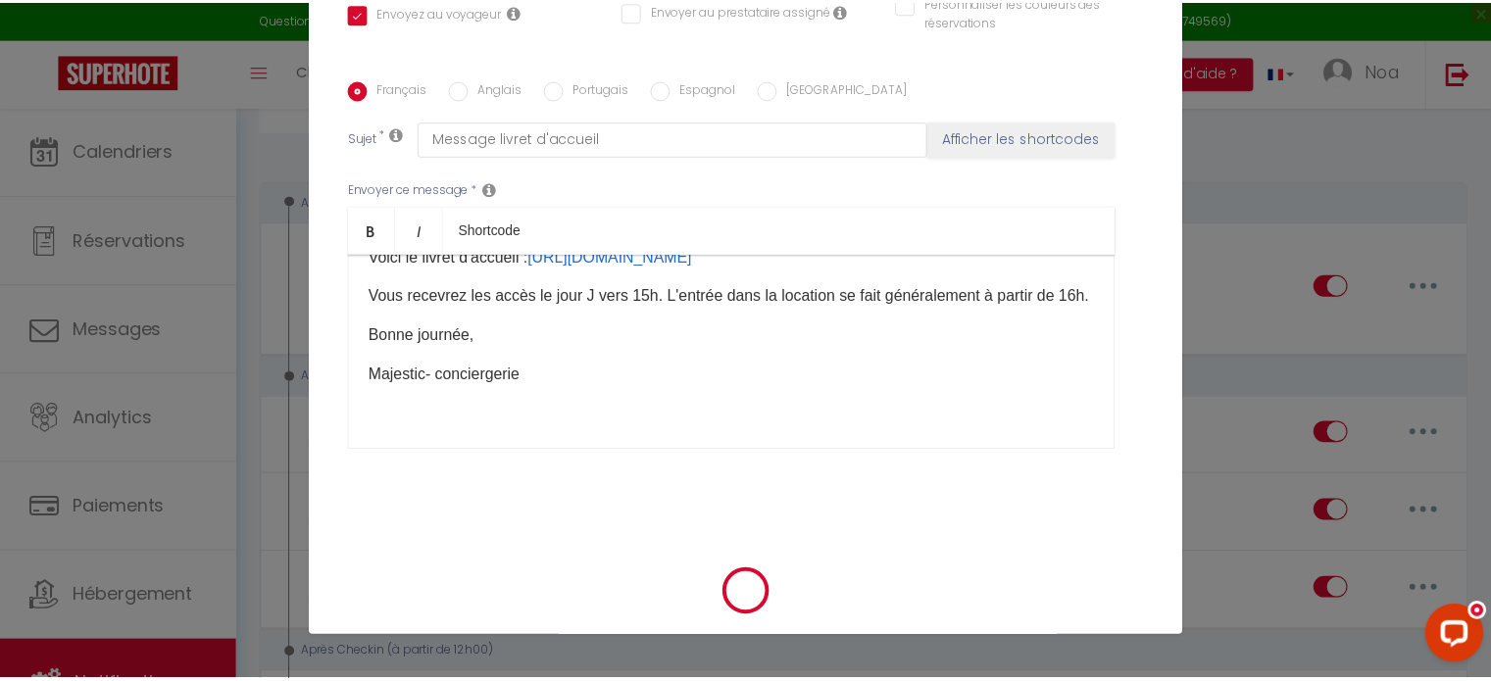
scroll to position [419, 0]
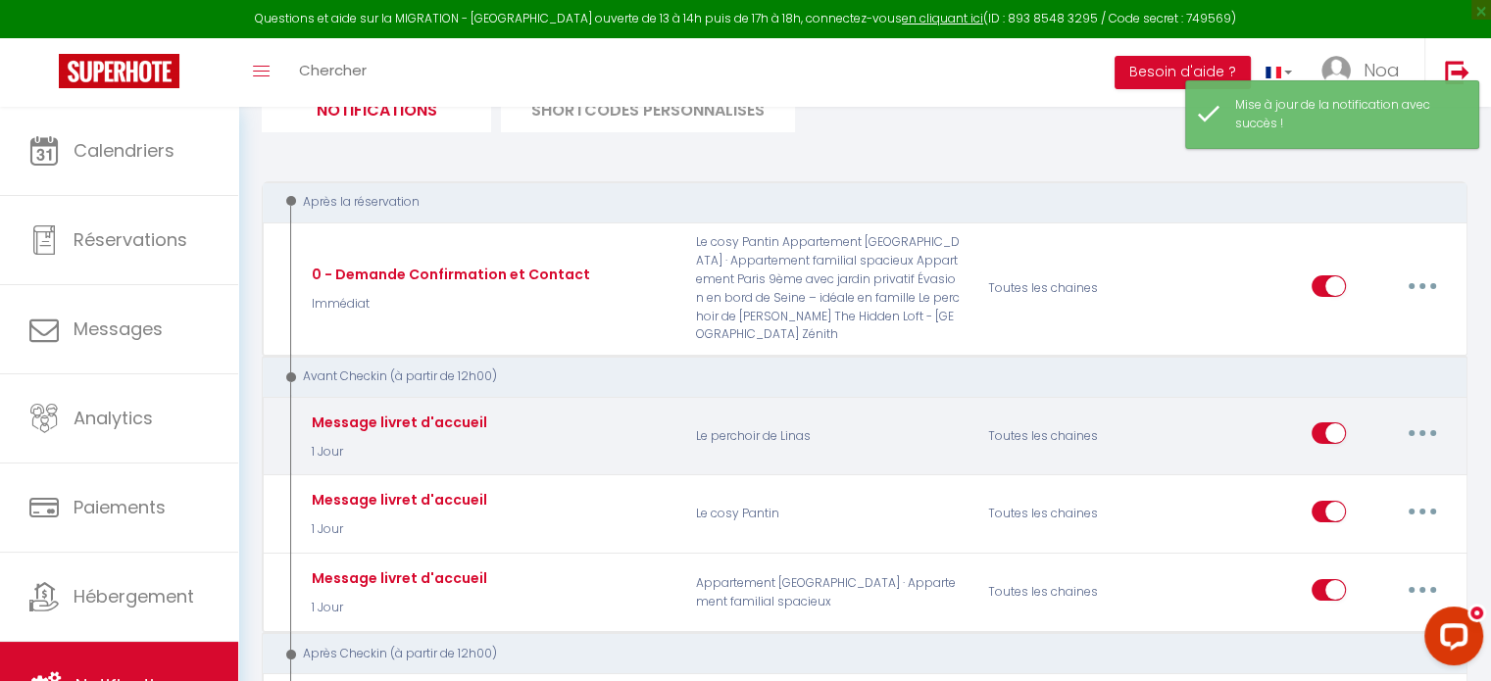
click at [1420, 430] on icon "button" at bounding box center [1422, 433] width 6 height 6
click at [1337, 534] on link "Tester" at bounding box center [1371, 548] width 145 height 33
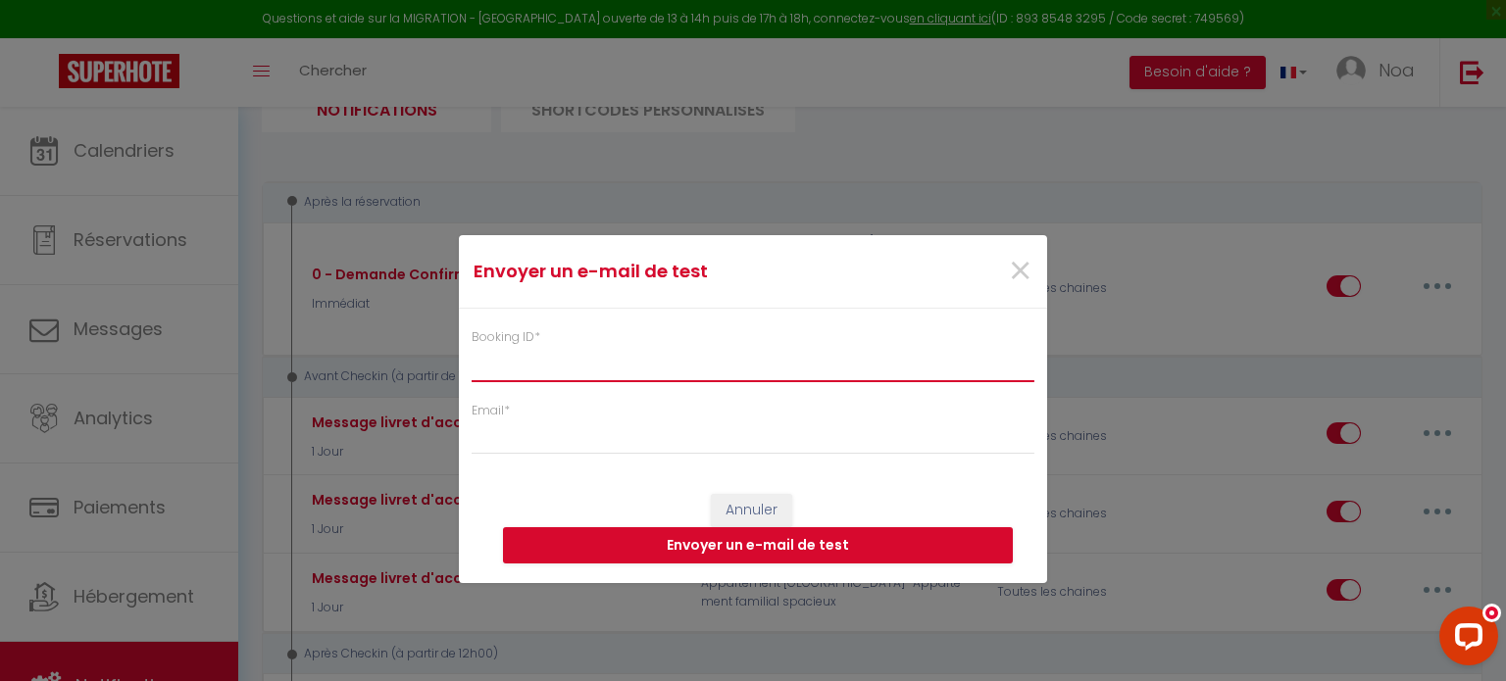
click at [778, 348] on input "Booking ID *" at bounding box center [752, 363] width 563 height 35
paste input "6361895"
type input "6361895"
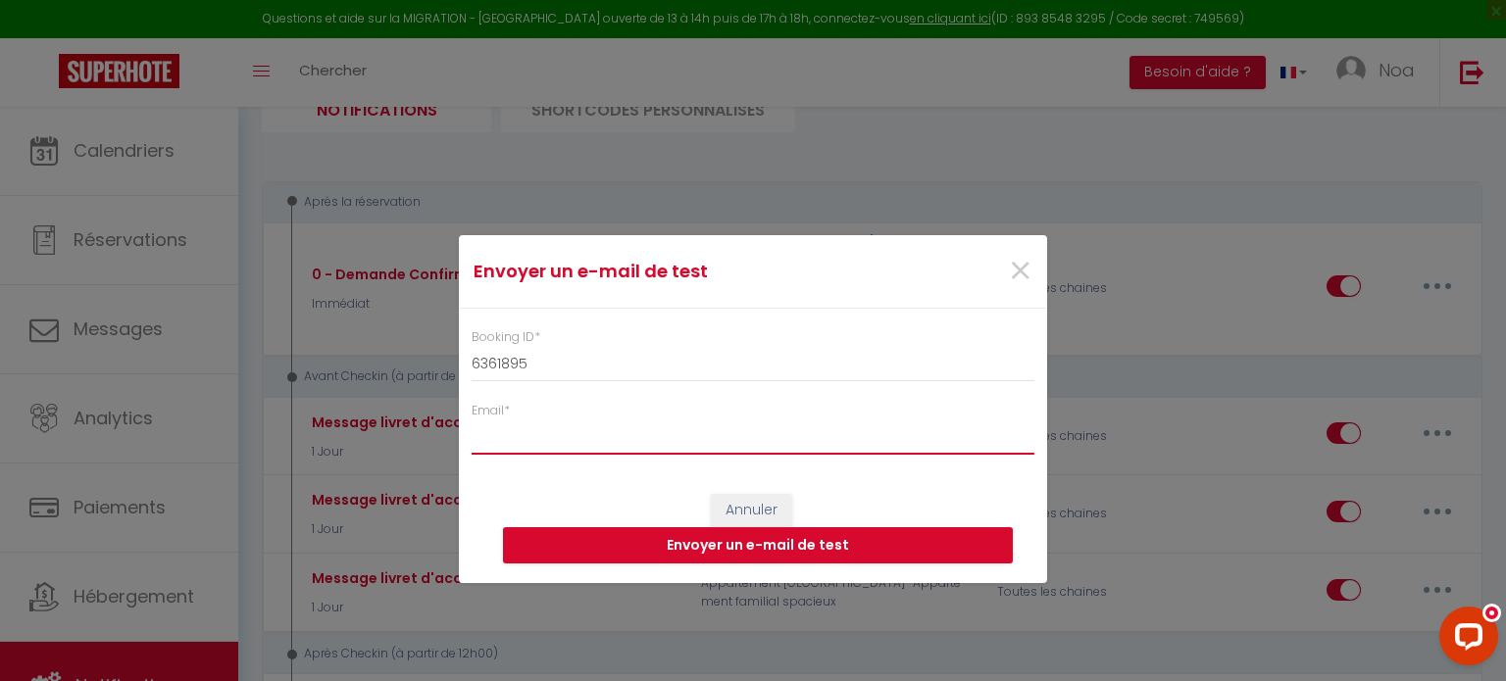
click at [686, 431] on input "Email *" at bounding box center [752, 437] width 563 height 35
type input "[EMAIL_ADDRESS][DOMAIN_NAME]"
click at [634, 540] on button "Envoyer un e-mail de test" at bounding box center [758, 545] width 510 height 37
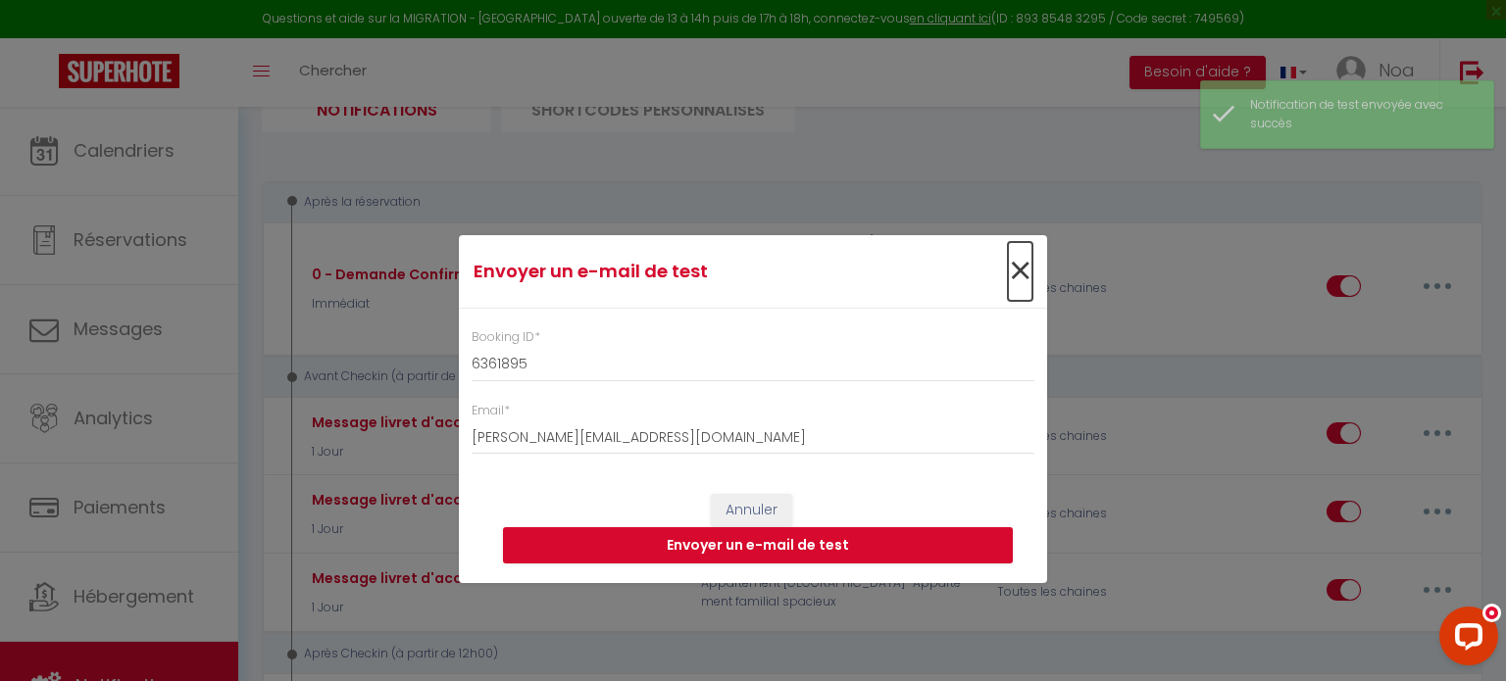
click at [1015, 283] on span "×" at bounding box center [1020, 271] width 25 height 59
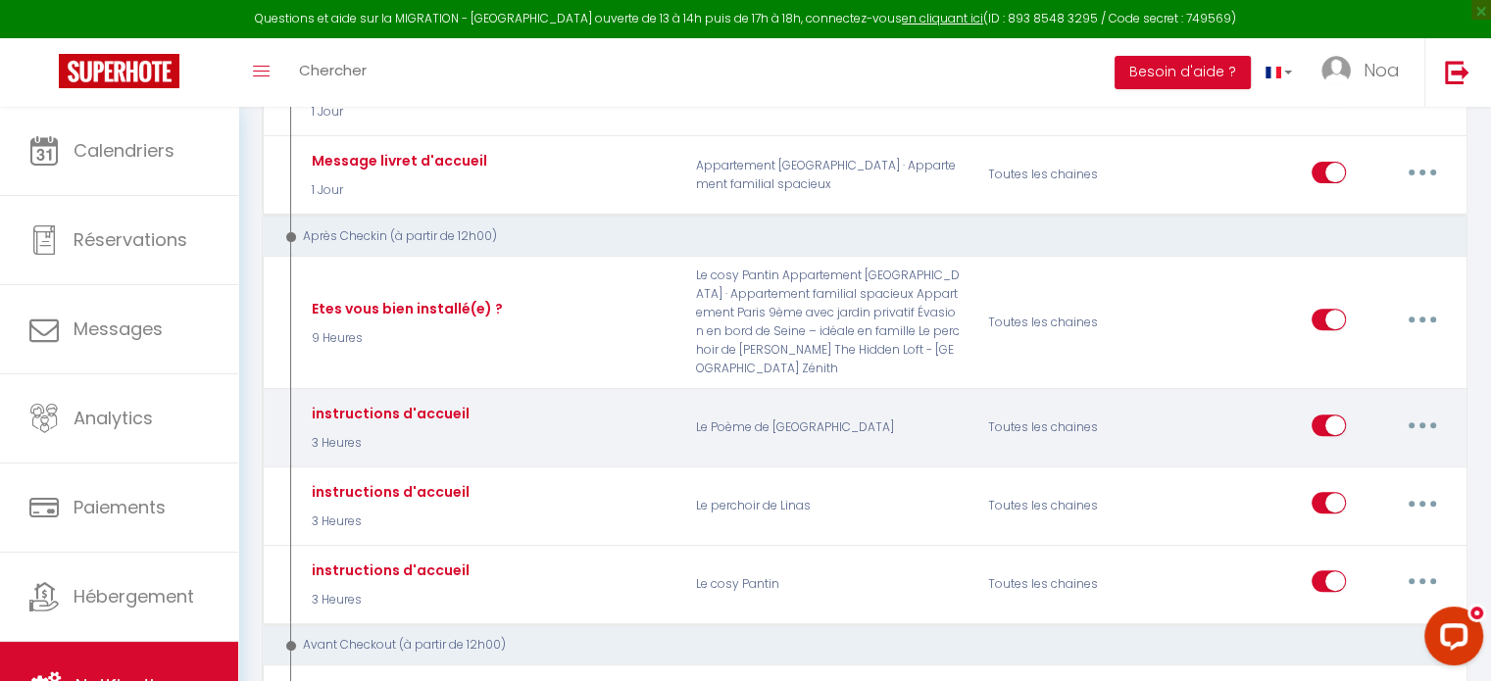
scroll to position [662, 0]
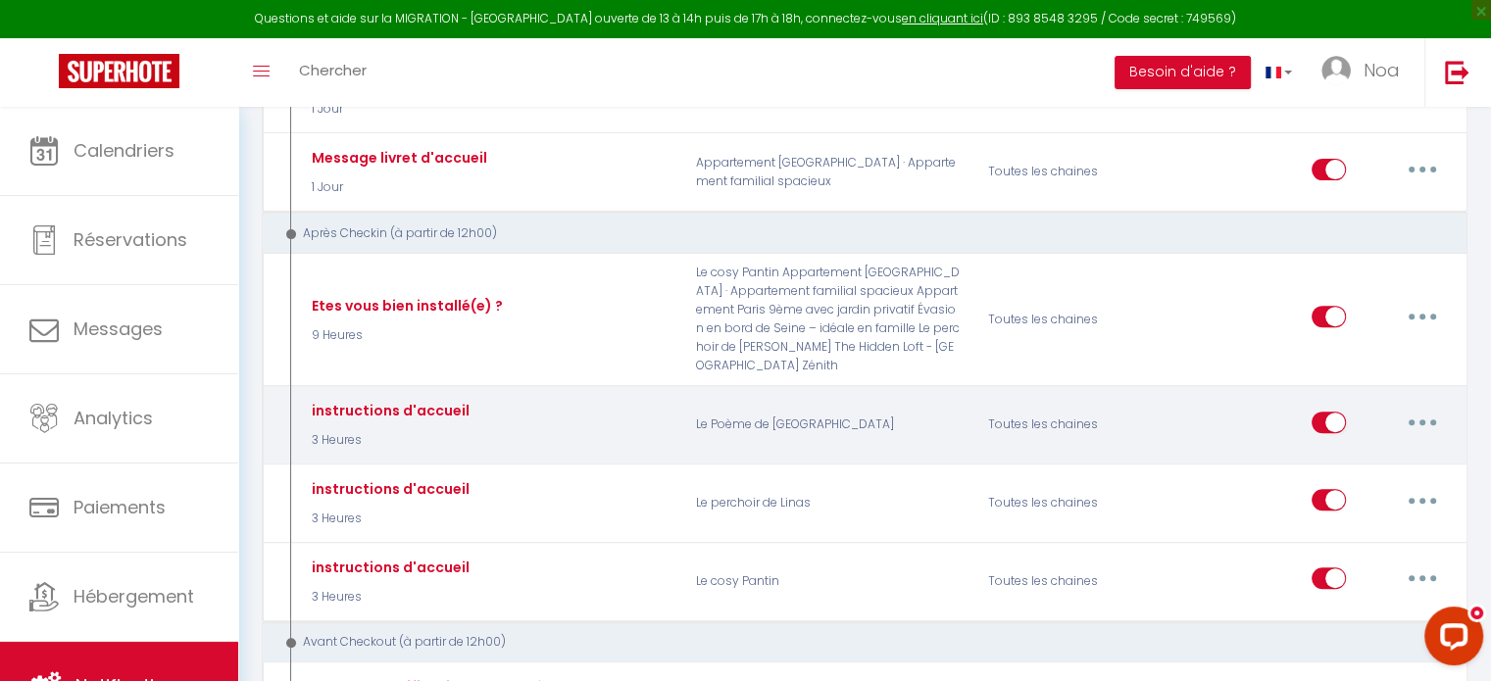
click at [1420, 407] on button "button" at bounding box center [1422, 422] width 55 height 31
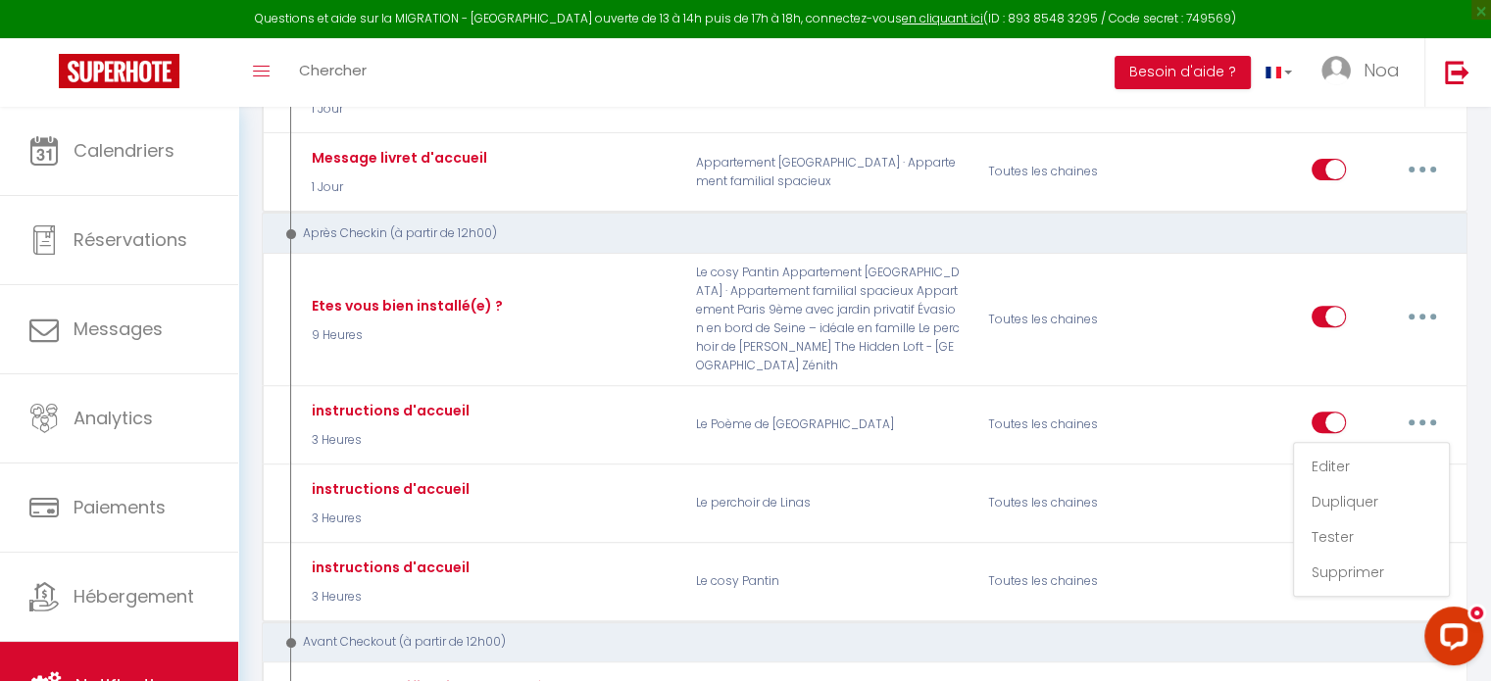
click at [1138, 633] on div "Avant Checkout (à partir de 12h00)" at bounding box center [853, 642] width 1146 height 19
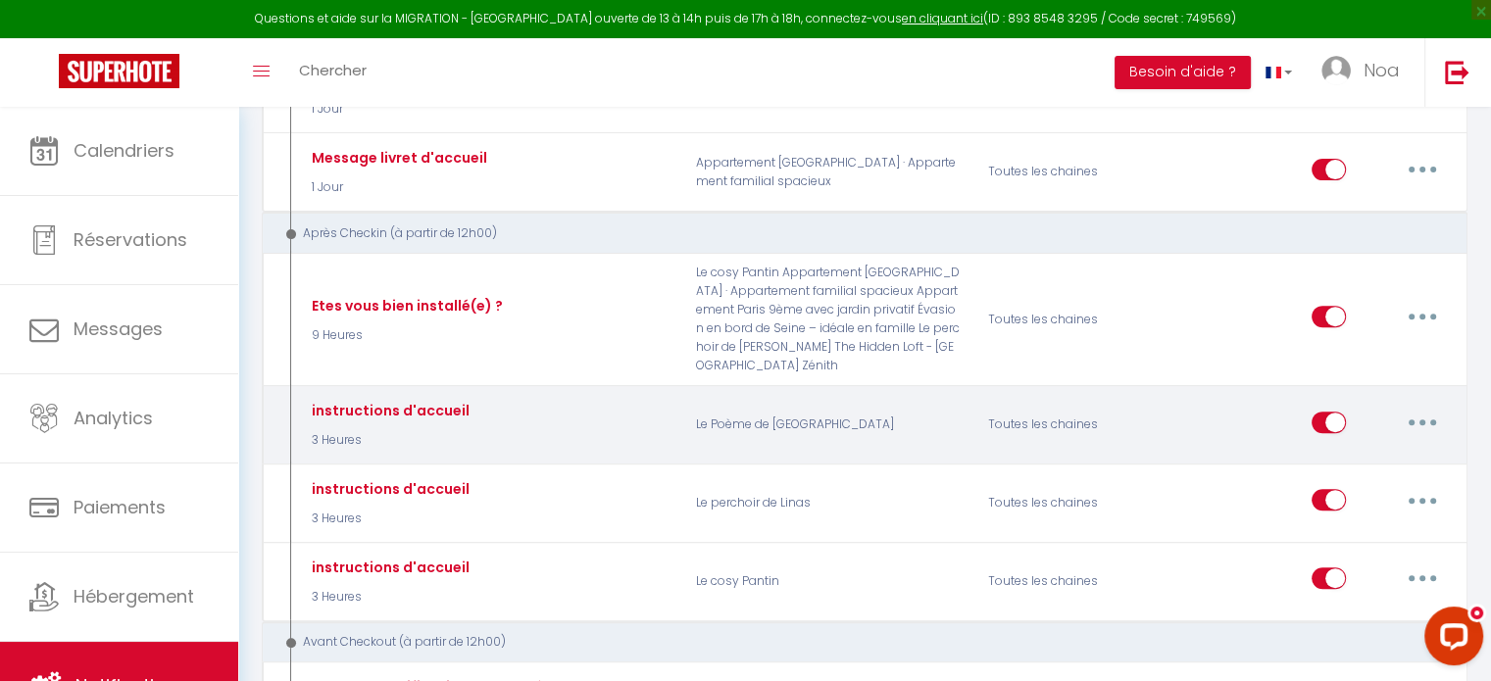
click at [1412, 407] on button "button" at bounding box center [1422, 422] width 55 height 31
click at [1373, 485] on link "Dupliquer" at bounding box center [1371, 501] width 145 height 33
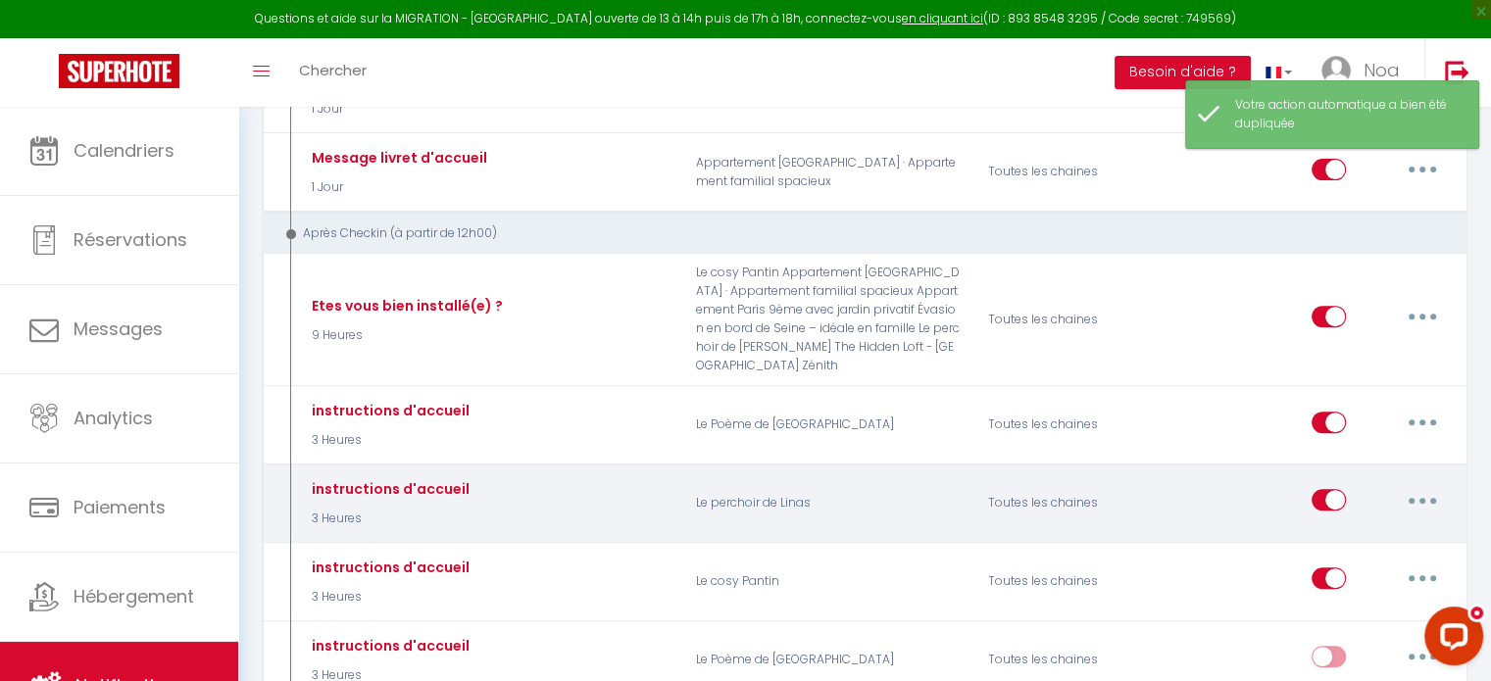
click at [1427, 484] on button "button" at bounding box center [1422, 499] width 55 height 31
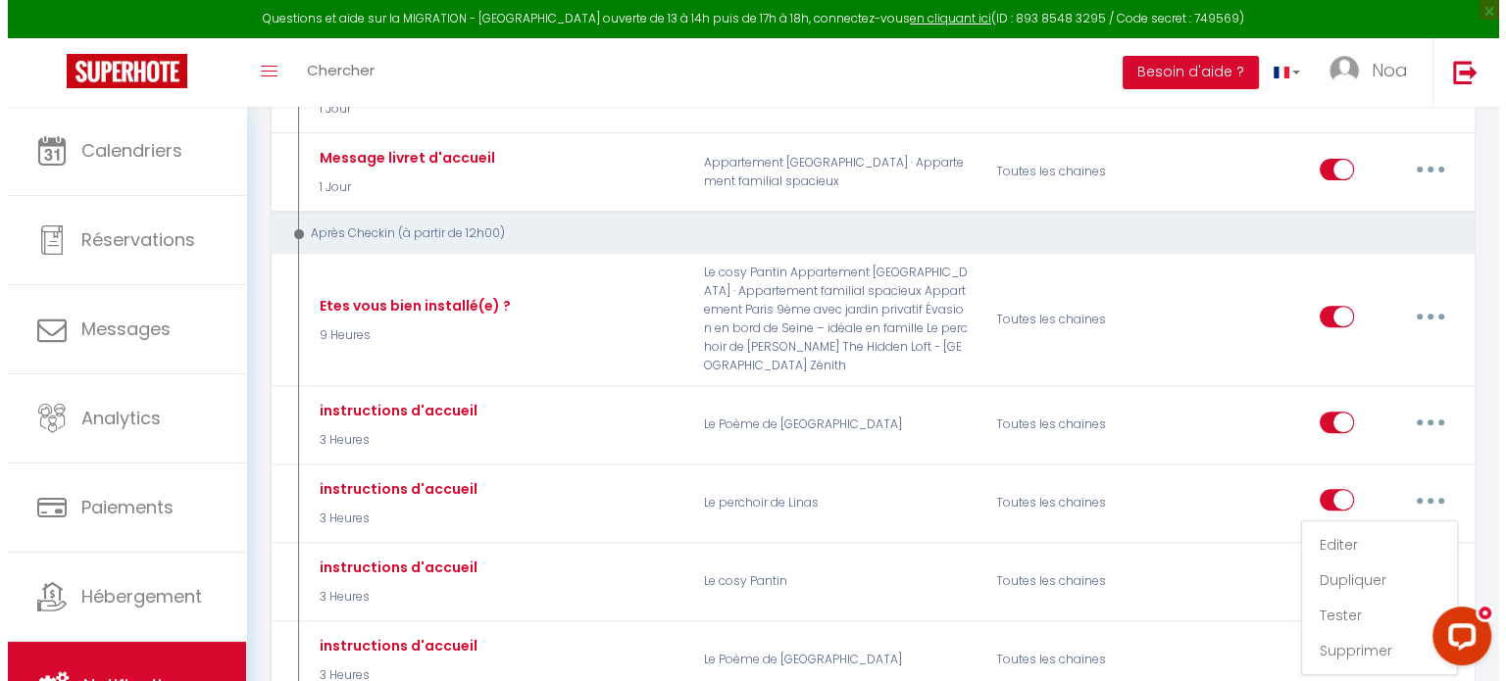
scroll to position [702, 0]
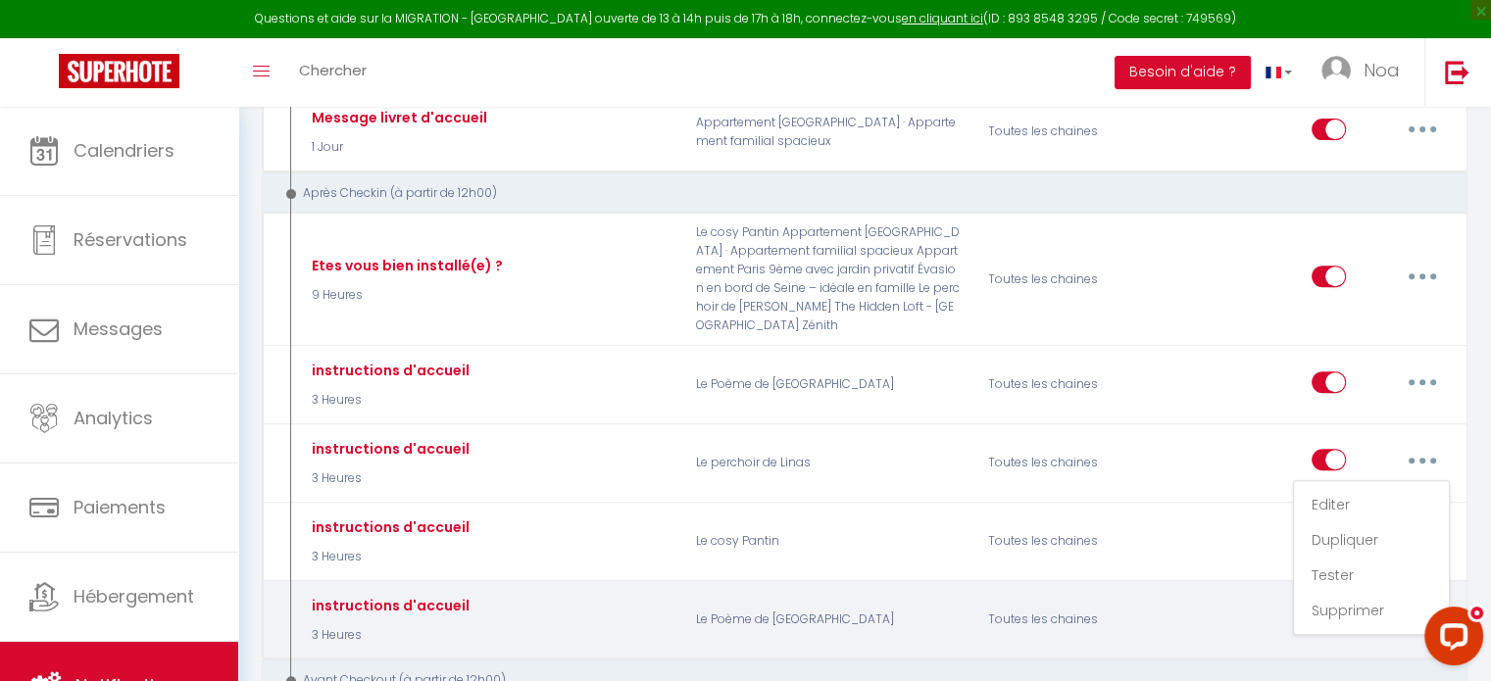
click at [1166, 603] on div "instructions d'accueil 3 Heures Le Poème de Saint-Ouen Toutes les chaines Edite…" at bounding box center [865, 619] width 1206 height 79
click at [1424, 601] on button "button" at bounding box center [1422, 616] width 55 height 31
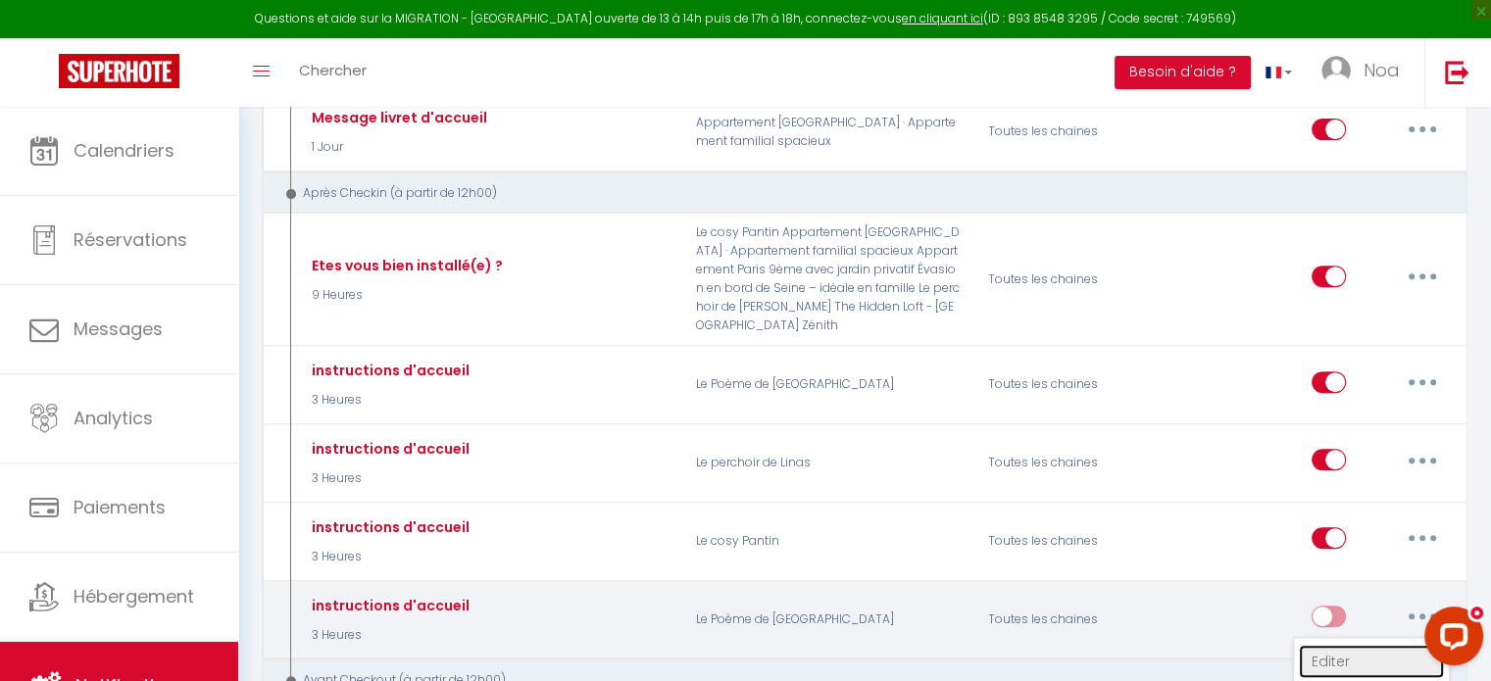
click at [1314, 645] on link "Editer" at bounding box center [1371, 661] width 145 height 33
type input "instructions d'accueil"
select select "3"
select select "3 Heures"
select select
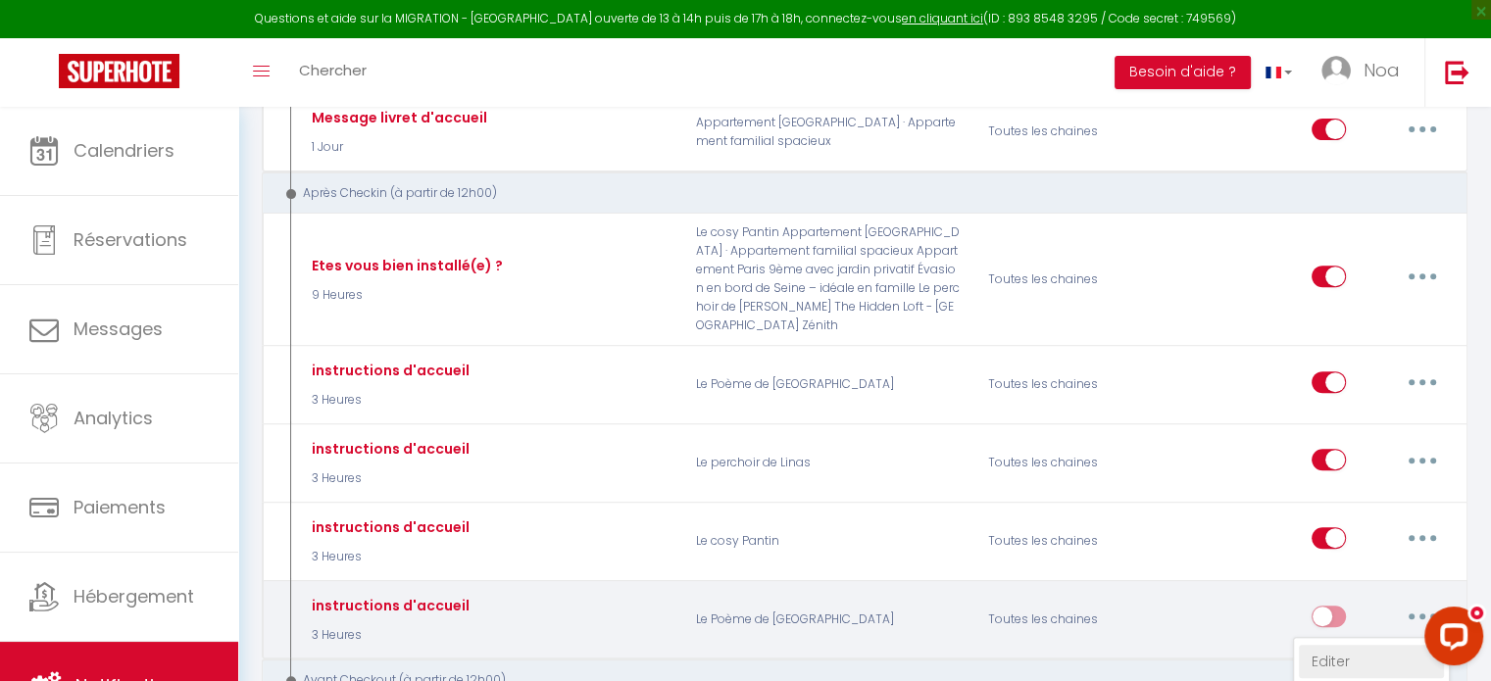
checkbox input "true"
checkbox input "false"
radio input "true"
type input "instructions d'accueil"
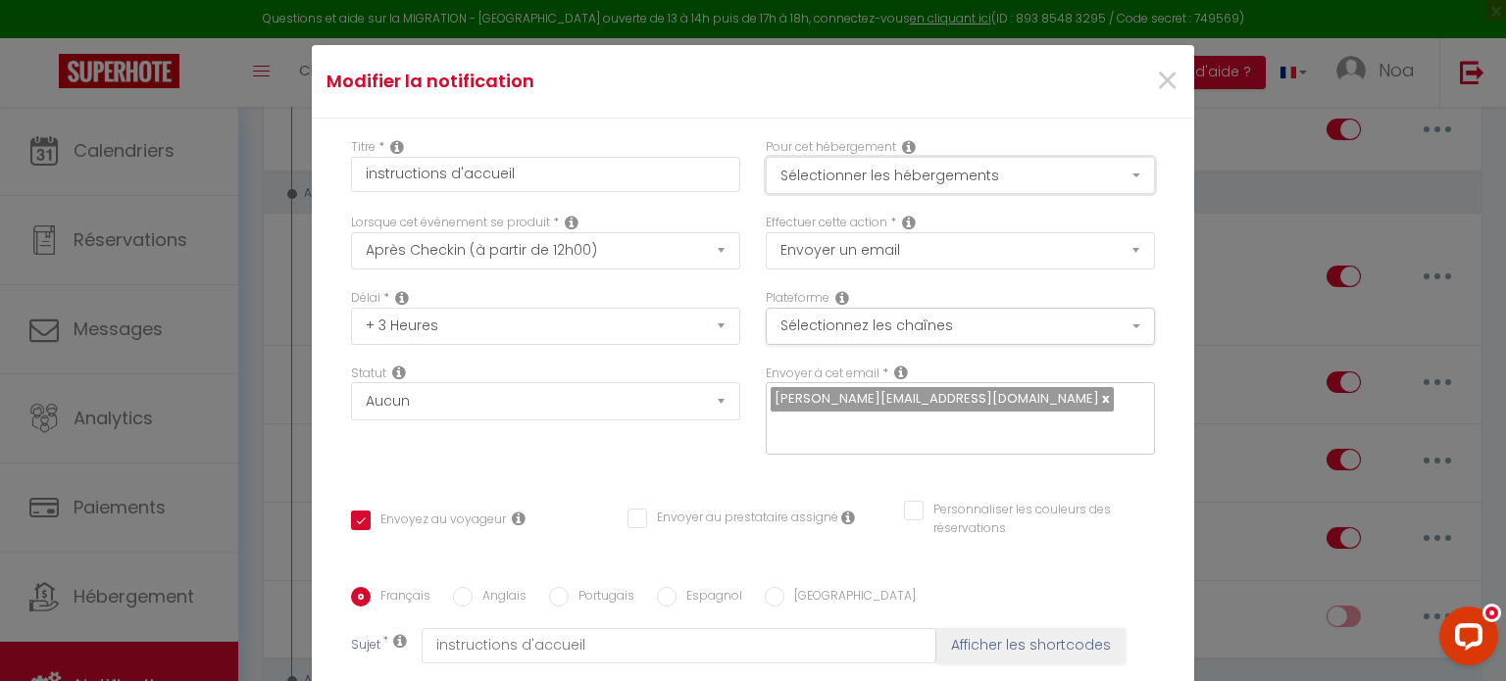
click at [828, 168] on button "Sélectionner les hébergements" at bounding box center [960, 175] width 389 height 37
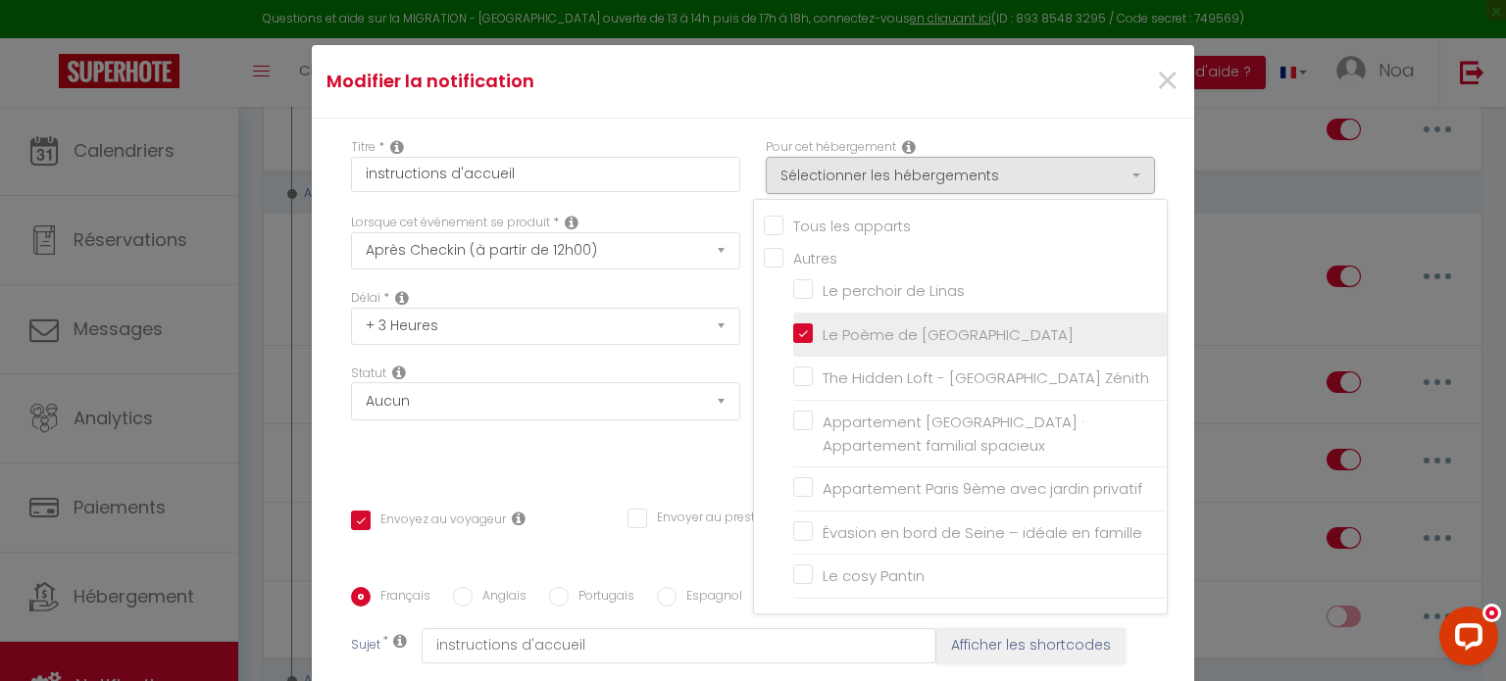
click at [793, 326] on input "Le Poème de [GEOGRAPHIC_DATA]" at bounding box center [979, 335] width 373 height 20
checkbox input "false"
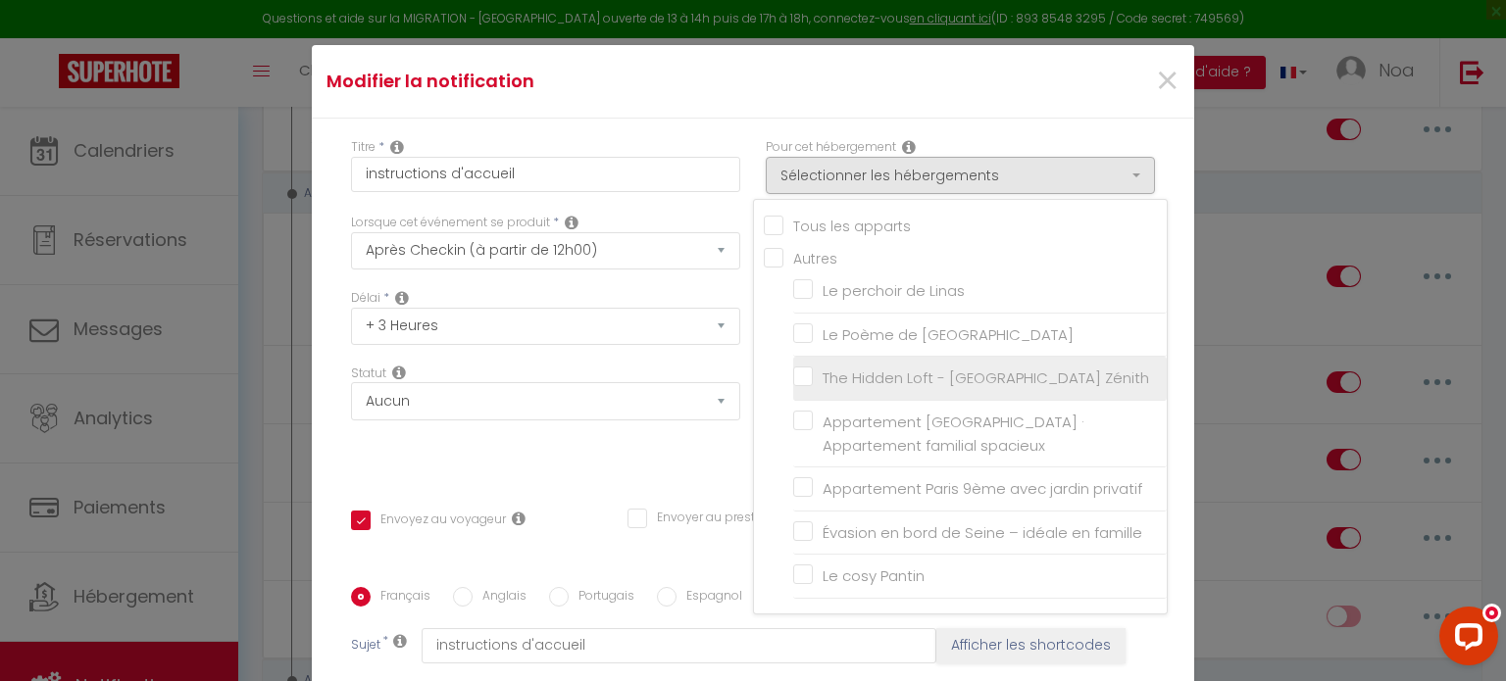
scroll to position [39, 0]
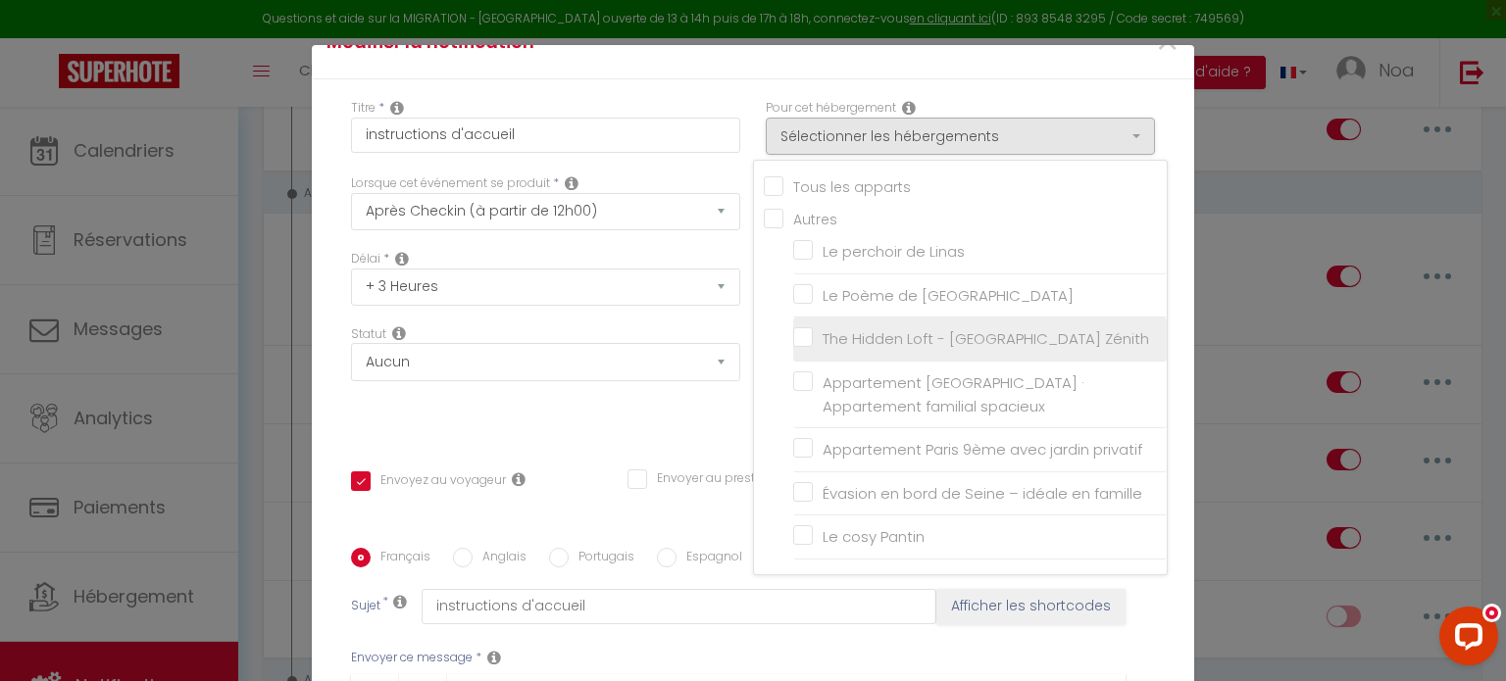
click at [793, 385] on input "Appartement [GEOGRAPHIC_DATA] · Appartement familial spacieux" at bounding box center [979, 395] width 373 height 20
checkbox input "true"
checkbox input "false"
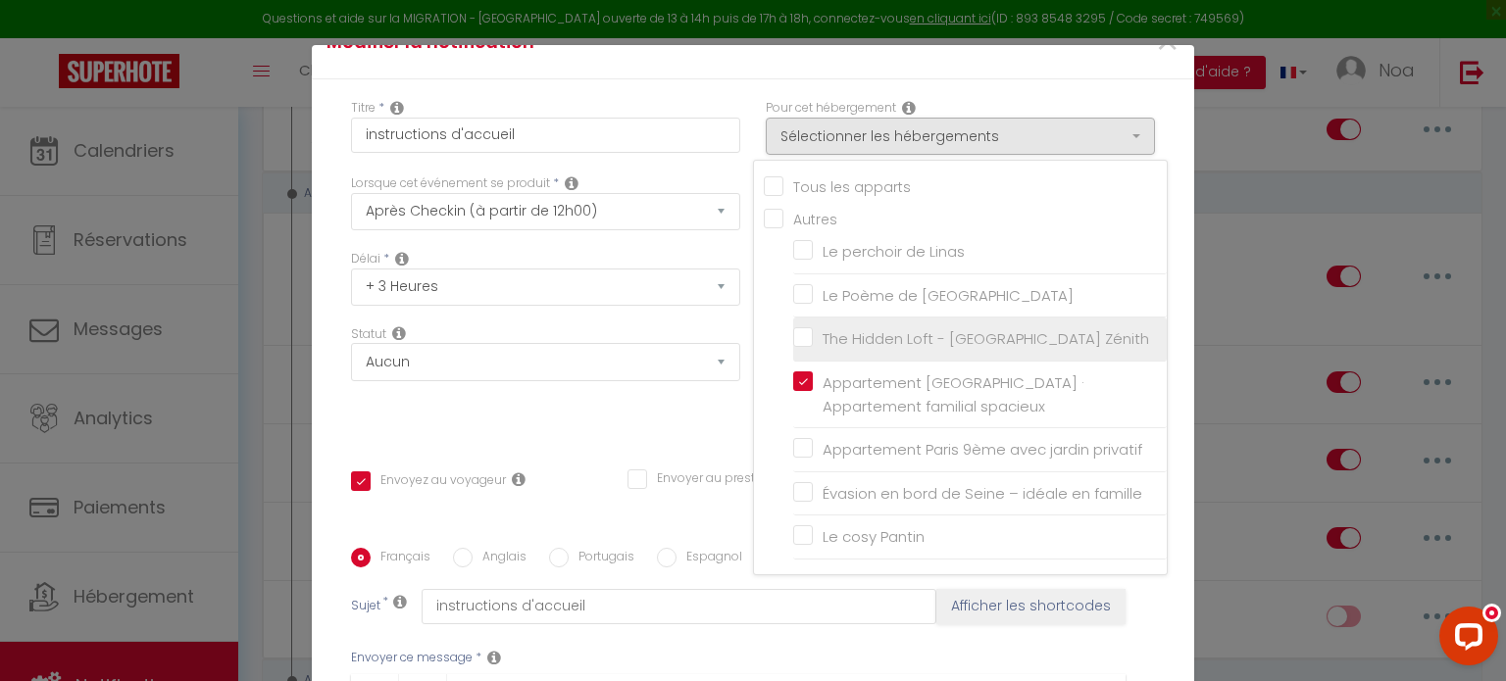
checkbox input "false"
checkbox input "true"
checkbox input "false"
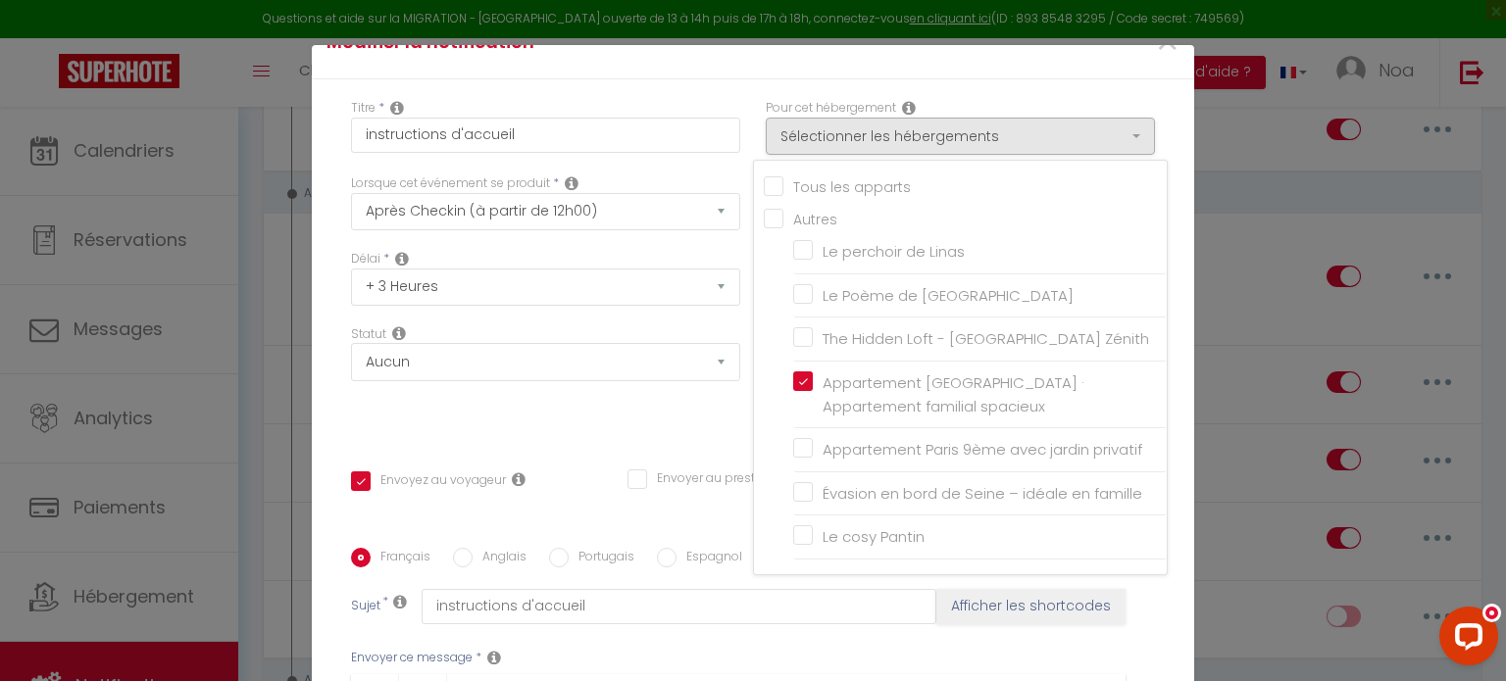
click at [682, 395] on div "Statut Aucun Si la réservation est payée Si réservation non payée Si la caution…" at bounding box center [545, 380] width 415 height 111
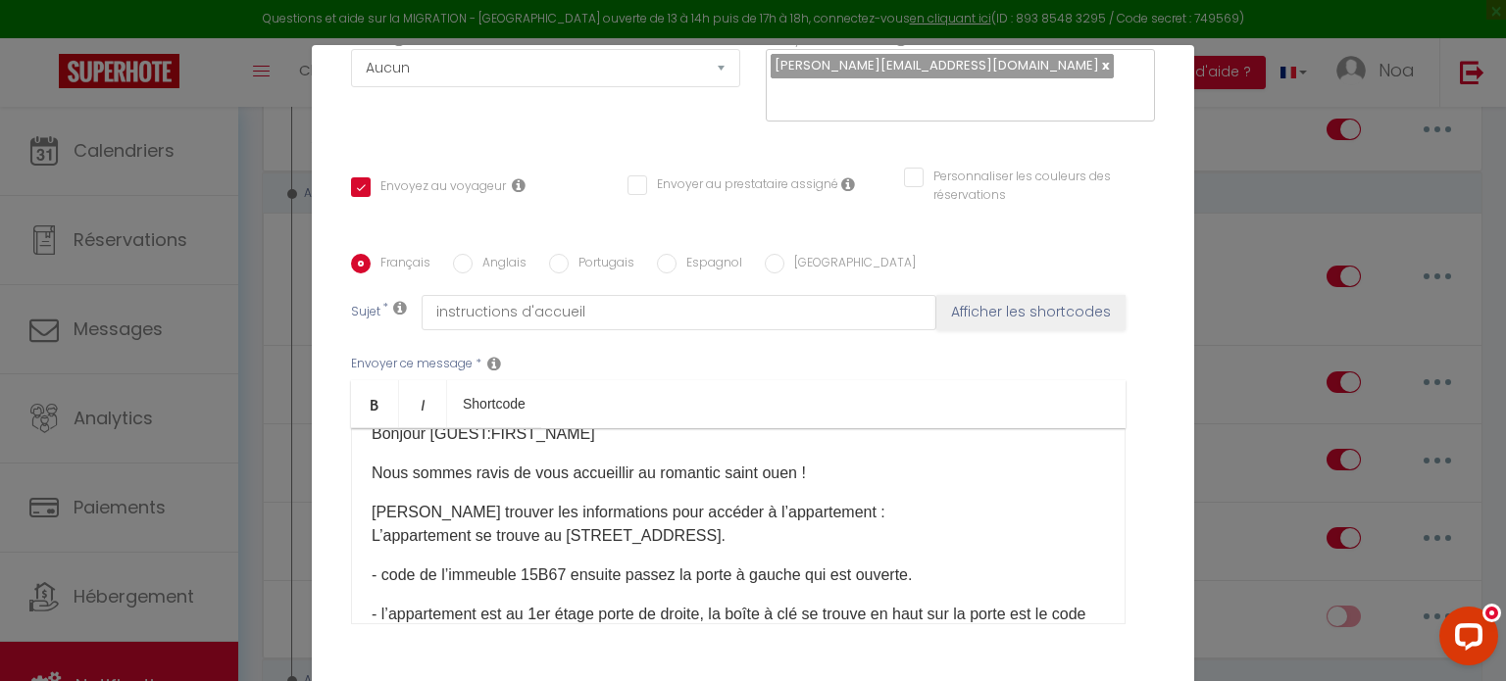
scroll to position [27, 0]
click at [376, 481] on p "Nous sommes ravis de vous accueillir au romantic saint ouen !" at bounding box center [737, 473] width 733 height 24
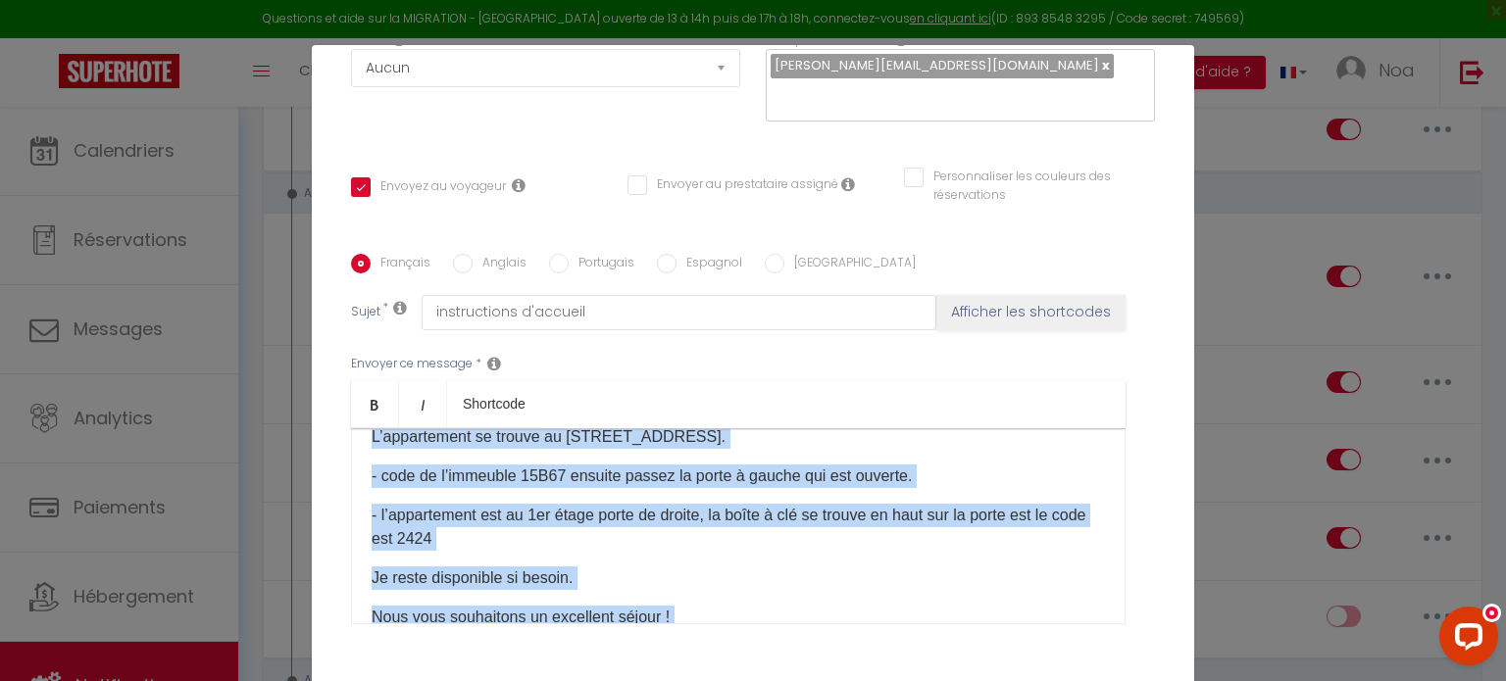
scroll to position [248, 0]
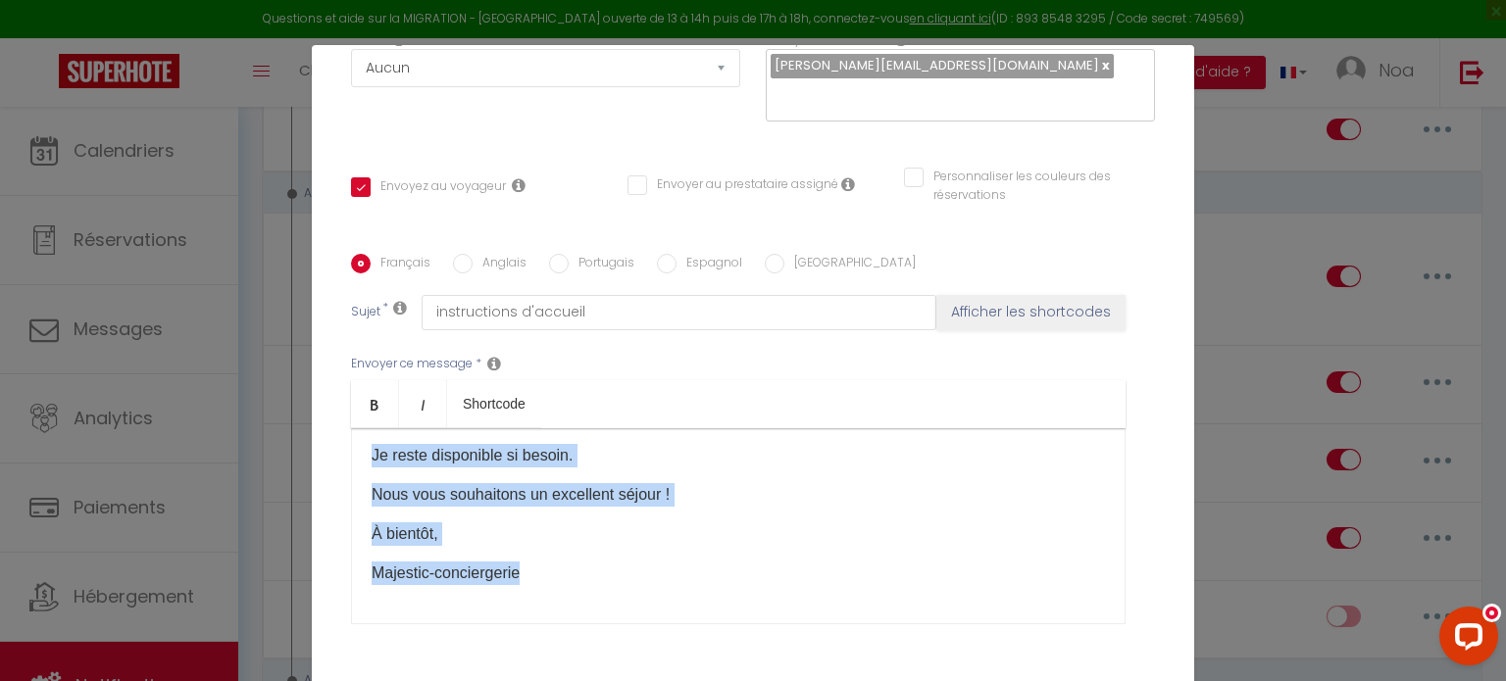
drag, startPoint x: 368, startPoint y: 474, endPoint x: 541, endPoint y: 563, distance: 194.6
click at [541, 563] on div "Bonjour [GUEST:FIRST_NAME] Nous sommes ravis de vous accueillir au romantic sai…" at bounding box center [738, 526] width 774 height 196
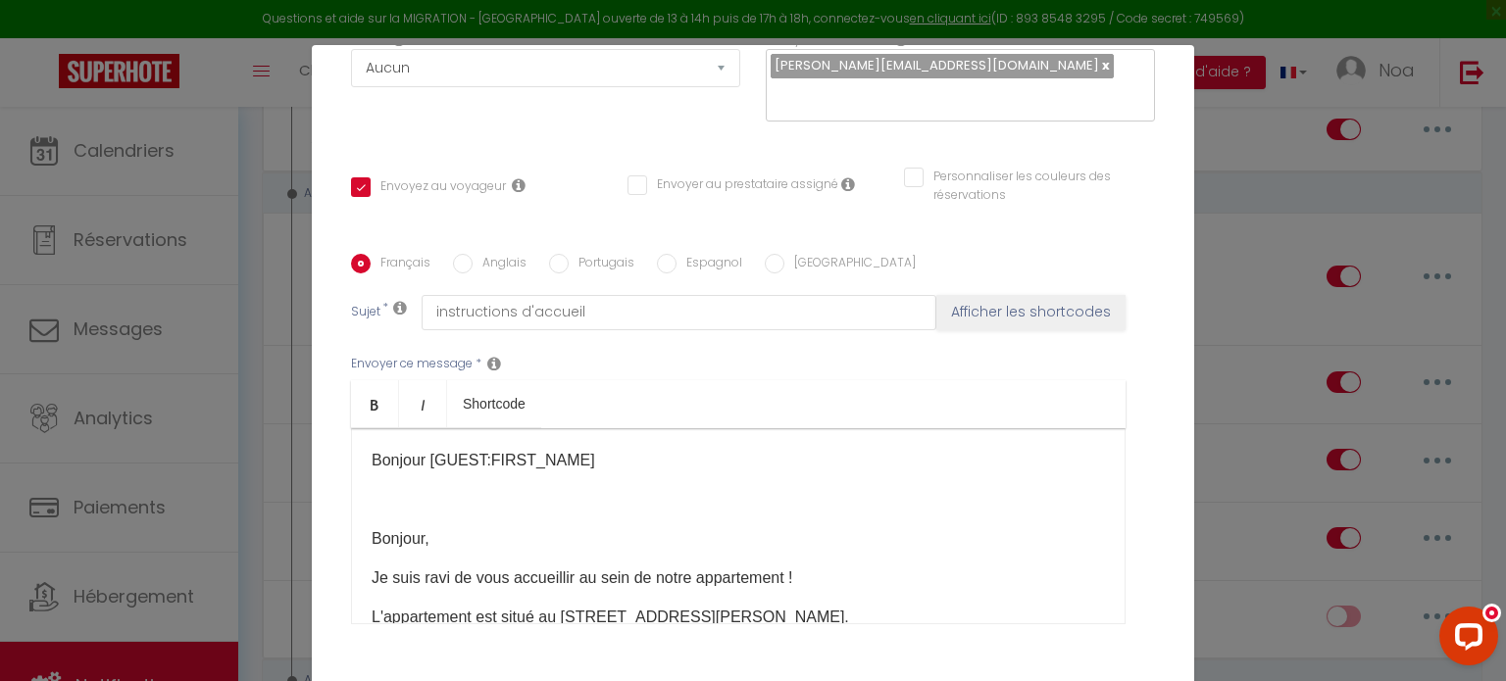
scroll to position [8, 0]
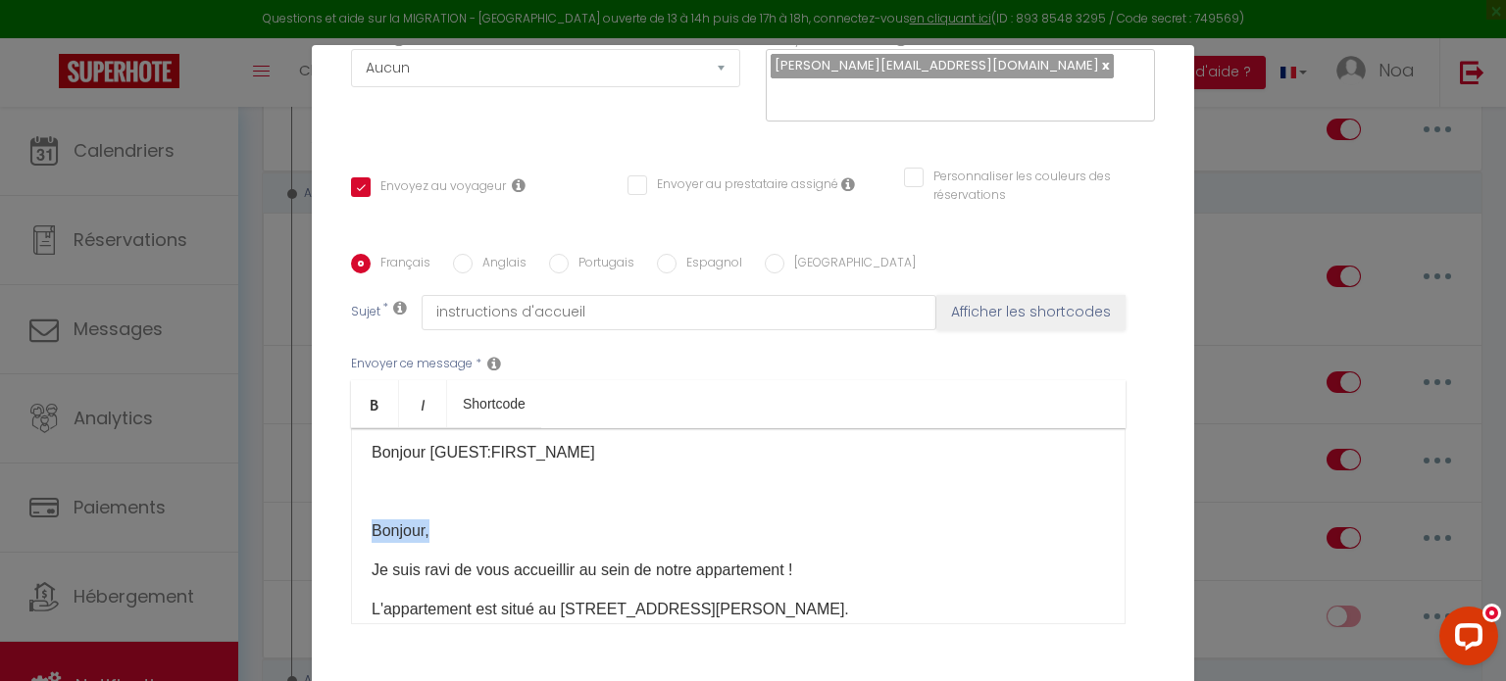
drag, startPoint x: 426, startPoint y: 536, endPoint x: 347, endPoint y: 519, distance: 81.1
click at [351, 519] on div "Bonjour [GUEST:FIRST_NAME] Bonjour, Je suis ravi de vous accueillir au sein de …" at bounding box center [738, 526] width 774 height 196
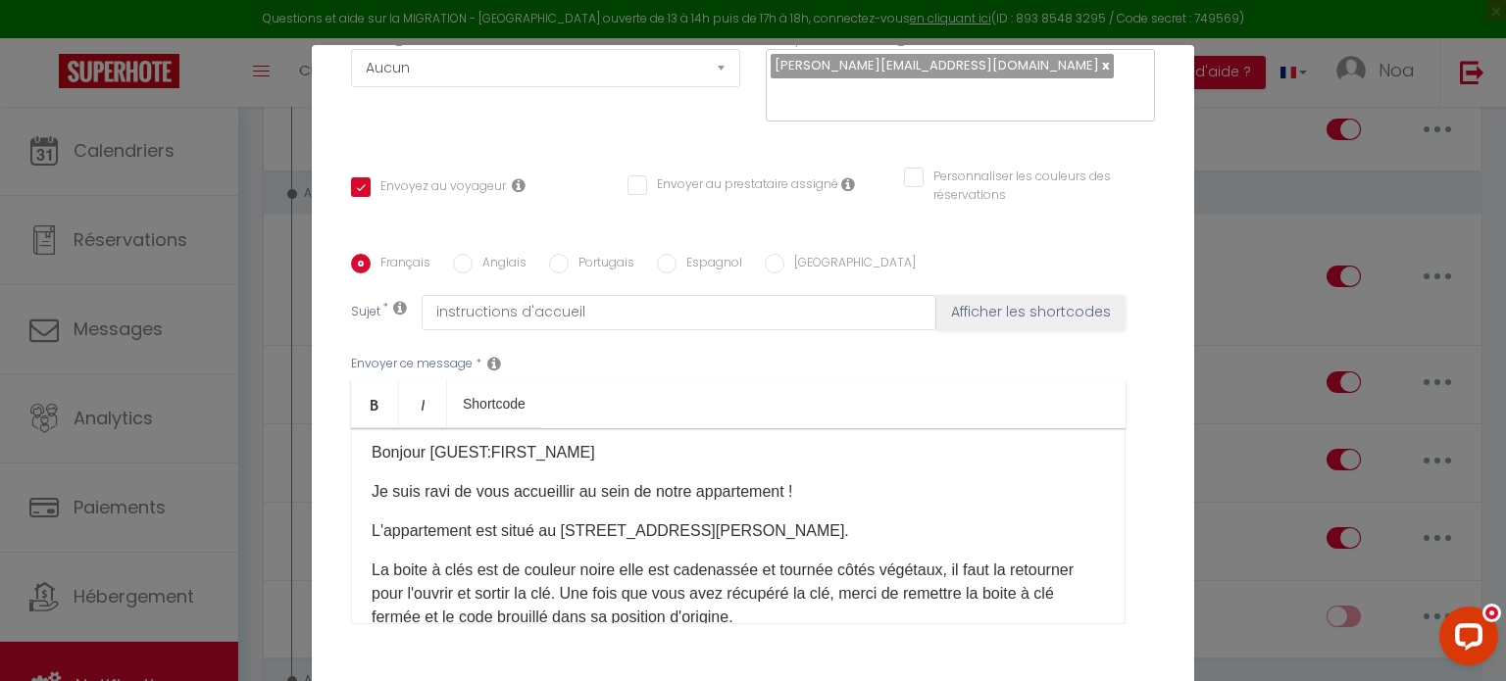
scroll to position [41, 0]
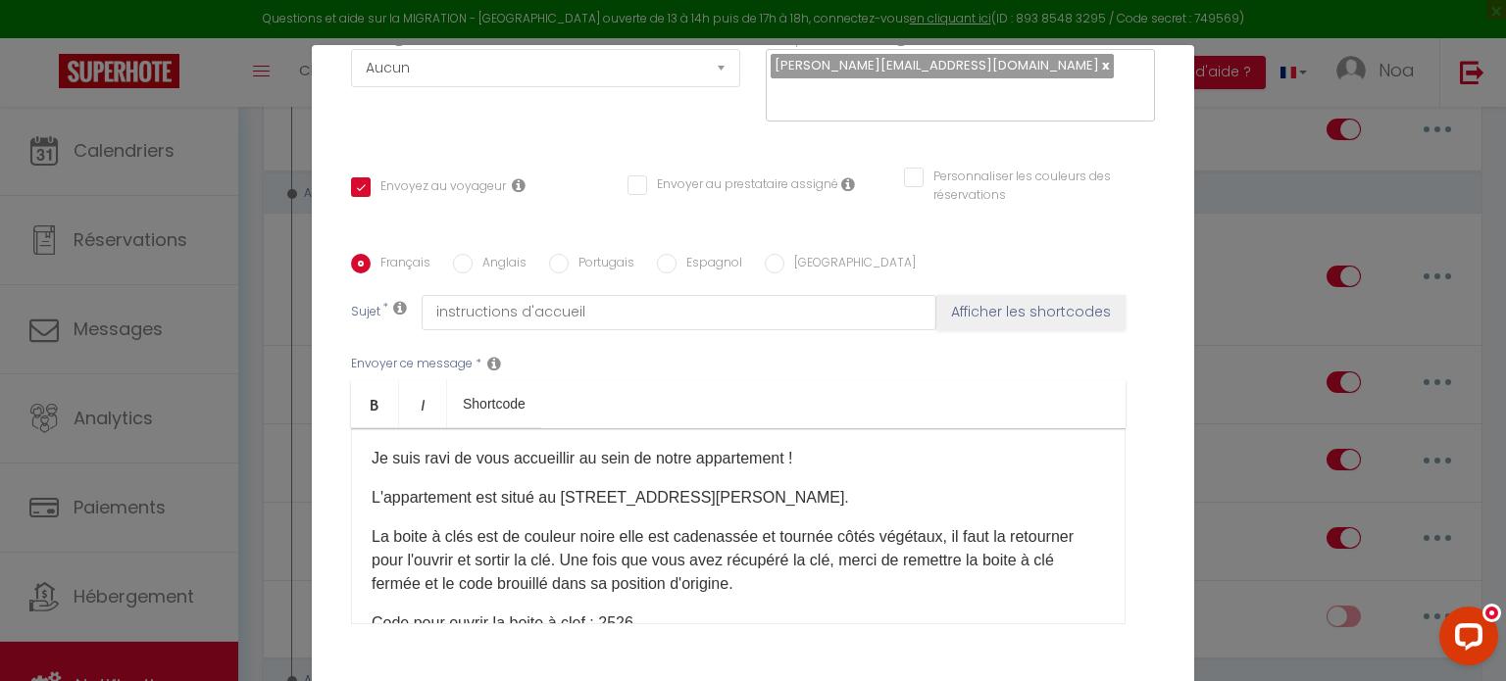
click at [633, 563] on p "La boite à clés est de couleur noire elle est cadenassée et tournée côtés végét…" at bounding box center [737, 560] width 733 height 71
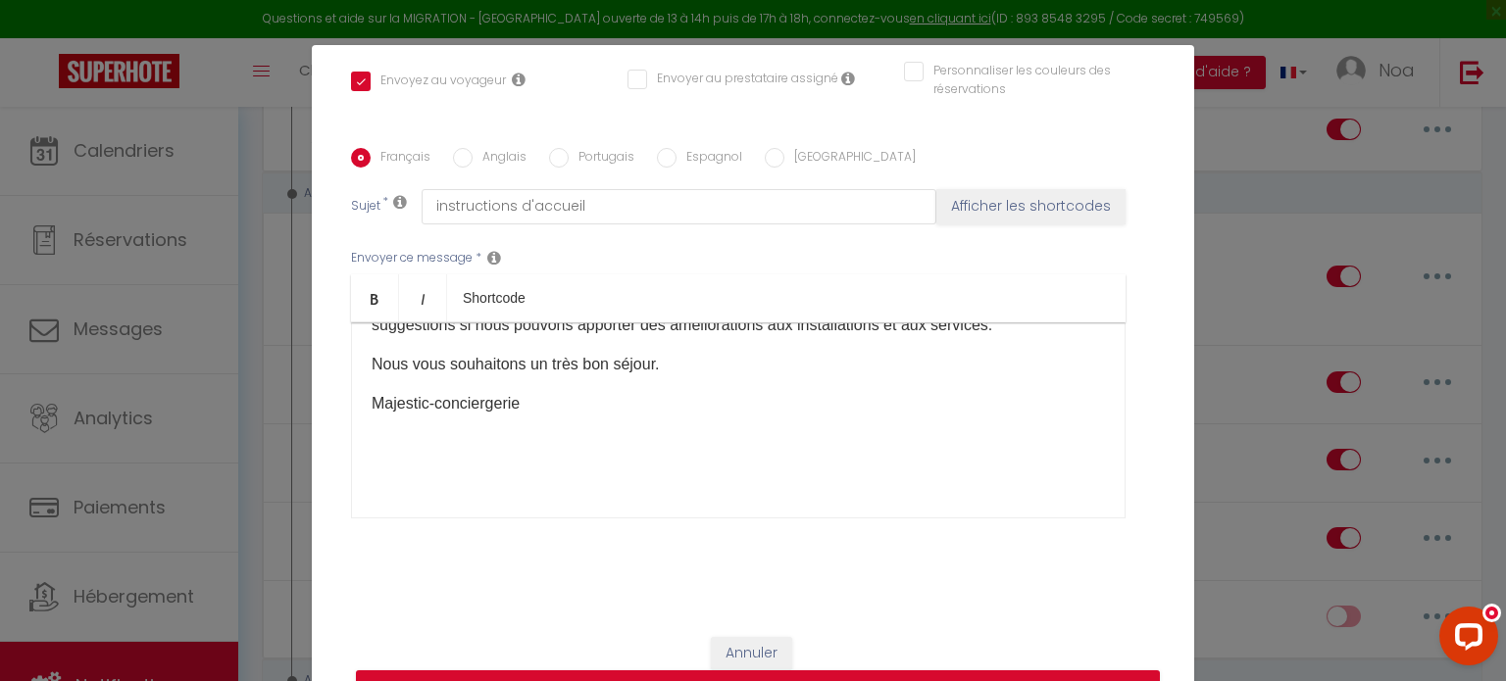
scroll to position [89, 0]
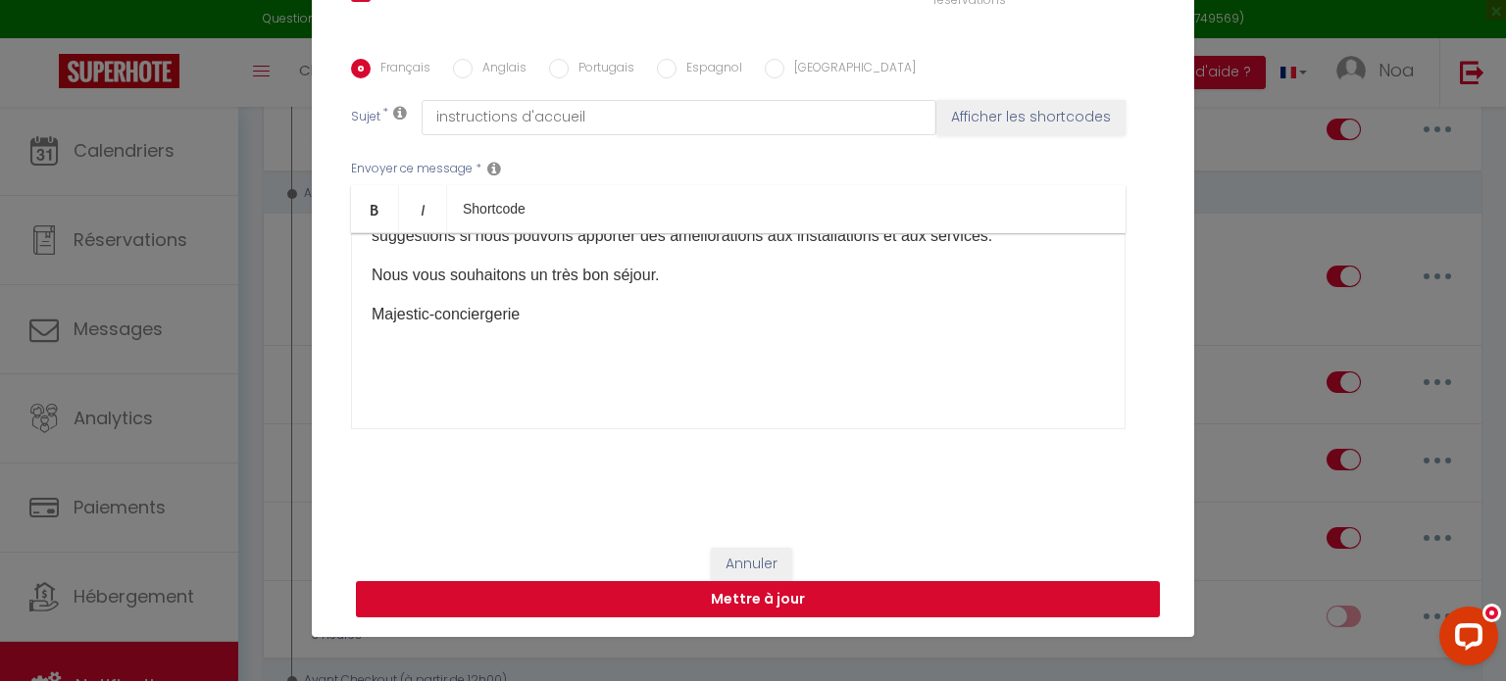
click at [941, 607] on button "Mettre à jour" at bounding box center [758, 599] width 804 height 37
checkbox input "true"
checkbox input "false"
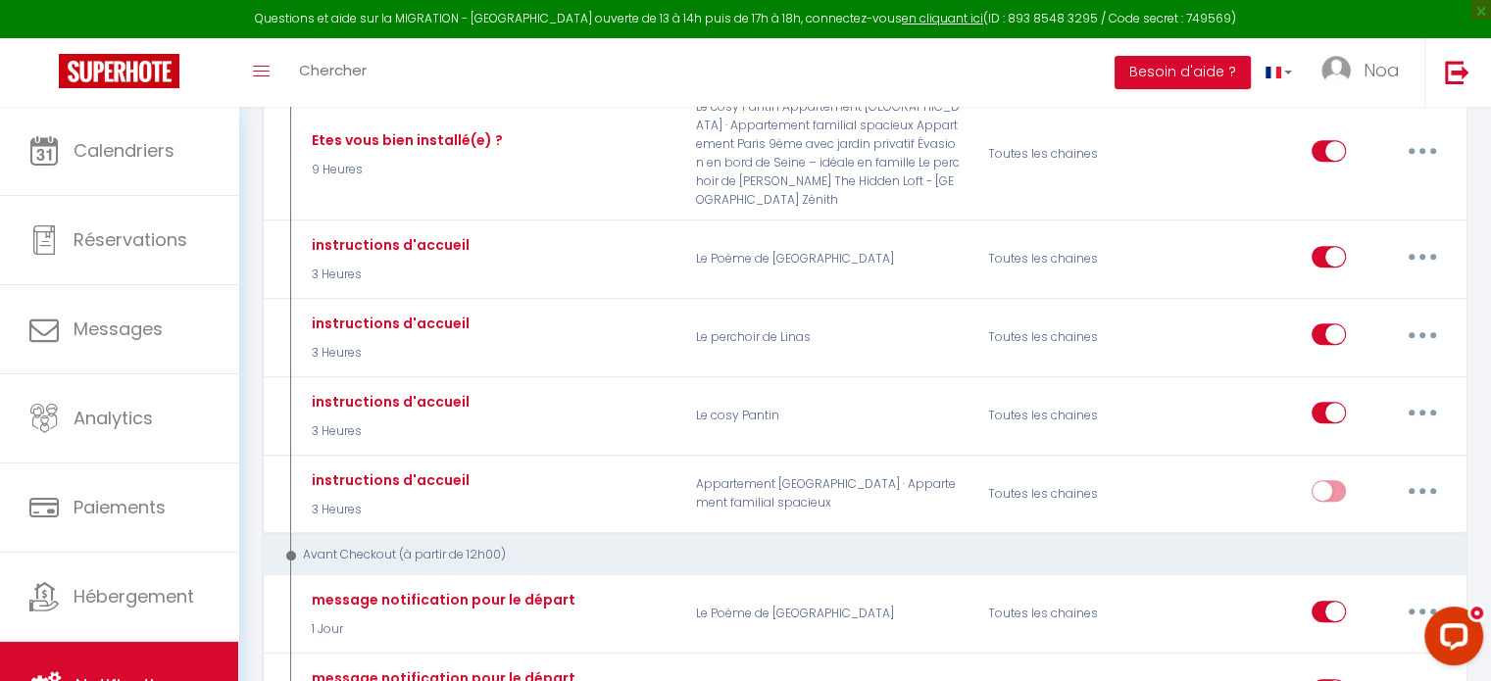
scroll to position [799, 0]
